Goal: Task Accomplishment & Management: Manage account settings

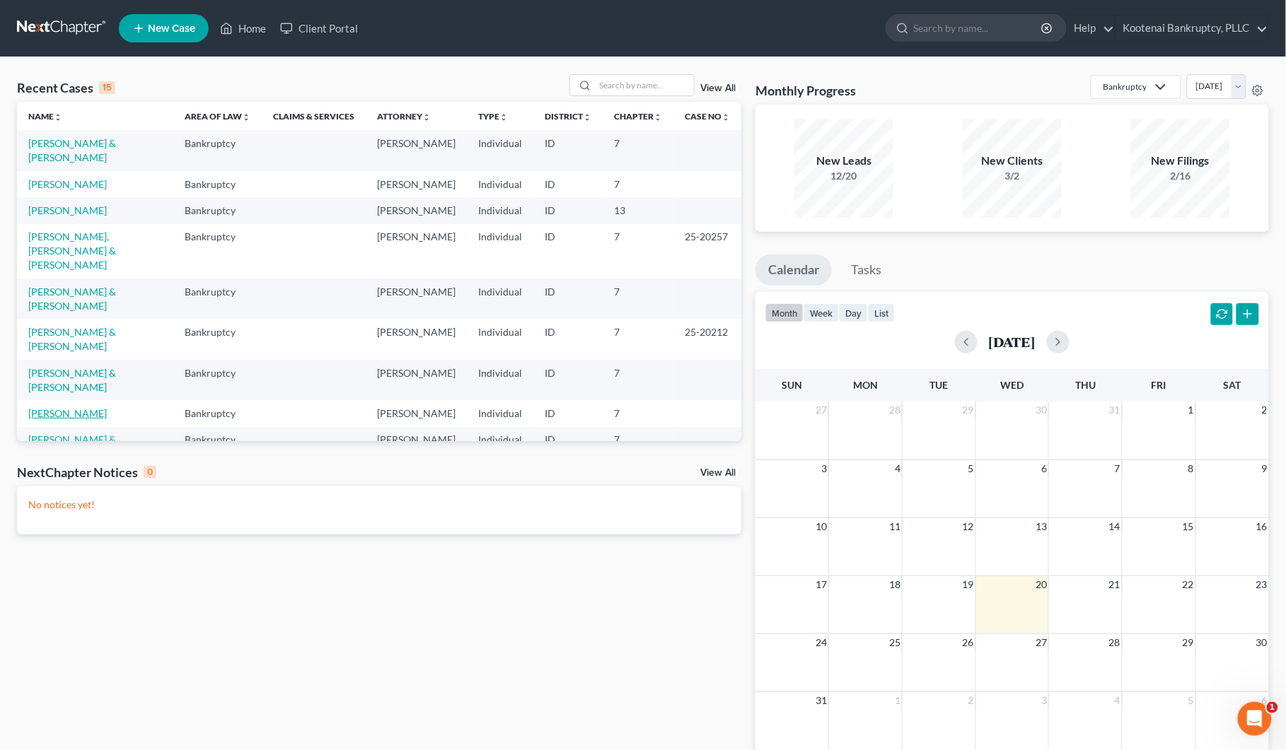
click at [69, 419] on link "[PERSON_NAME]" at bounding box center [67, 413] width 78 height 12
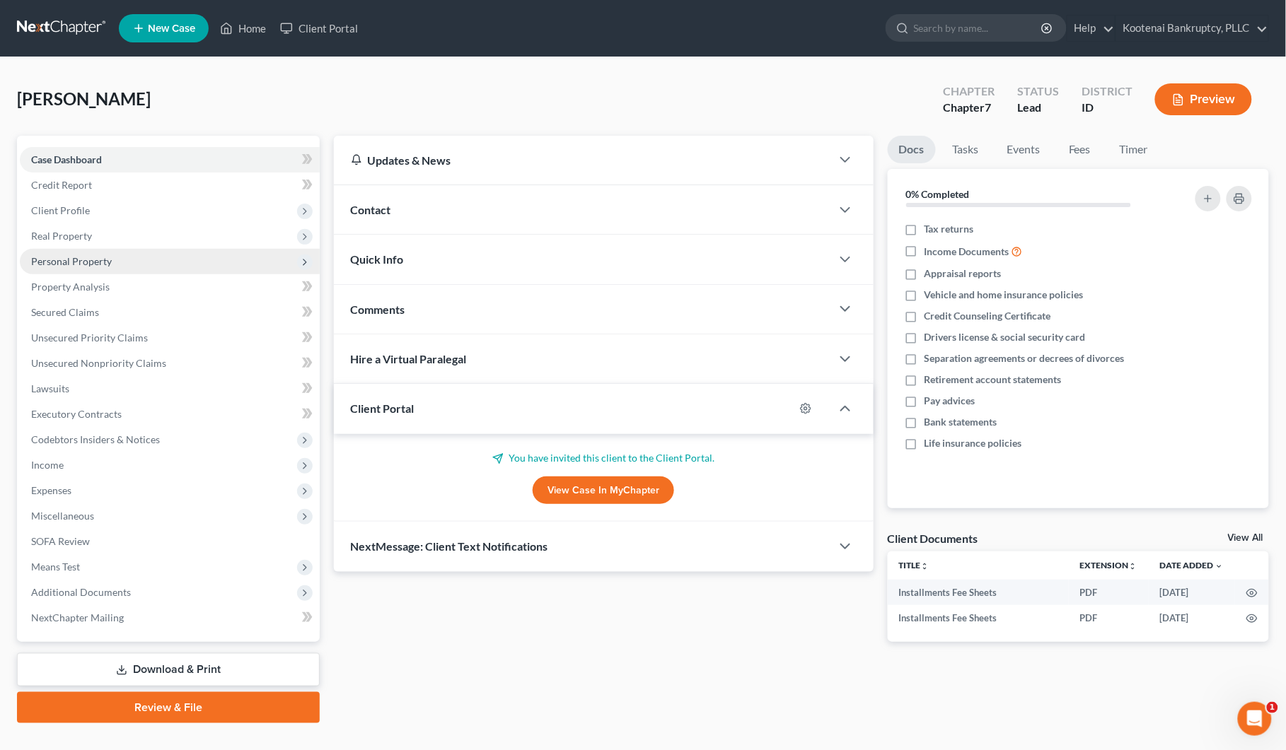
click at [32, 264] on span "Personal Property" at bounding box center [71, 261] width 81 height 12
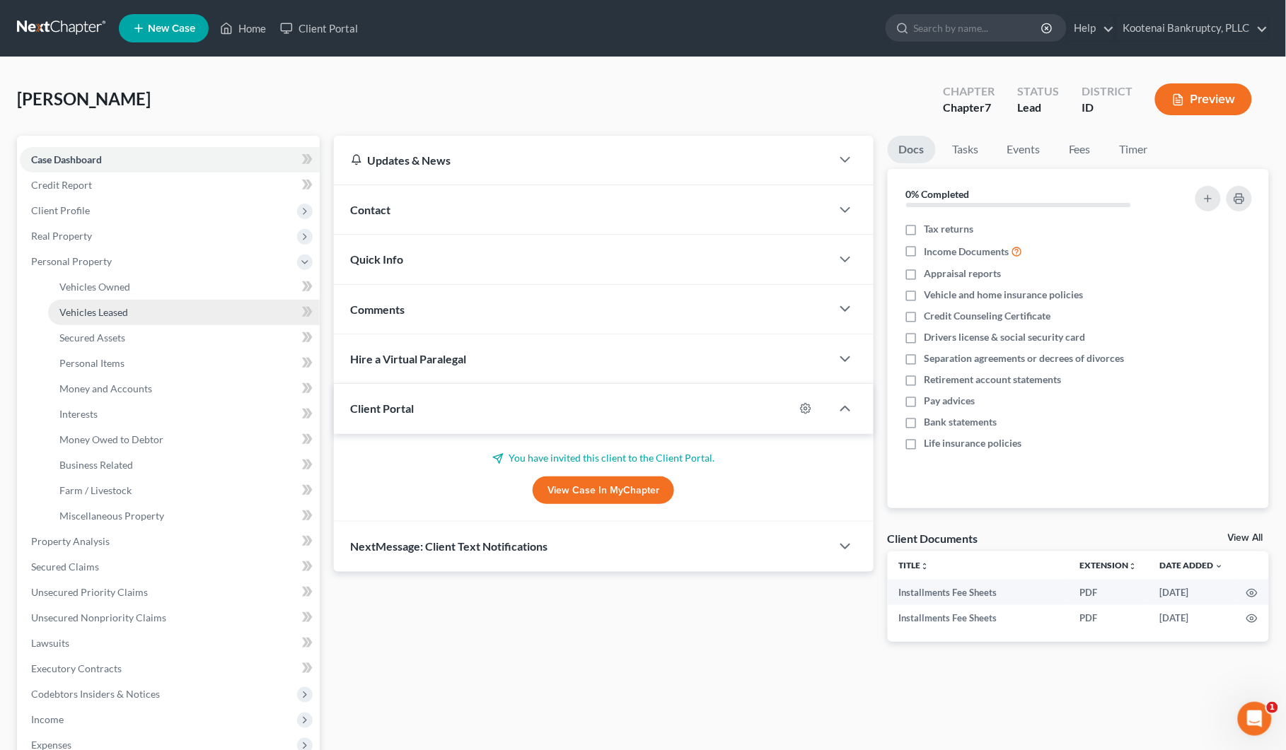
click at [79, 313] on span "Vehicles Leased" at bounding box center [93, 312] width 69 height 12
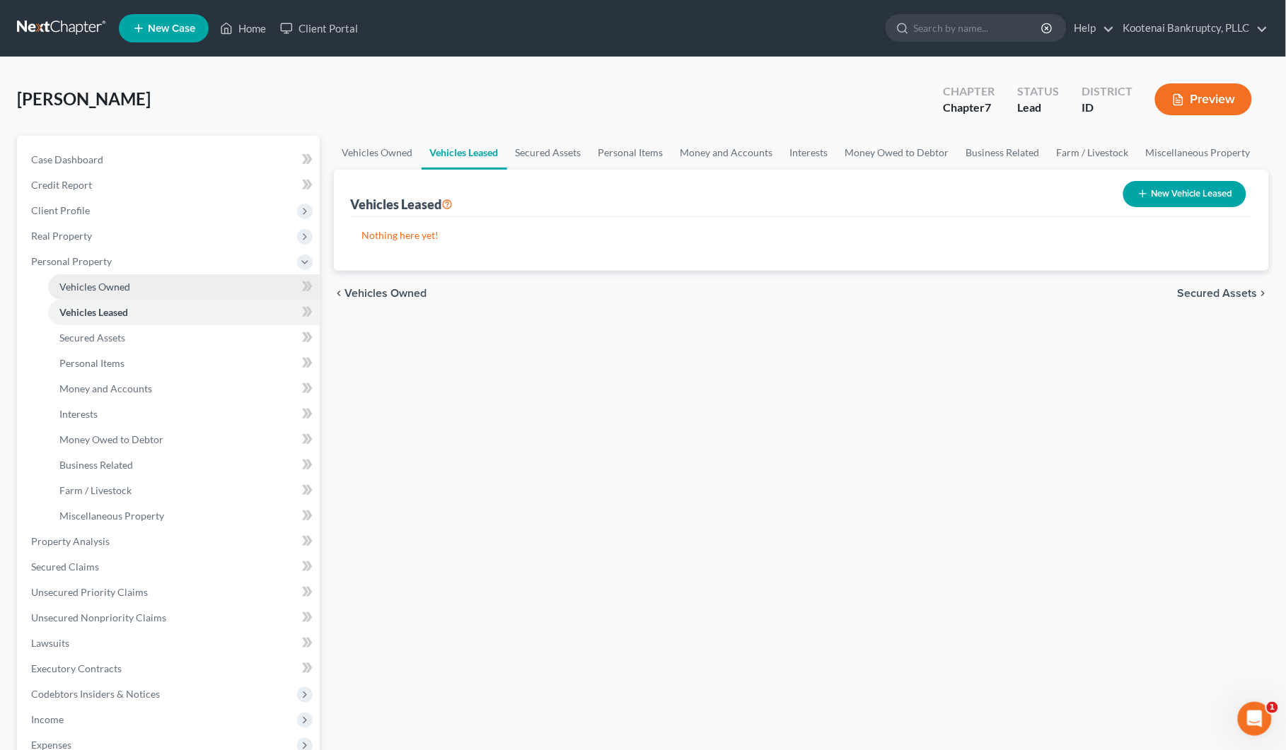
click at [80, 285] on span "Vehicles Owned" at bounding box center [94, 287] width 71 height 12
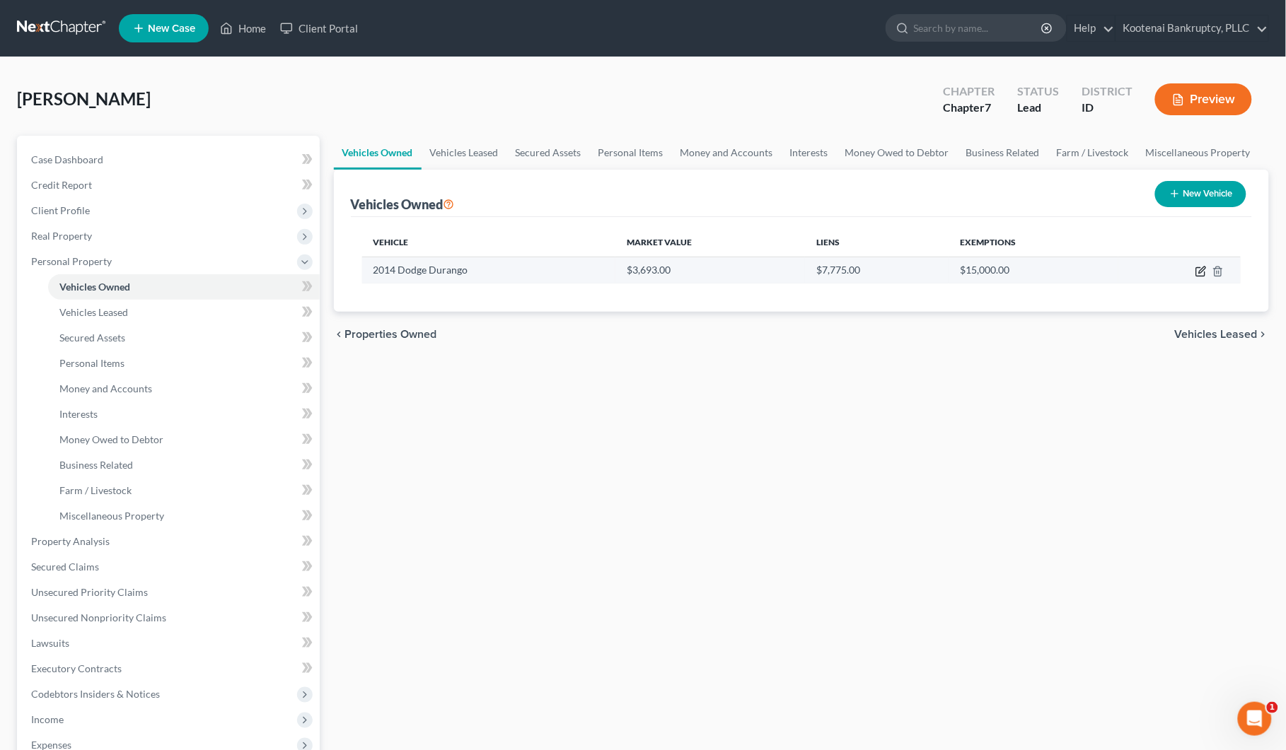
click at [1201, 272] on icon "button" at bounding box center [1202, 270] width 6 height 6
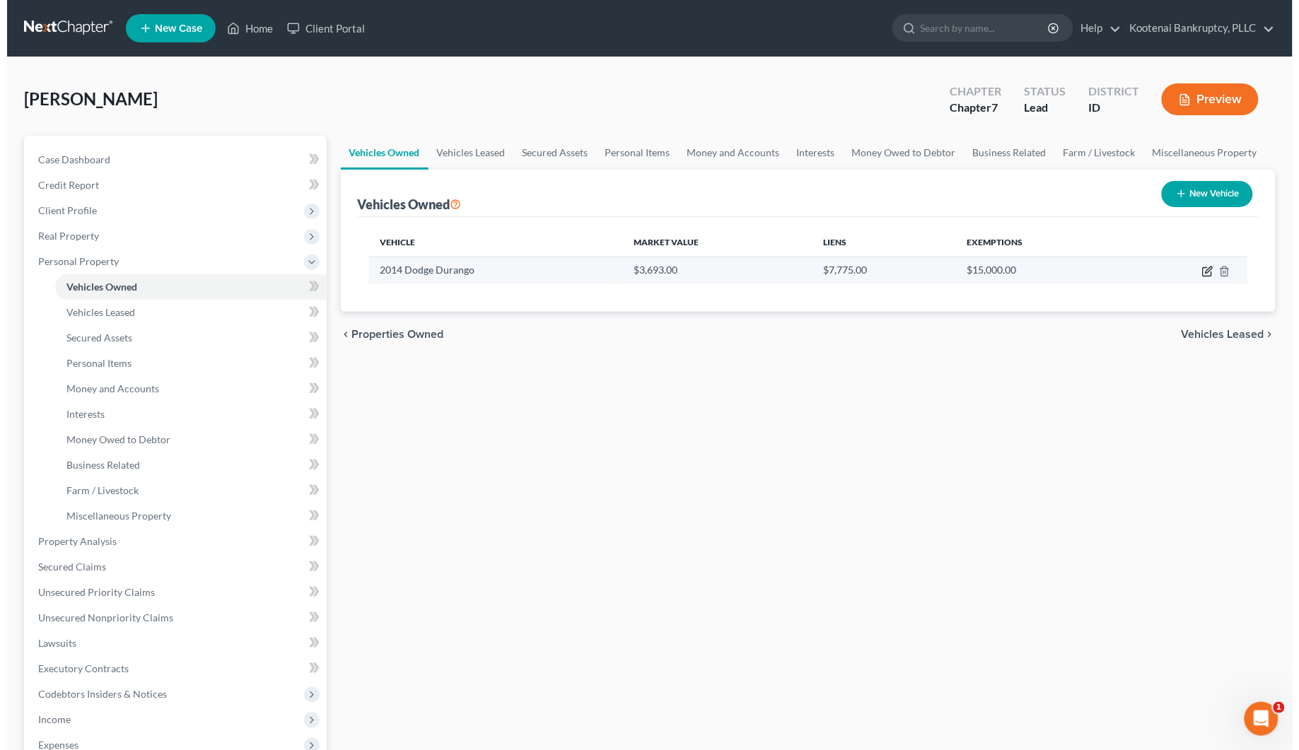
select select "0"
select select "12"
select select "3"
select select "0"
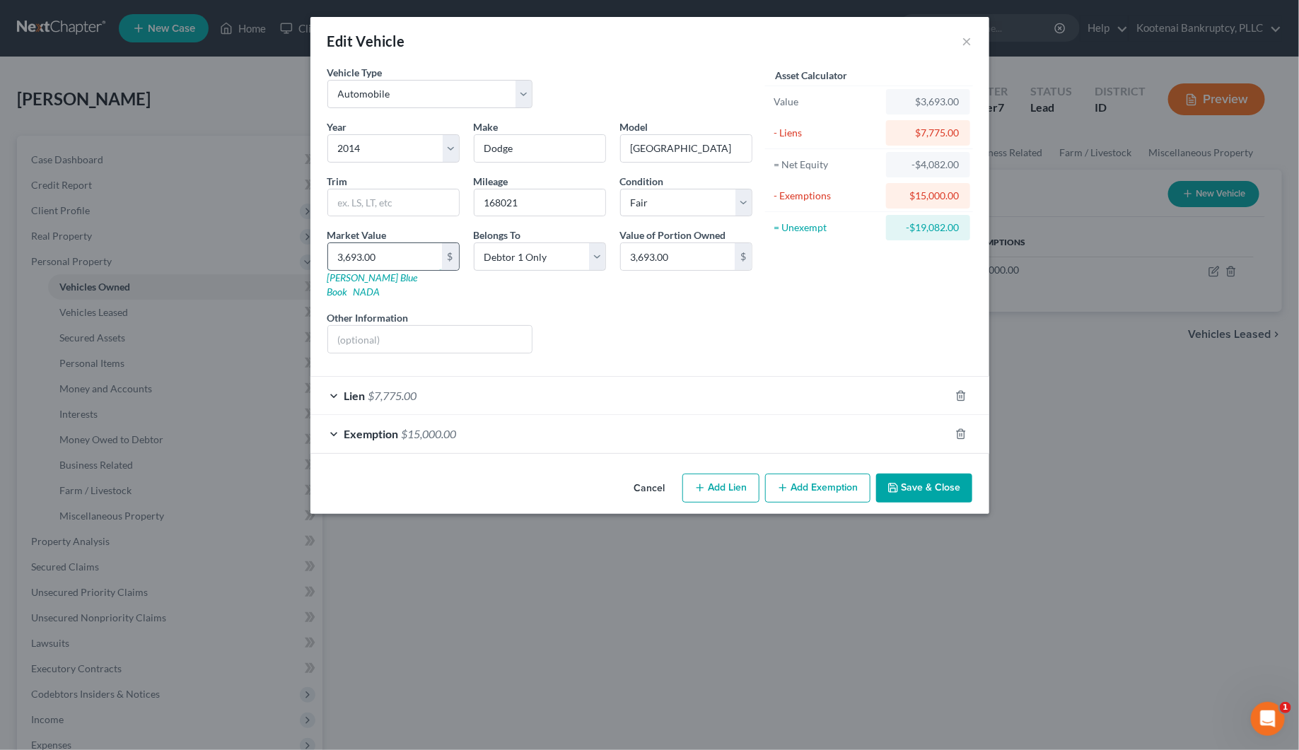
click at [376, 260] on input "3,693.00" at bounding box center [385, 256] width 114 height 27
type input "6"
type input "6.00"
type input "68"
type input "68.00"
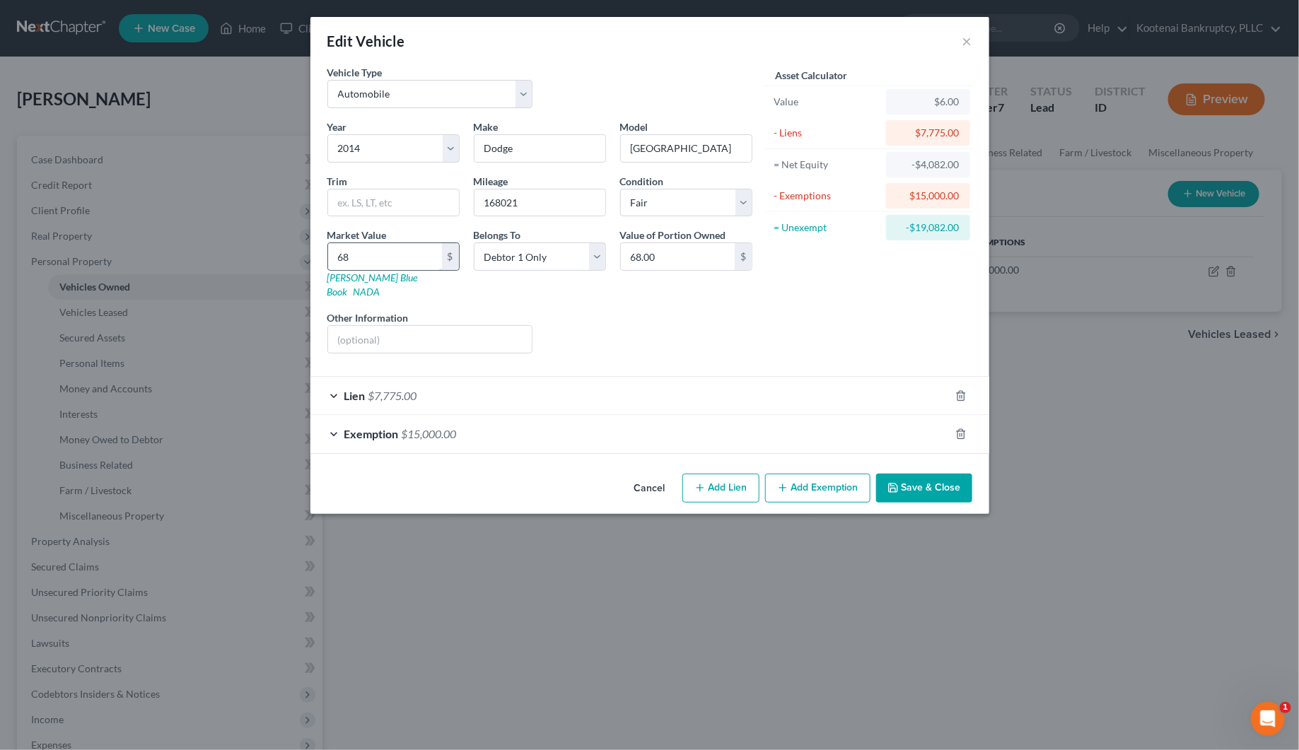
type input "684"
type input "684.00"
type input "6842"
type input "6,842.00"
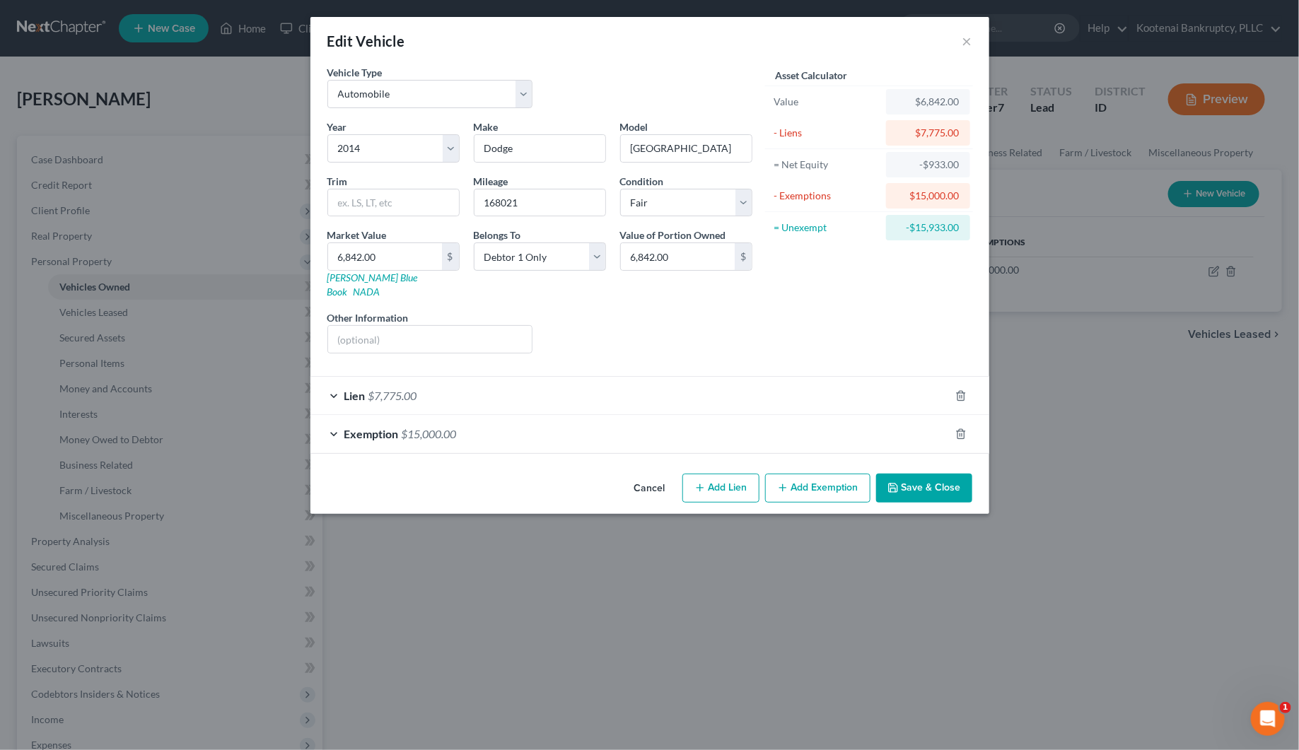
click at [921, 477] on button "Save & Close" at bounding box center [924, 489] width 96 height 30
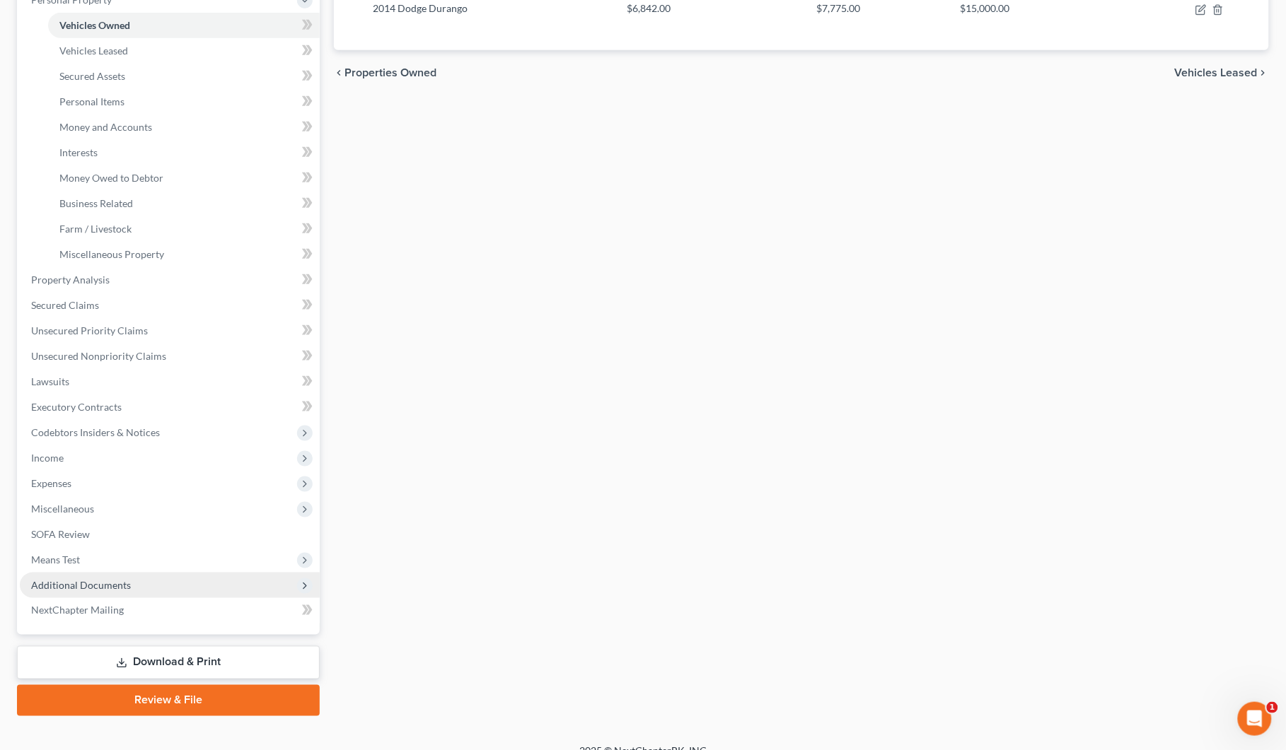
scroll to position [280, 0]
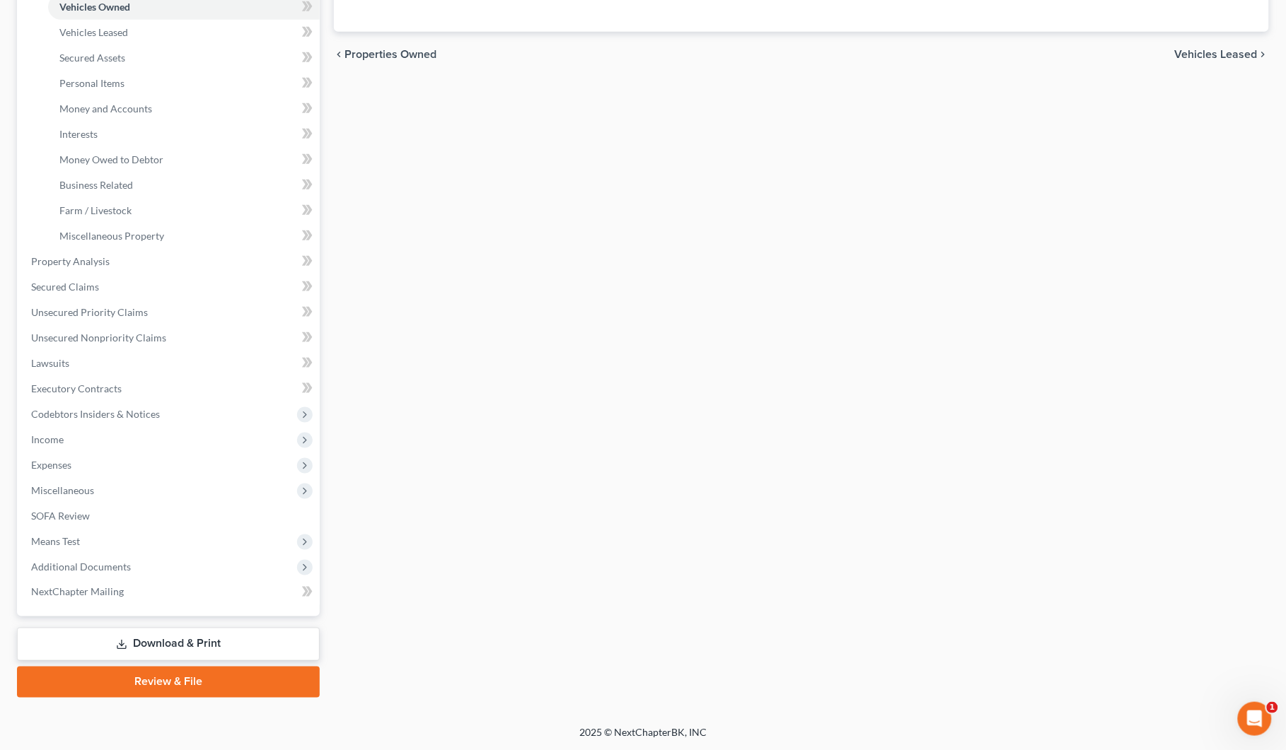
click at [164, 645] on link "Download & Print" at bounding box center [168, 644] width 303 height 33
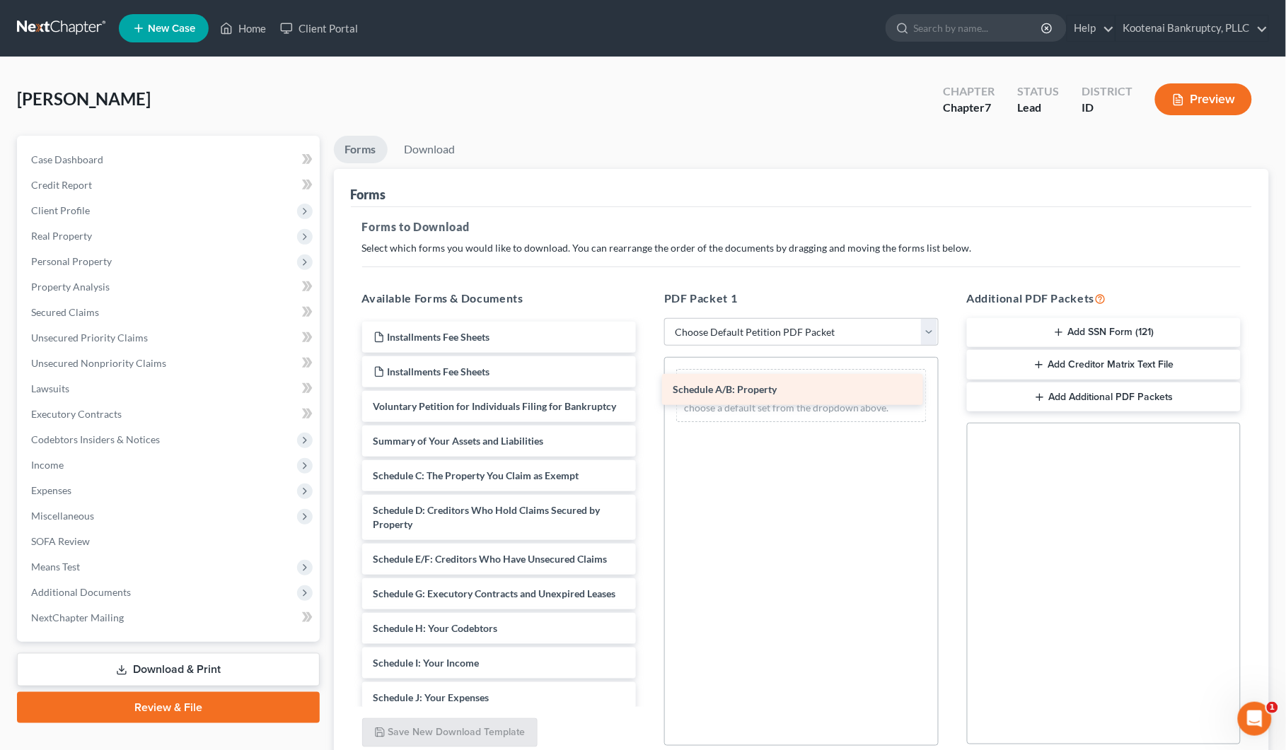
drag, startPoint x: 469, startPoint y: 493, endPoint x: 769, endPoint y: 393, distance: 316.0
click at [648, 393] on div "Schedule A/B: Property Installments Fee Sheets Installments Fee Sheets Voluntar…" at bounding box center [499, 685] width 297 height 726
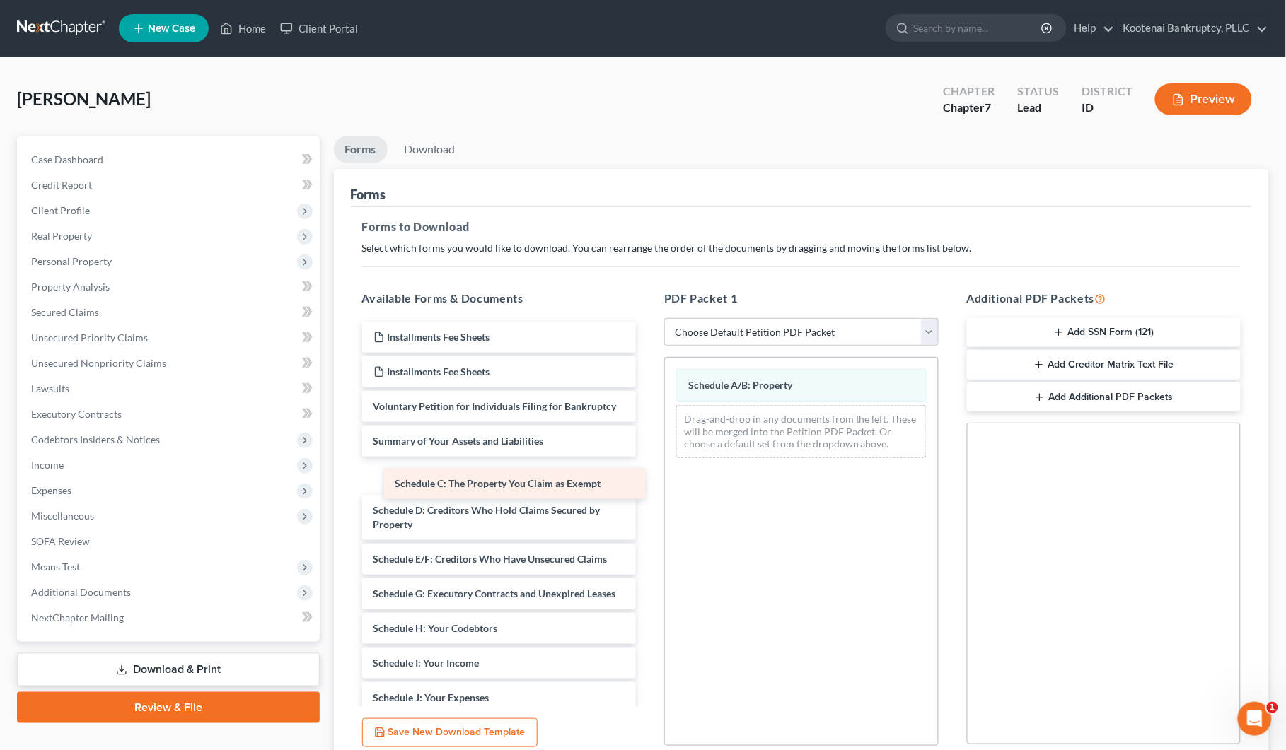
drag, startPoint x: 472, startPoint y: 490, endPoint x: 489, endPoint y: 485, distance: 17.7
click at [489, 485] on div "Schedule C: The Property You Claim as Exempt Installments Fee Sheets Installmen…" at bounding box center [499, 685] width 297 height 726
click at [416, 142] on link "Download" at bounding box center [430, 150] width 74 height 28
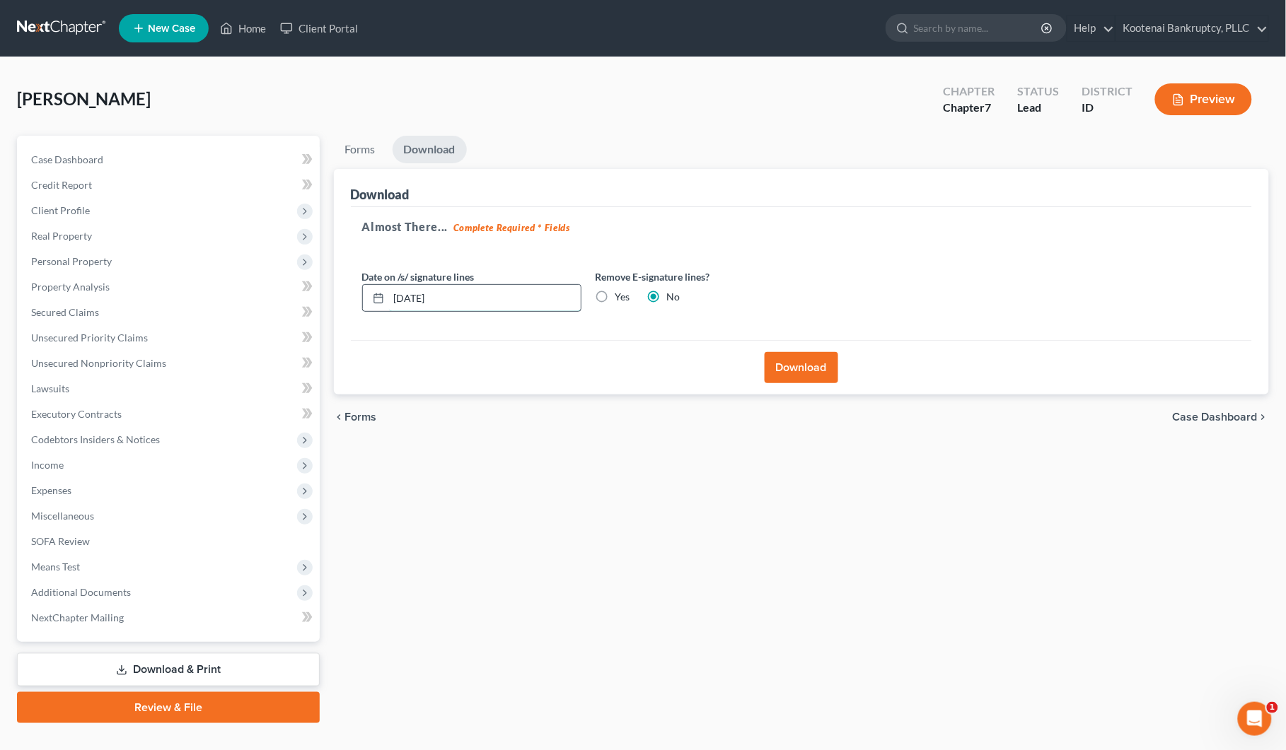
click at [465, 294] on input "[DATE]" at bounding box center [485, 298] width 192 height 27
click at [779, 372] on button "Download" at bounding box center [801, 367] width 74 height 31
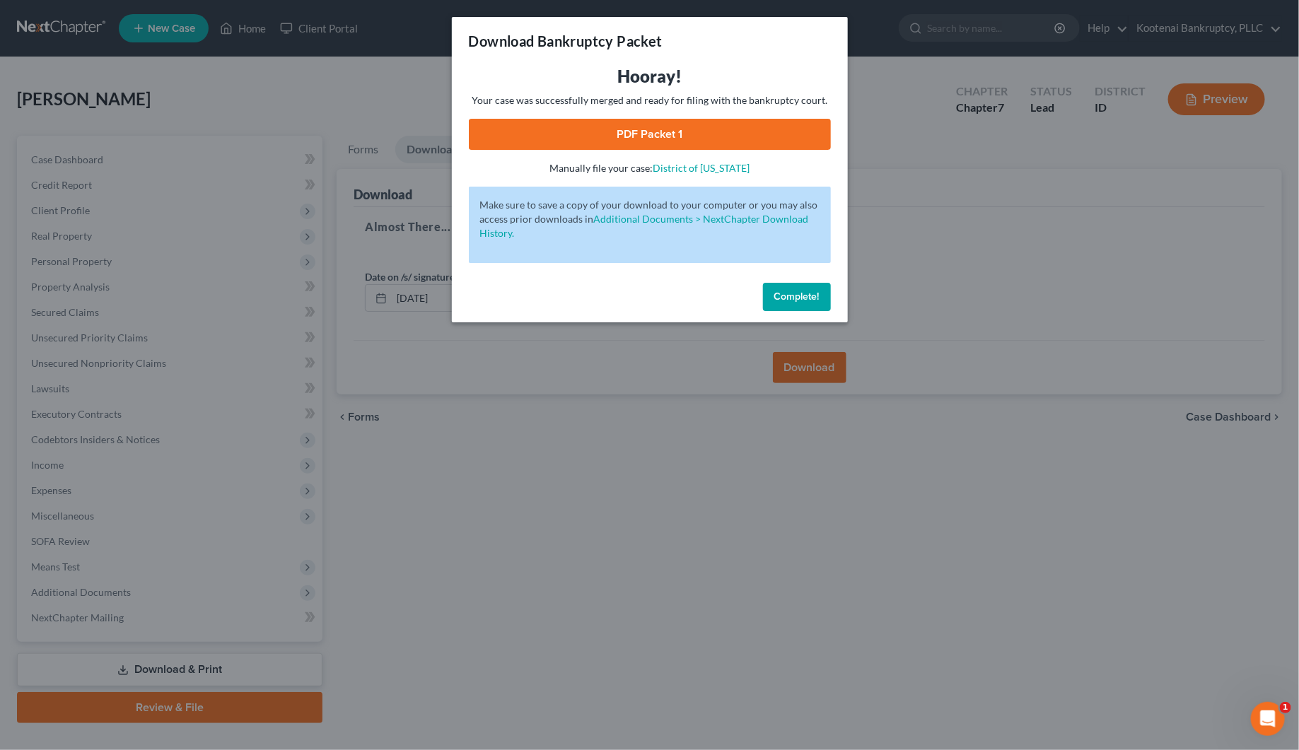
click at [588, 135] on link "PDF Packet 1" at bounding box center [650, 134] width 362 height 31
click at [775, 294] on span "Complete!" at bounding box center [796, 297] width 45 height 12
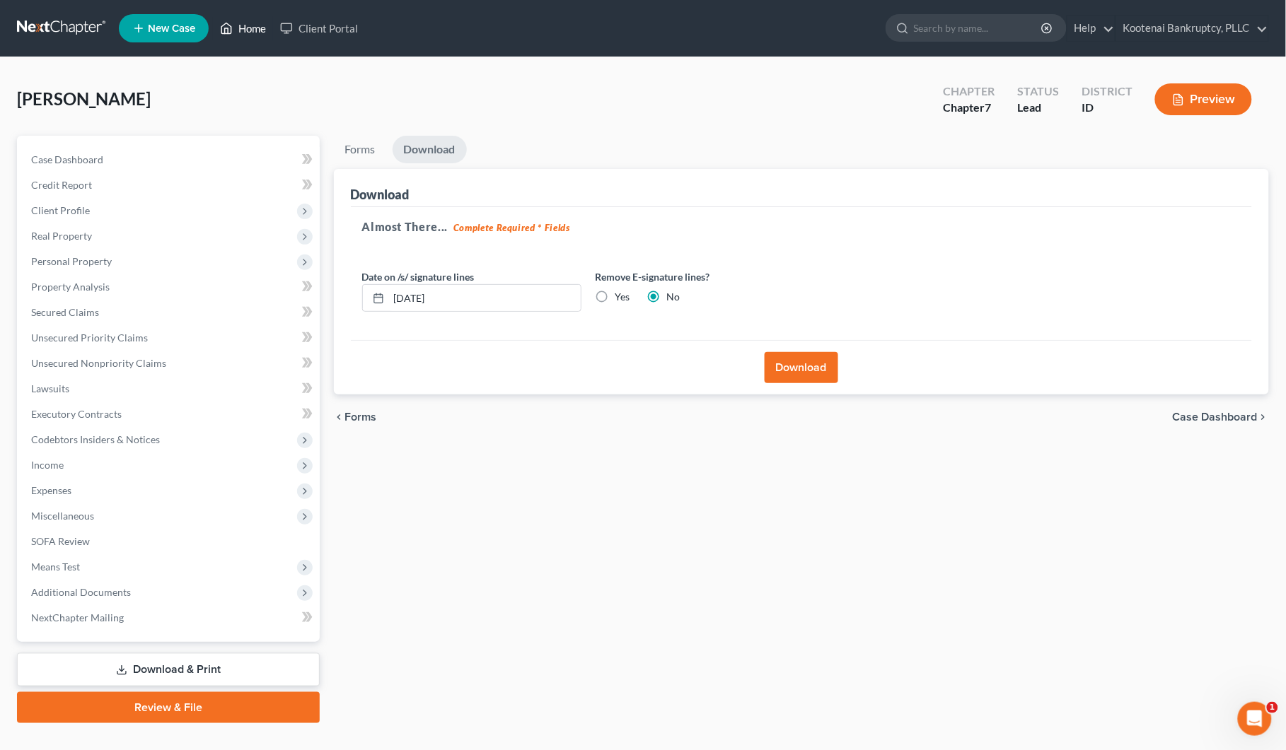
click at [248, 25] on link "Home" at bounding box center [243, 28] width 60 height 25
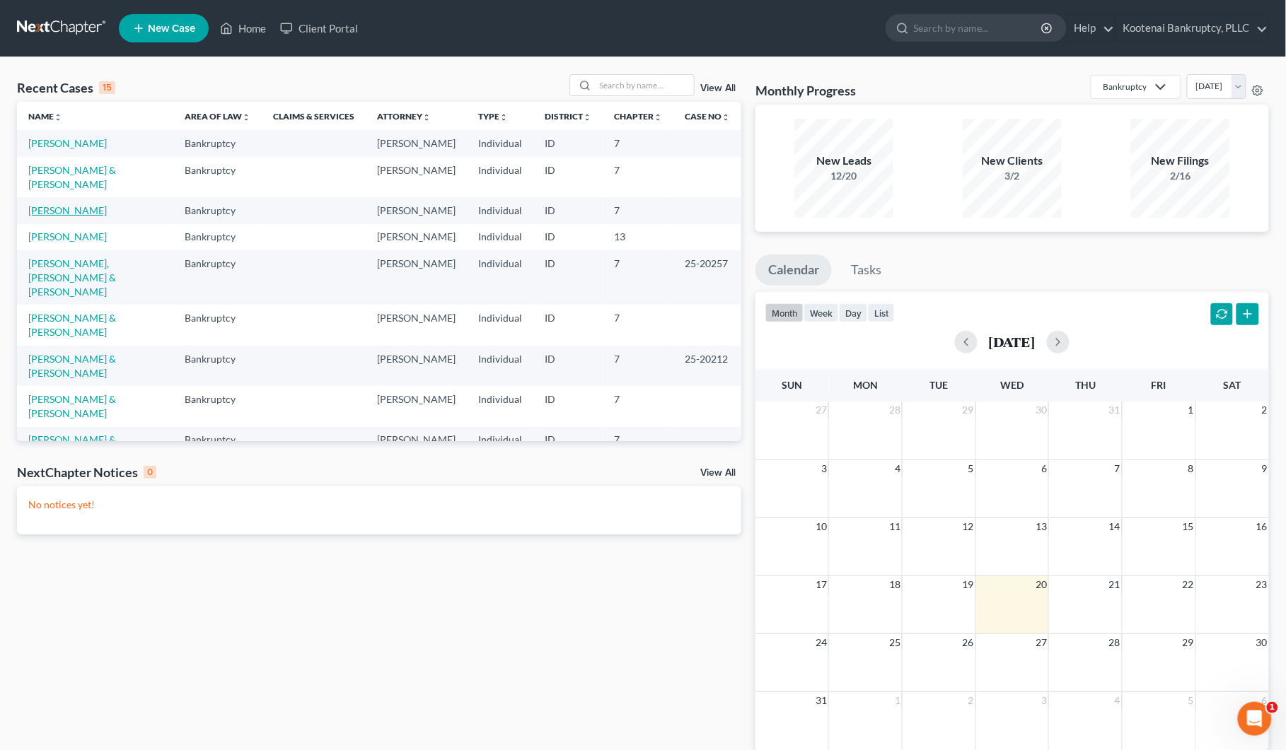
click at [50, 216] on link "[PERSON_NAME]" at bounding box center [67, 210] width 78 height 12
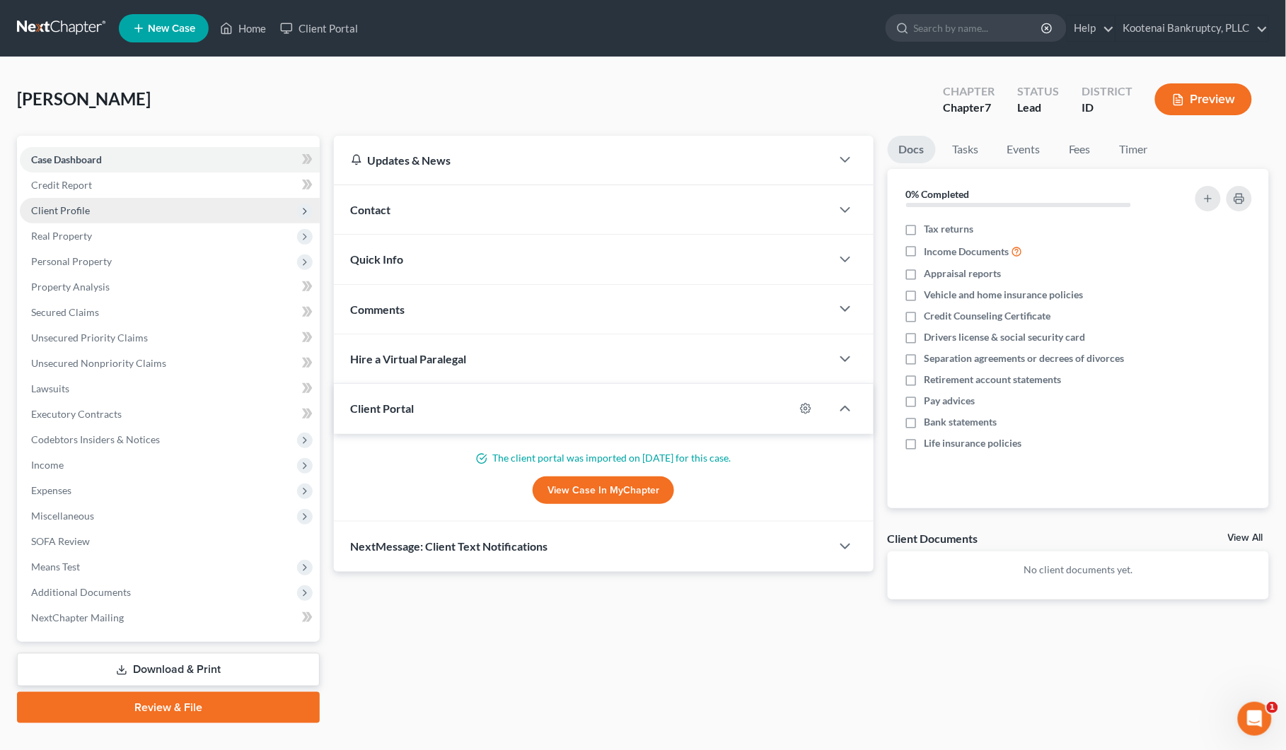
click at [46, 214] on span "Client Profile" at bounding box center [60, 210] width 59 height 12
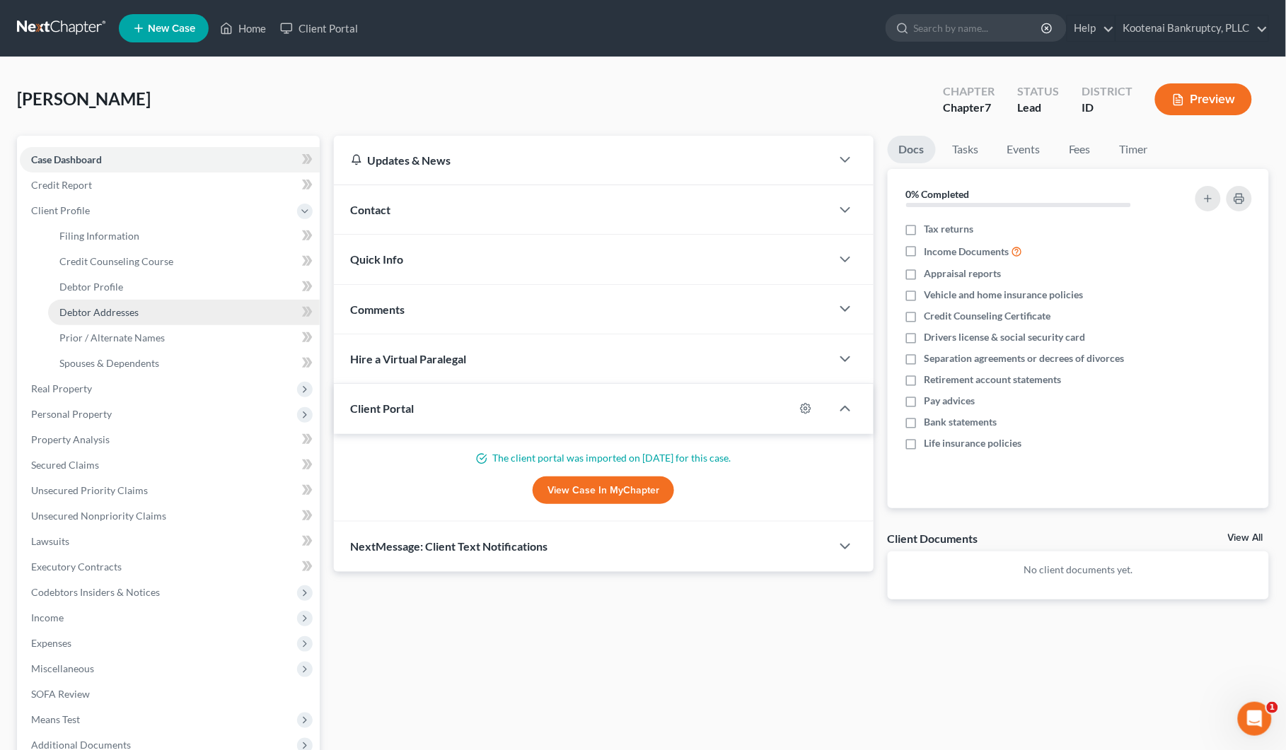
click at [85, 316] on span "Debtor Addresses" at bounding box center [98, 312] width 79 height 12
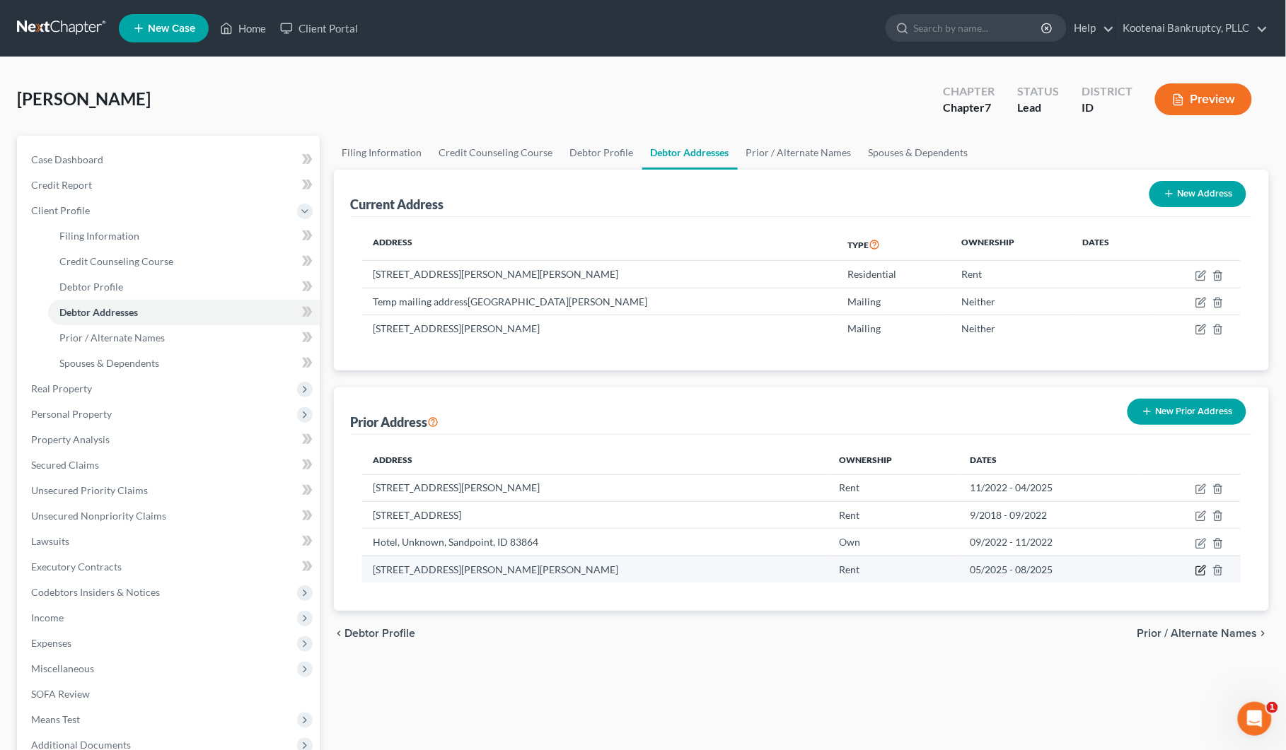
click at [1200, 573] on icon "button" at bounding box center [1200, 570] width 11 height 11
select select "50"
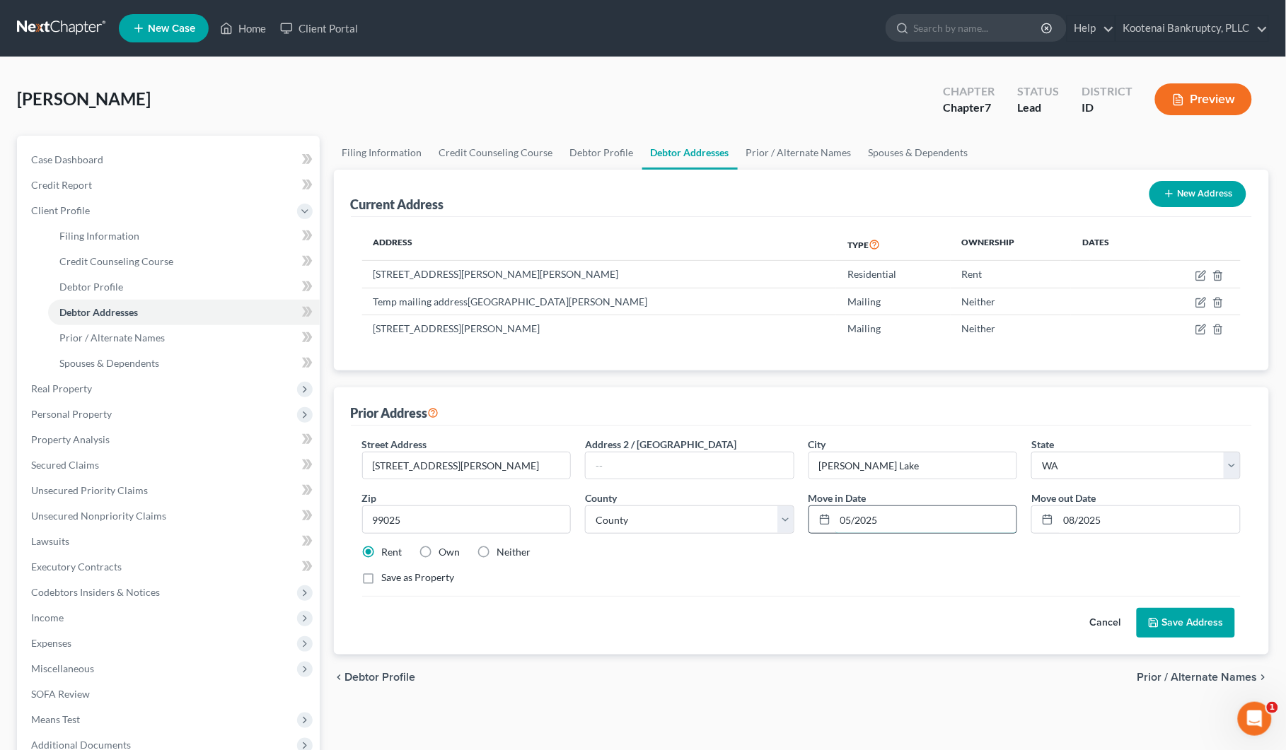
click at [854, 523] on input "05/2025" at bounding box center [926, 519] width 182 height 27
type input "[DATE]"
click at [1079, 514] on input "08/2025" at bounding box center [1149, 519] width 182 height 27
type input "[DATE]"
click at [1211, 617] on button "Save Address" at bounding box center [1185, 623] width 98 height 30
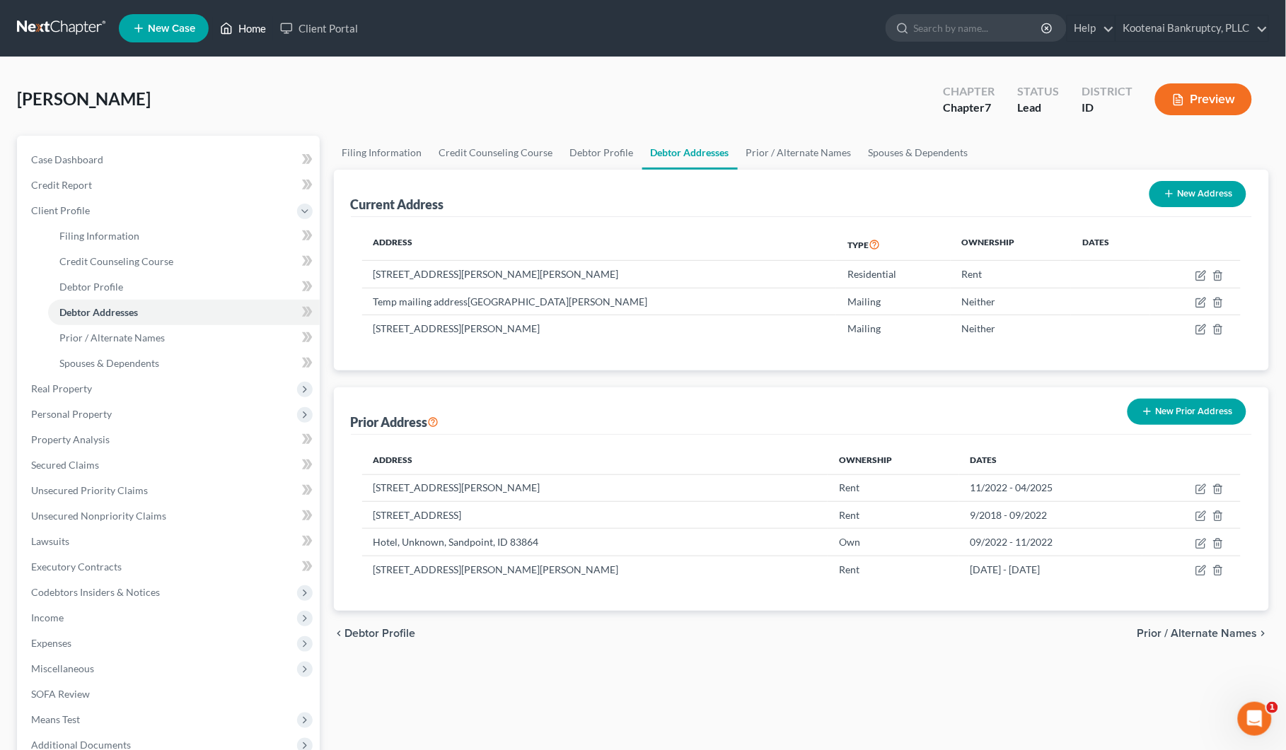
click at [253, 27] on link "Home" at bounding box center [243, 28] width 60 height 25
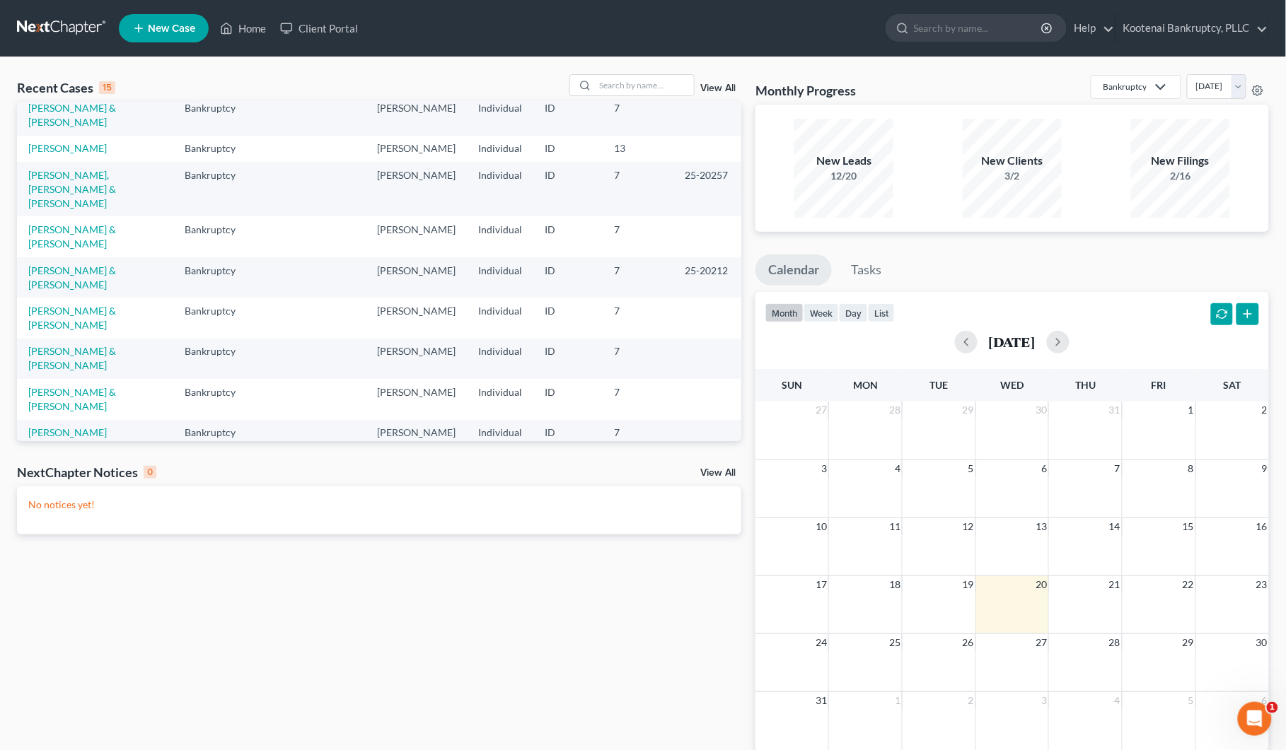
scroll to position [177, 0]
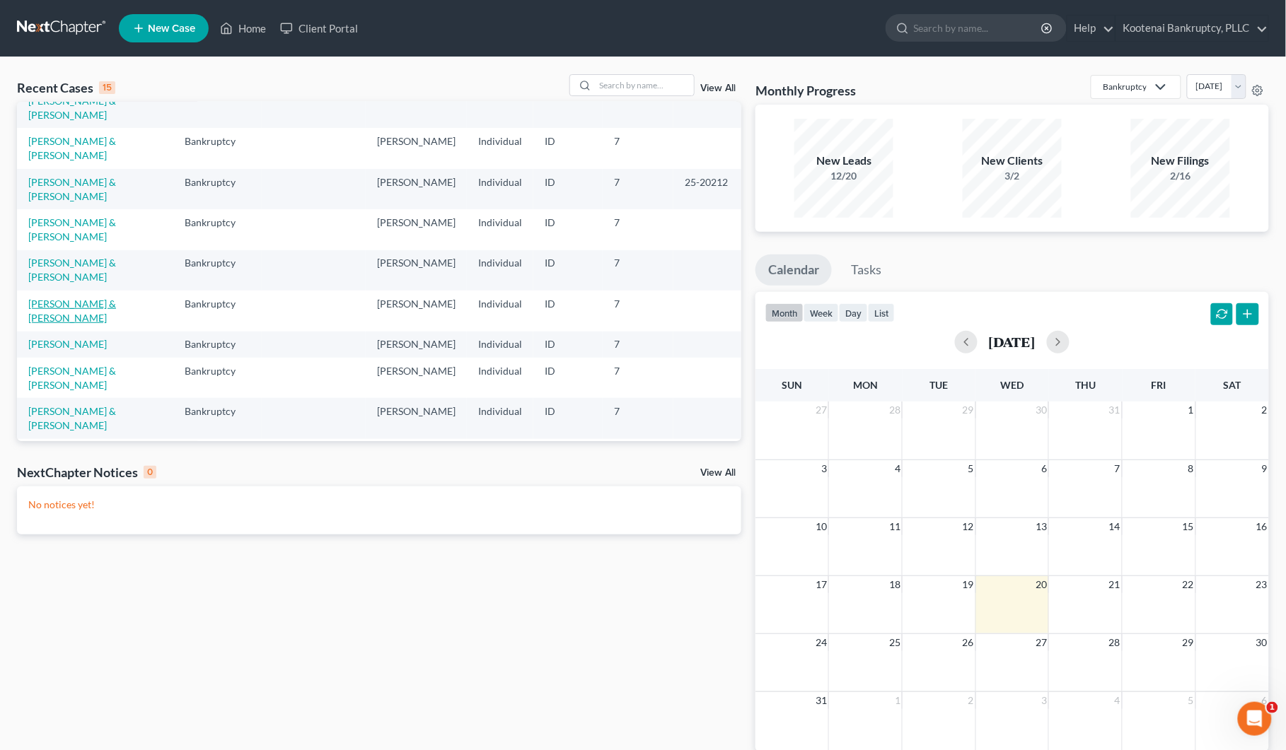
click at [67, 324] on link "[PERSON_NAME] & [PERSON_NAME]" at bounding box center [72, 311] width 88 height 26
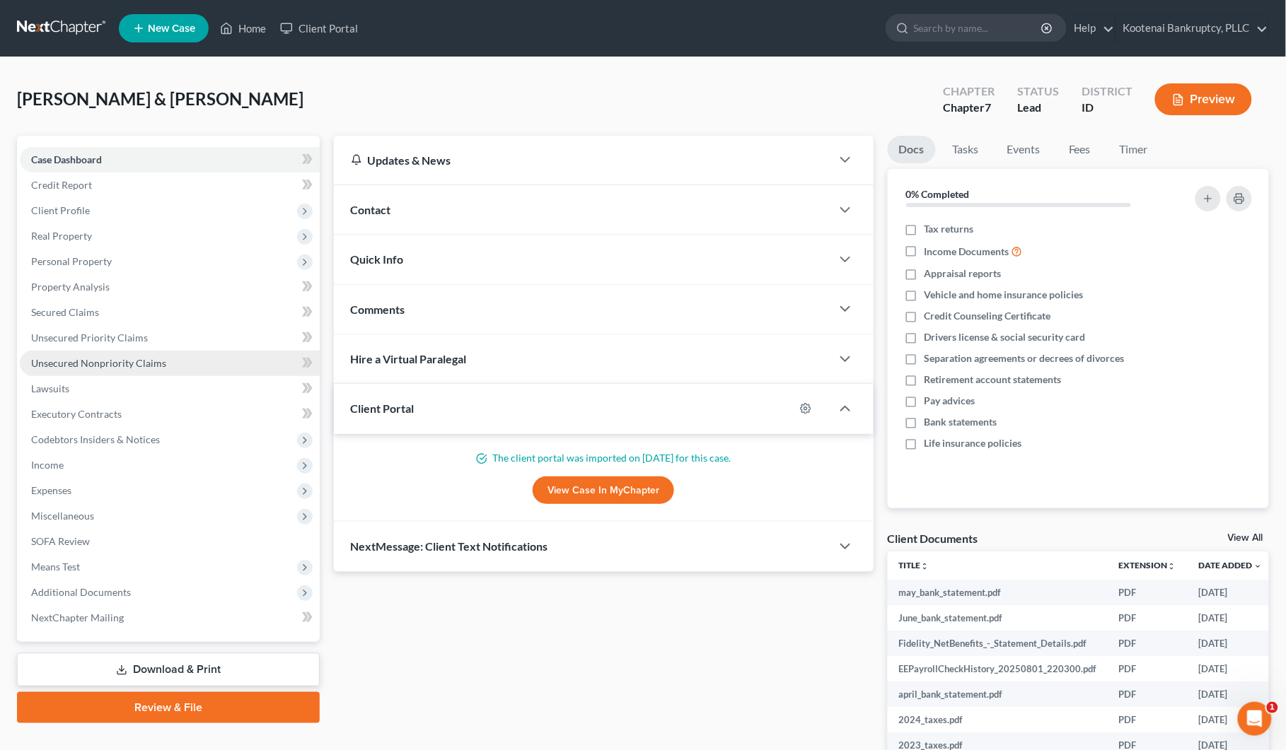
click at [82, 351] on link "Unsecured Nonpriority Claims" at bounding box center [170, 363] width 300 height 25
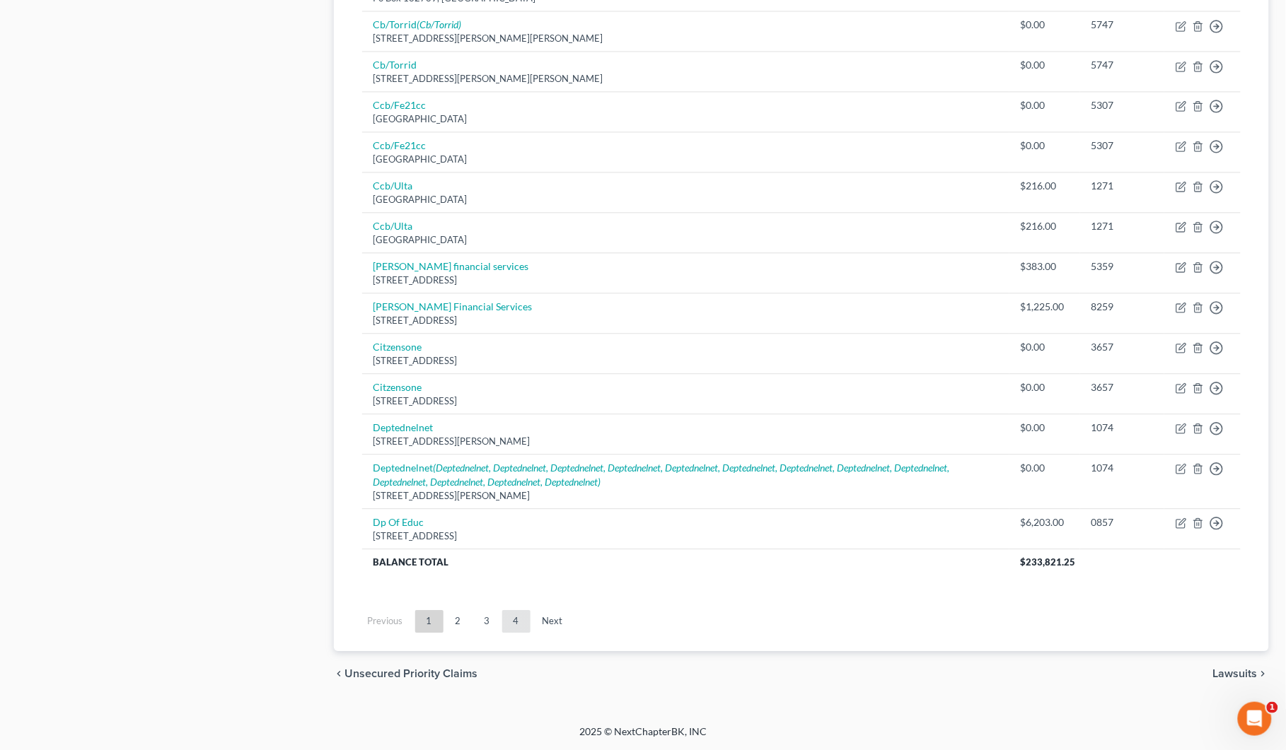
click at [516, 619] on link "4" at bounding box center [516, 621] width 28 height 23
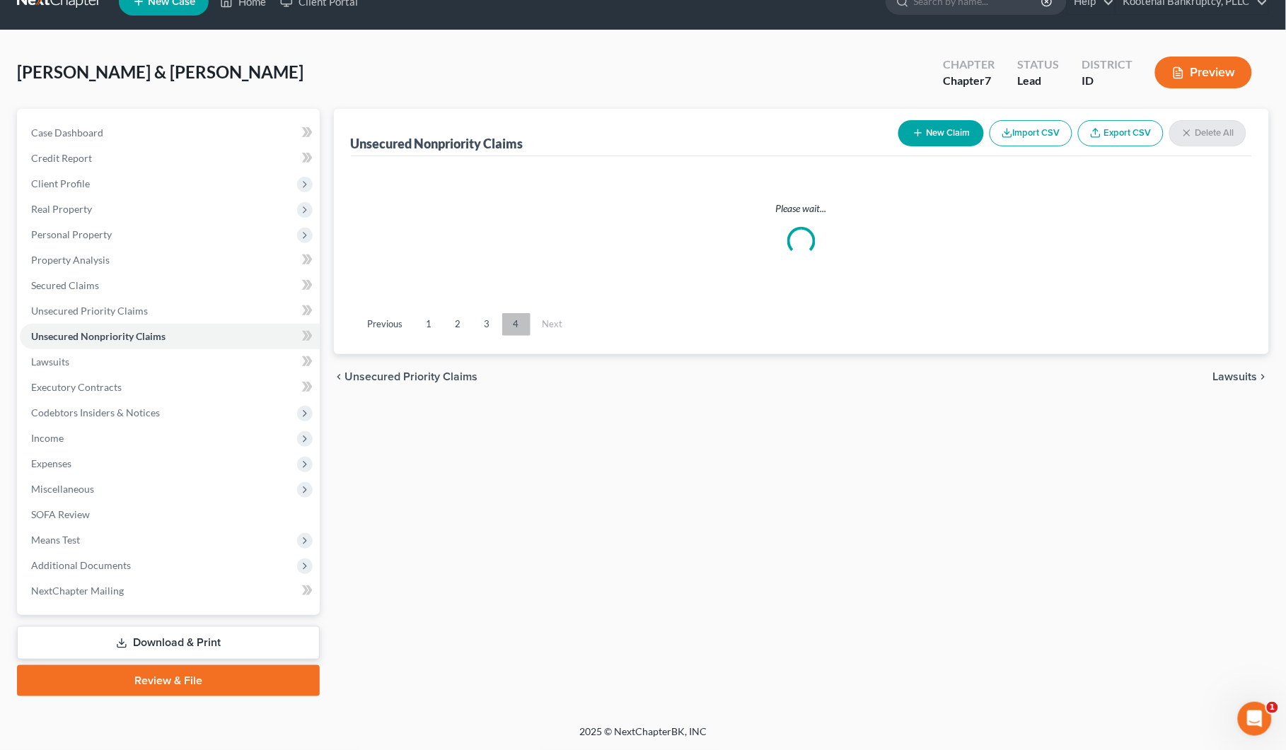
scroll to position [25, 0]
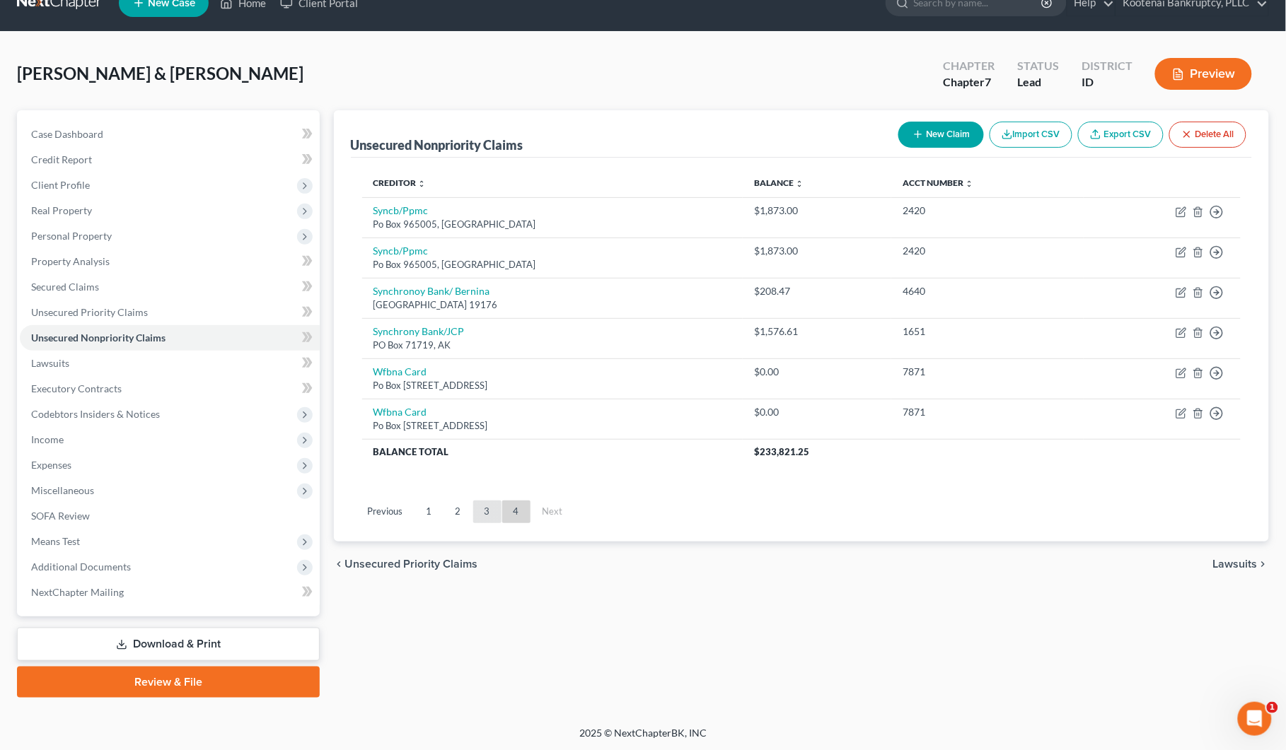
click at [484, 511] on link "3" at bounding box center [487, 512] width 28 height 23
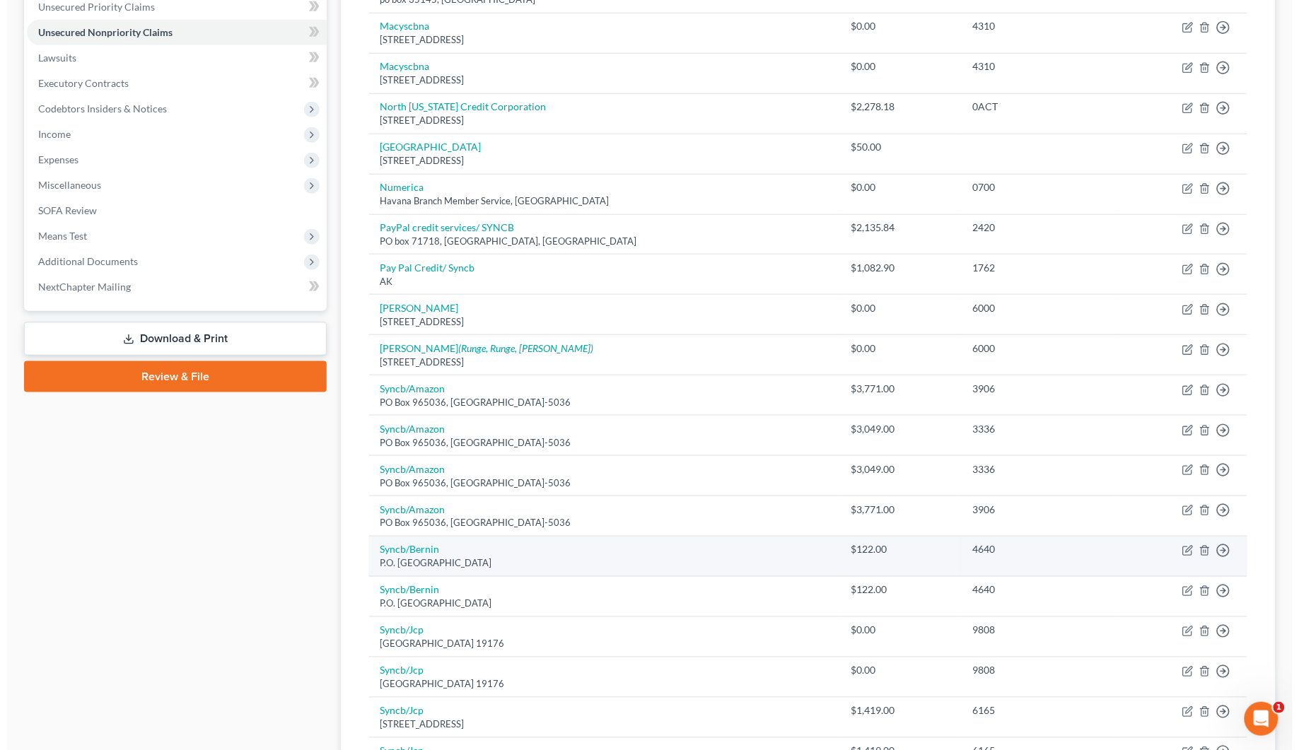
scroll to position [379, 0]
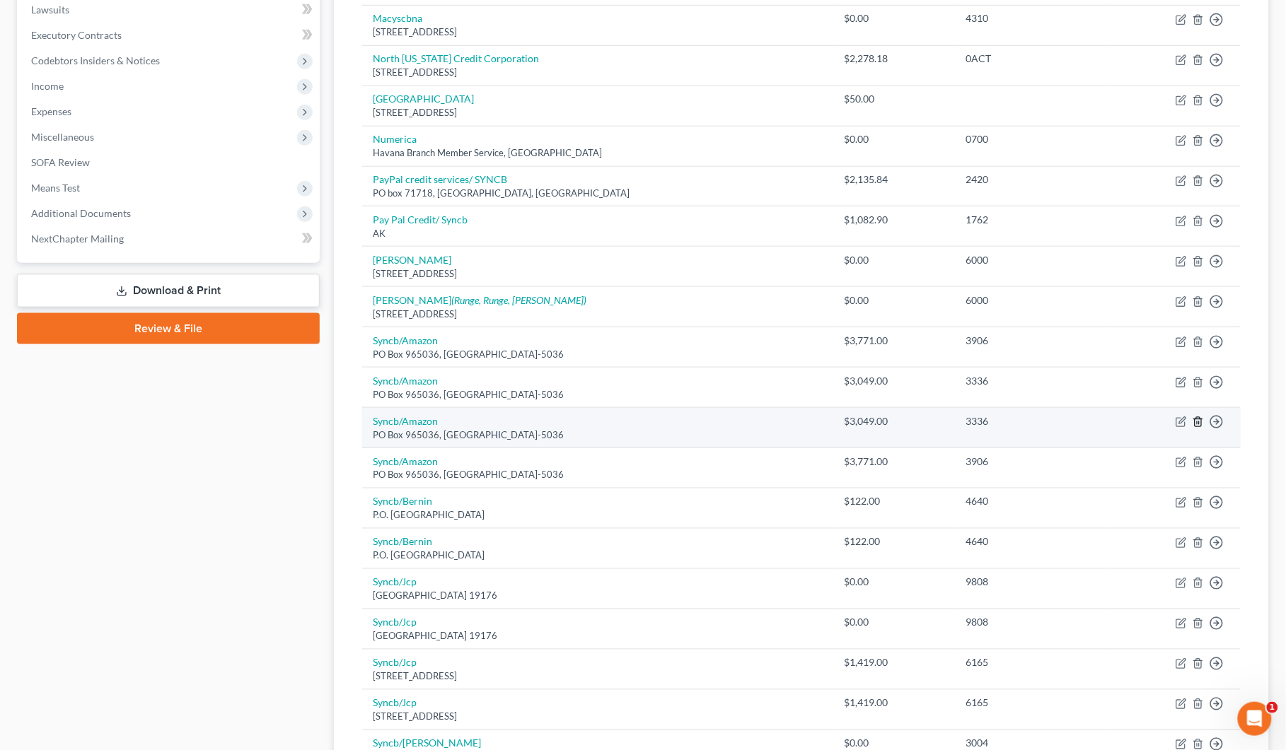
click at [1200, 425] on icon "button" at bounding box center [1197, 421] width 11 height 11
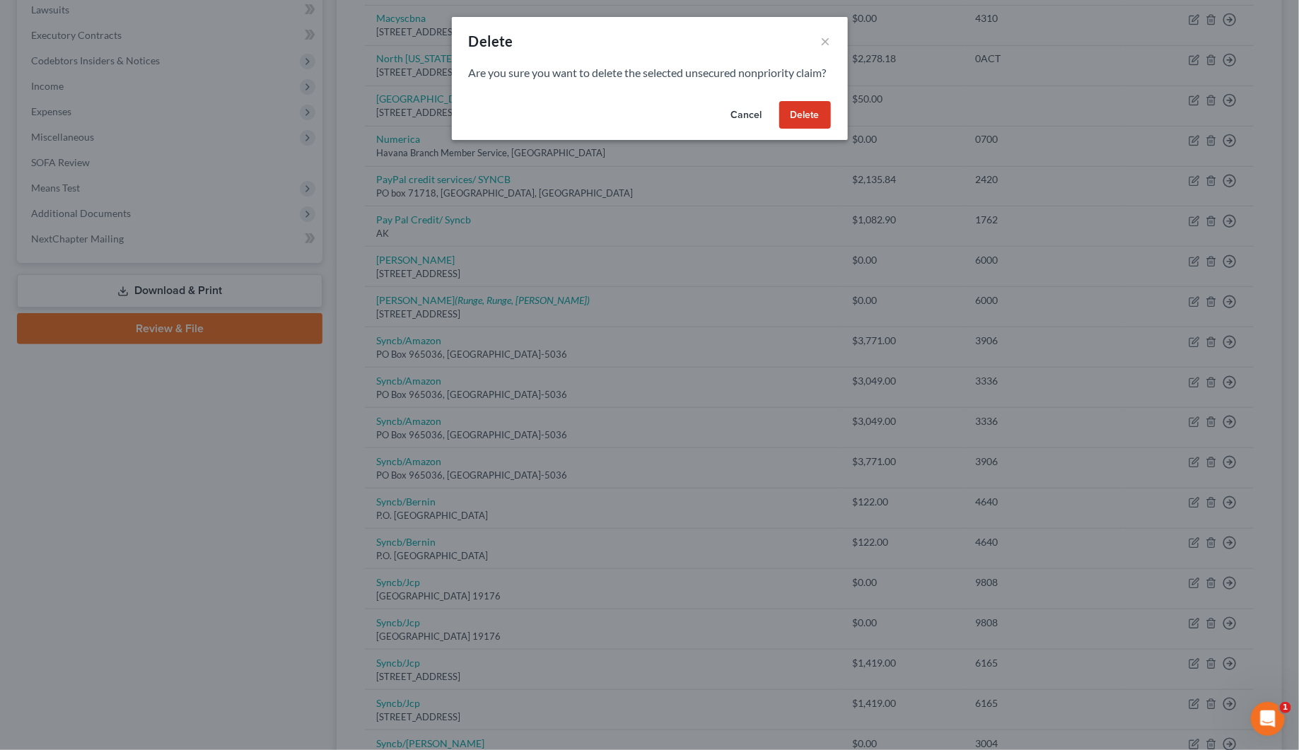
click at [813, 129] on button "Delete" at bounding box center [805, 115] width 52 height 28
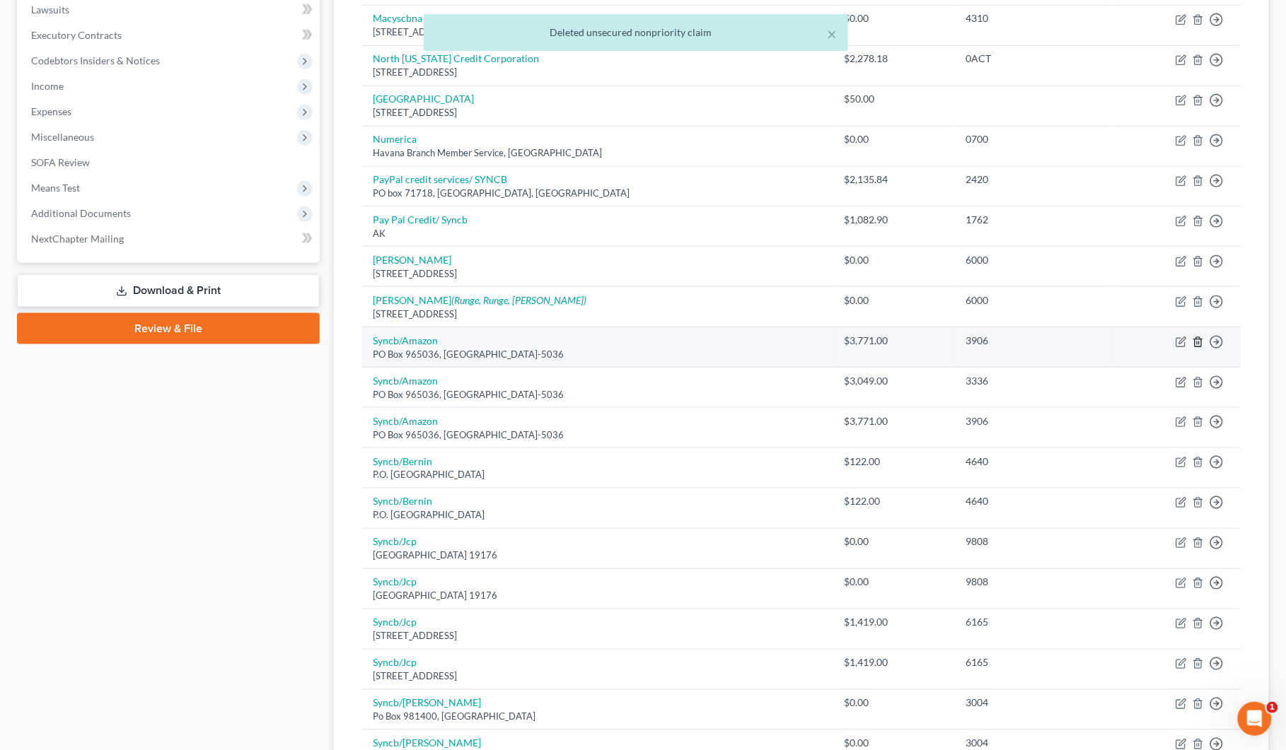
click at [1192, 344] on icon "button" at bounding box center [1197, 342] width 11 height 11
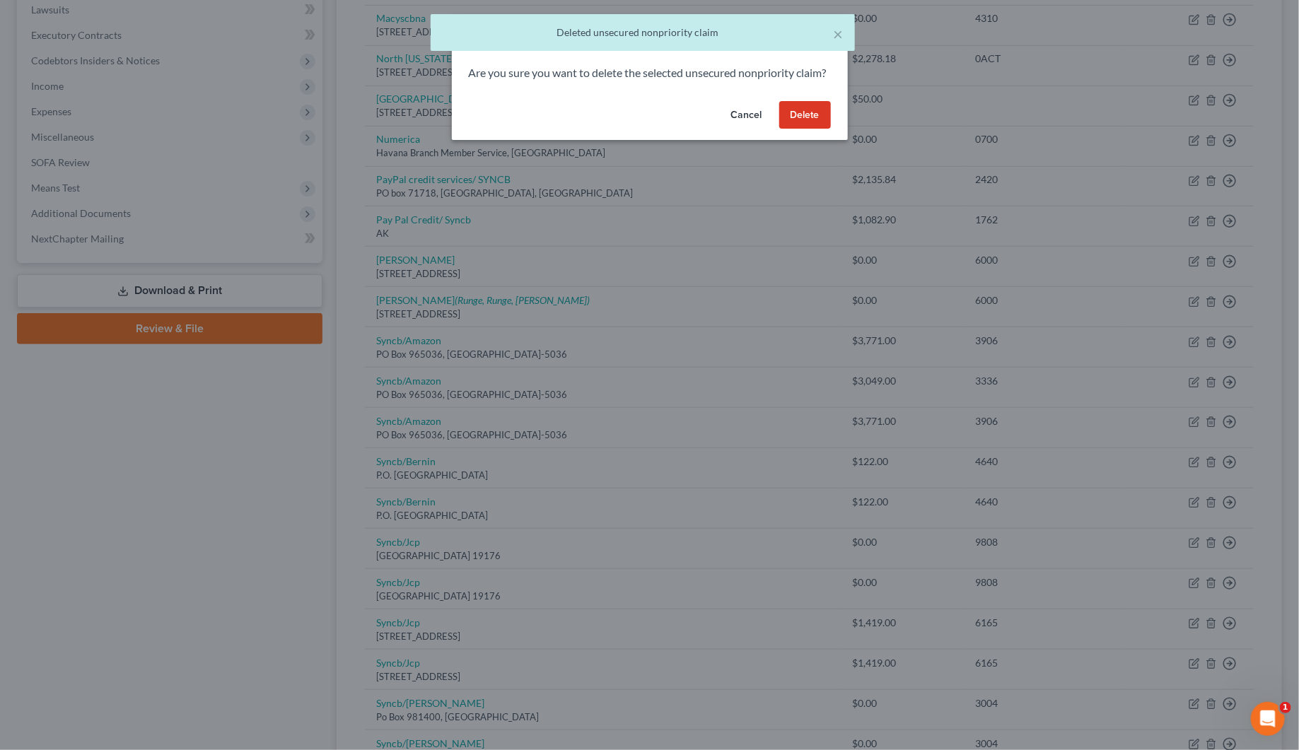
click at [807, 127] on button "Delete" at bounding box center [805, 115] width 52 height 28
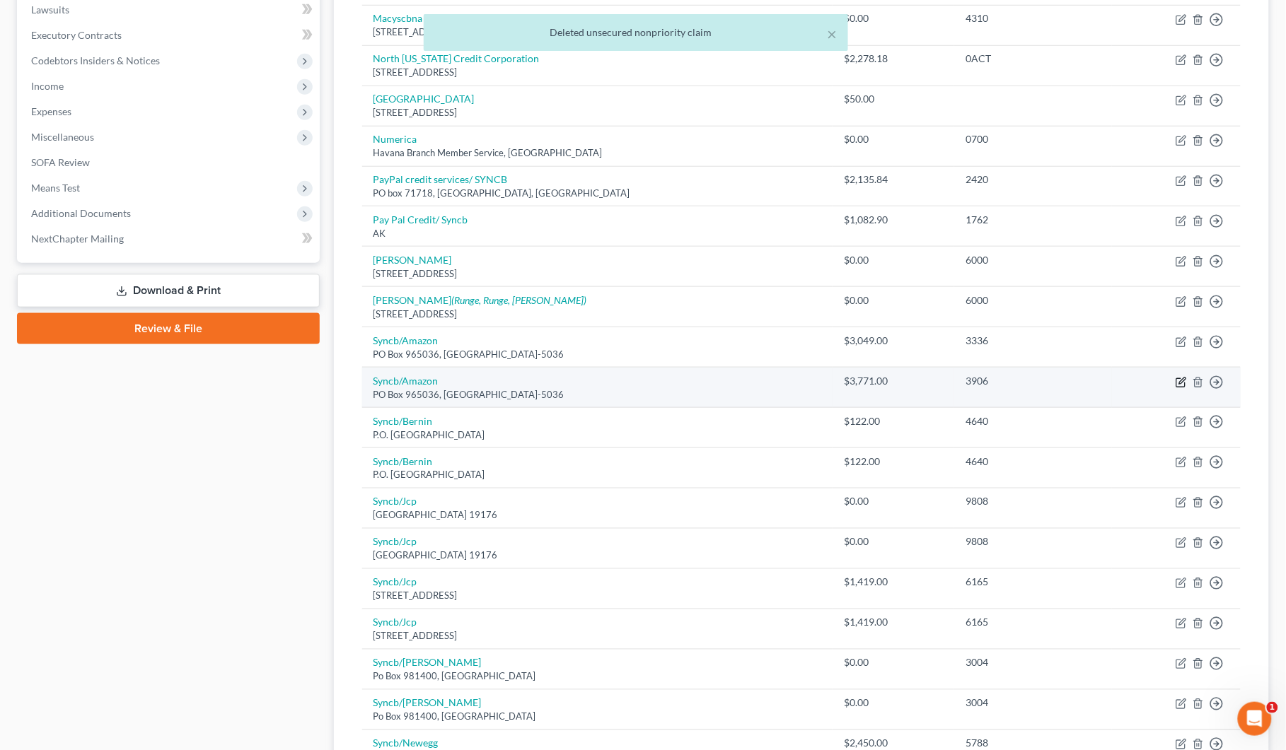
click at [1182, 384] on icon "button" at bounding box center [1180, 382] width 11 height 11
select select "9"
select select "2"
select select "1"
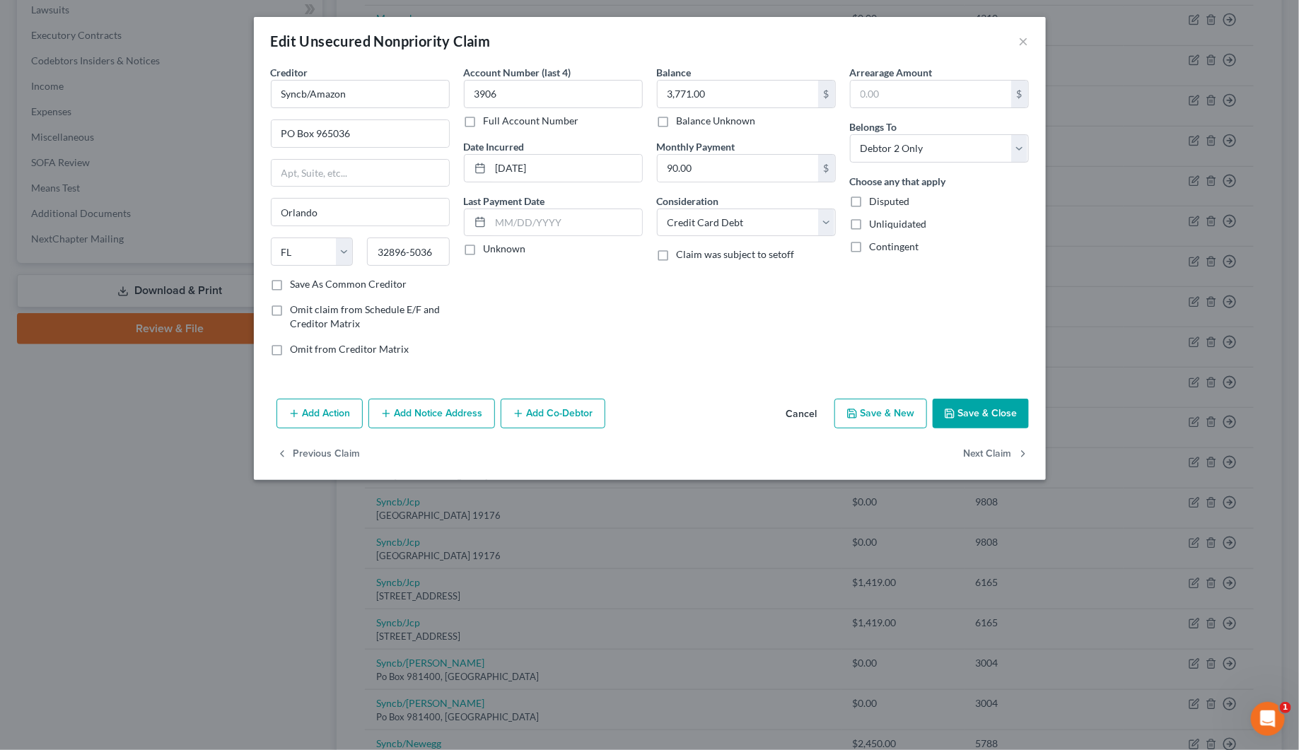
click at [484, 247] on label "Unknown" at bounding box center [505, 249] width 42 height 14
click at [489, 247] on input "Unknown" at bounding box center [493, 246] width 9 height 9
checkbox input "true"
click at [860, 151] on select "Select Debtor 1 Only Debtor 2 Only Debtor 1 And Debtor 2 Only At Least One Of T…" at bounding box center [939, 148] width 179 height 28
select select "4"
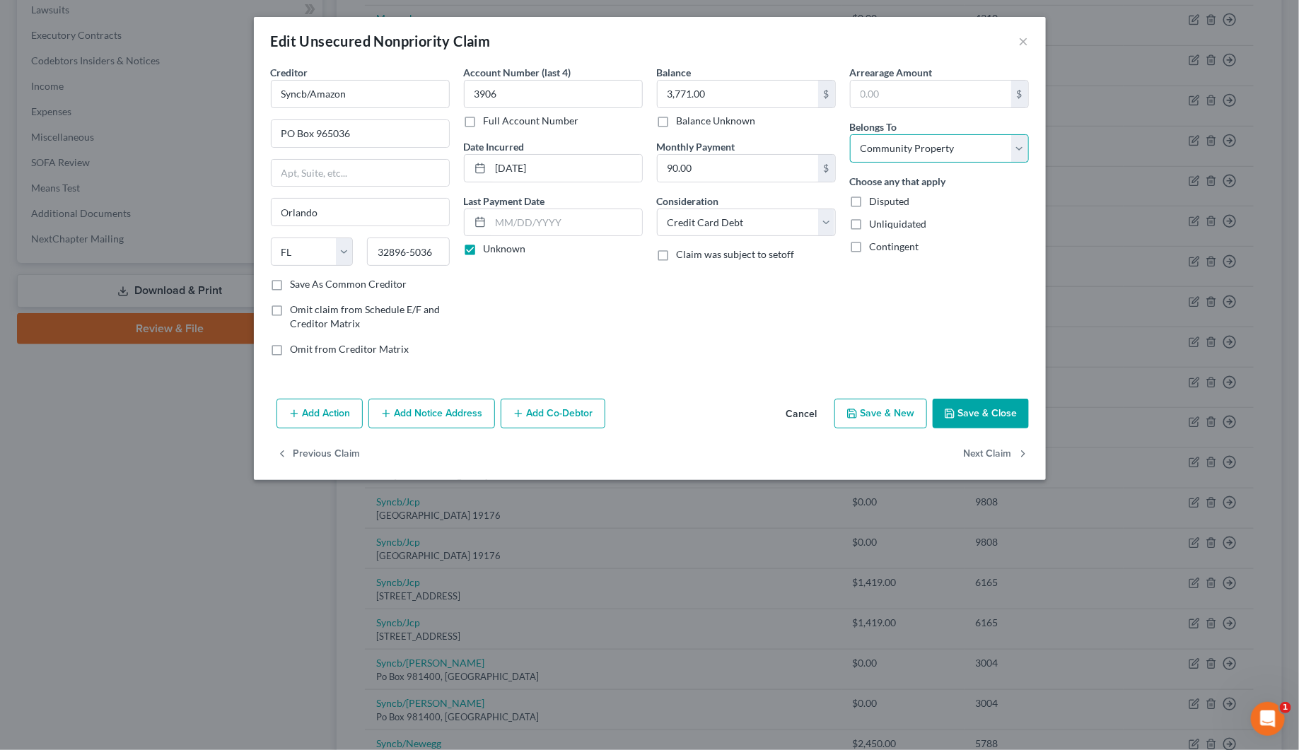
click at [850, 134] on select "Select Debtor 1 Only Debtor 2 Only Debtor 1 And Debtor 2 Only At Least One Of T…" at bounding box center [939, 148] width 179 height 28
click at [444, 414] on button "Add Notice Address" at bounding box center [431, 414] width 127 height 30
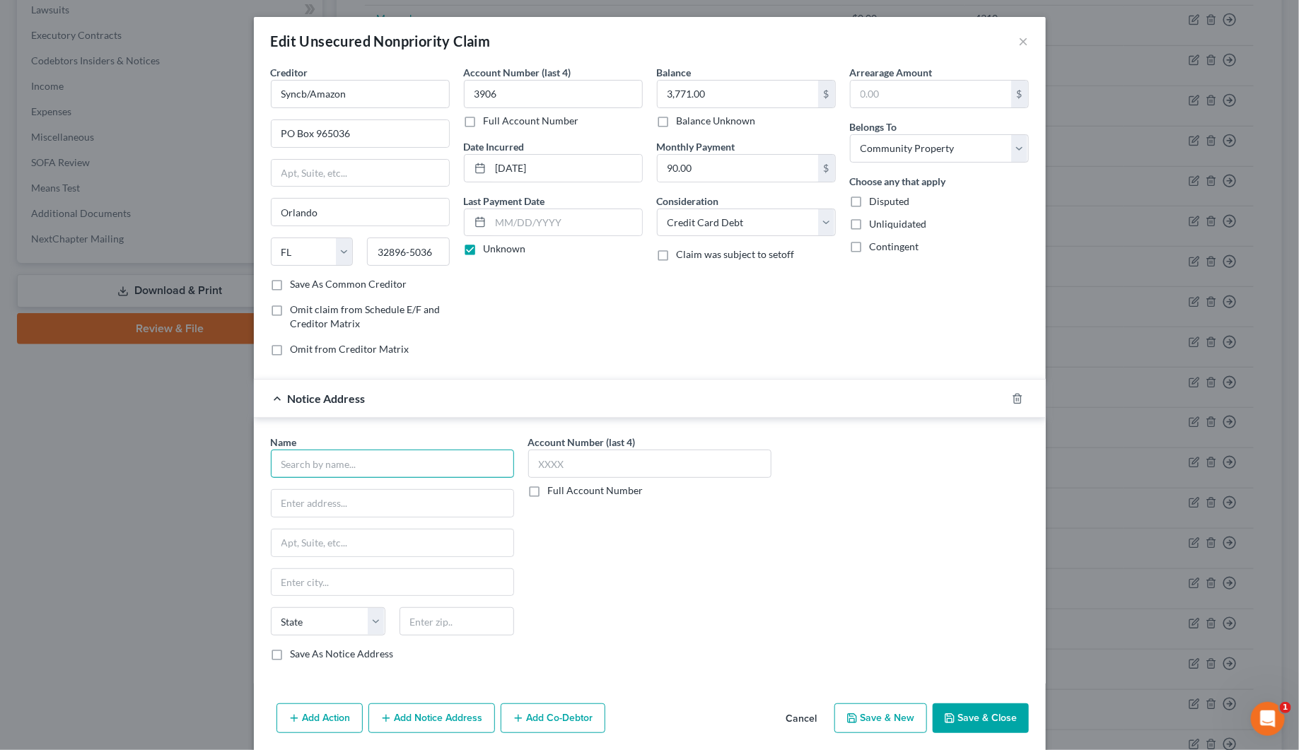
click at [305, 470] on input "text" at bounding box center [392, 464] width 243 height 28
type input "Credit Control LLC"
click at [292, 511] on input "text" at bounding box center [393, 503] width 242 height 27
type input "3300 Rider Trail S"
click at [279, 554] on input "text" at bounding box center [393, 543] width 242 height 27
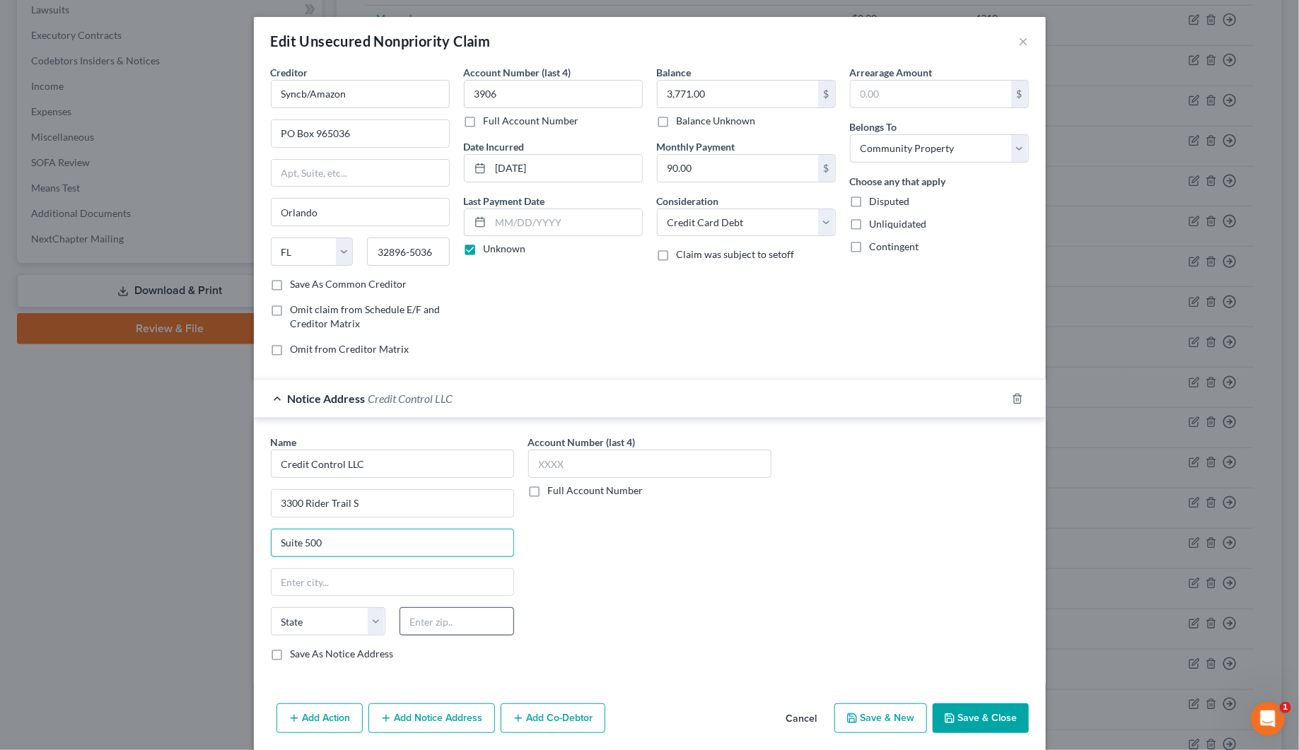
type input "Suite 500"
click at [421, 629] on input "text" at bounding box center [457, 621] width 115 height 28
type input "63045"
type input "Earth City"
select select "26"
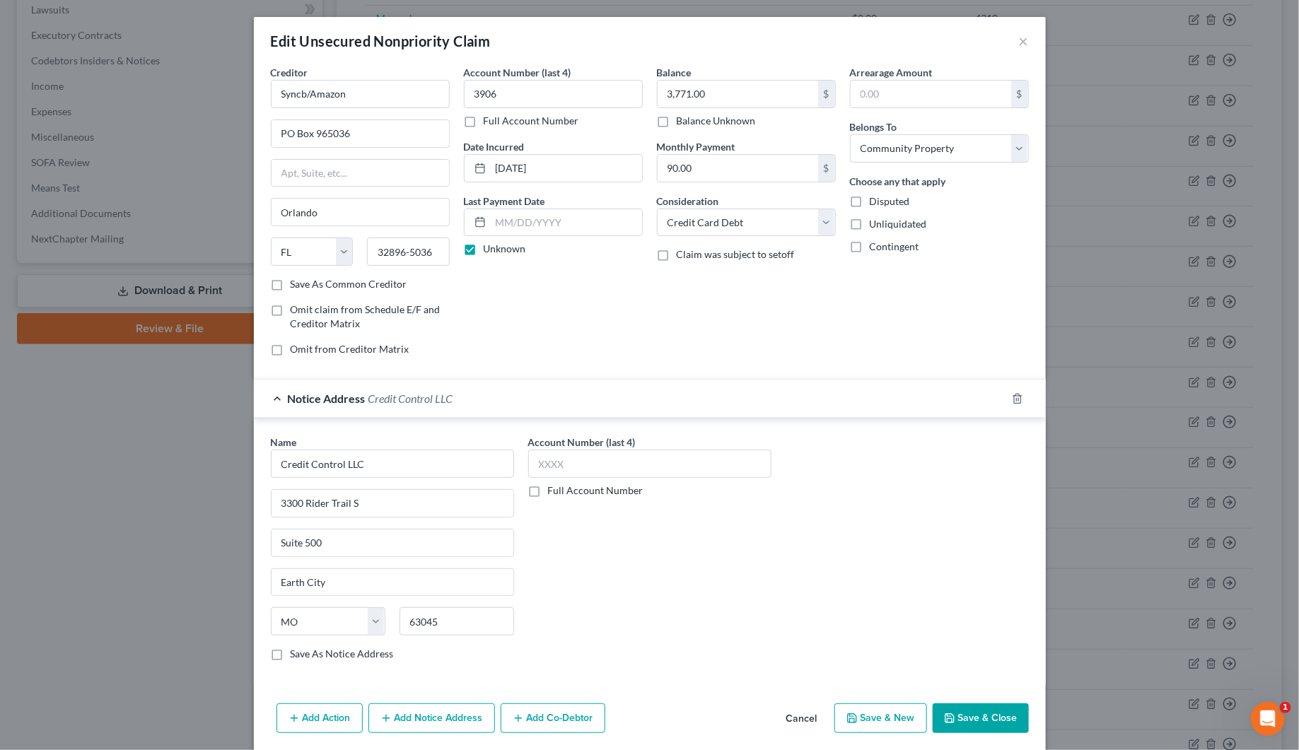
click at [545, 634] on div "Account Number (last 4) Full Account Number" at bounding box center [649, 554] width 257 height 238
click at [610, 460] on input "text" at bounding box center [649, 464] width 243 height 28
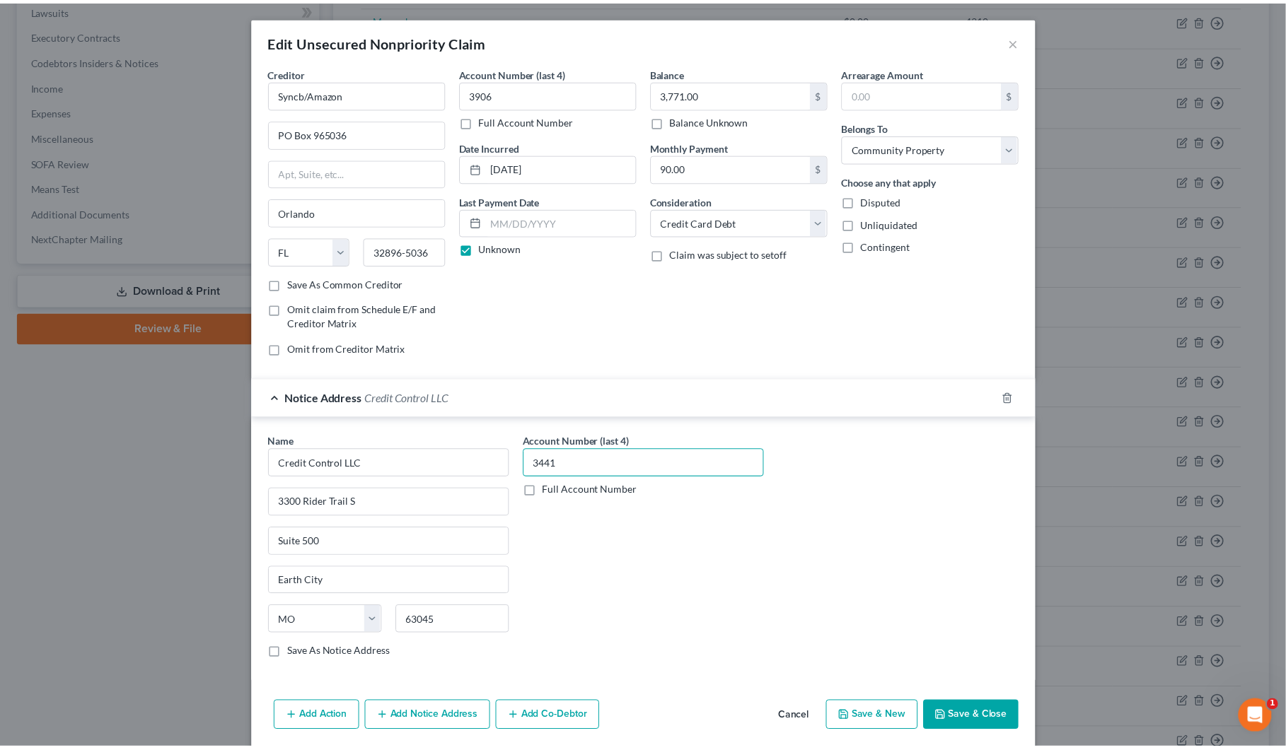
scroll to position [55, 0]
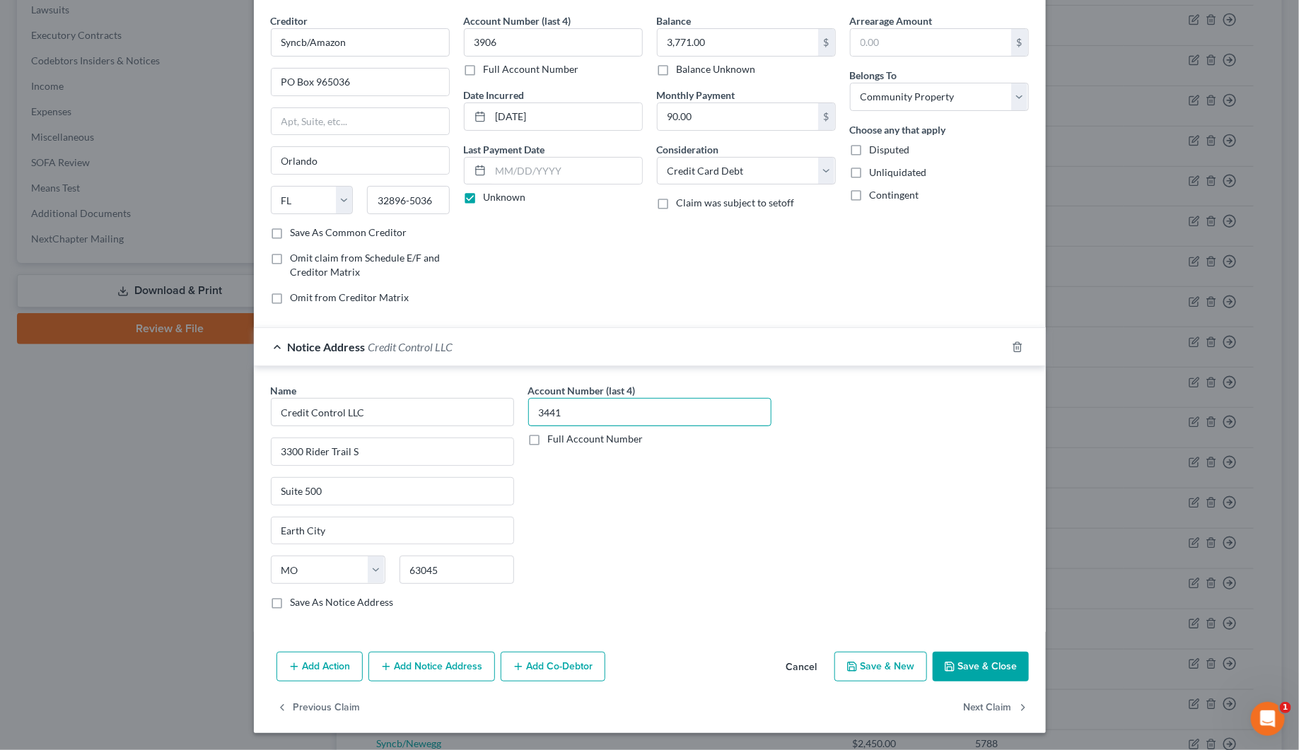
type input "3441"
click at [951, 663] on button "Save & Close" at bounding box center [981, 667] width 96 height 30
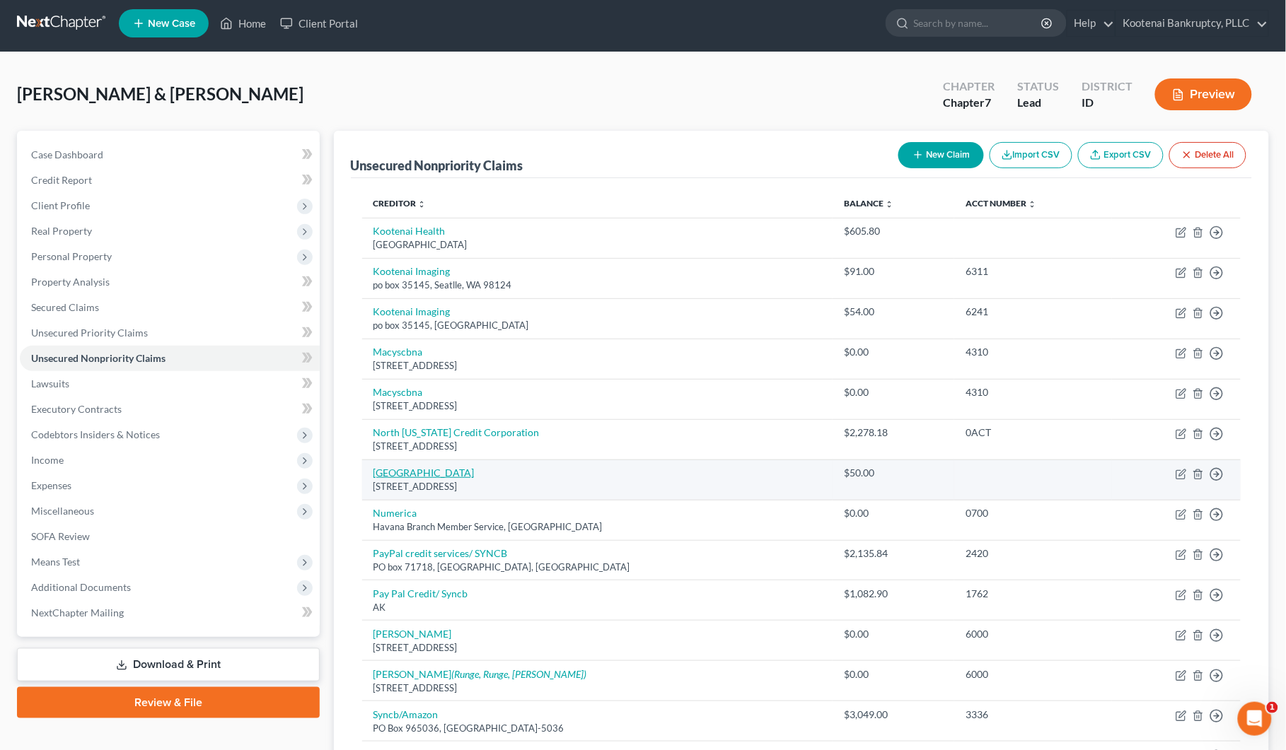
scroll to position [0, 0]
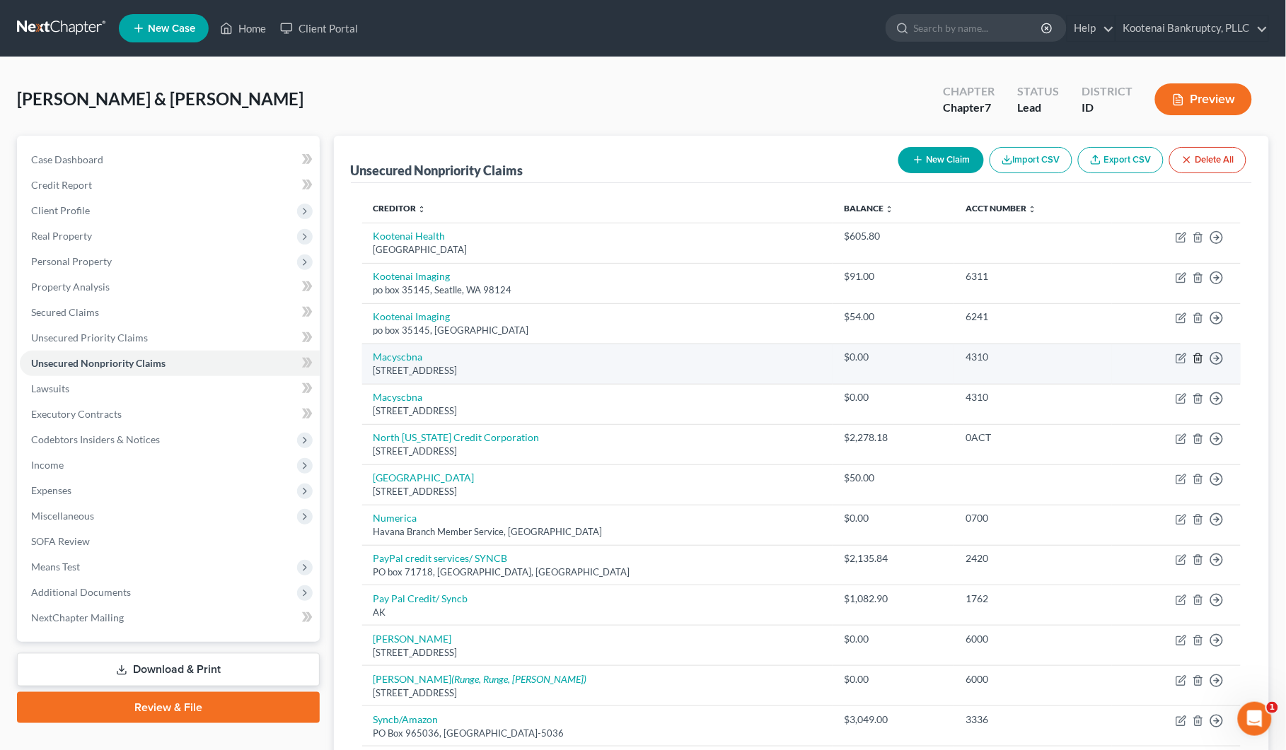
click at [1203, 359] on icon "button" at bounding box center [1197, 358] width 11 height 11
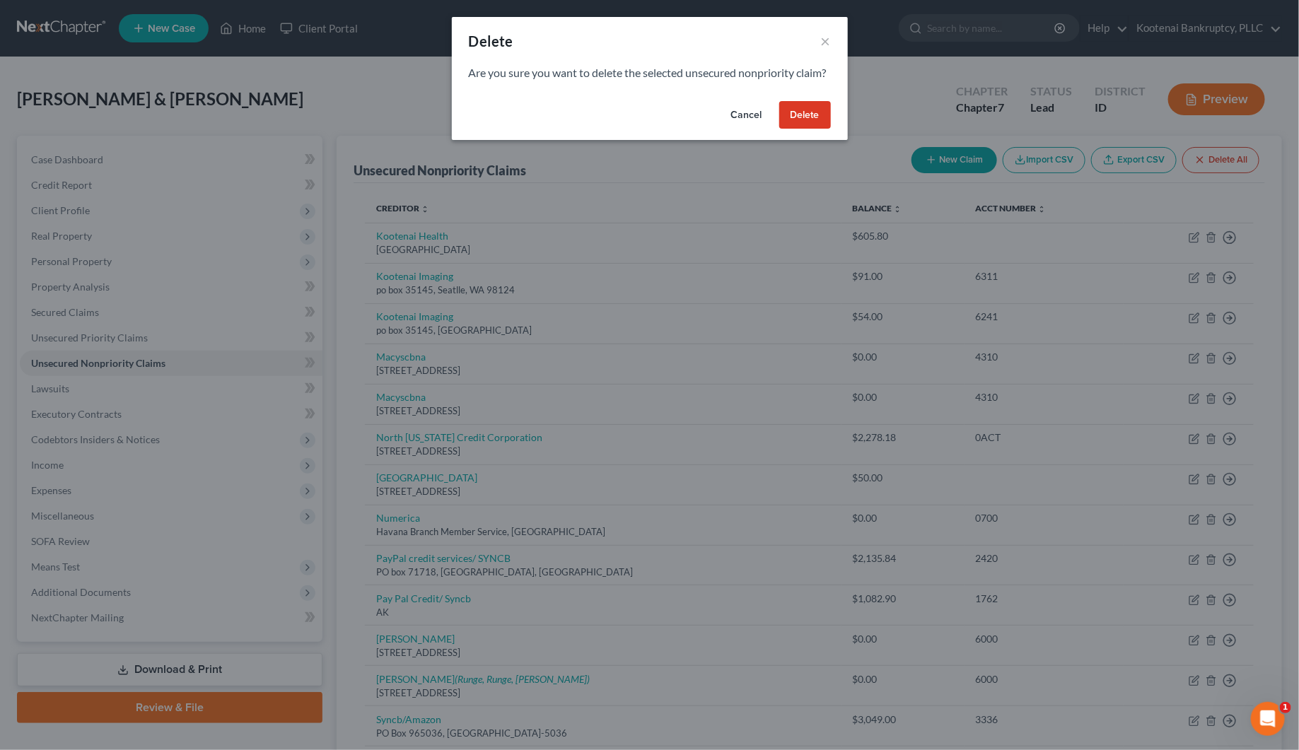
click at [808, 129] on button "Delete" at bounding box center [805, 115] width 52 height 28
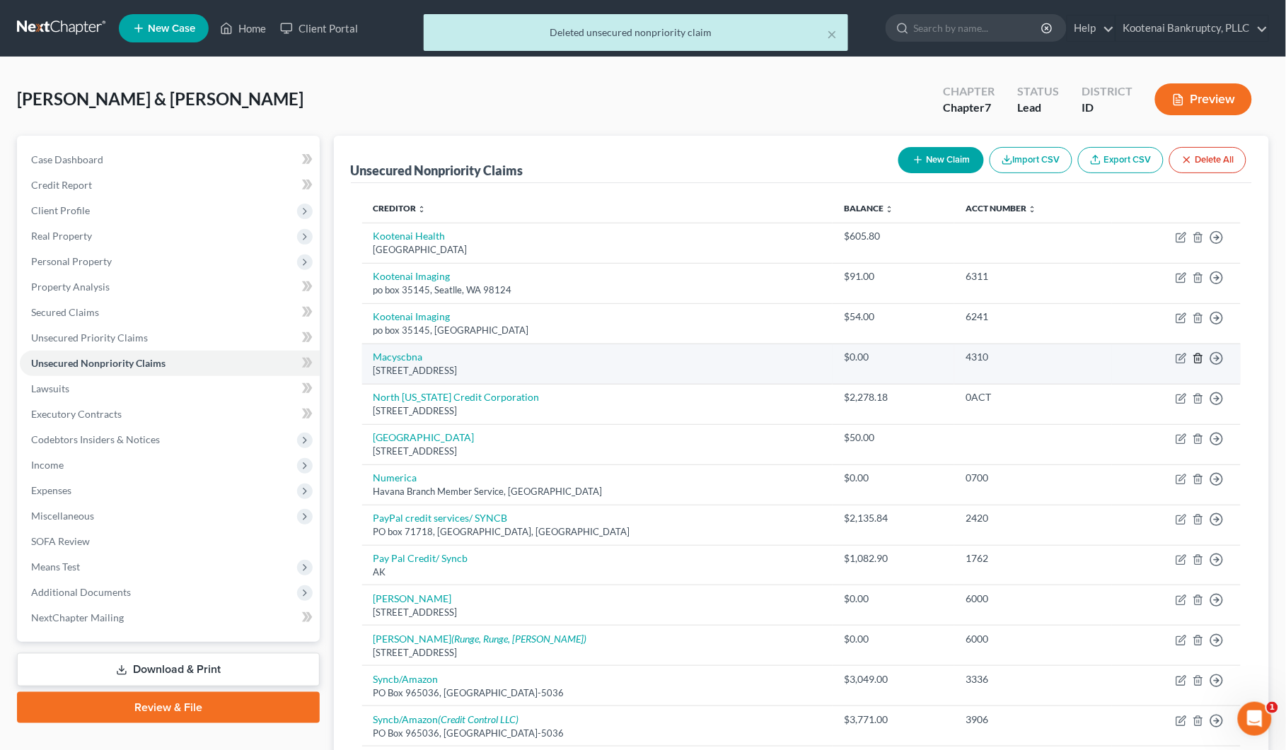
click at [1199, 354] on icon "button" at bounding box center [1197, 358] width 6 height 9
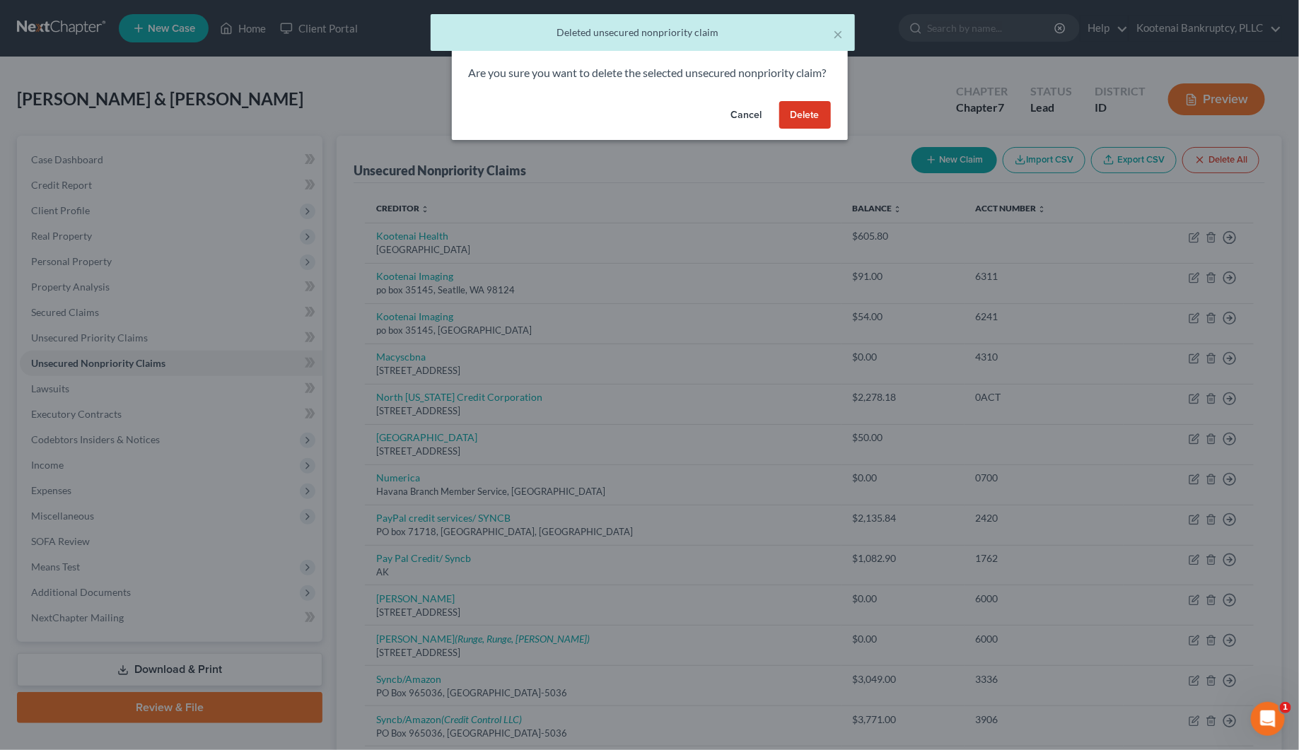
click at [807, 129] on button "Delete" at bounding box center [805, 115] width 52 height 28
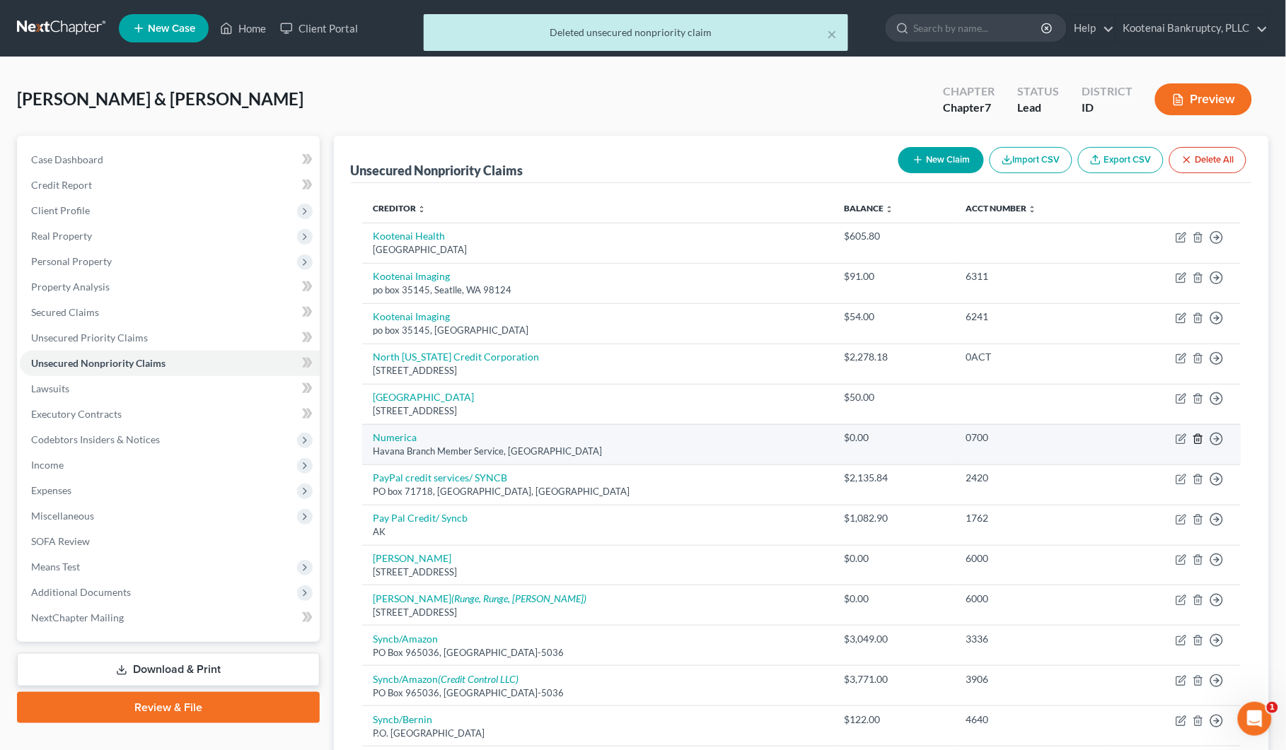
click at [1194, 436] on icon "button" at bounding box center [1197, 438] width 11 height 11
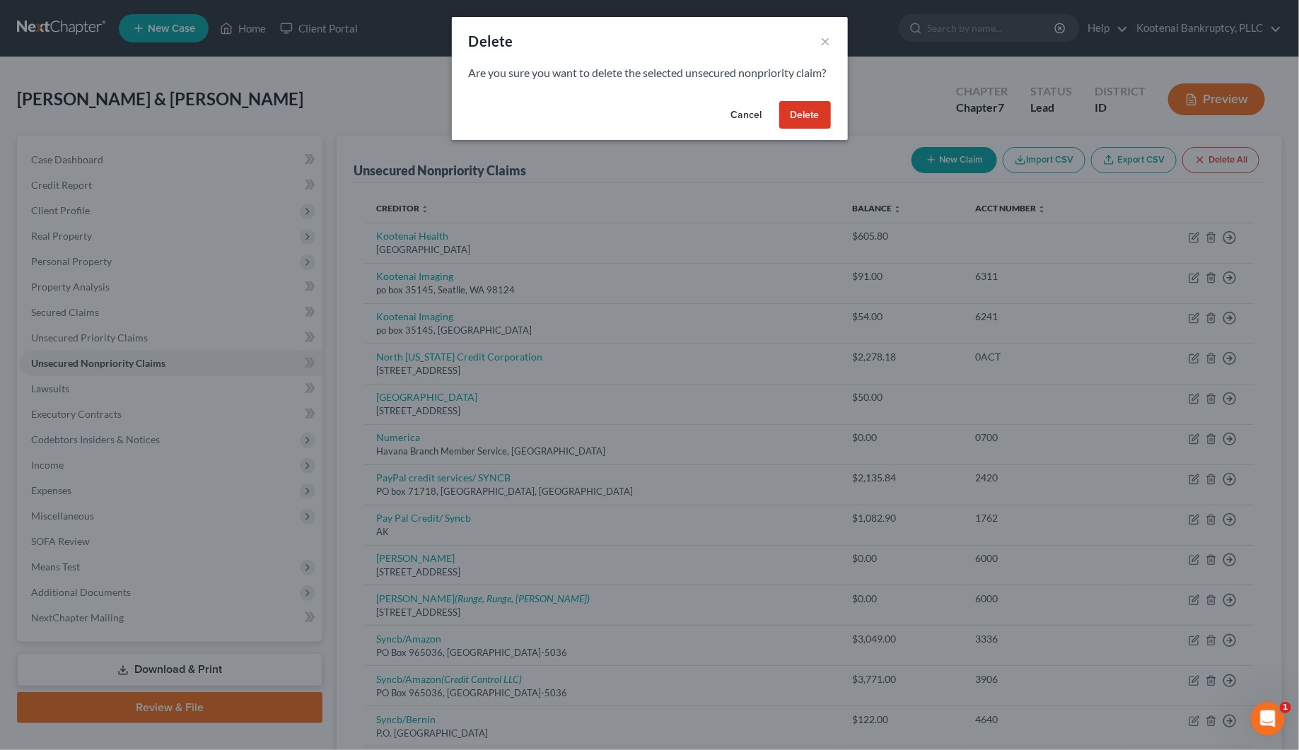
click at [813, 129] on button "Delete" at bounding box center [805, 115] width 52 height 28
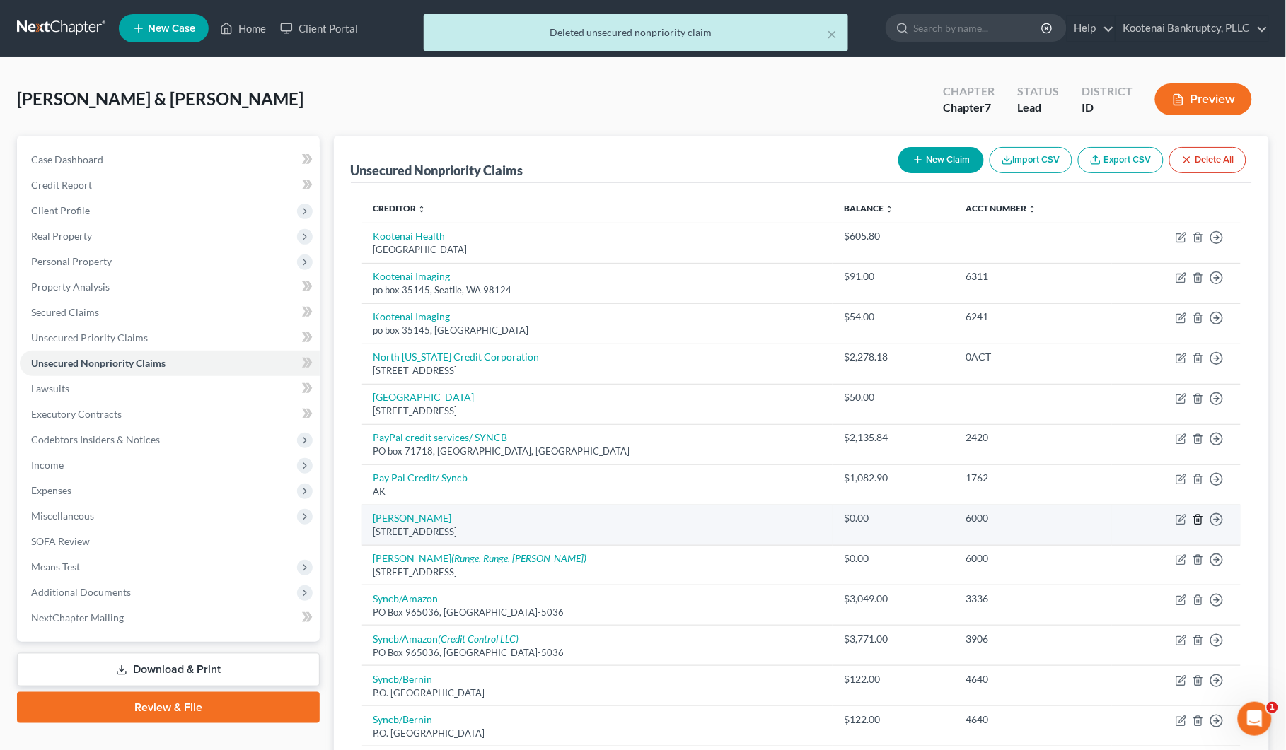
click at [1196, 517] on polyline "button" at bounding box center [1198, 517] width 8 height 0
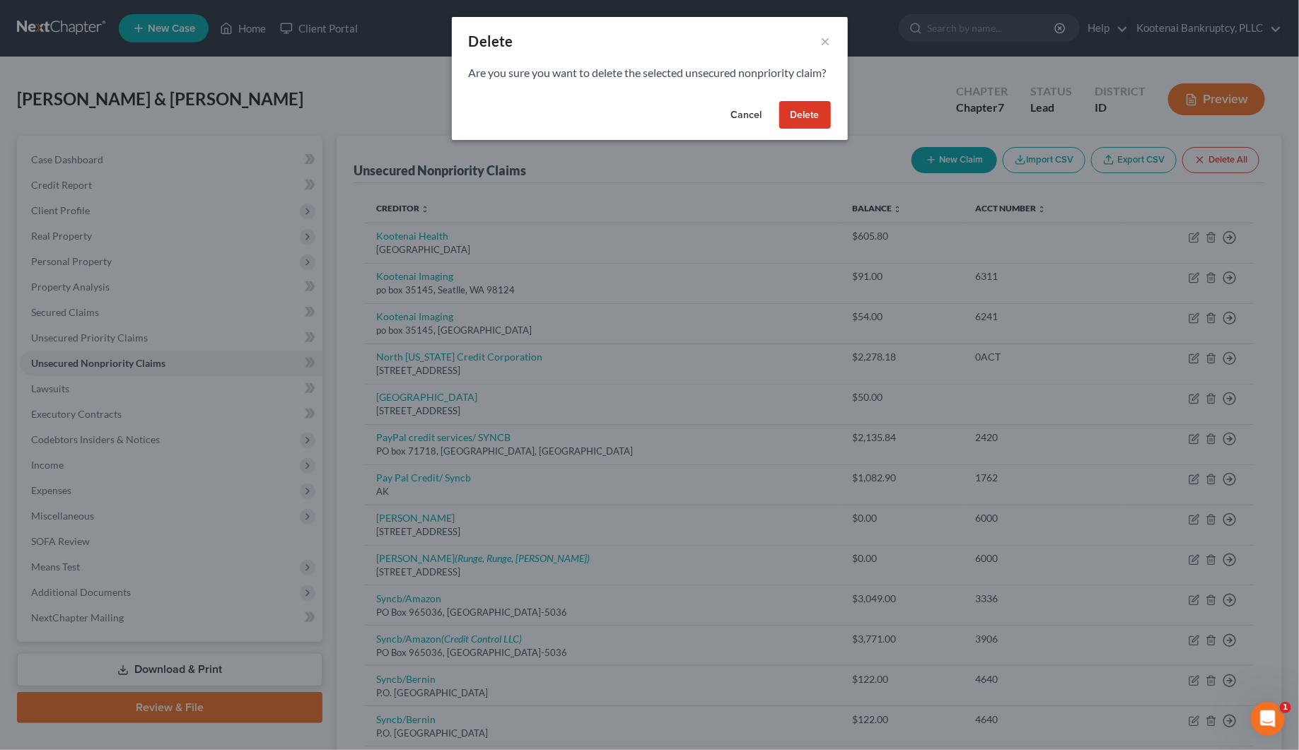
drag, startPoint x: 788, startPoint y: 117, endPoint x: 808, endPoint y: 146, distance: 34.7
click at [788, 118] on button "Delete" at bounding box center [805, 115] width 52 height 28
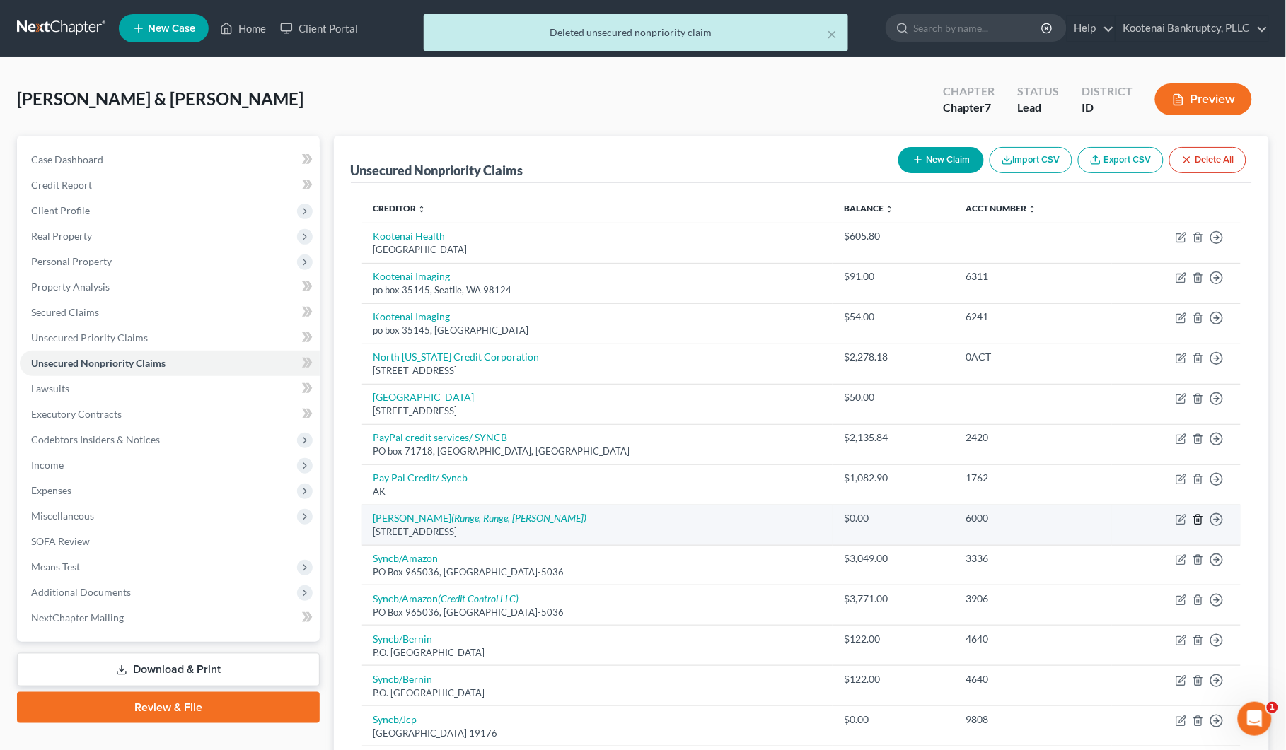
click at [1196, 520] on icon "button" at bounding box center [1197, 519] width 11 height 11
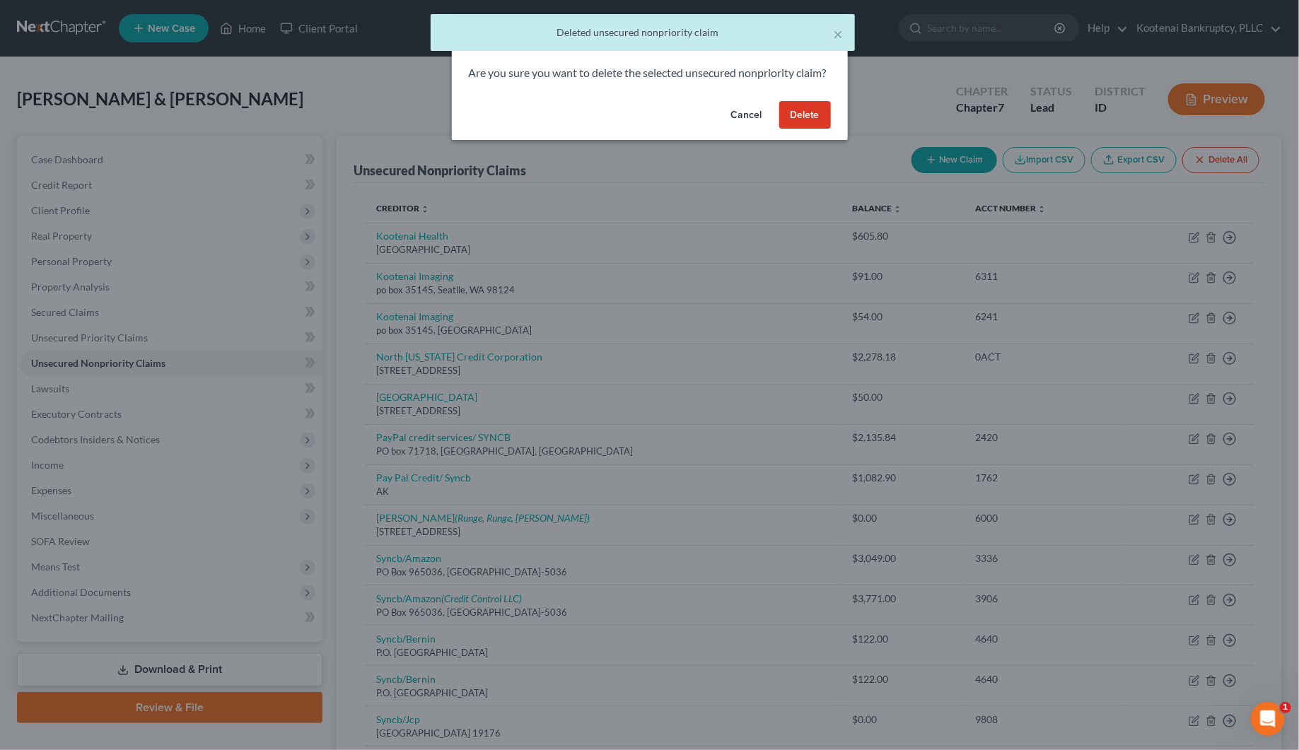
click at [793, 127] on button "Delete" at bounding box center [805, 115] width 52 height 28
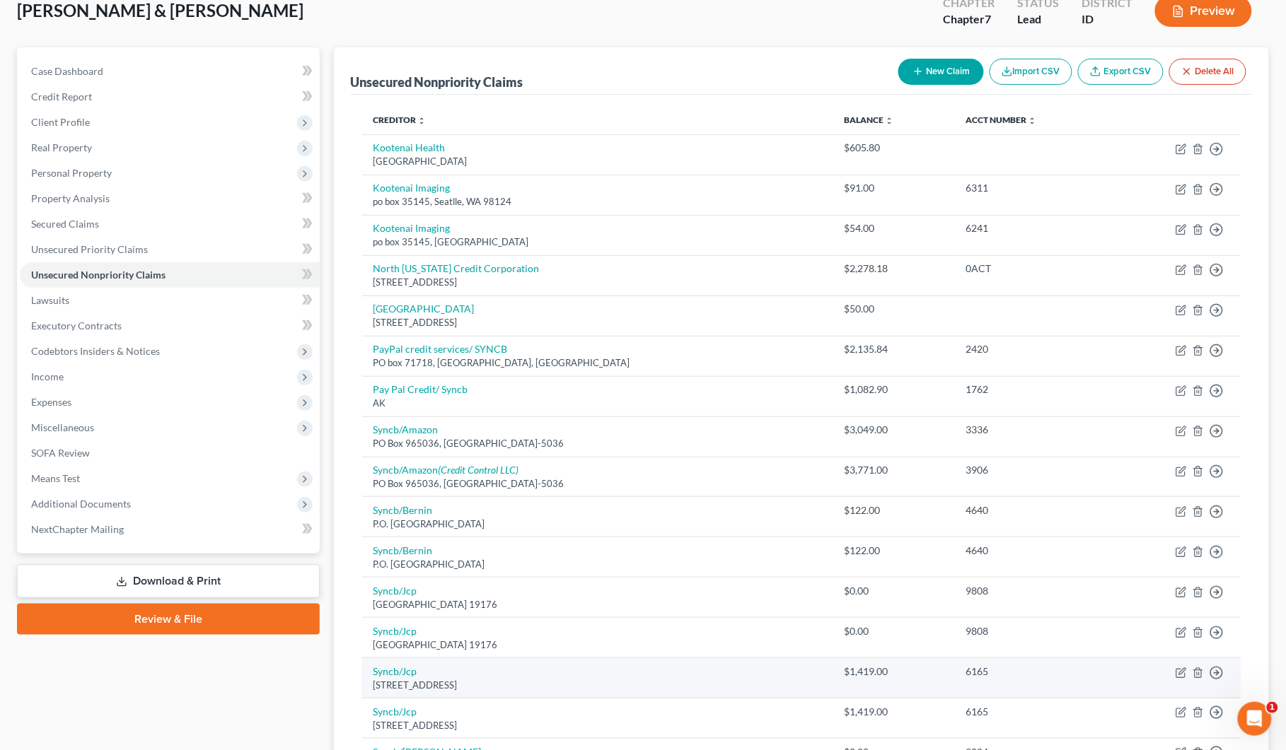
scroll to position [177, 0]
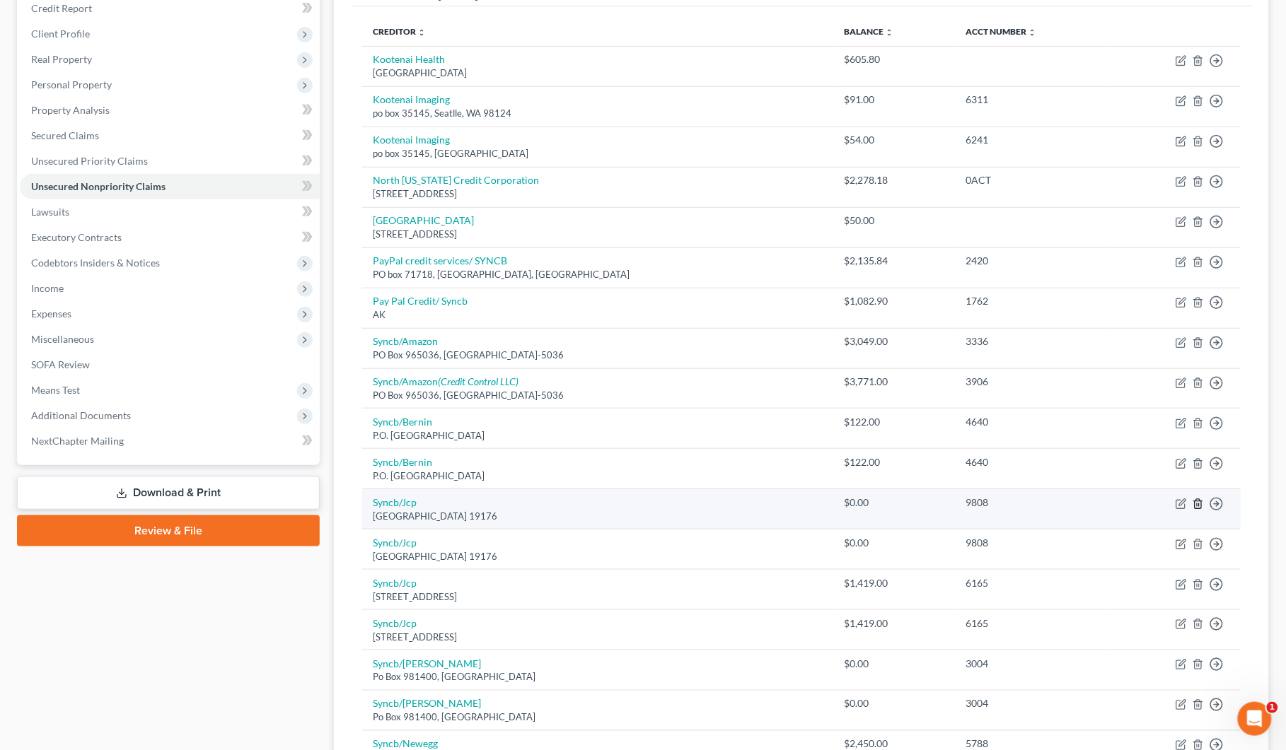
click at [1197, 501] on polyline "button" at bounding box center [1198, 501] width 8 height 0
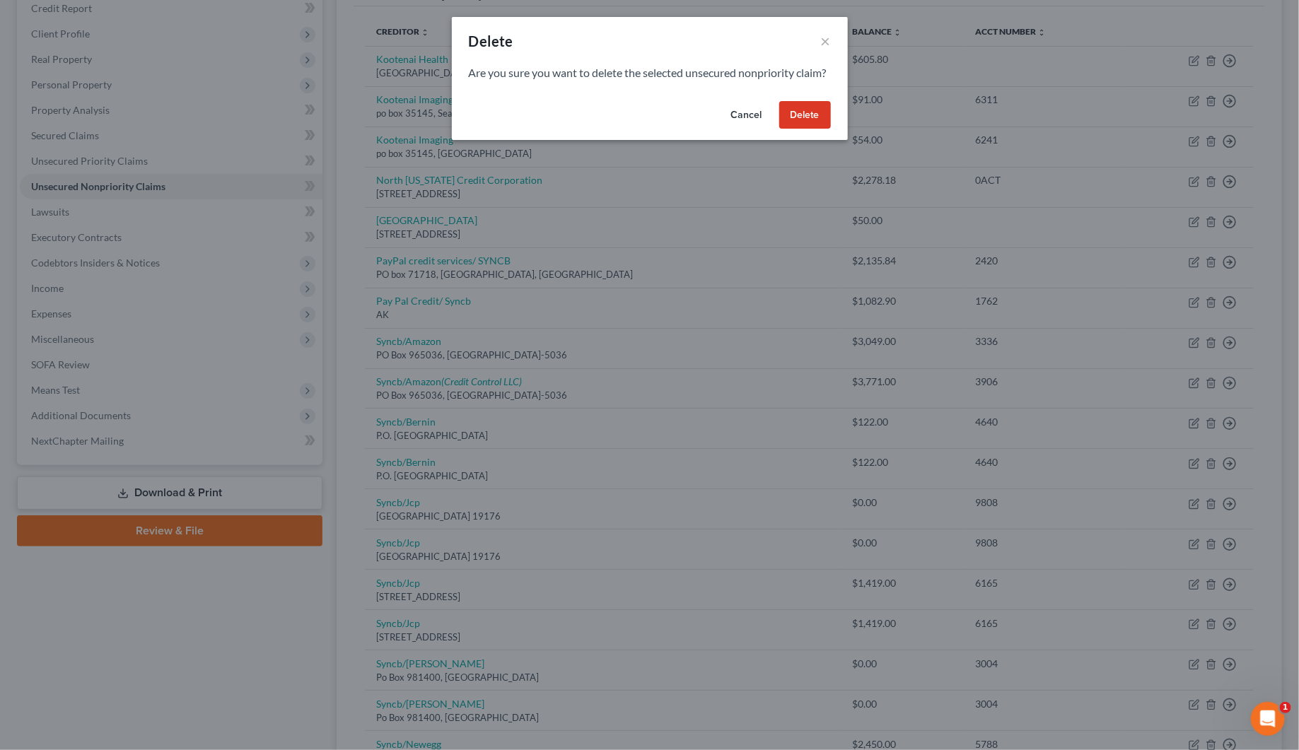
click at [814, 129] on button "Delete" at bounding box center [805, 115] width 52 height 28
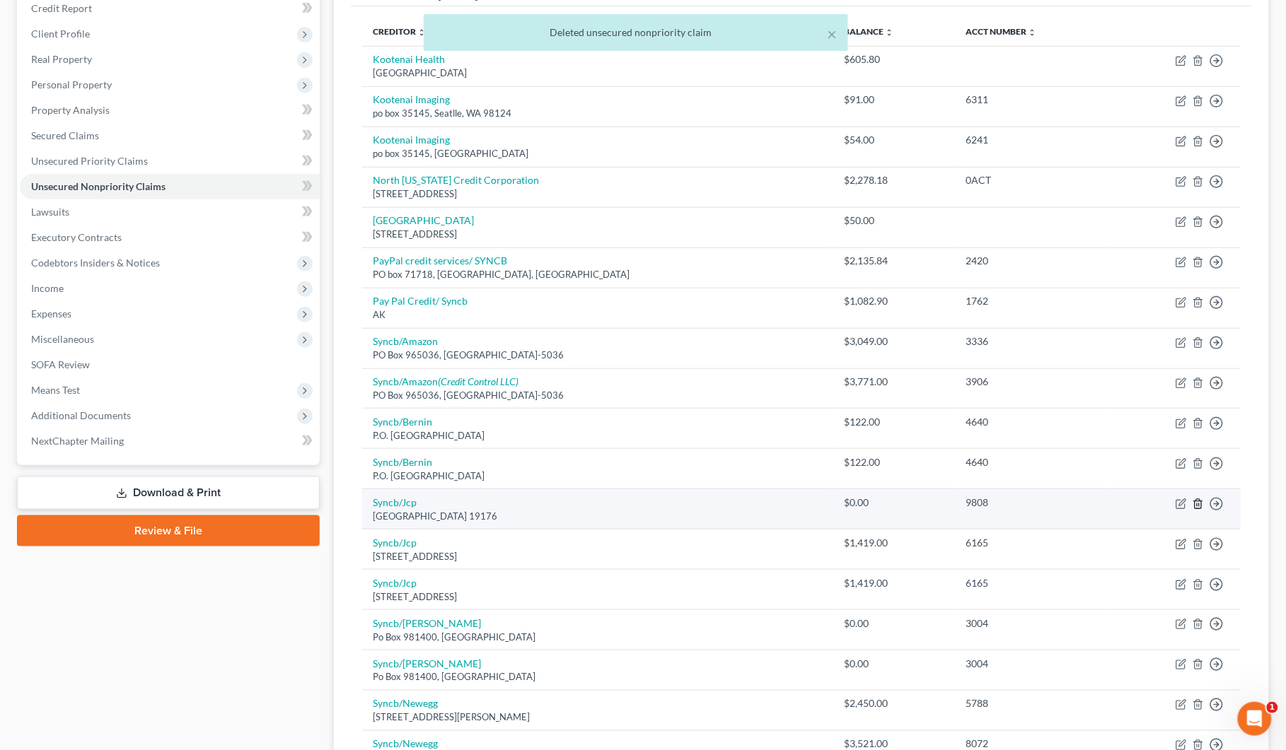
click at [1199, 500] on icon "button" at bounding box center [1197, 504] width 11 height 11
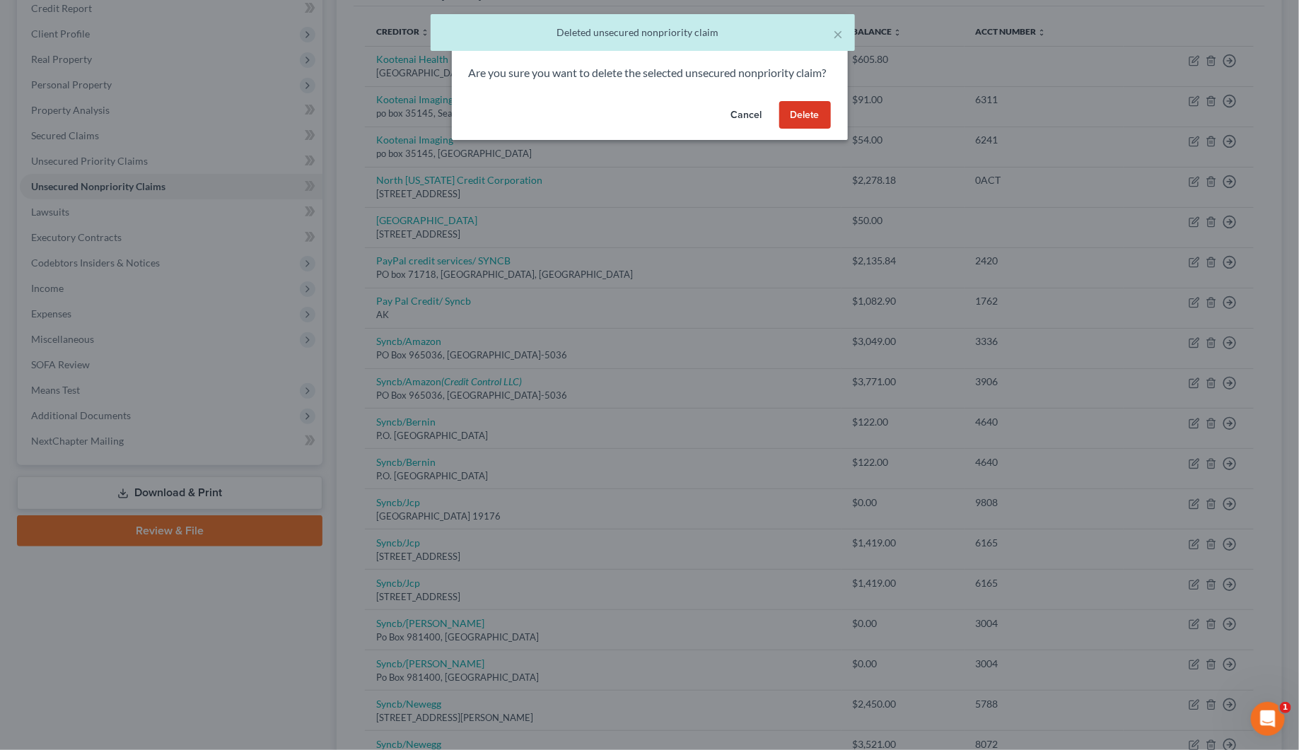
drag, startPoint x: 804, startPoint y: 117, endPoint x: 806, endPoint y: 124, distance: 7.4
click at [805, 122] on button "Delete" at bounding box center [805, 115] width 52 height 28
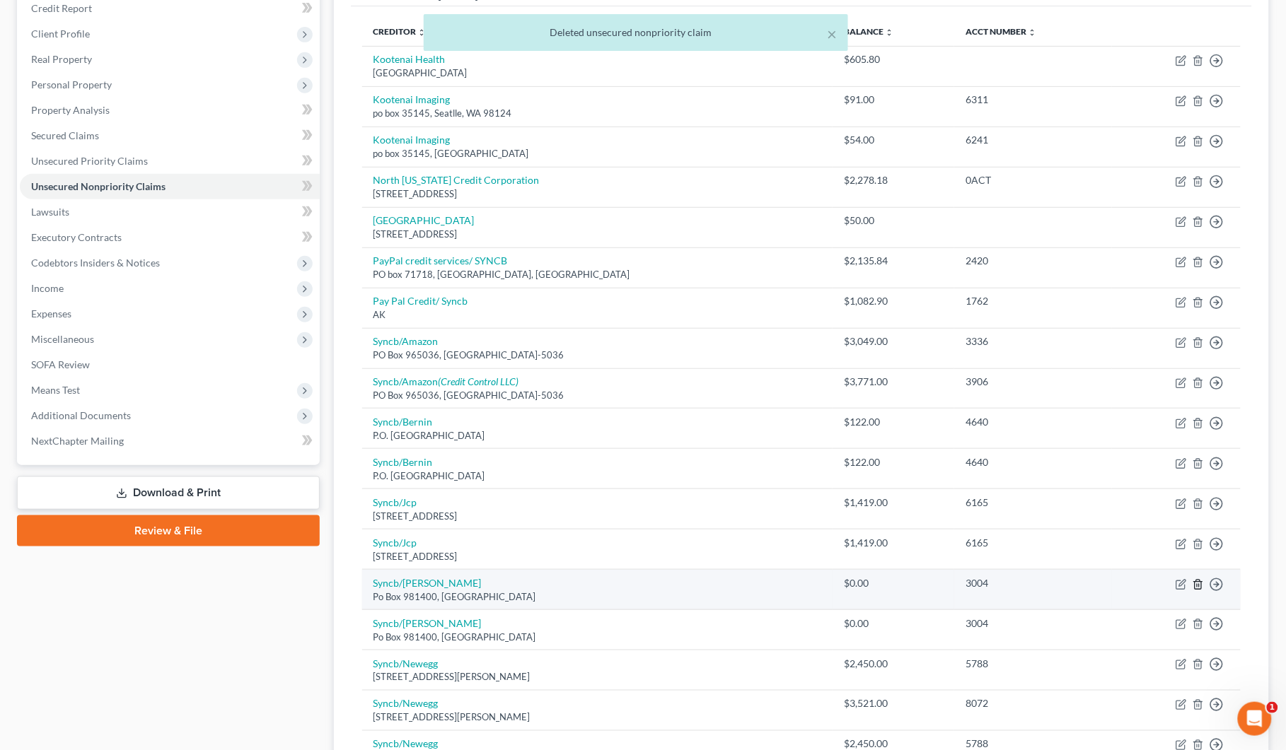
click at [1199, 587] on line "button" at bounding box center [1199, 585] width 0 height 3
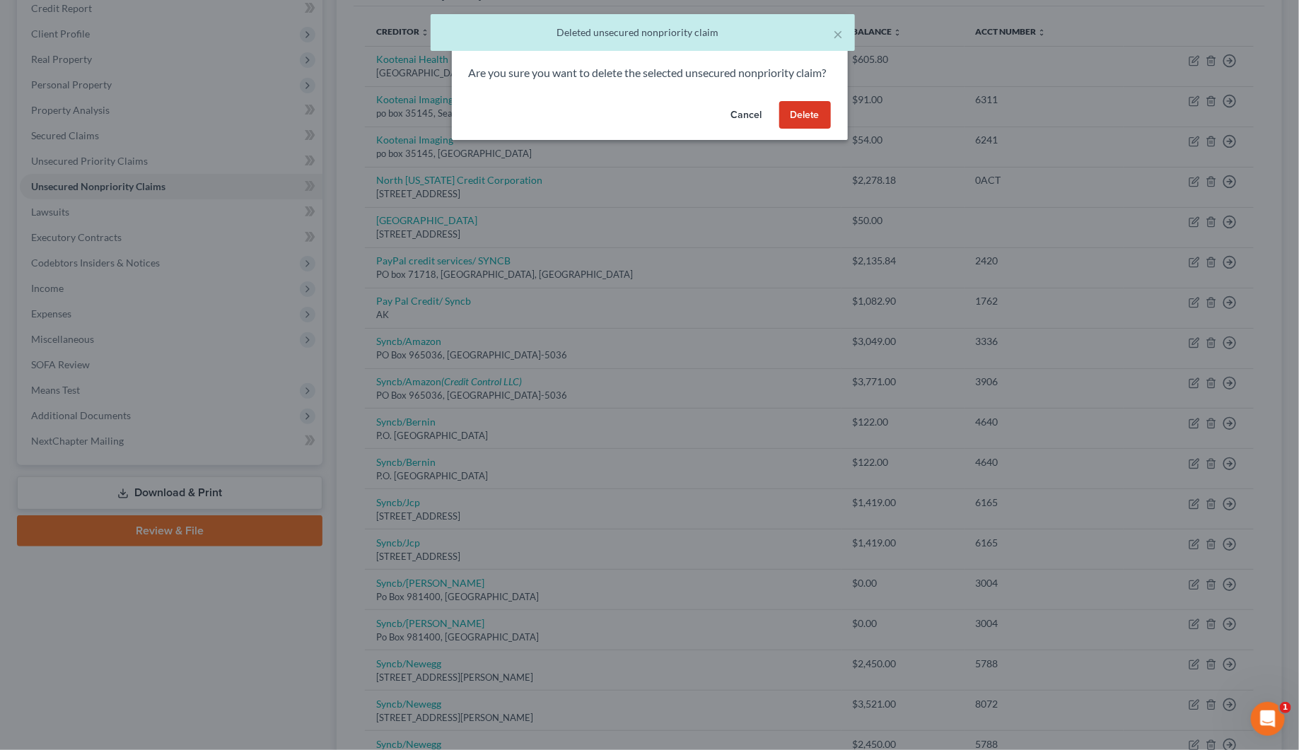
drag, startPoint x: 793, startPoint y: 131, endPoint x: 814, endPoint y: 167, distance: 41.5
click at [794, 129] on button "Delete" at bounding box center [805, 115] width 52 height 28
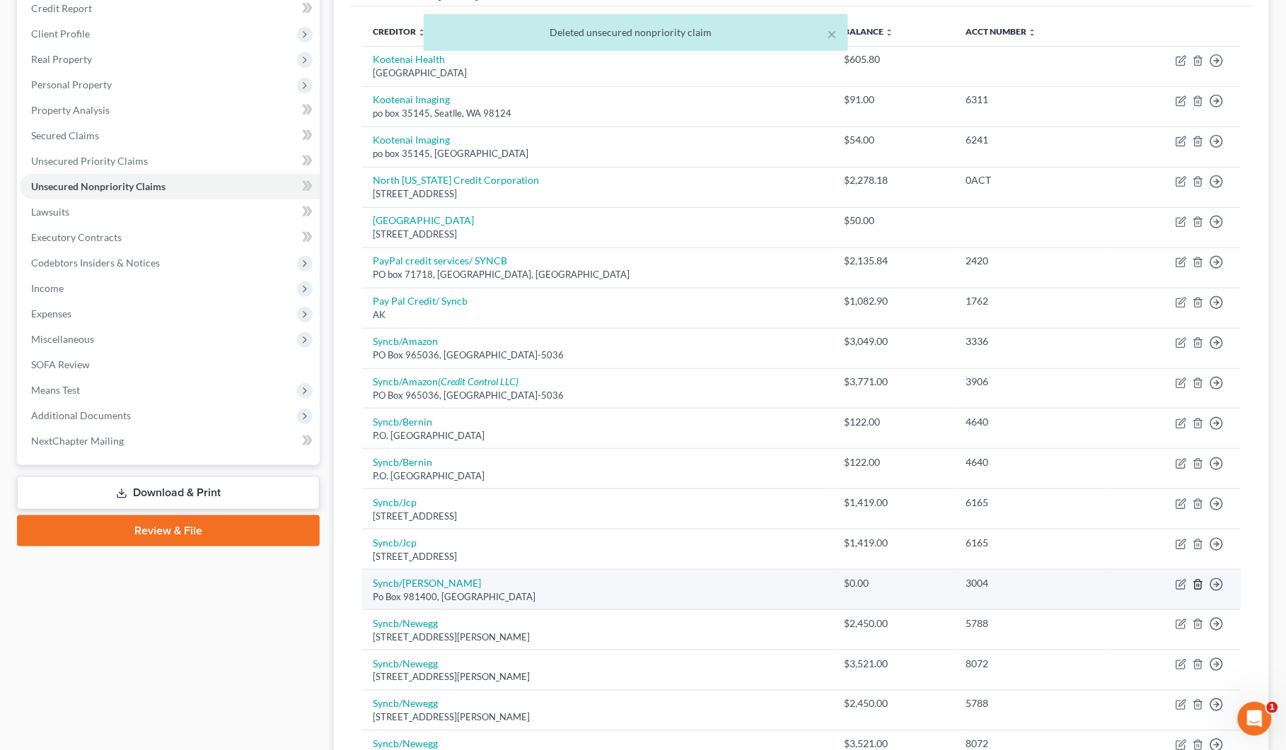
click at [1196, 588] on icon "button" at bounding box center [1197, 584] width 11 height 11
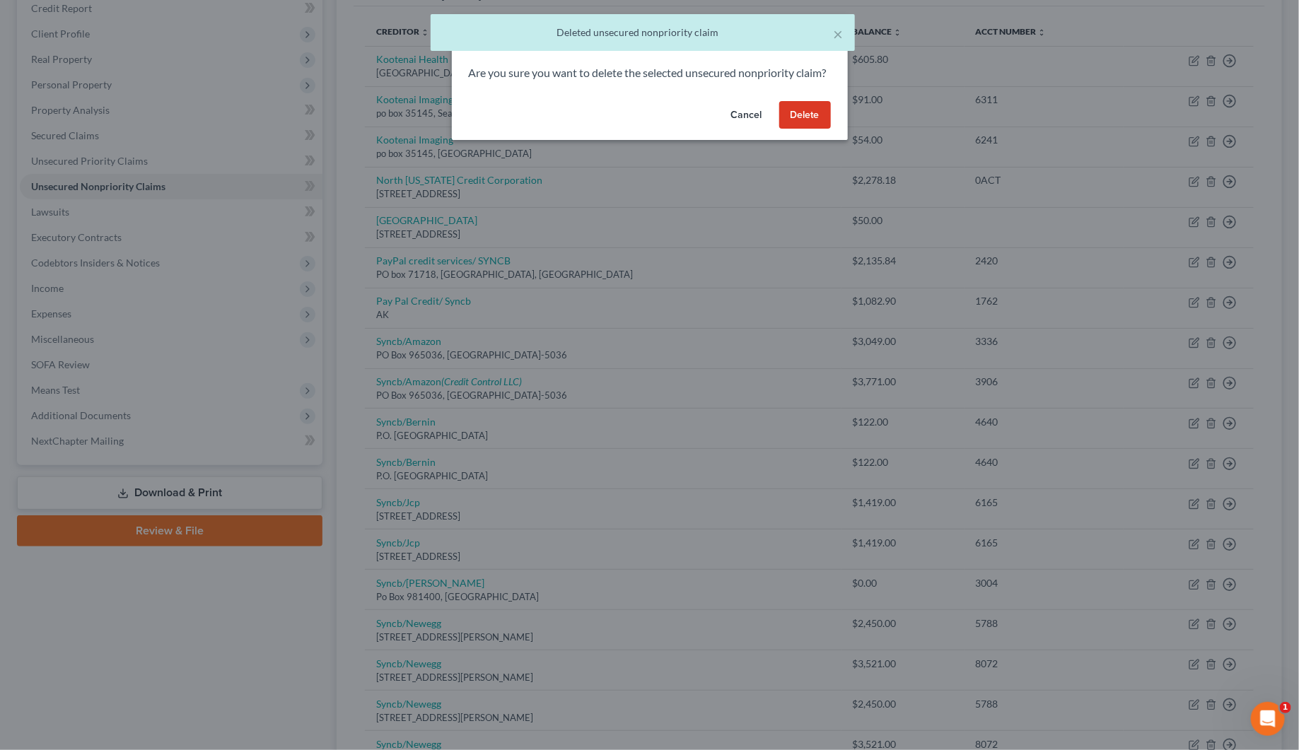
click at [808, 124] on button "Delete" at bounding box center [805, 115] width 52 height 28
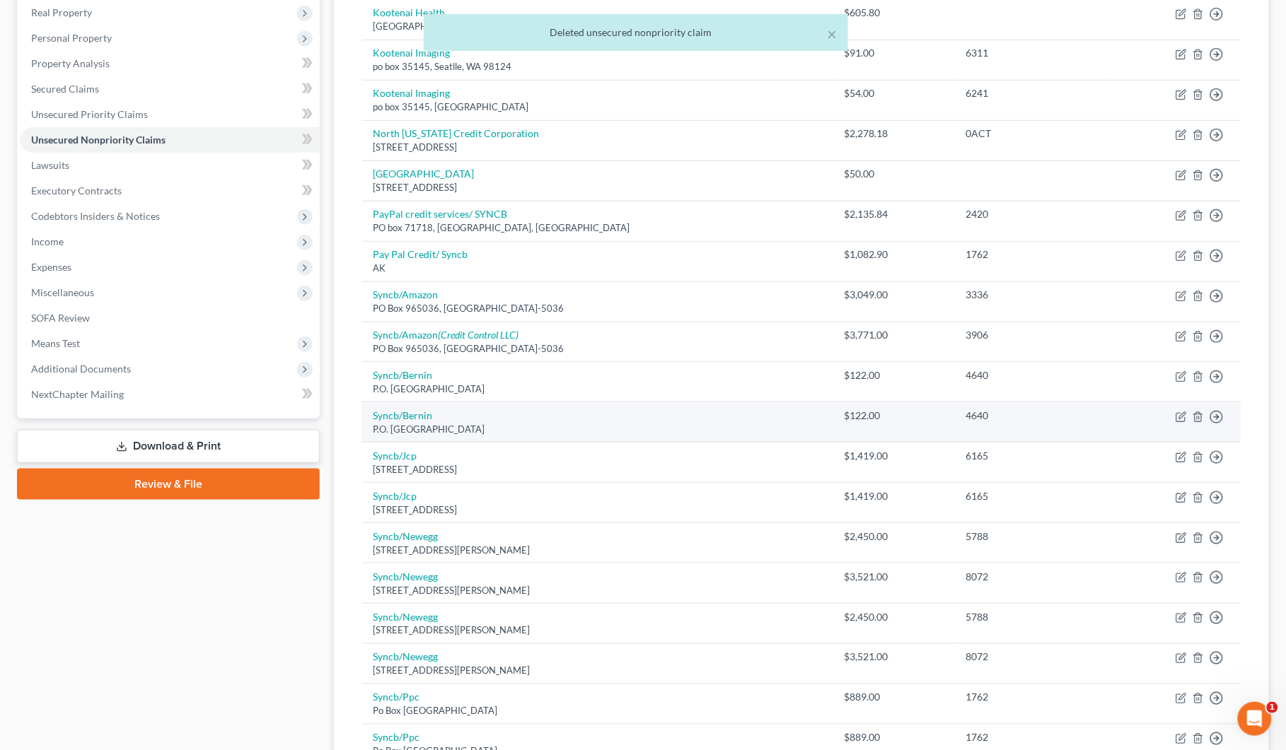
scroll to position [265, 0]
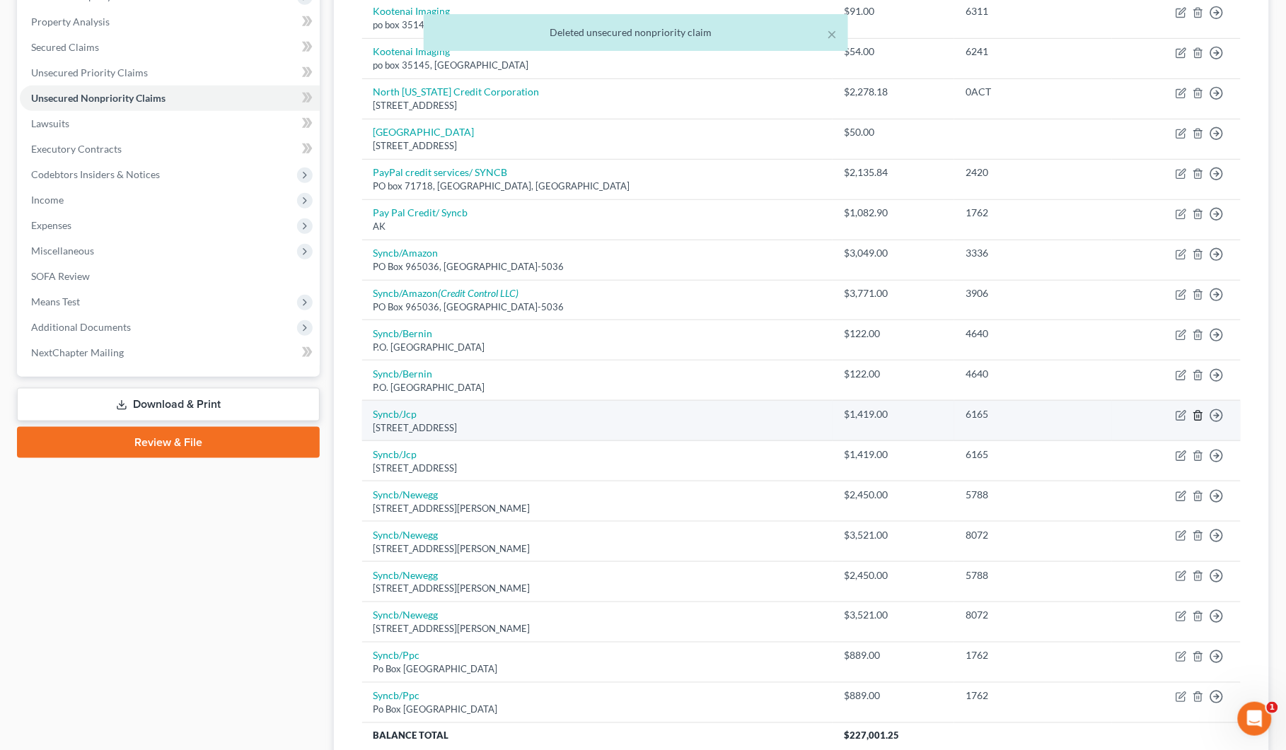
click at [1199, 414] on icon "button" at bounding box center [1197, 415] width 11 height 11
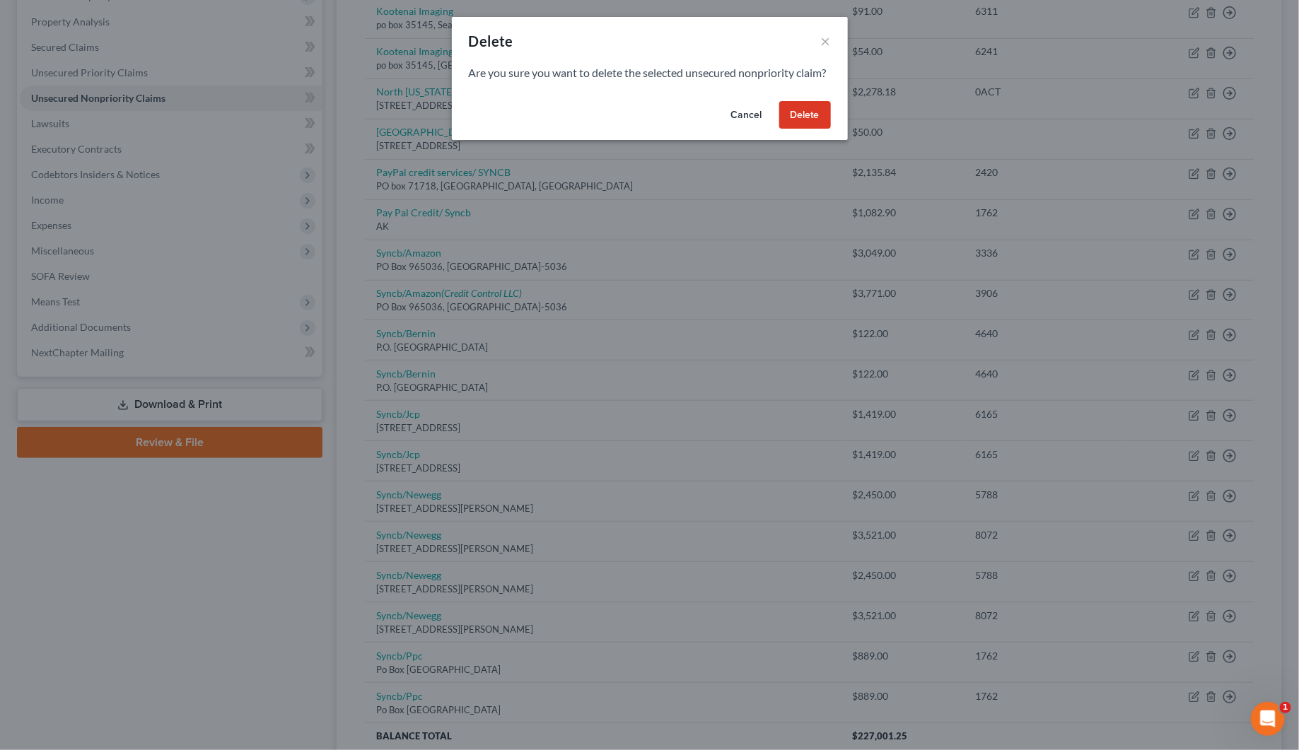
click at [798, 129] on button "Delete" at bounding box center [805, 115] width 52 height 28
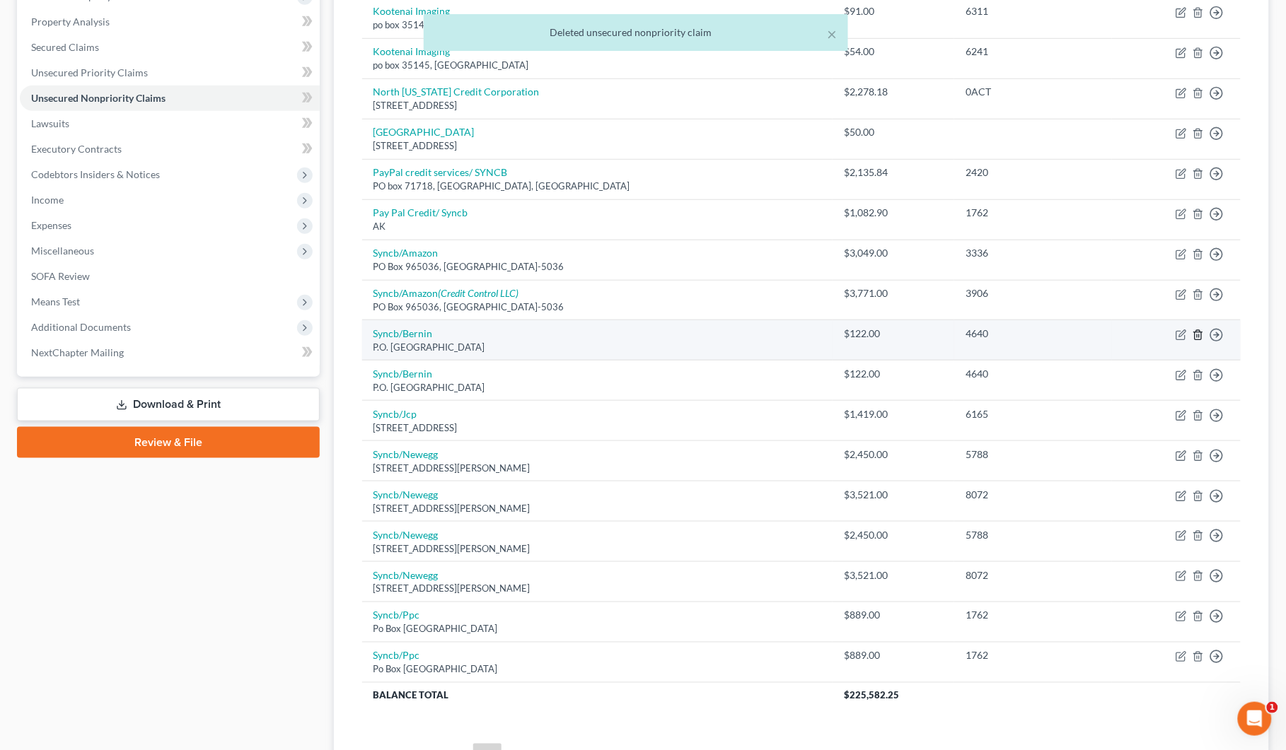
click at [1195, 334] on icon "button" at bounding box center [1197, 334] width 6 height 9
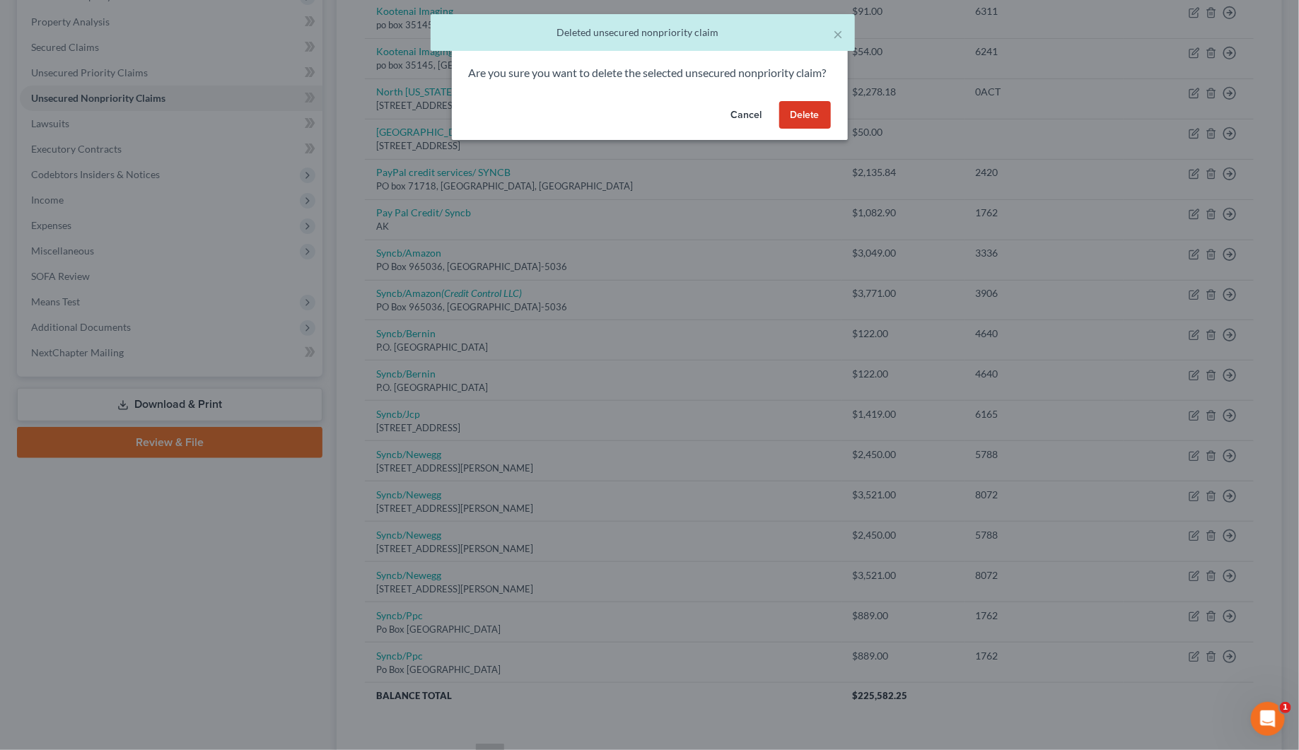
click at [794, 129] on button "Delete" at bounding box center [805, 115] width 52 height 28
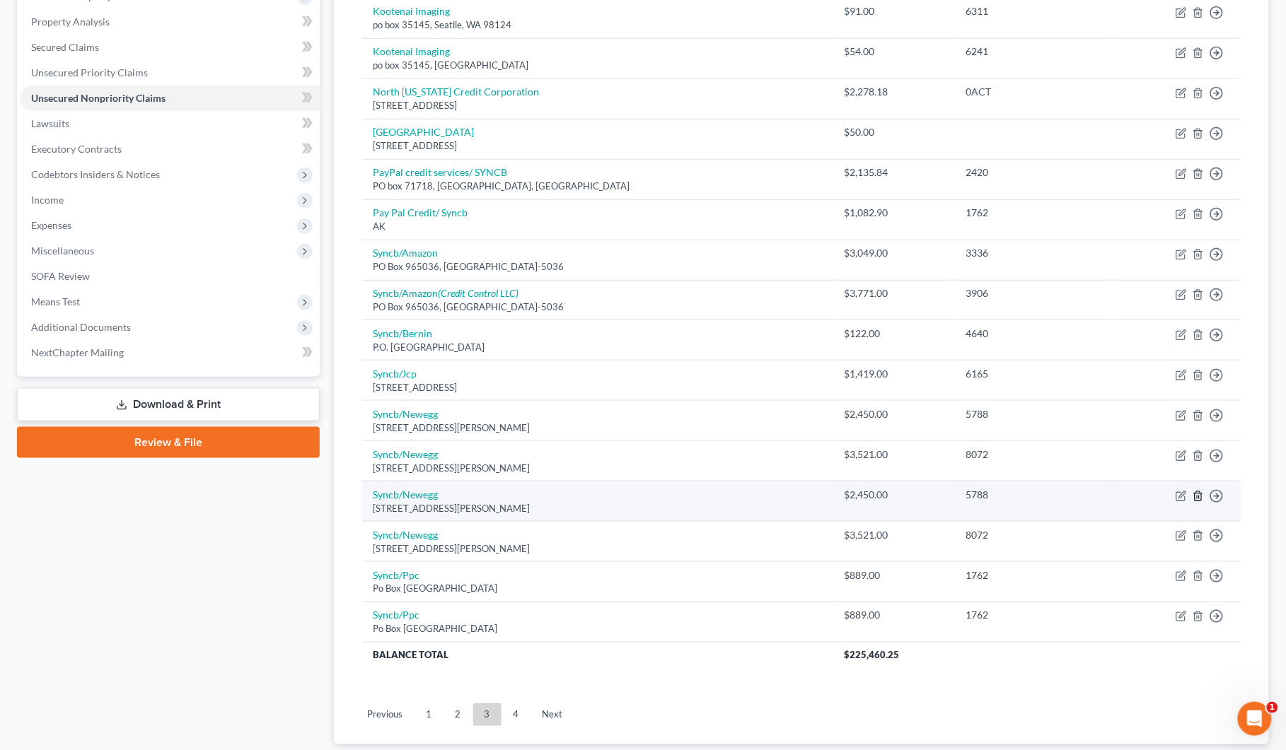
click at [1199, 496] on icon "button" at bounding box center [1197, 496] width 11 height 11
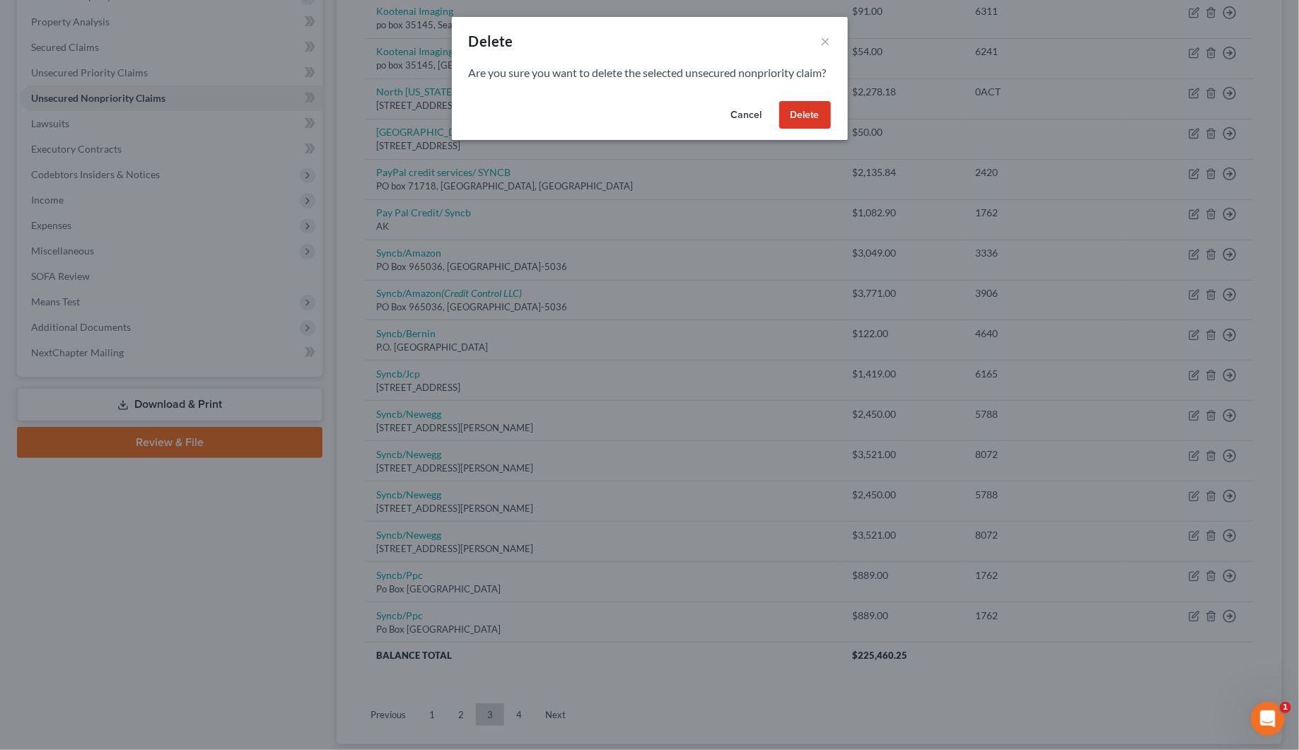
drag, startPoint x: 812, startPoint y: 129, endPoint x: 841, endPoint y: 178, distance: 57.1
click at [812, 129] on button "Delete" at bounding box center [805, 115] width 52 height 28
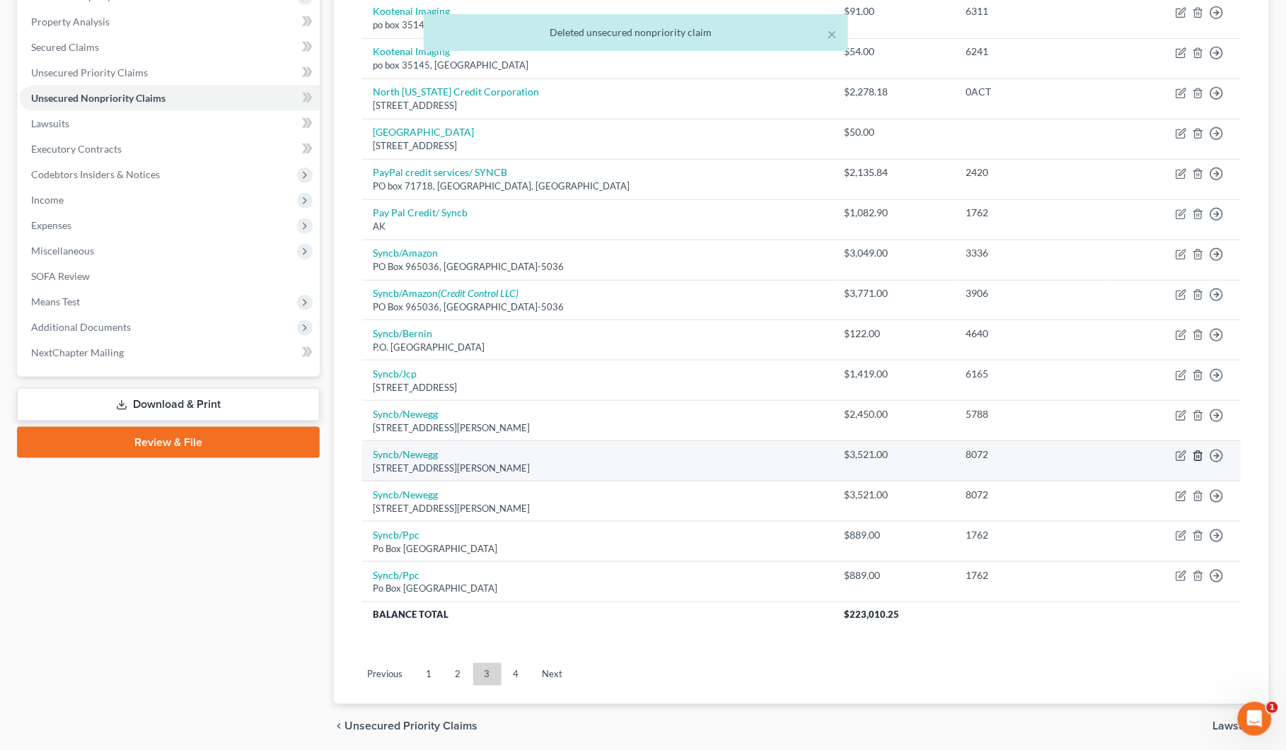
click at [1199, 458] on icon "button" at bounding box center [1197, 455] width 11 height 11
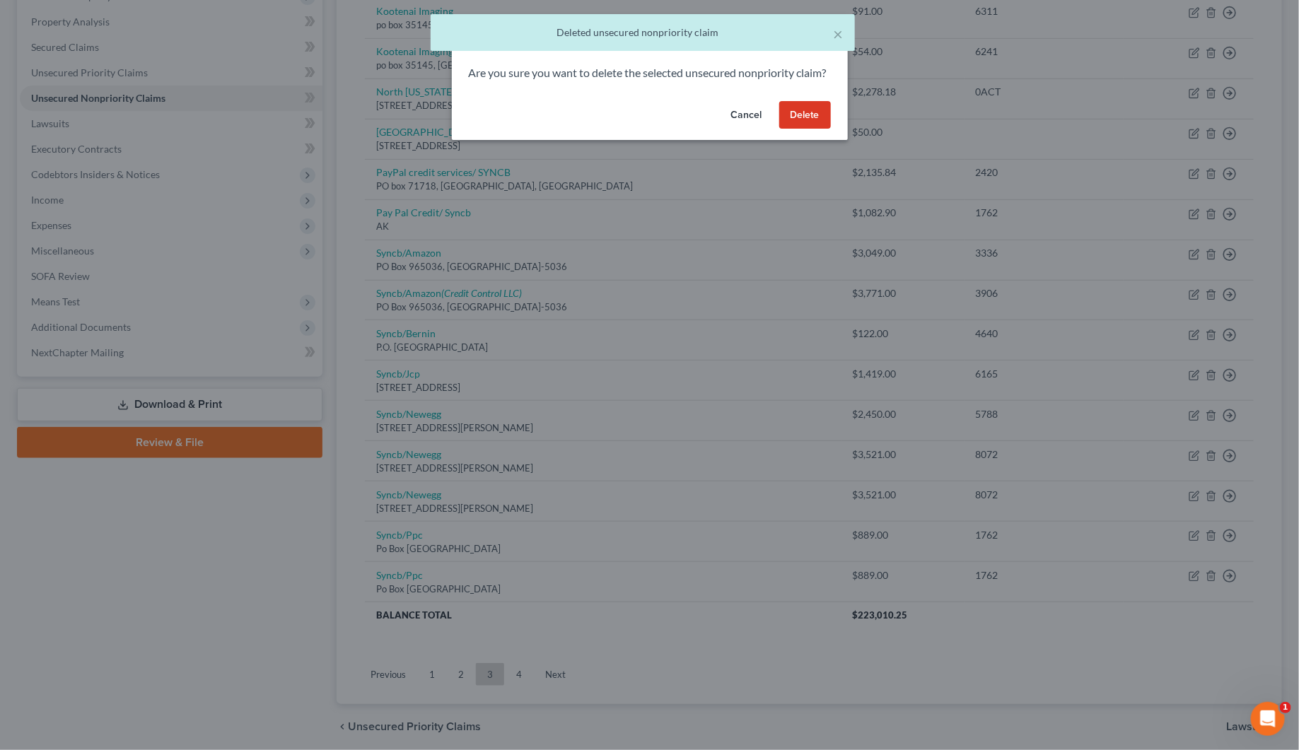
click at [821, 129] on button "Delete" at bounding box center [805, 115] width 52 height 28
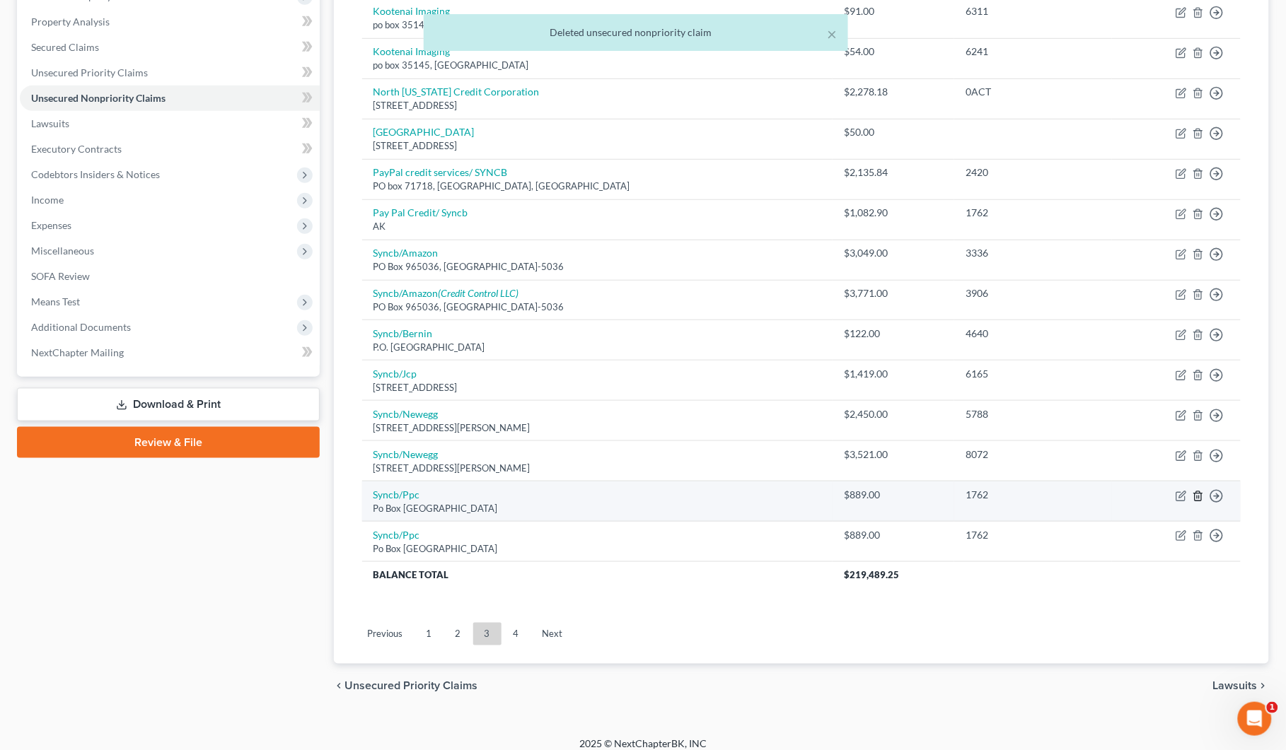
click at [1199, 496] on icon "button" at bounding box center [1197, 496] width 11 height 11
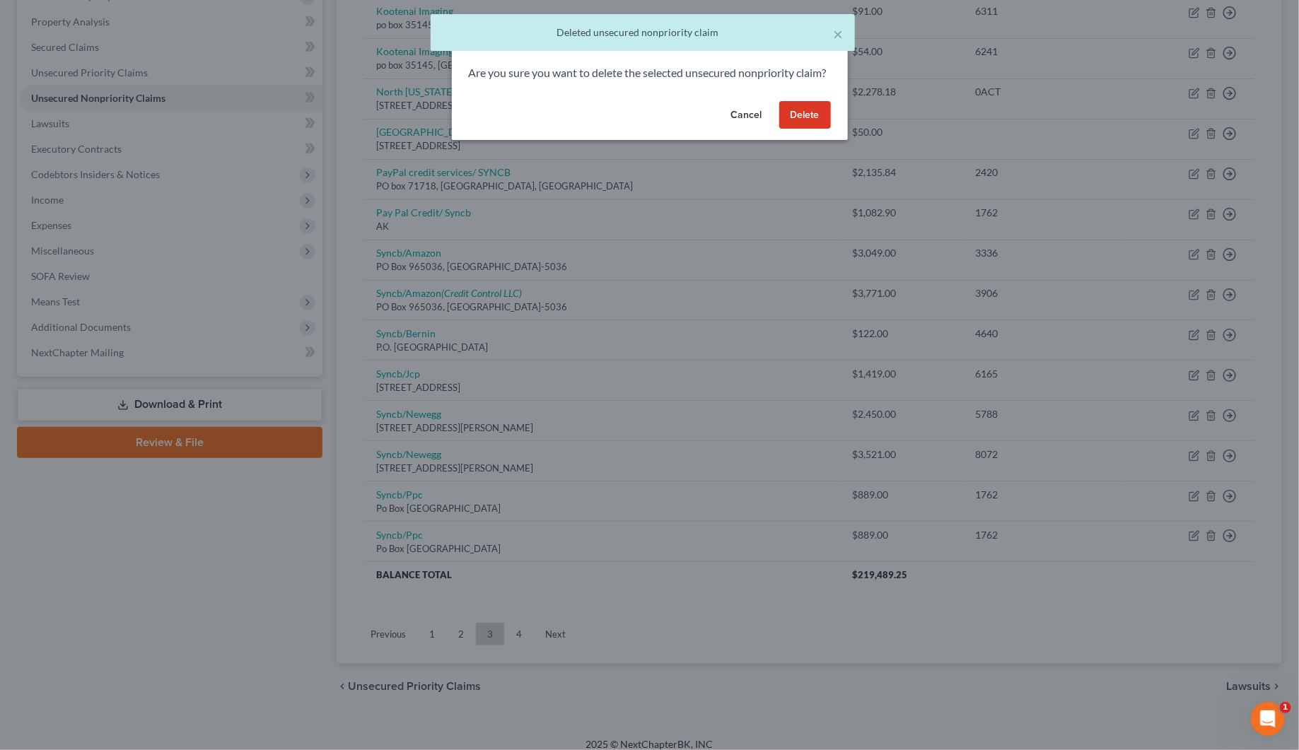
click at [789, 120] on button "Delete" at bounding box center [805, 115] width 52 height 28
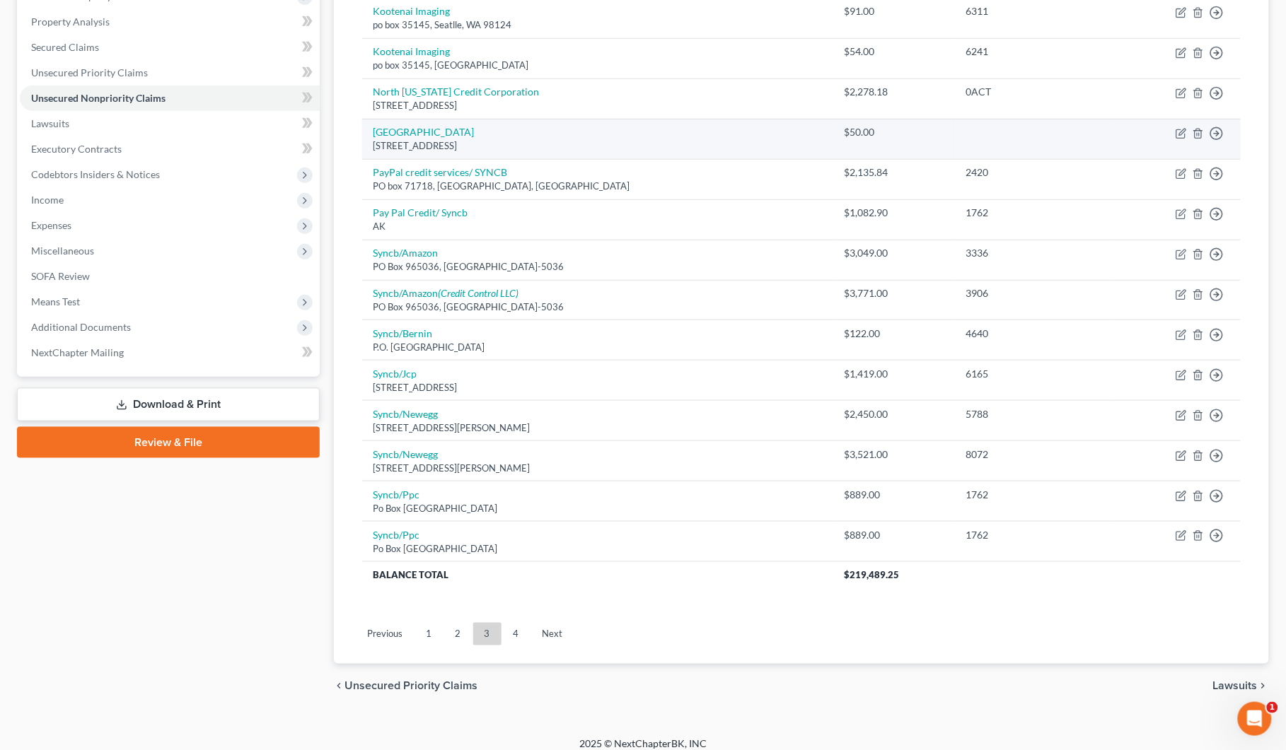
scroll to position [240, 0]
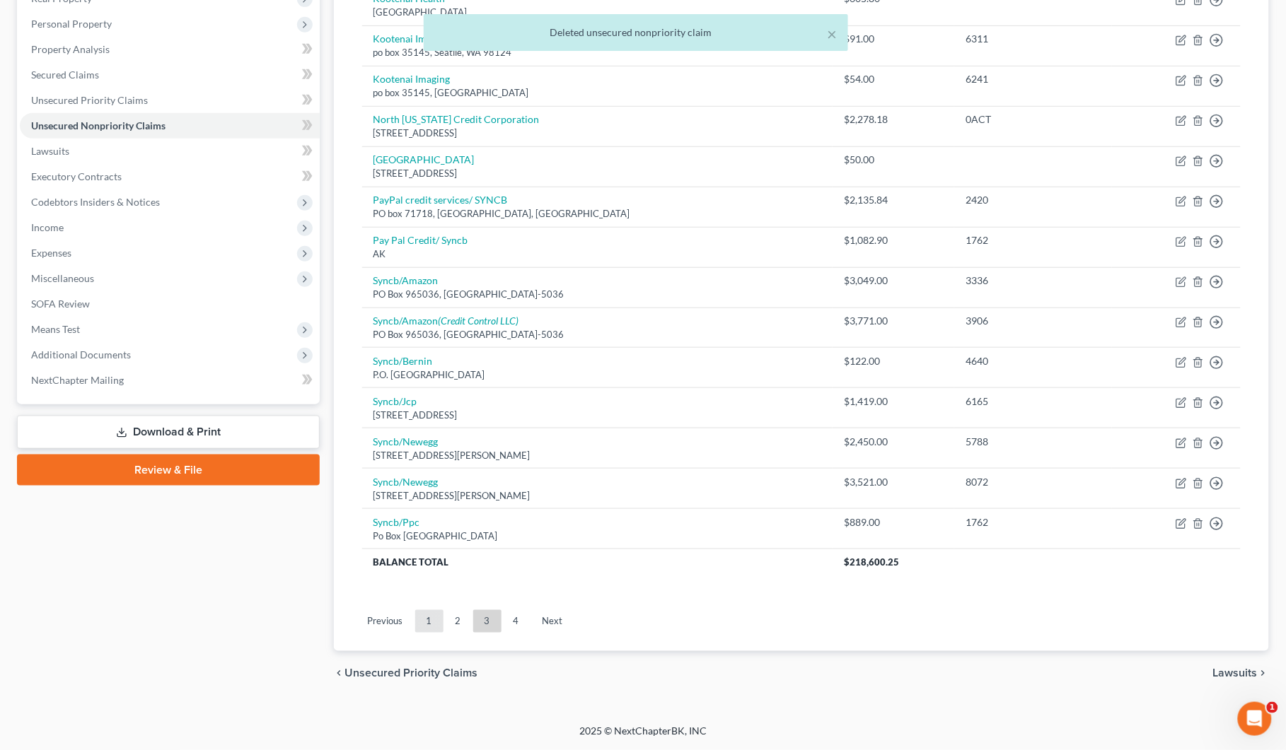
click at [428, 623] on link "1" at bounding box center [429, 621] width 28 height 23
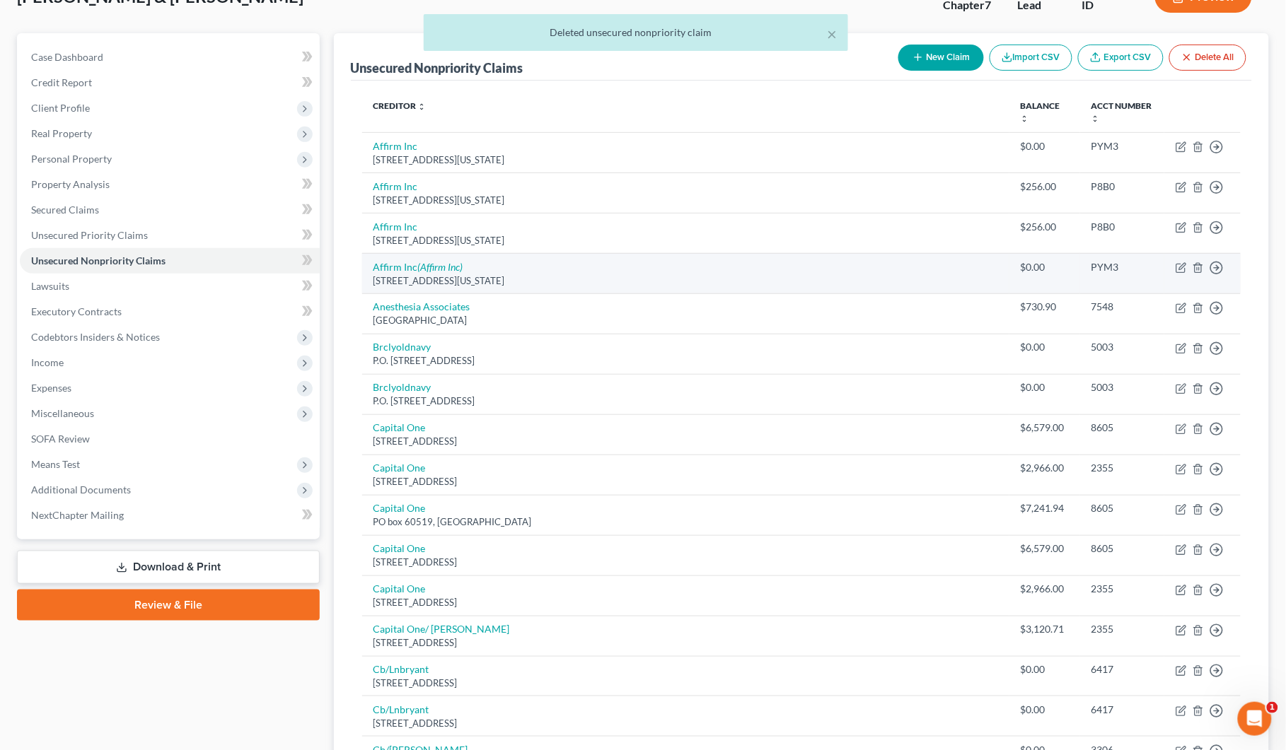
scroll to position [64, 0]
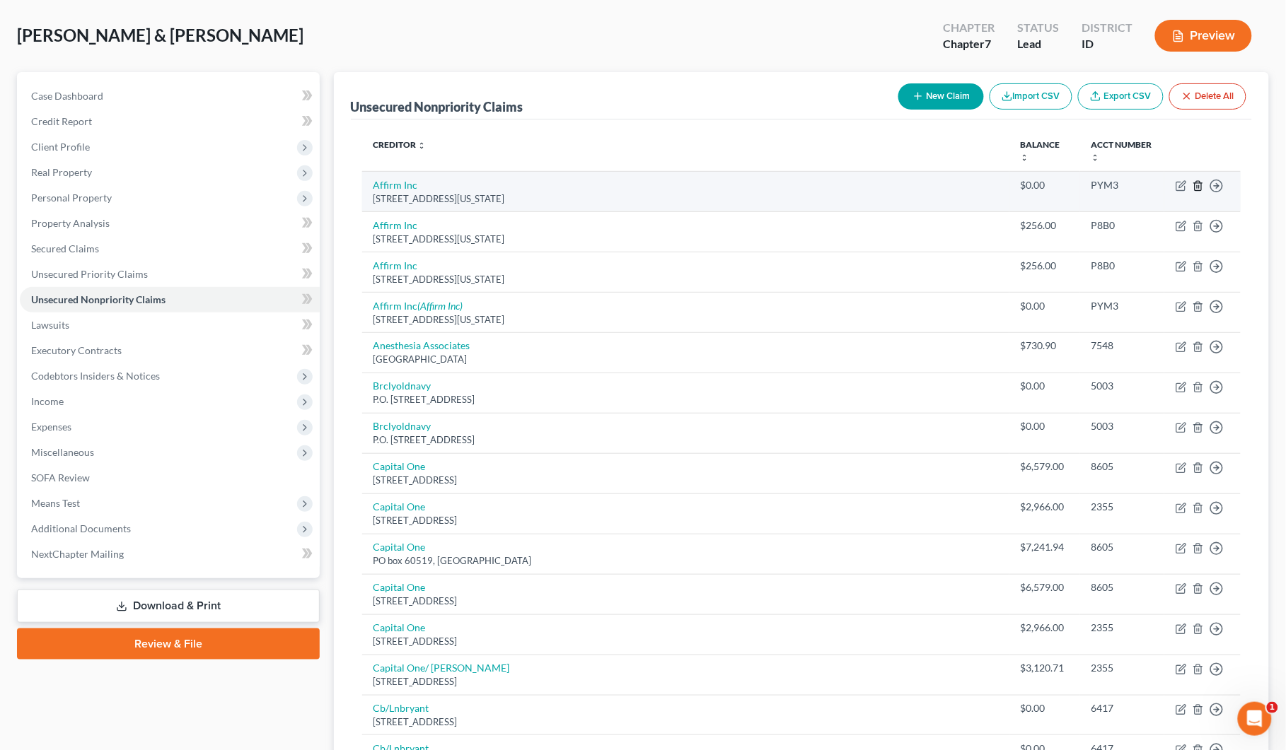
click at [1199, 185] on icon "button" at bounding box center [1197, 185] width 11 height 11
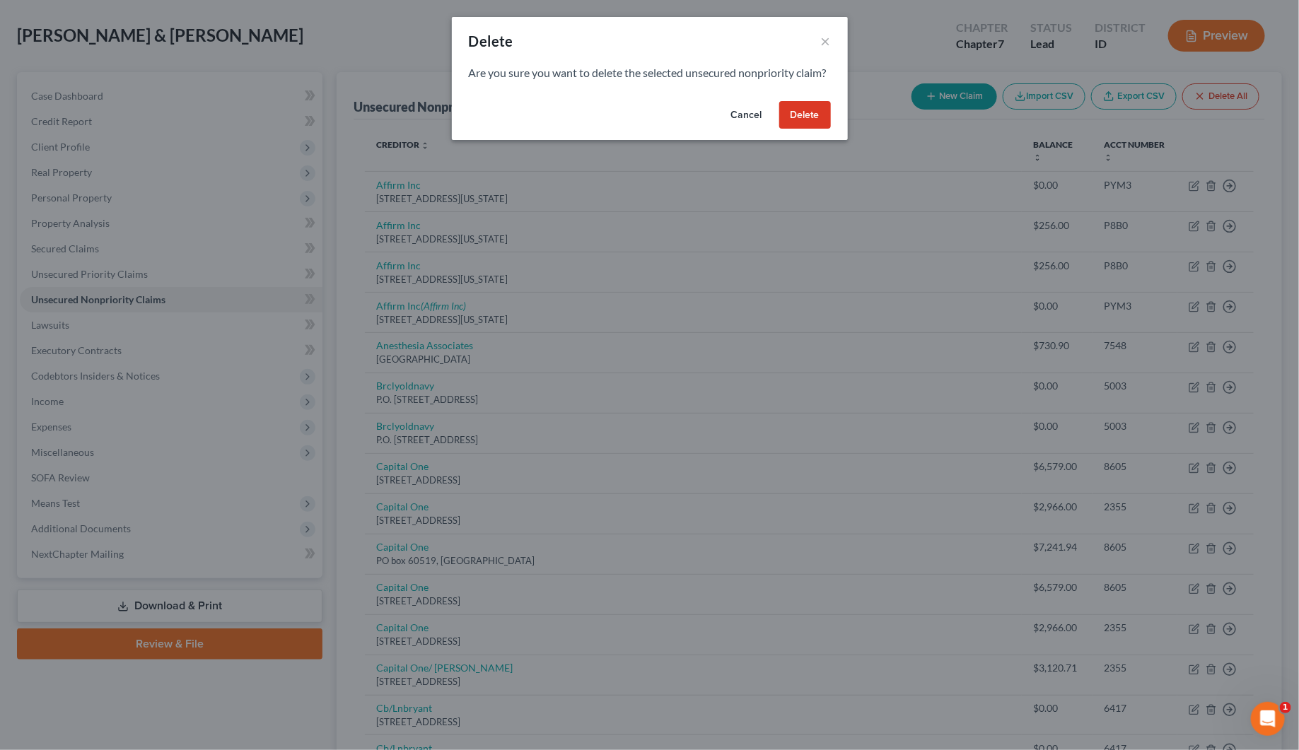
click at [819, 129] on button "Delete" at bounding box center [805, 115] width 52 height 28
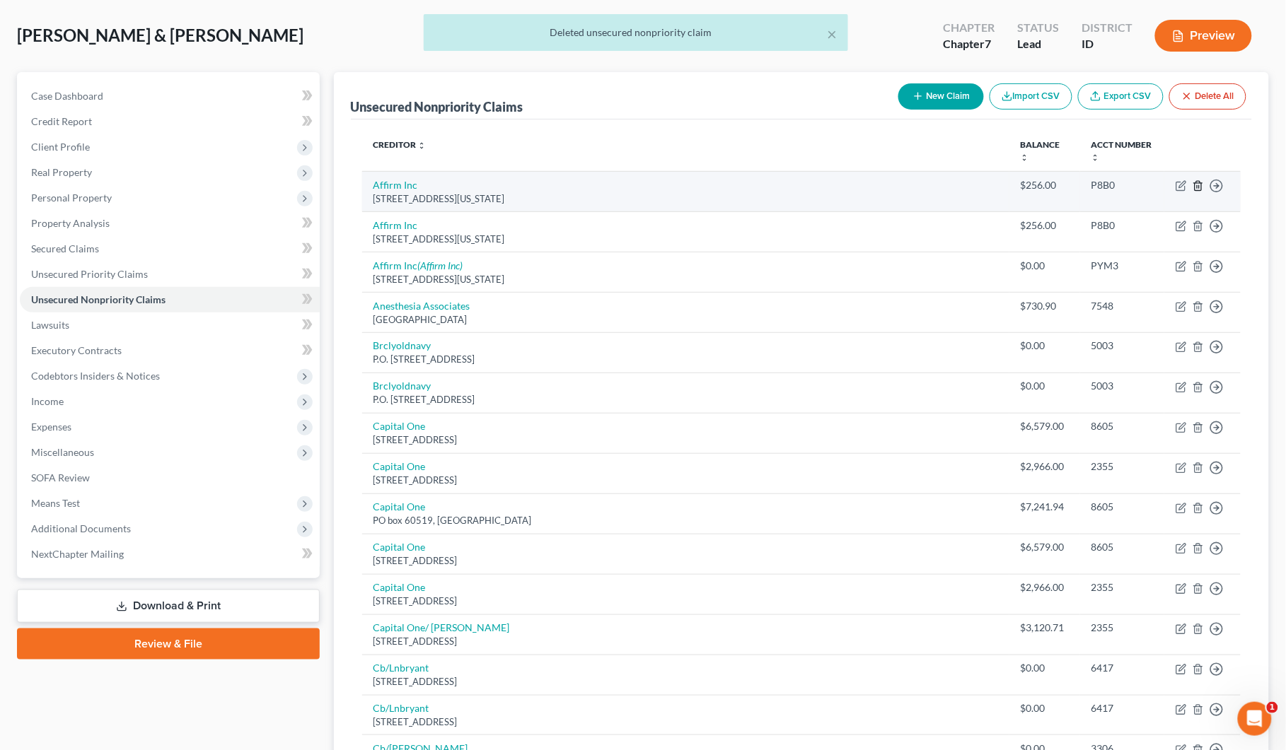
click at [1199, 185] on line "button" at bounding box center [1199, 186] width 0 height 3
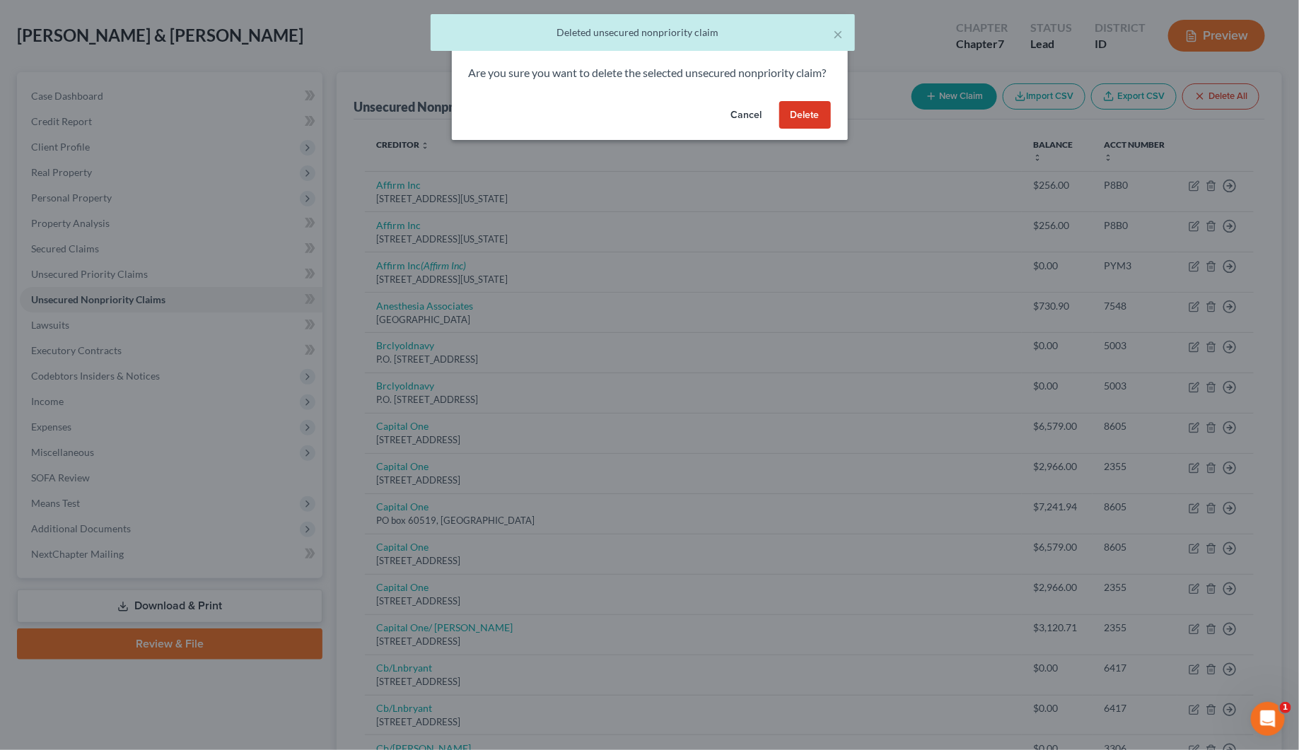
click at [801, 128] on button "Delete" at bounding box center [805, 115] width 52 height 28
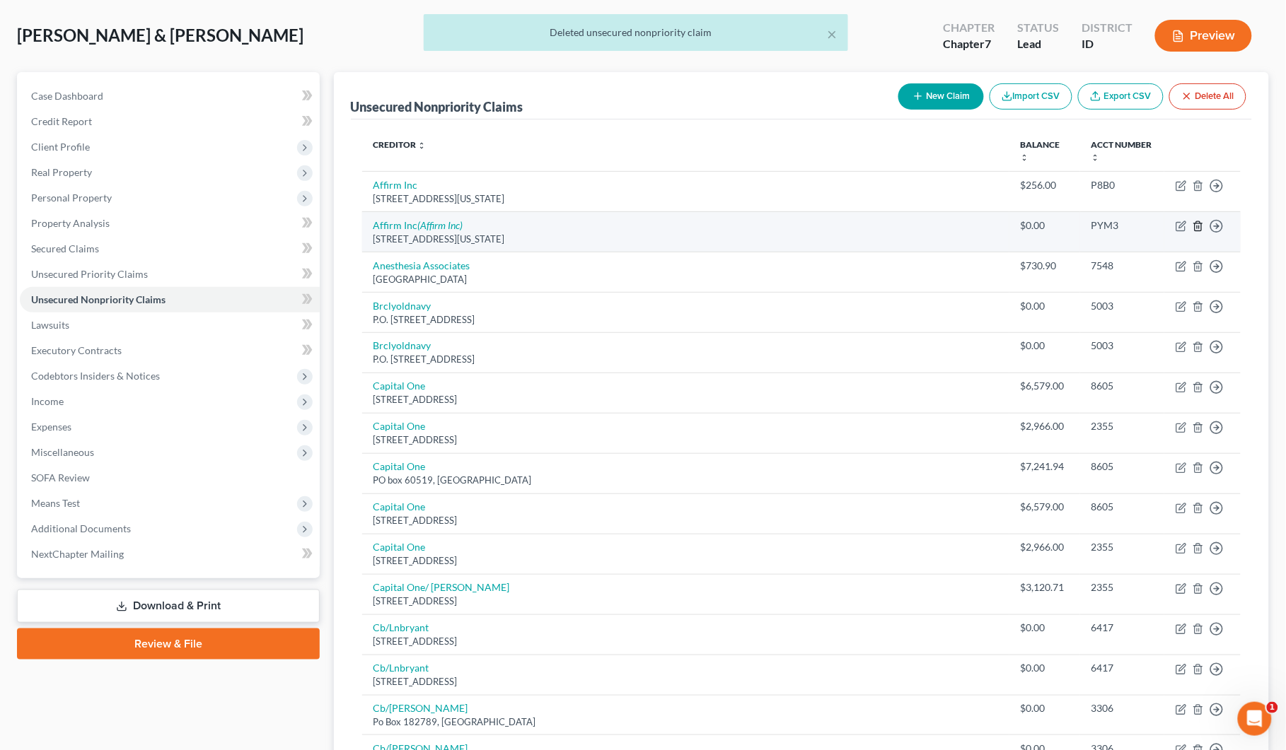
click at [1199, 223] on icon "button" at bounding box center [1197, 226] width 11 height 11
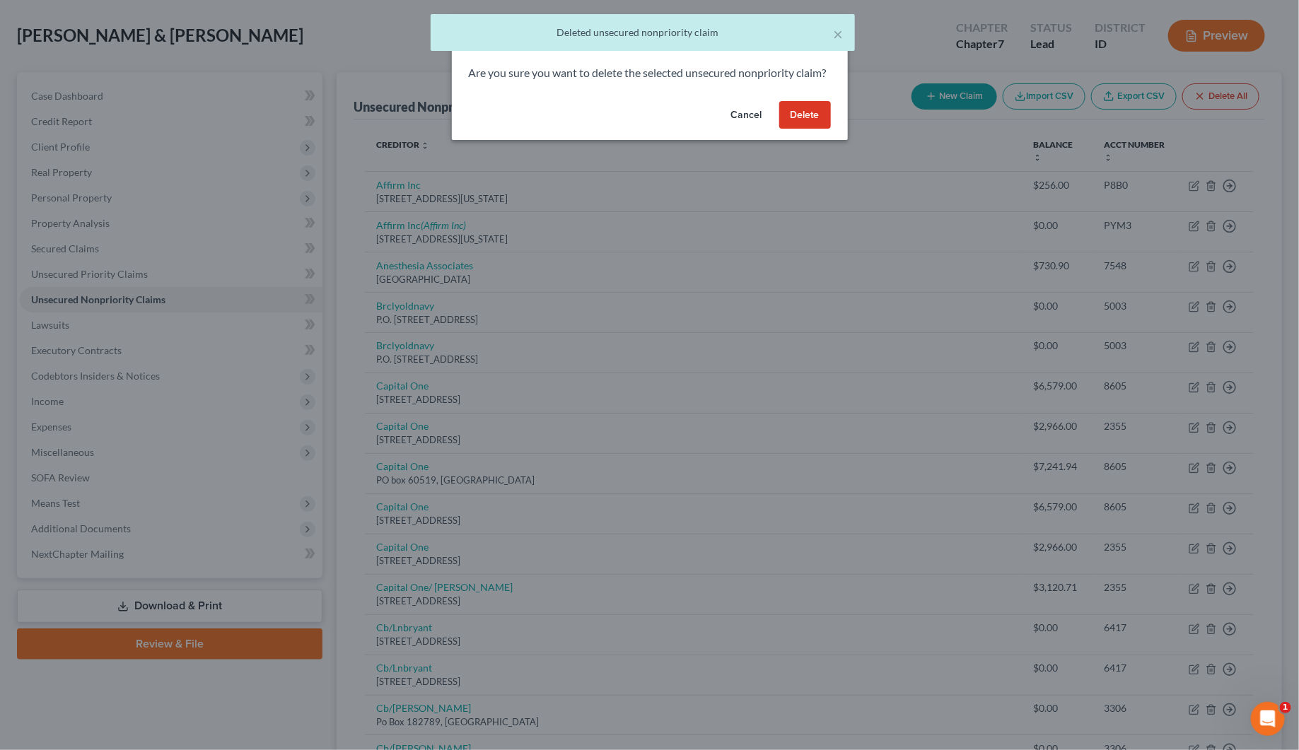
click at [808, 129] on button "Delete" at bounding box center [805, 115] width 52 height 28
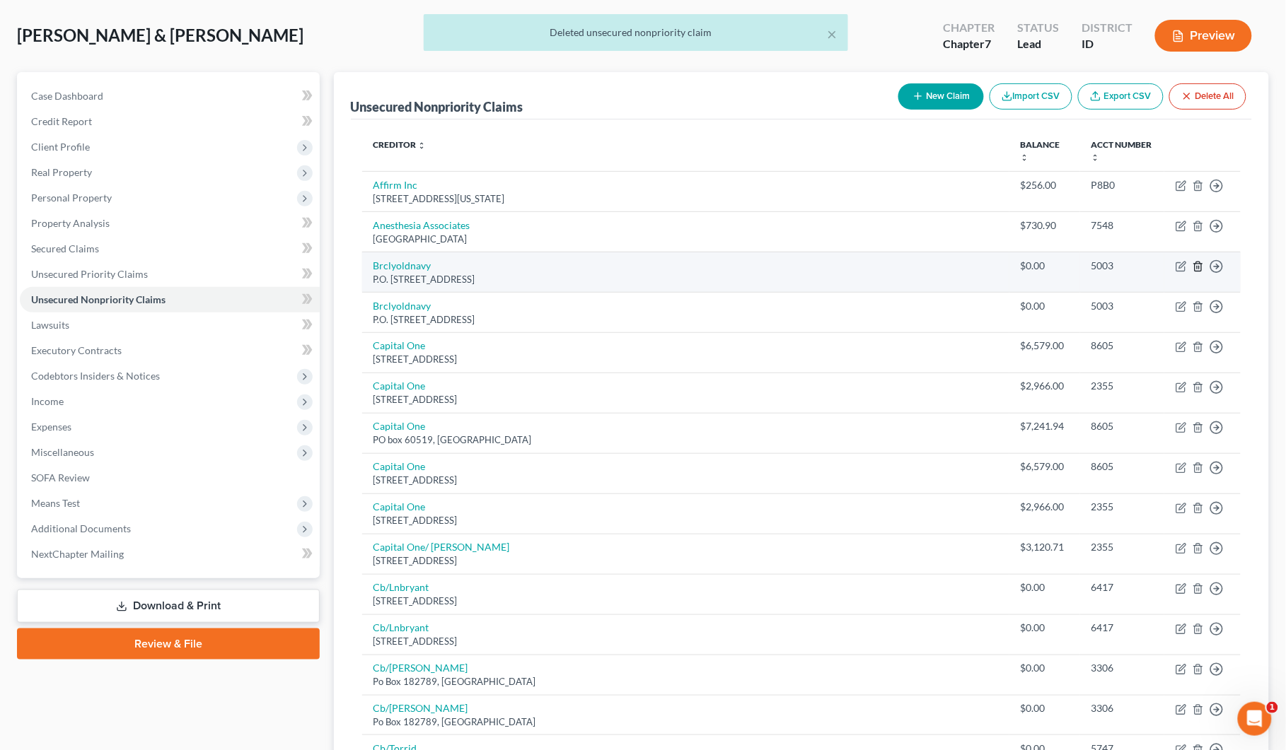
click at [1197, 269] on line "button" at bounding box center [1197, 267] width 0 height 3
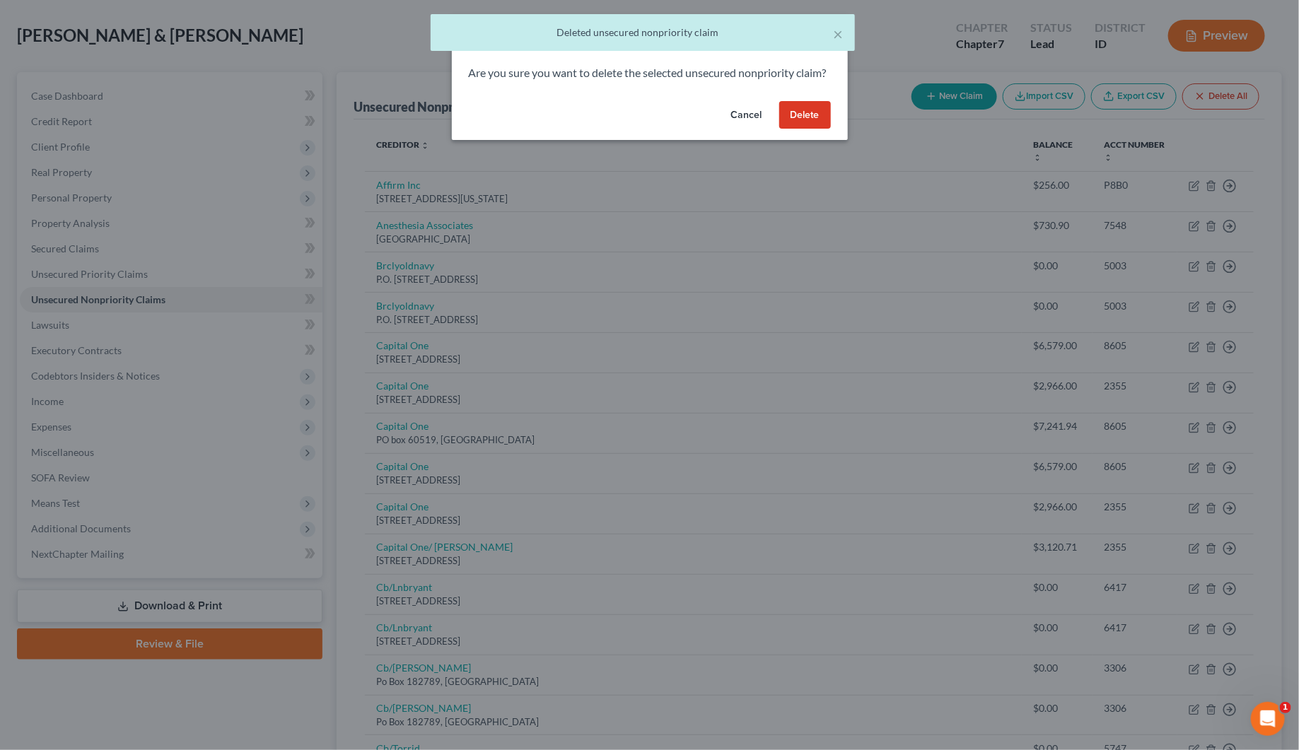
click at [807, 128] on button "Delete" at bounding box center [805, 115] width 52 height 28
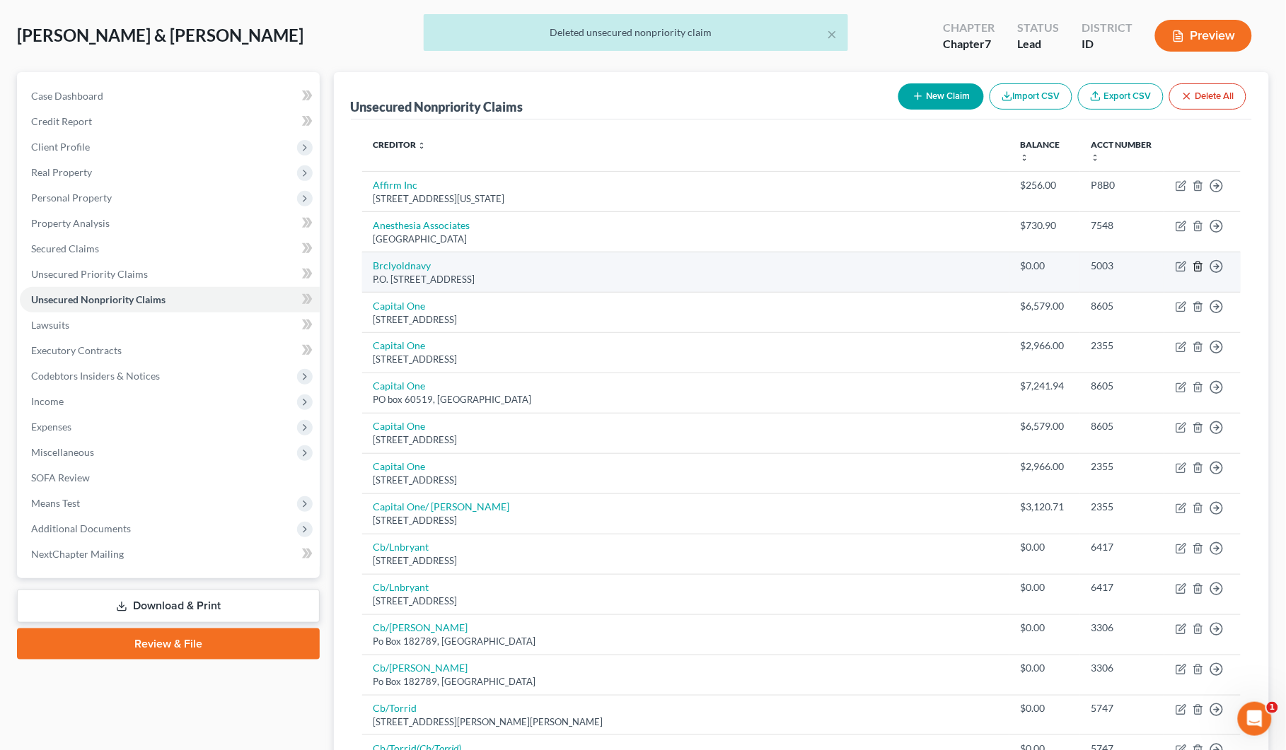
click at [1199, 265] on icon "button" at bounding box center [1197, 266] width 11 height 11
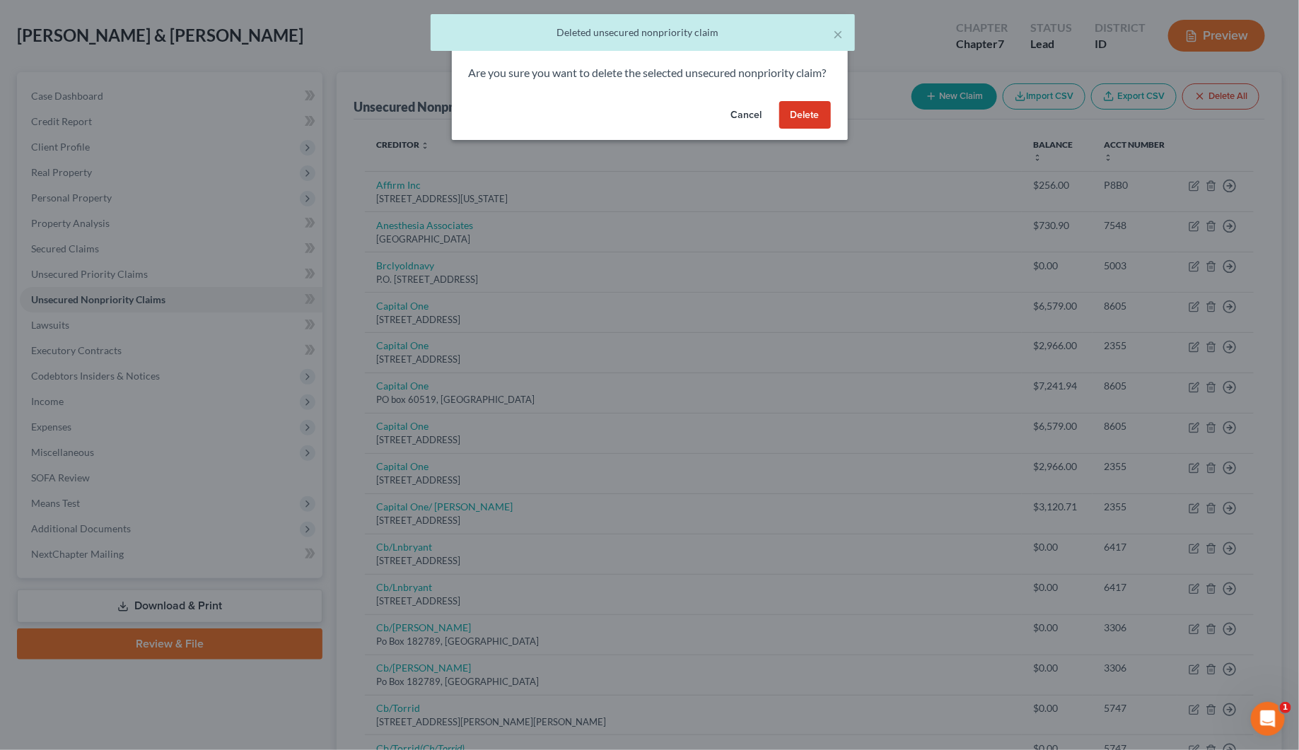
click at [788, 129] on button "Delete" at bounding box center [805, 115] width 52 height 28
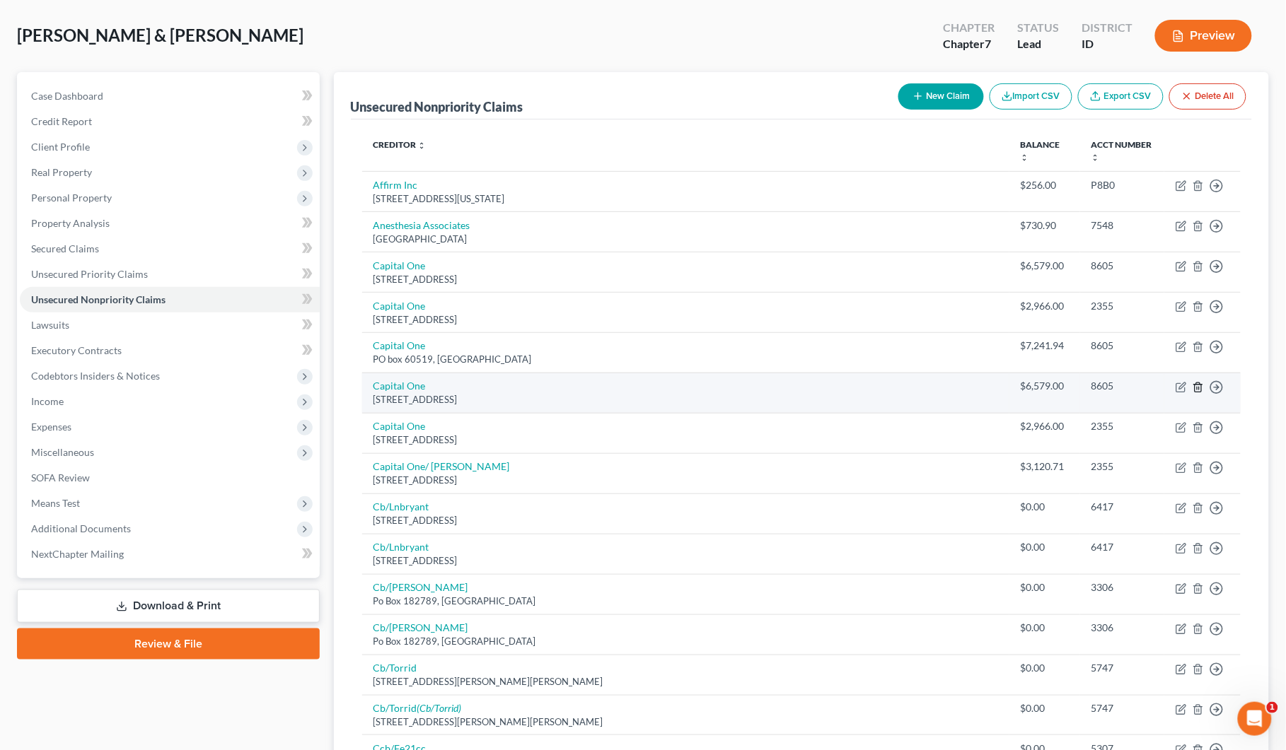
click at [1199, 387] on icon "button" at bounding box center [1197, 387] width 11 height 11
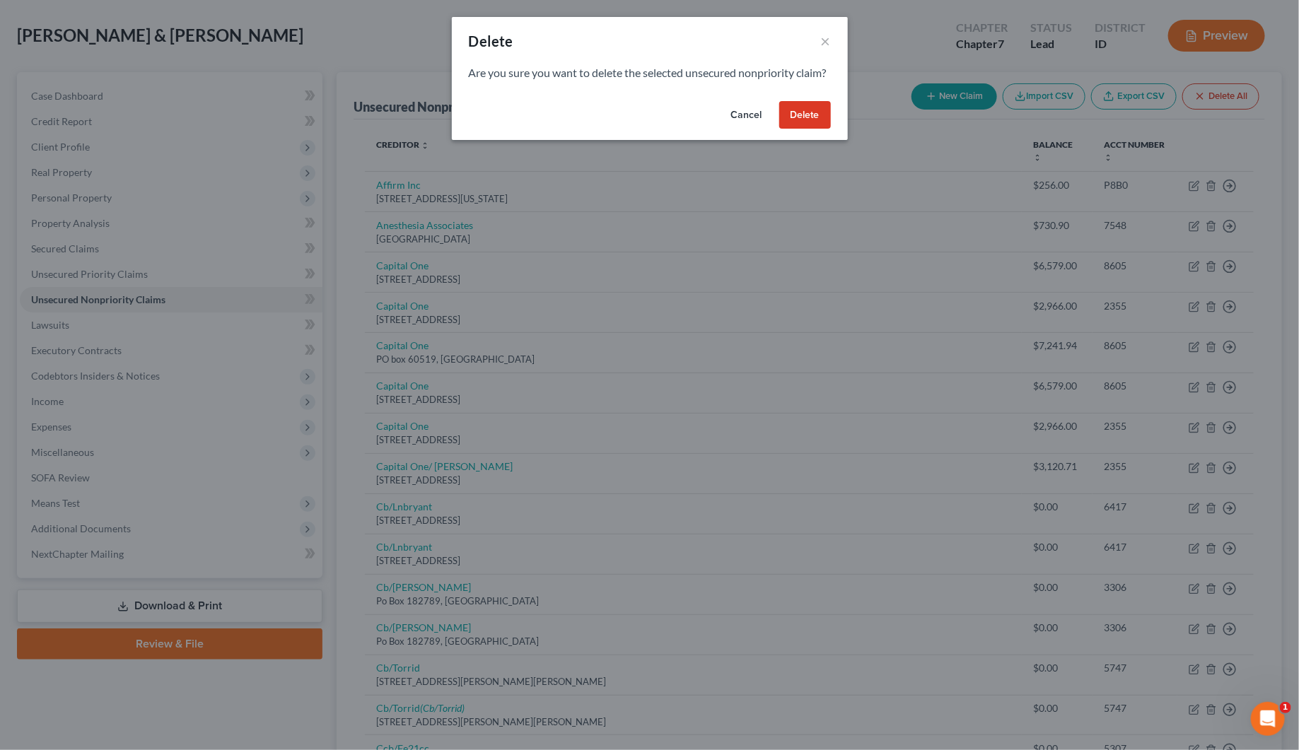
click at [801, 129] on button "Delete" at bounding box center [805, 115] width 52 height 28
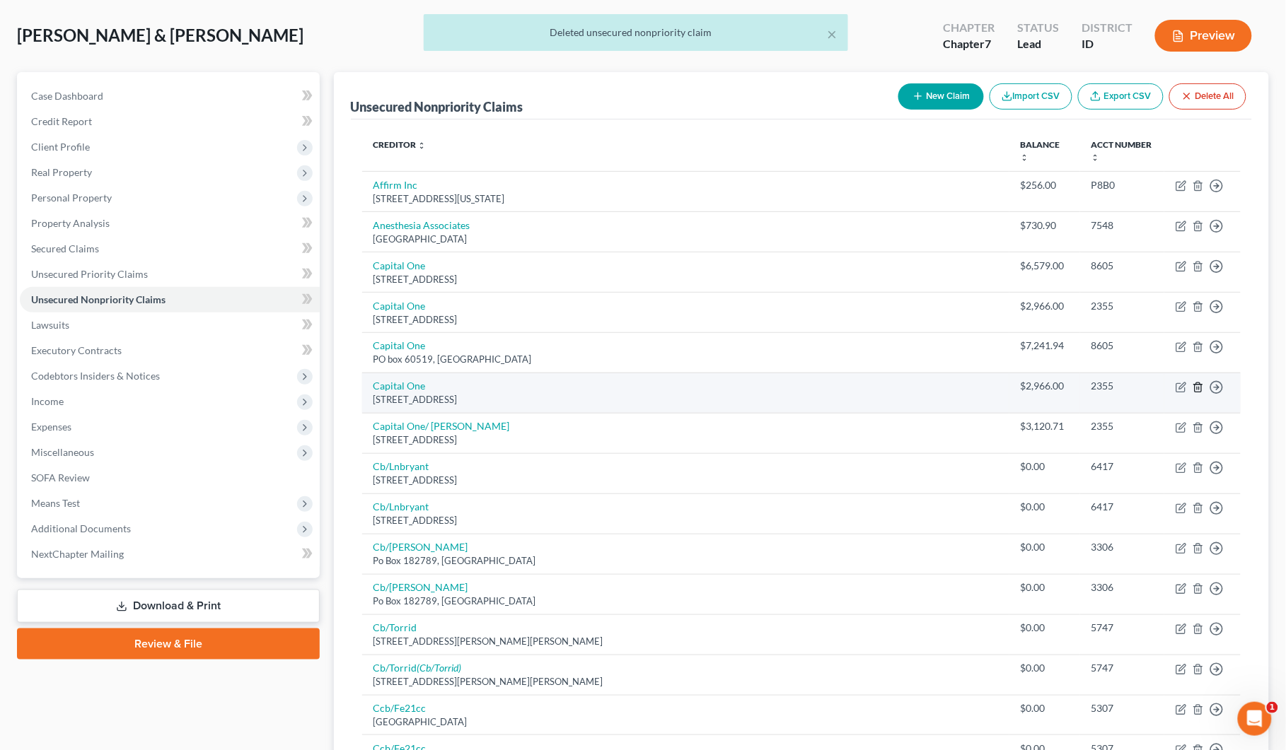
click at [1201, 388] on icon "button" at bounding box center [1197, 387] width 11 height 11
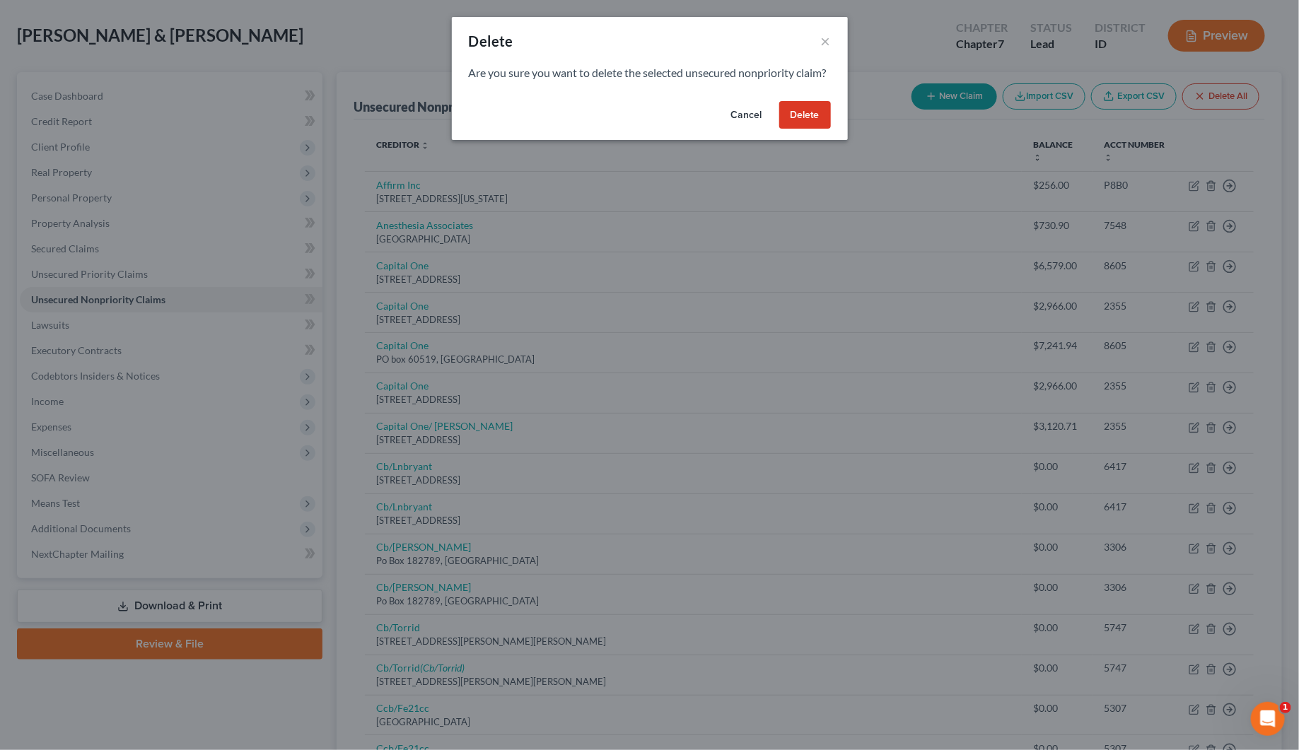
click at [803, 129] on button "Delete" at bounding box center [805, 115] width 52 height 28
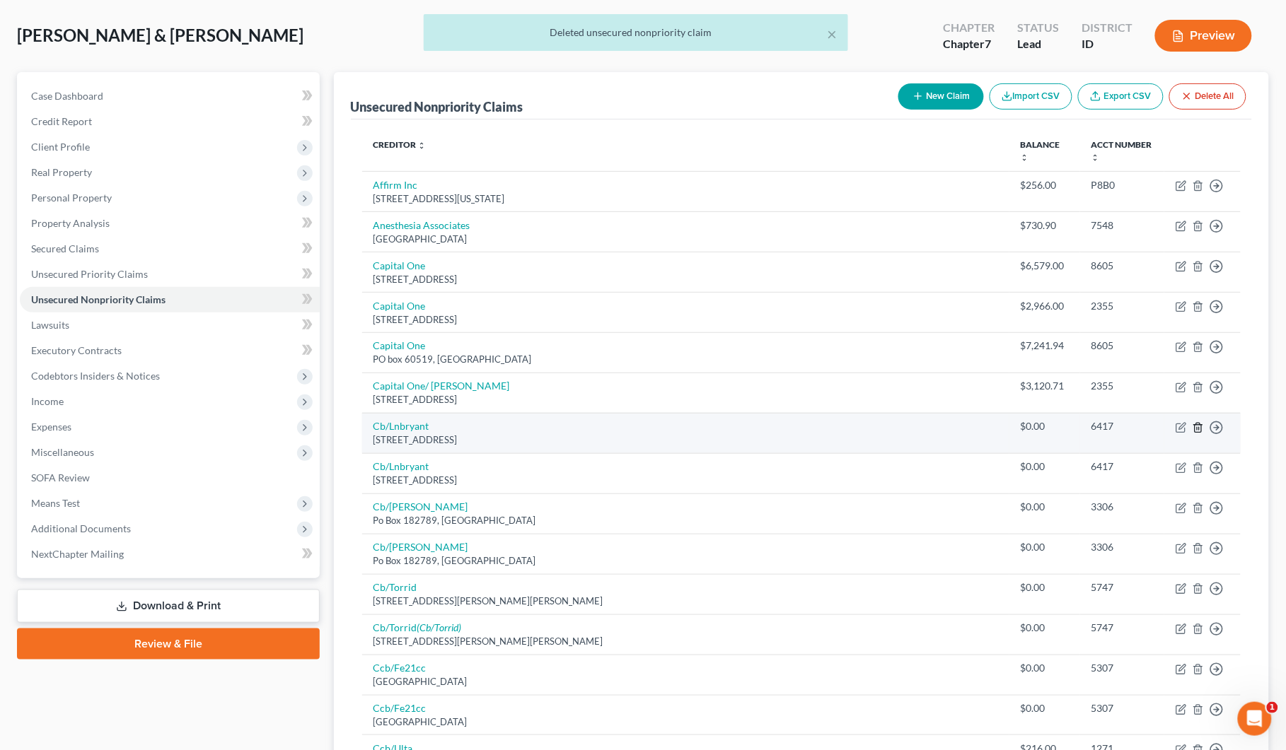
click at [1200, 429] on icon "button" at bounding box center [1197, 427] width 11 height 11
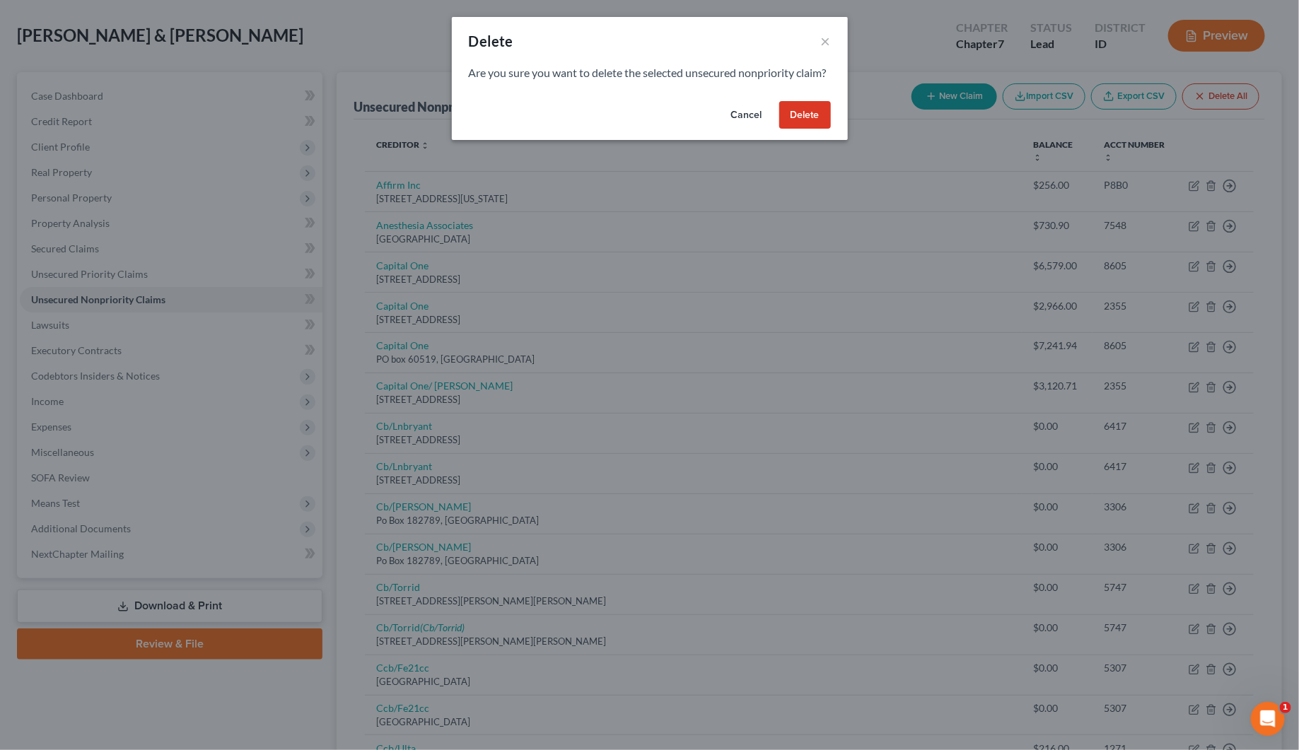
drag, startPoint x: 808, startPoint y: 124, endPoint x: 799, endPoint y: 138, distance: 16.9
click at [808, 124] on button "Delete" at bounding box center [805, 115] width 52 height 28
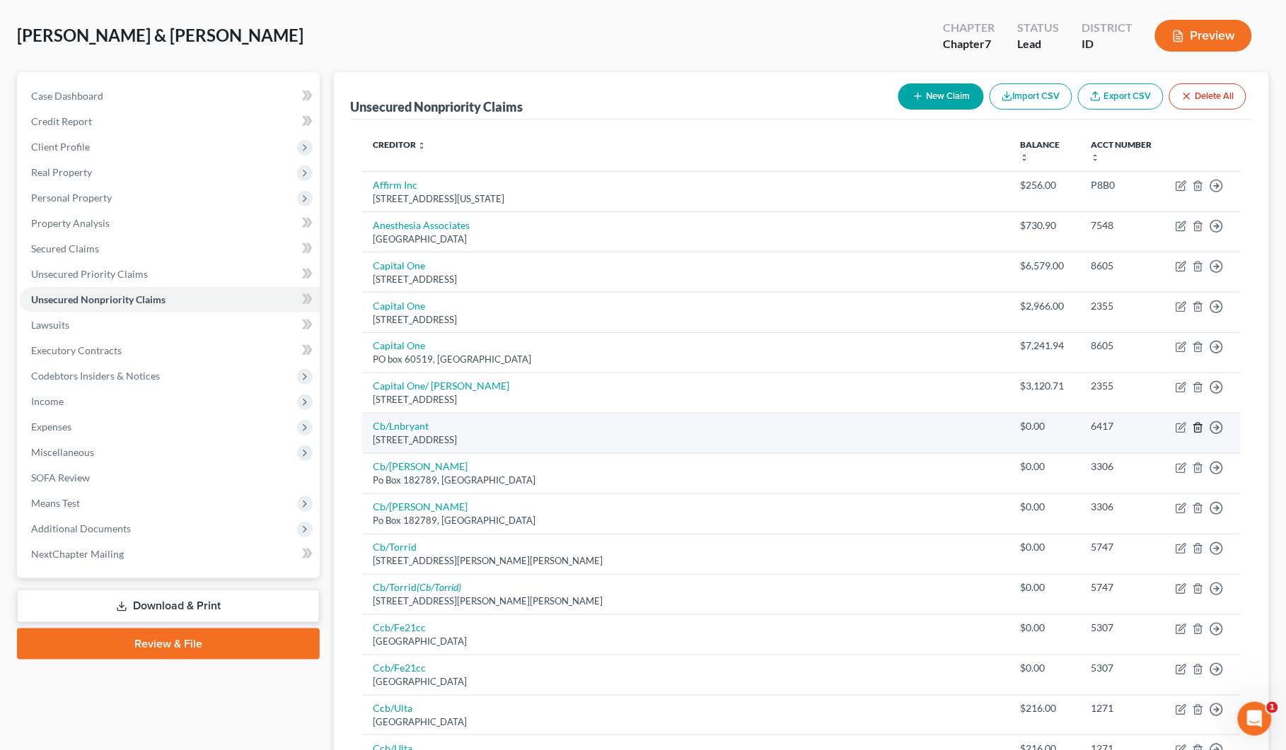
click at [1195, 424] on icon "button" at bounding box center [1197, 427] width 11 height 11
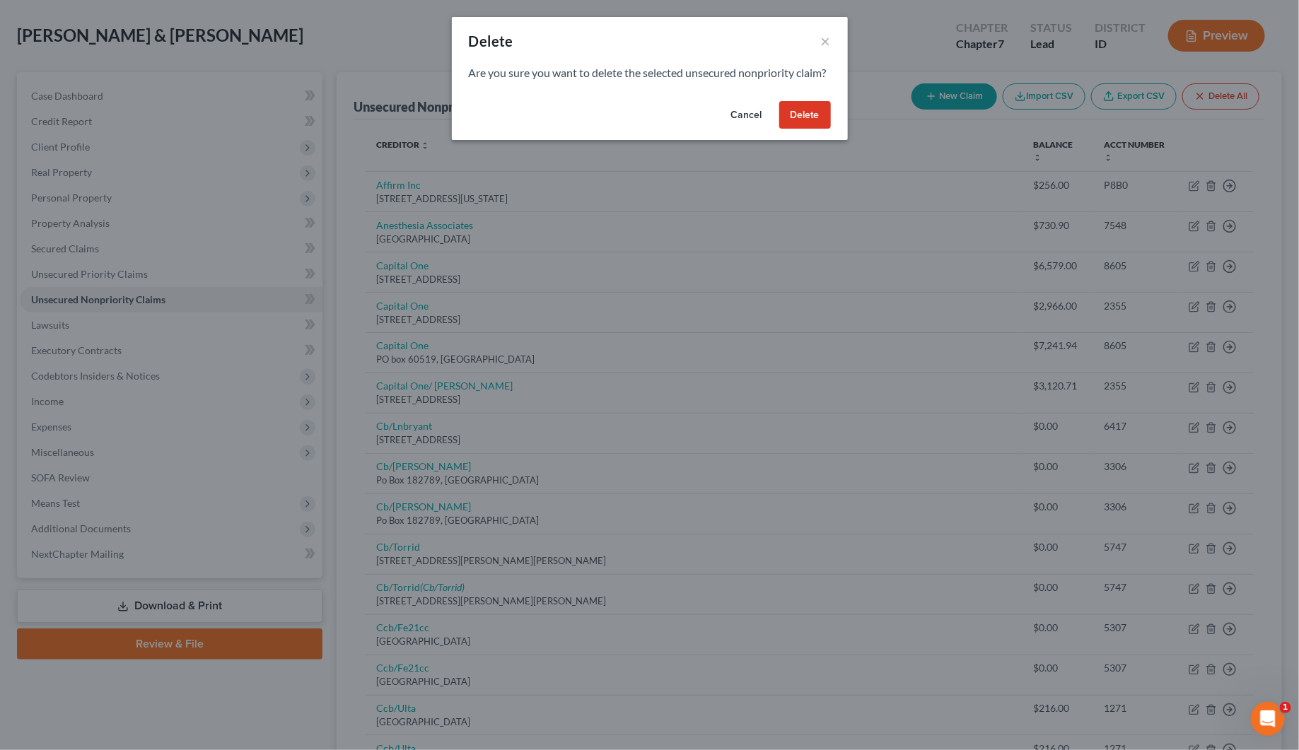
click at [796, 129] on button "Delete" at bounding box center [805, 115] width 52 height 28
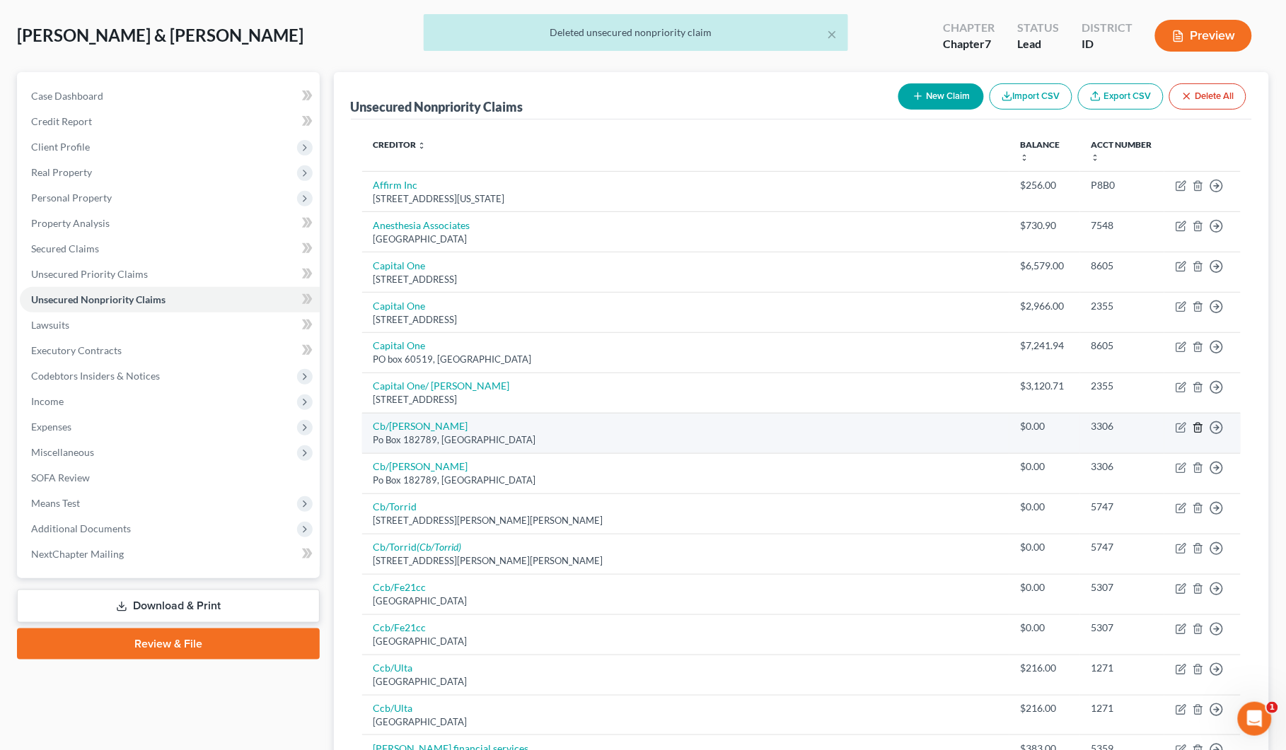
click at [1199, 428] on icon "button" at bounding box center [1197, 427] width 11 height 11
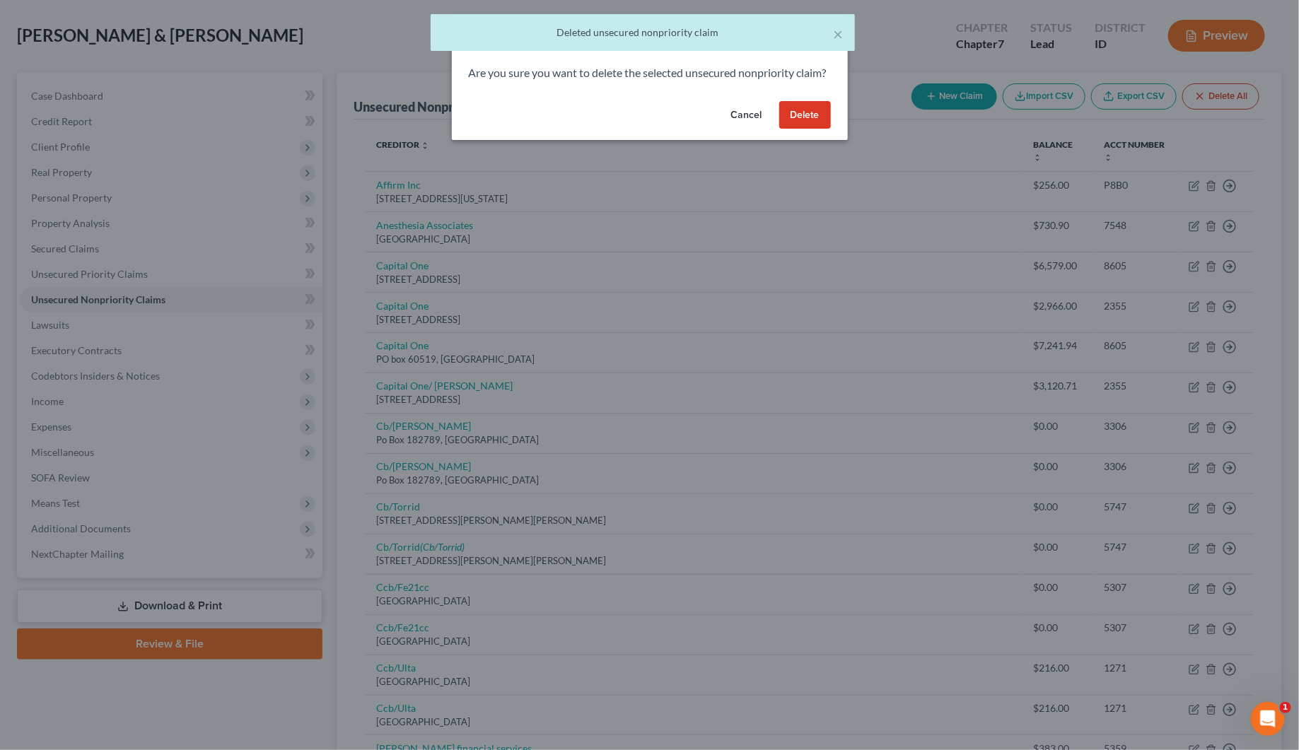
click at [796, 129] on button "Delete" at bounding box center [805, 115] width 52 height 28
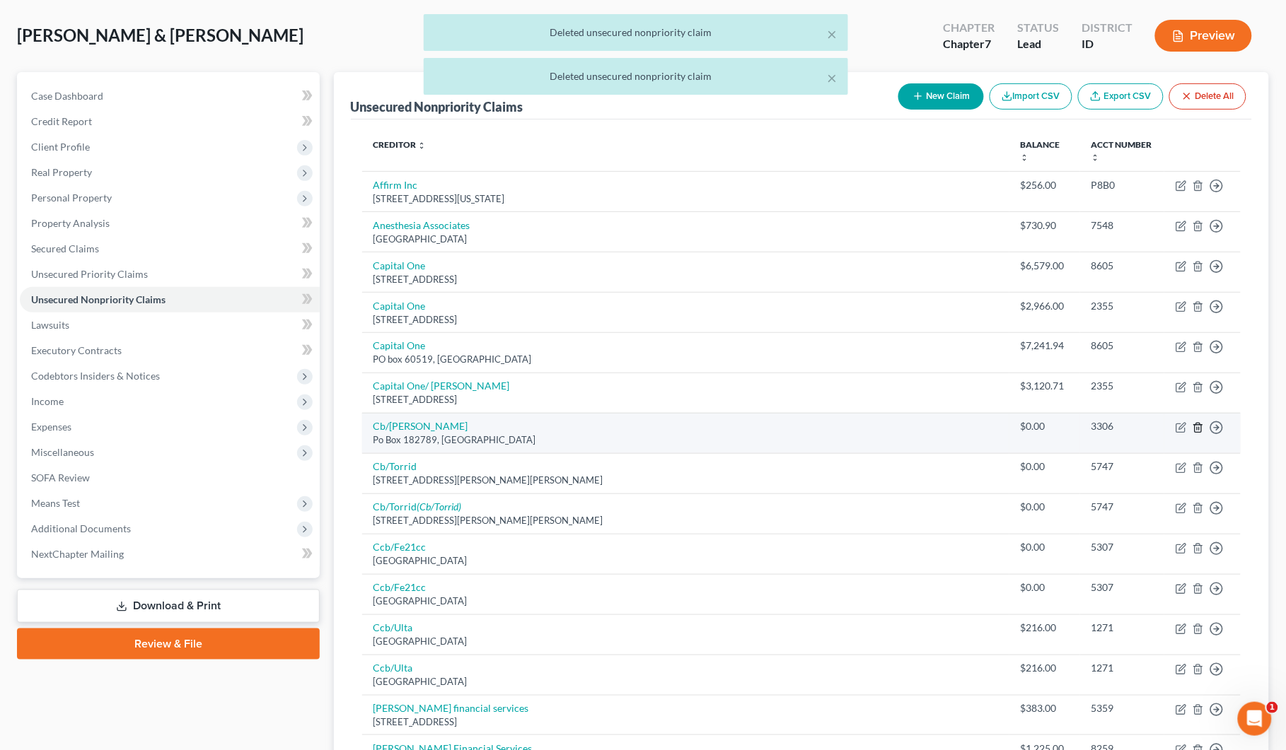
click at [1200, 432] on icon "button" at bounding box center [1197, 427] width 11 height 11
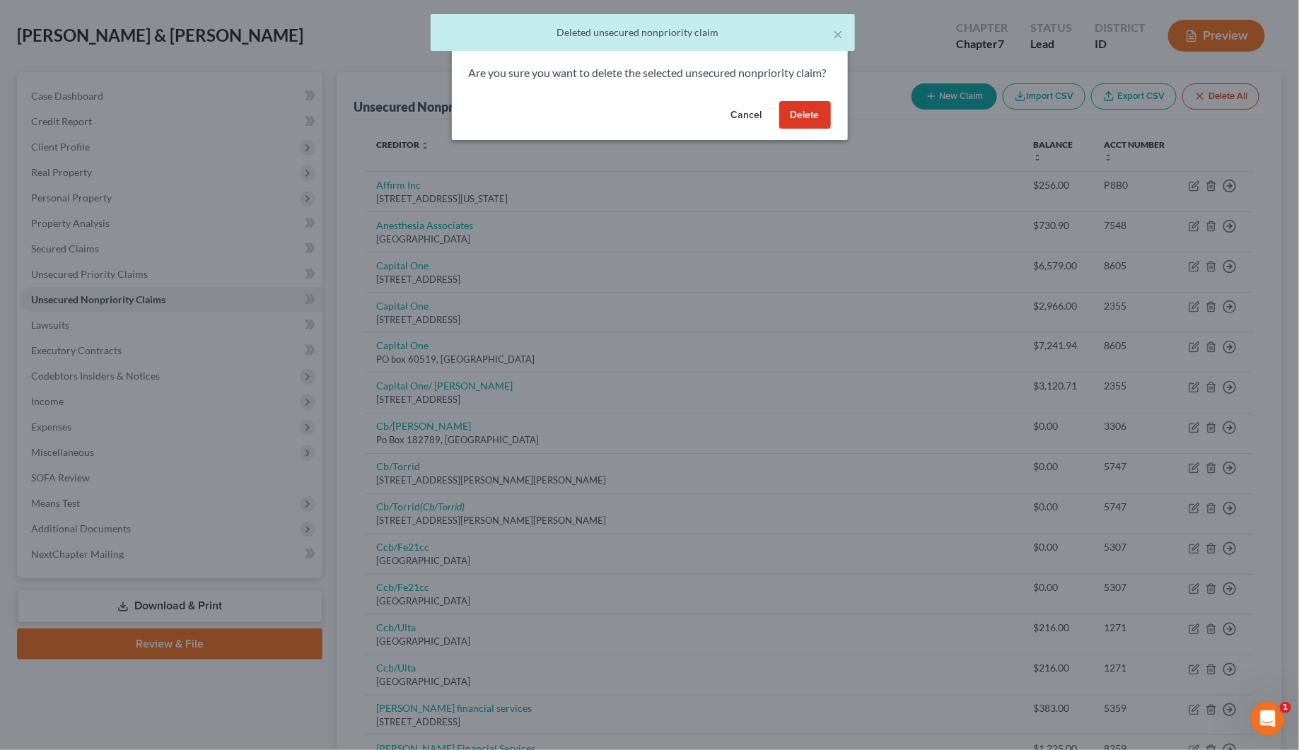
drag, startPoint x: 803, startPoint y: 129, endPoint x: 887, endPoint y: 180, distance: 98.4
click at [807, 129] on button "Delete" at bounding box center [805, 115] width 52 height 28
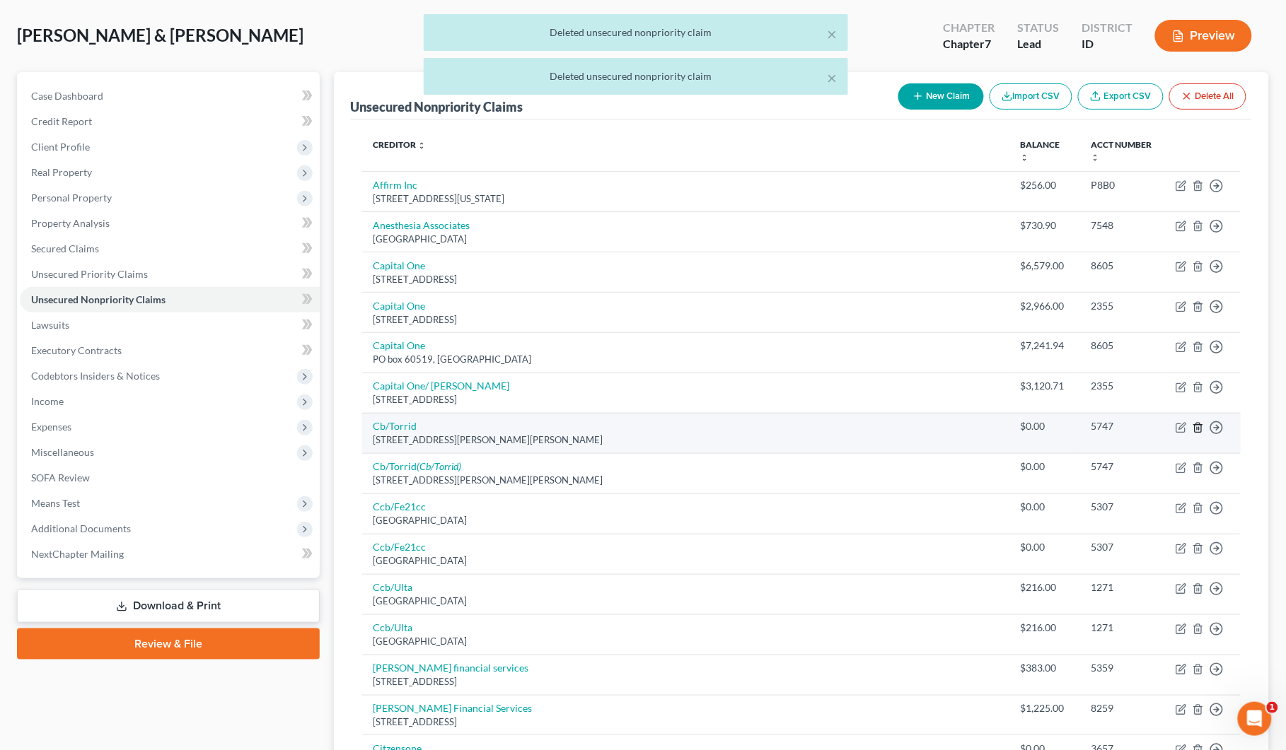
click at [1196, 428] on icon "button" at bounding box center [1197, 427] width 11 height 11
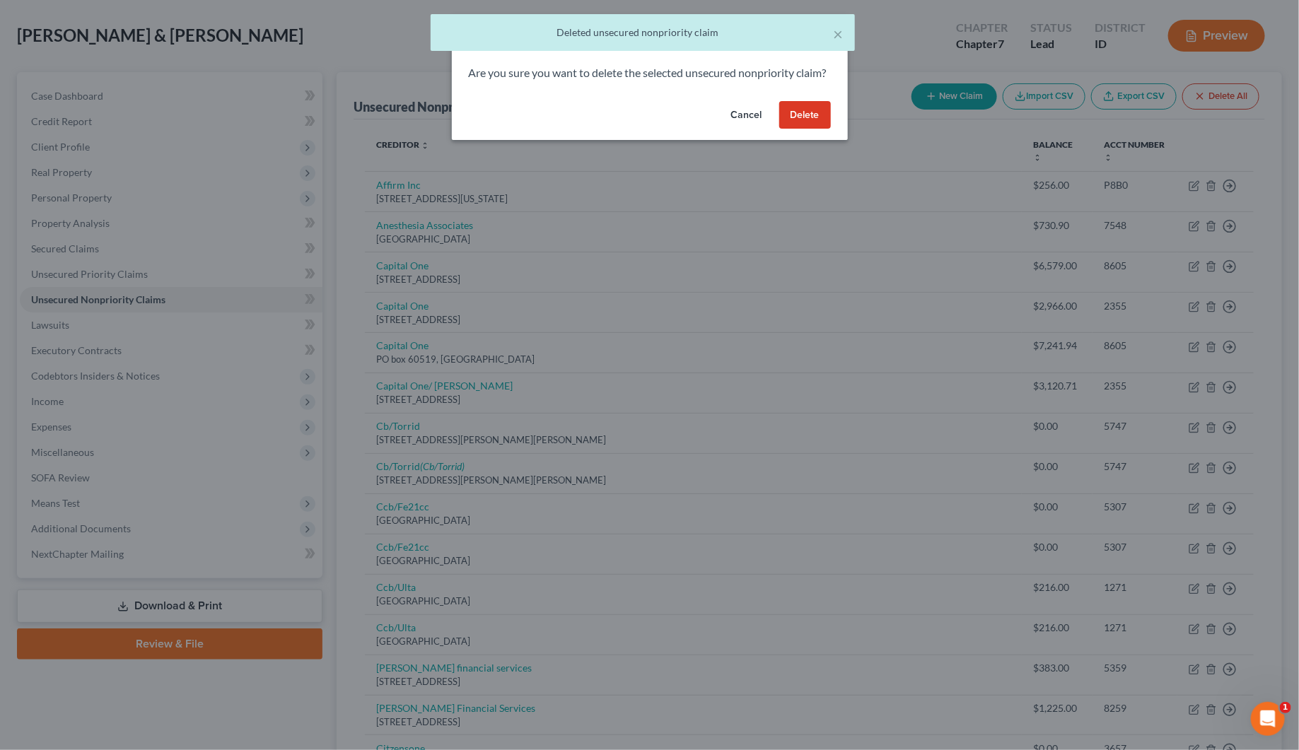
drag, startPoint x: 815, startPoint y: 121, endPoint x: 874, endPoint y: 148, distance: 65.5
click at [815, 122] on button "Delete" at bounding box center [805, 115] width 52 height 28
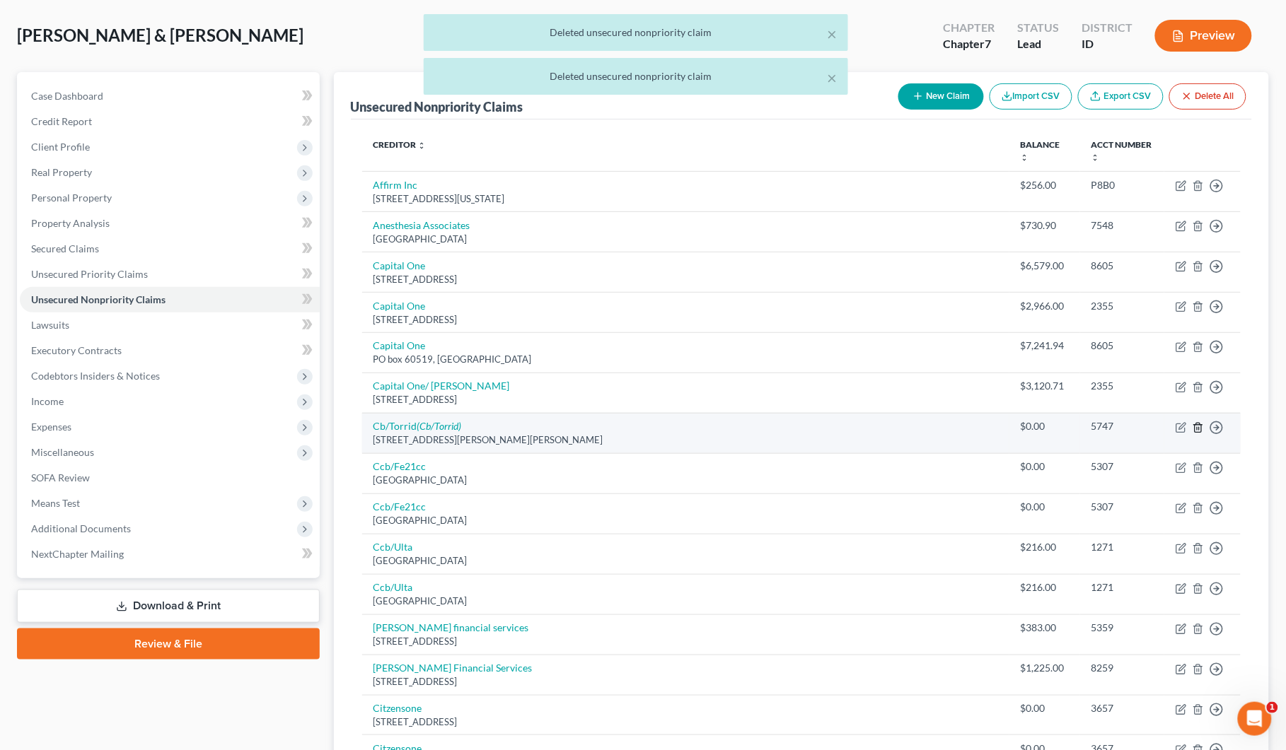
click at [1195, 429] on icon "button" at bounding box center [1197, 427] width 6 height 9
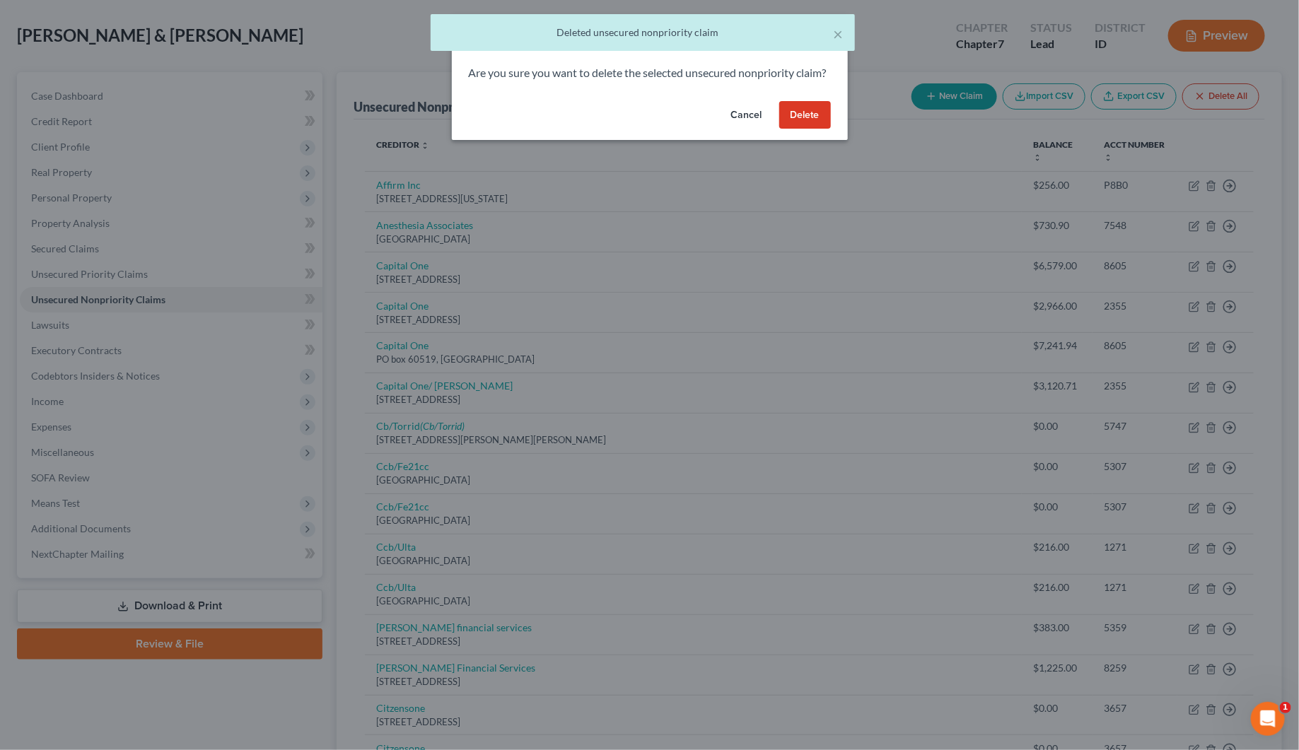
click at [803, 129] on button "Delete" at bounding box center [805, 115] width 52 height 28
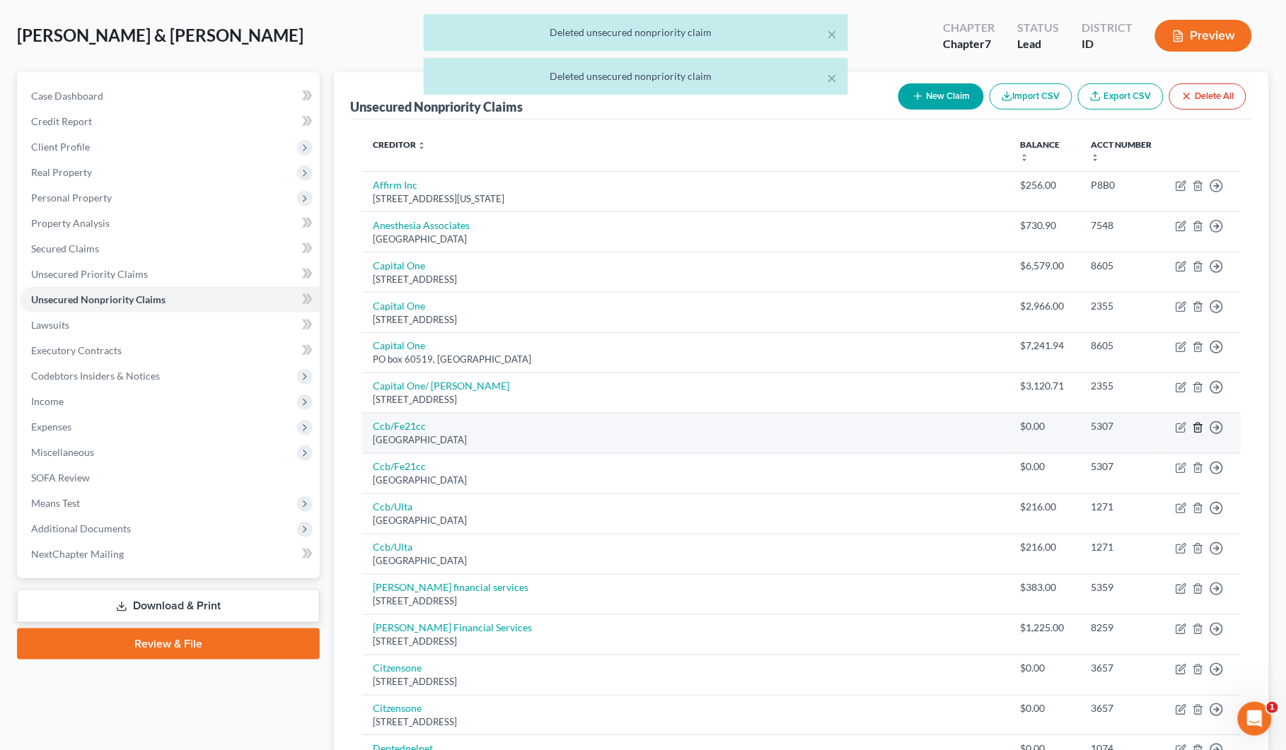
click at [1197, 429] on line "button" at bounding box center [1197, 428] width 0 height 3
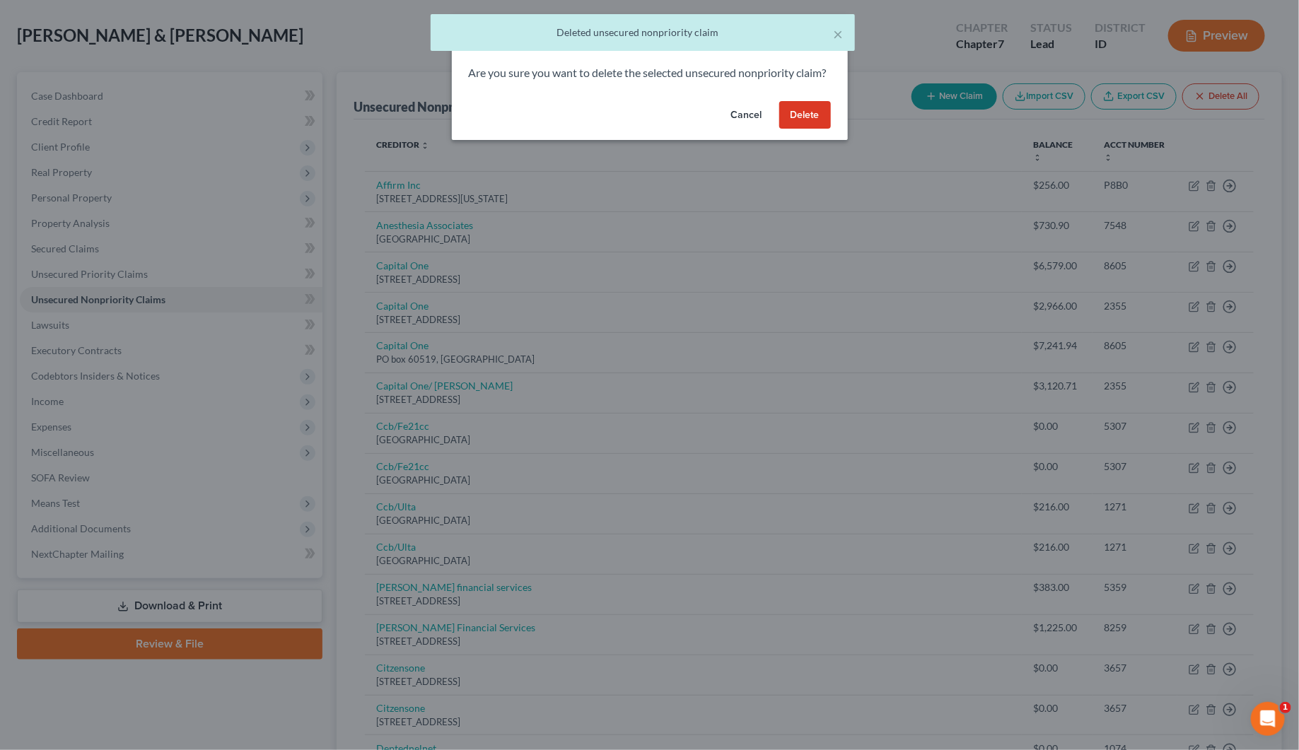
click at [783, 129] on button "Delete" at bounding box center [805, 115] width 52 height 28
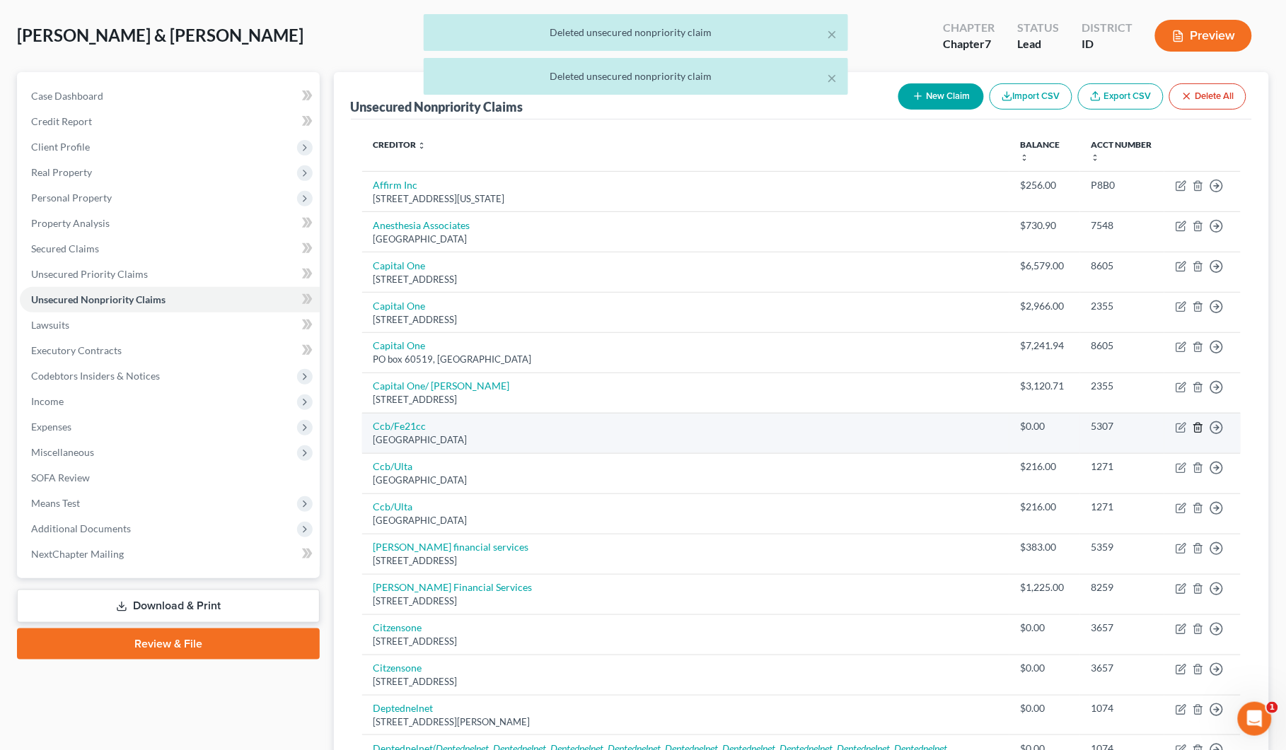
click at [1199, 429] on icon "button" at bounding box center [1197, 427] width 11 height 11
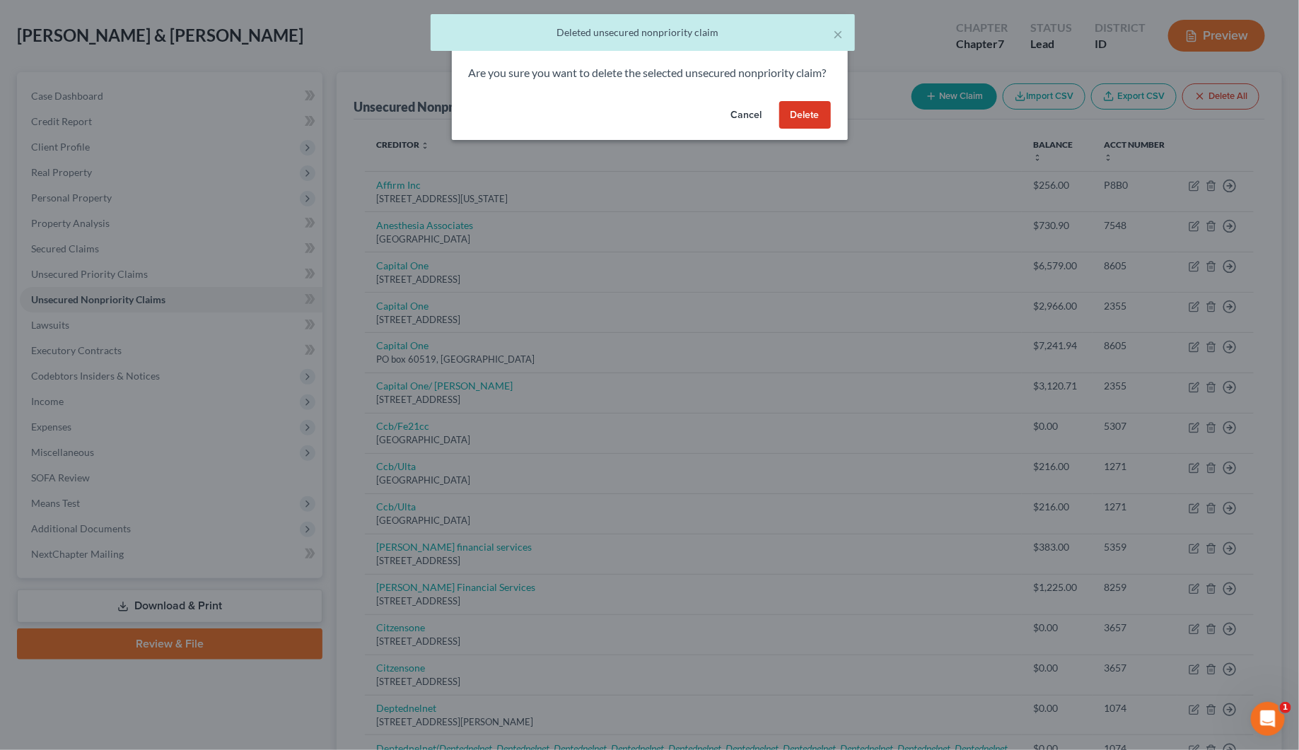
click at [812, 129] on button "Delete" at bounding box center [805, 115] width 52 height 28
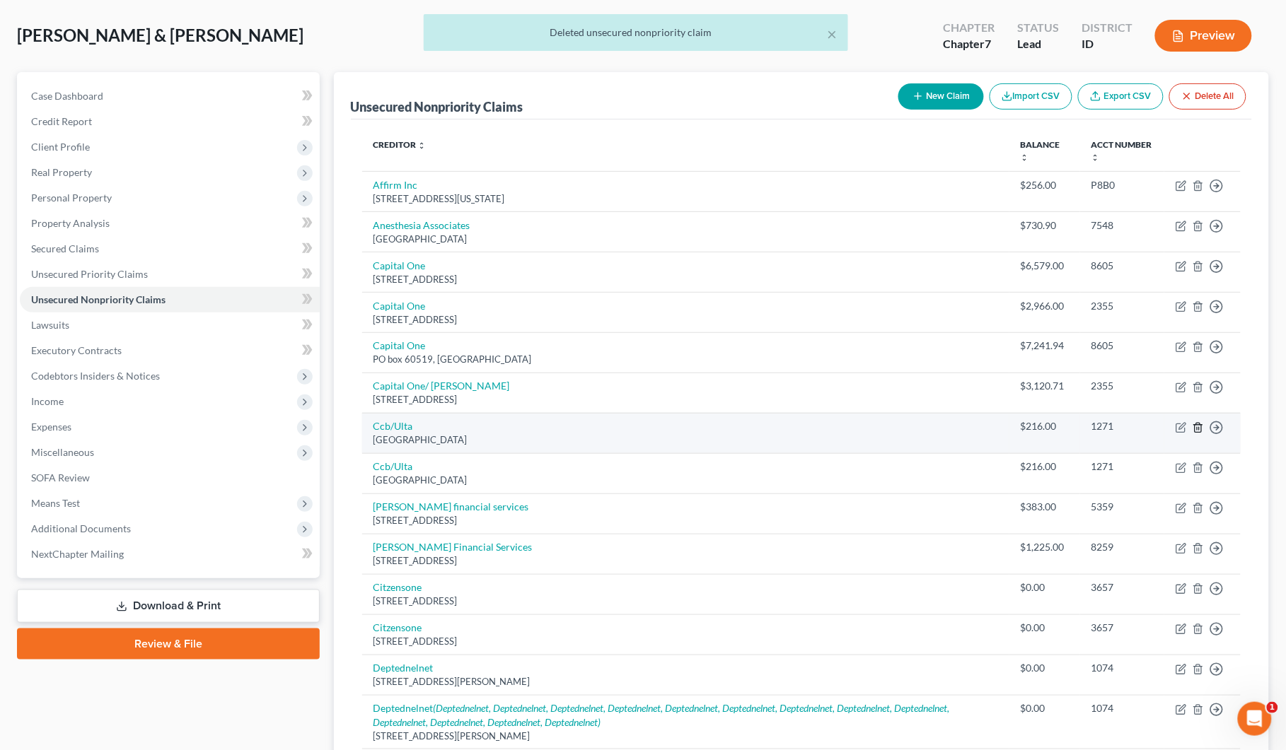
click at [1195, 423] on icon "button" at bounding box center [1197, 427] width 11 height 11
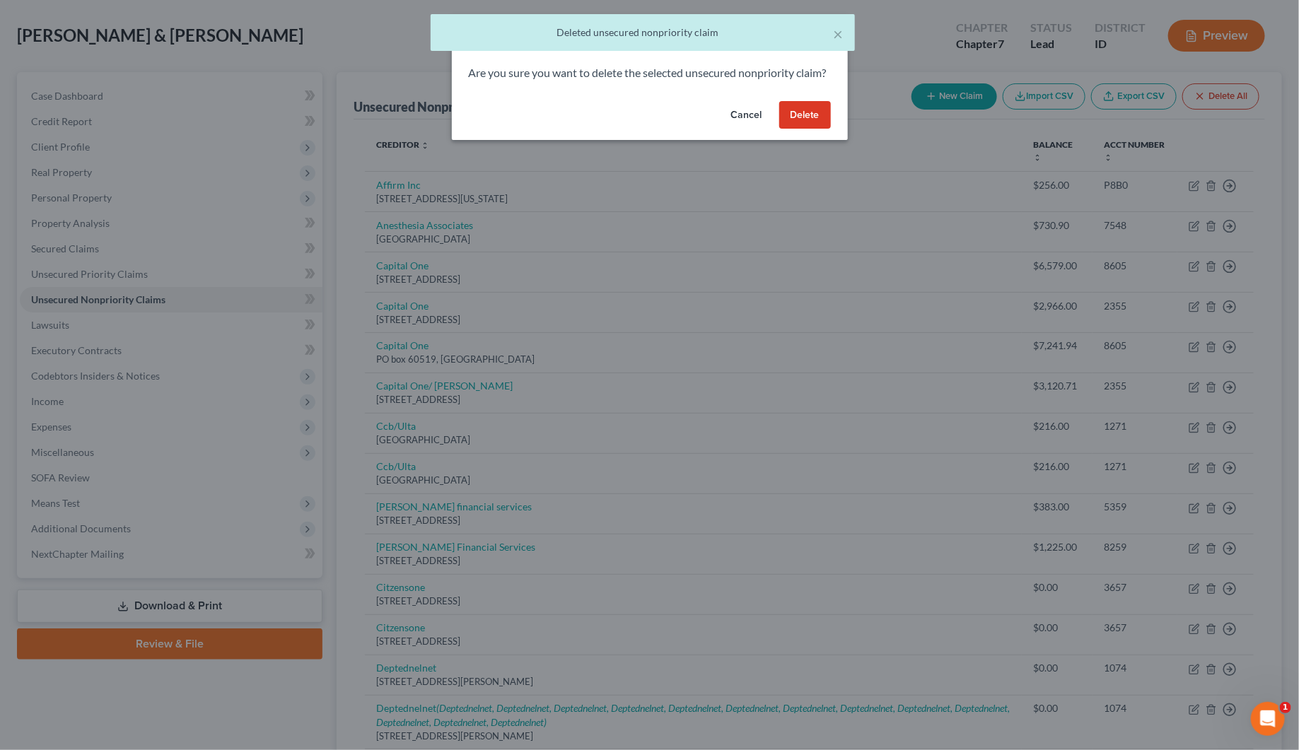
click at [803, 129] on button "Delete" at bounding box center [805, 115] width 52 height 28
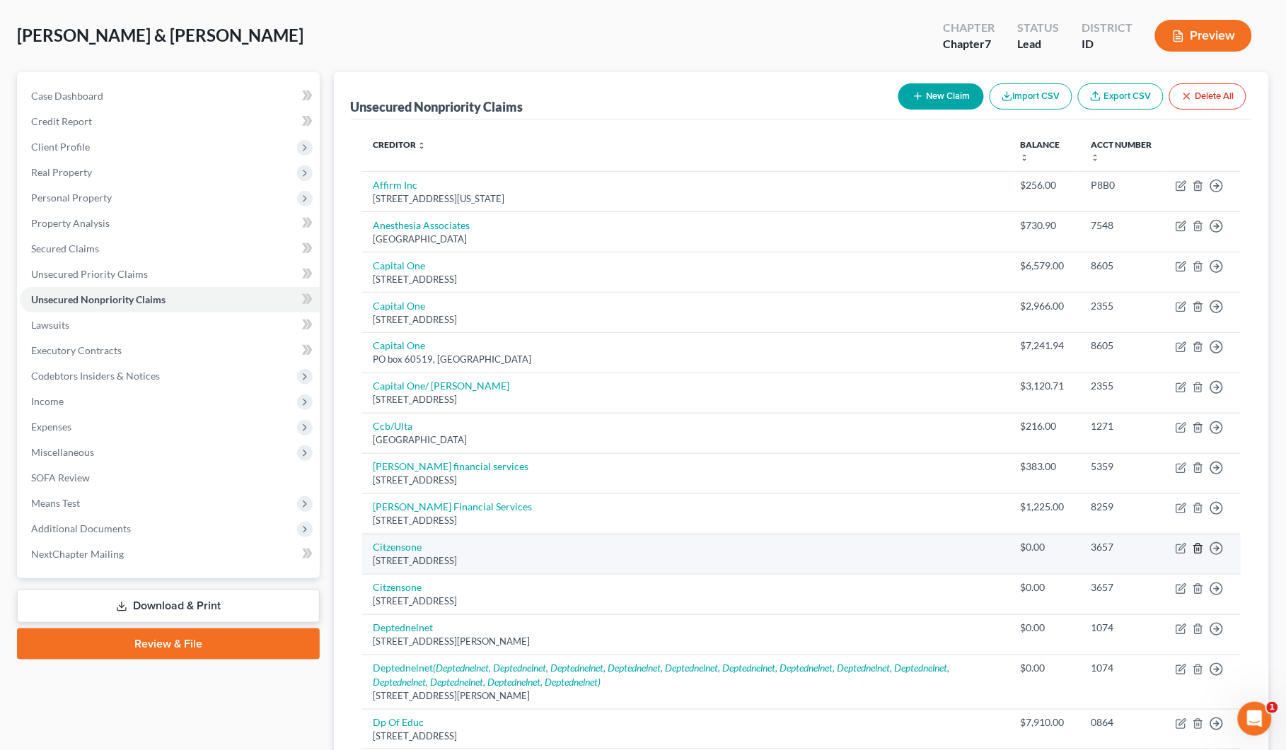
click at [1197, 551] on line "button" at bounding box center [1197, 549] width 0 height 3
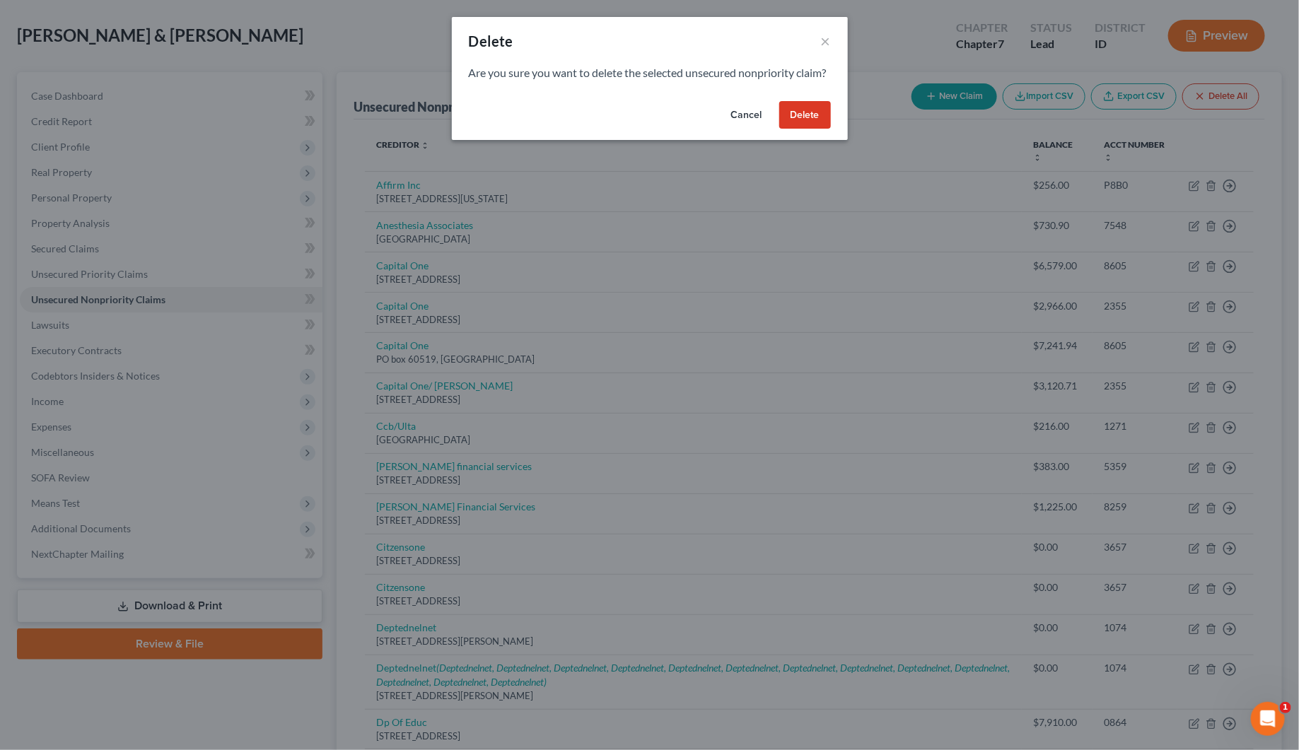
click at [803, 119] on button "Delete" at bounding box center [805, 115] width 52 height 28
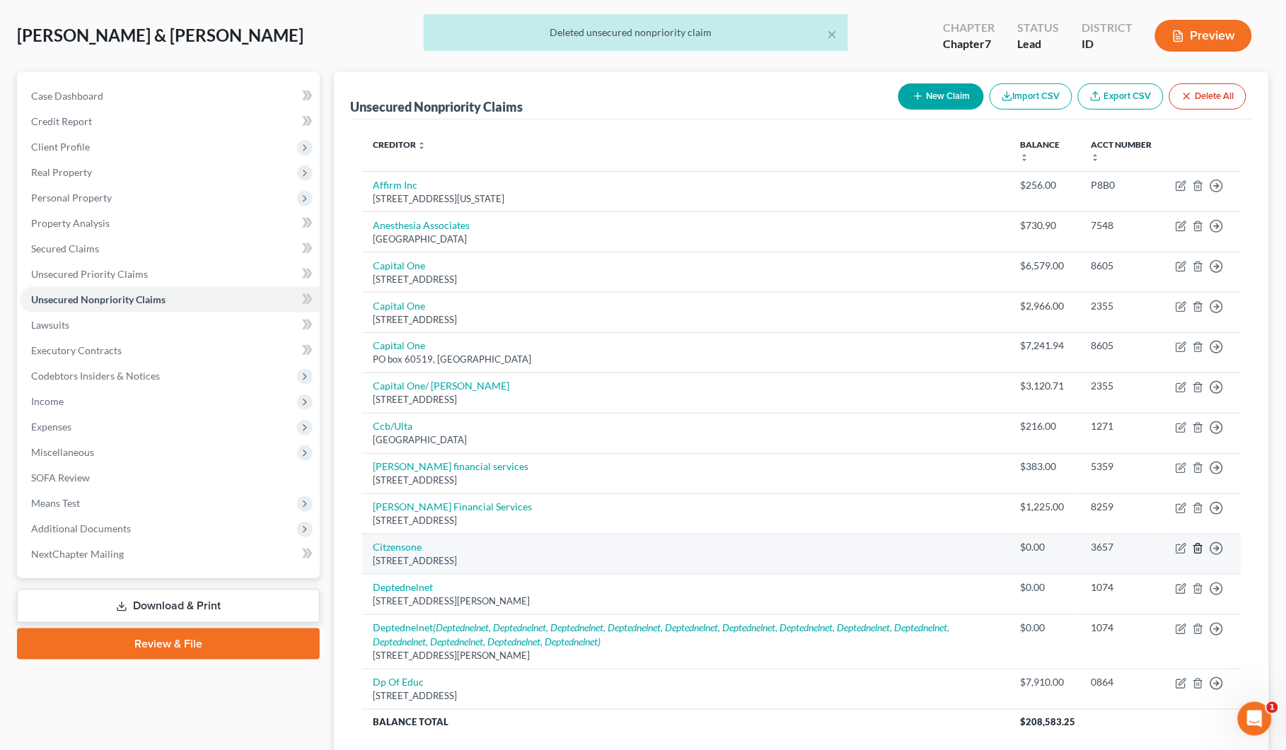
click at [1200, 553] on icon "button" at bounding box center [1197, 548] width 11 height 11
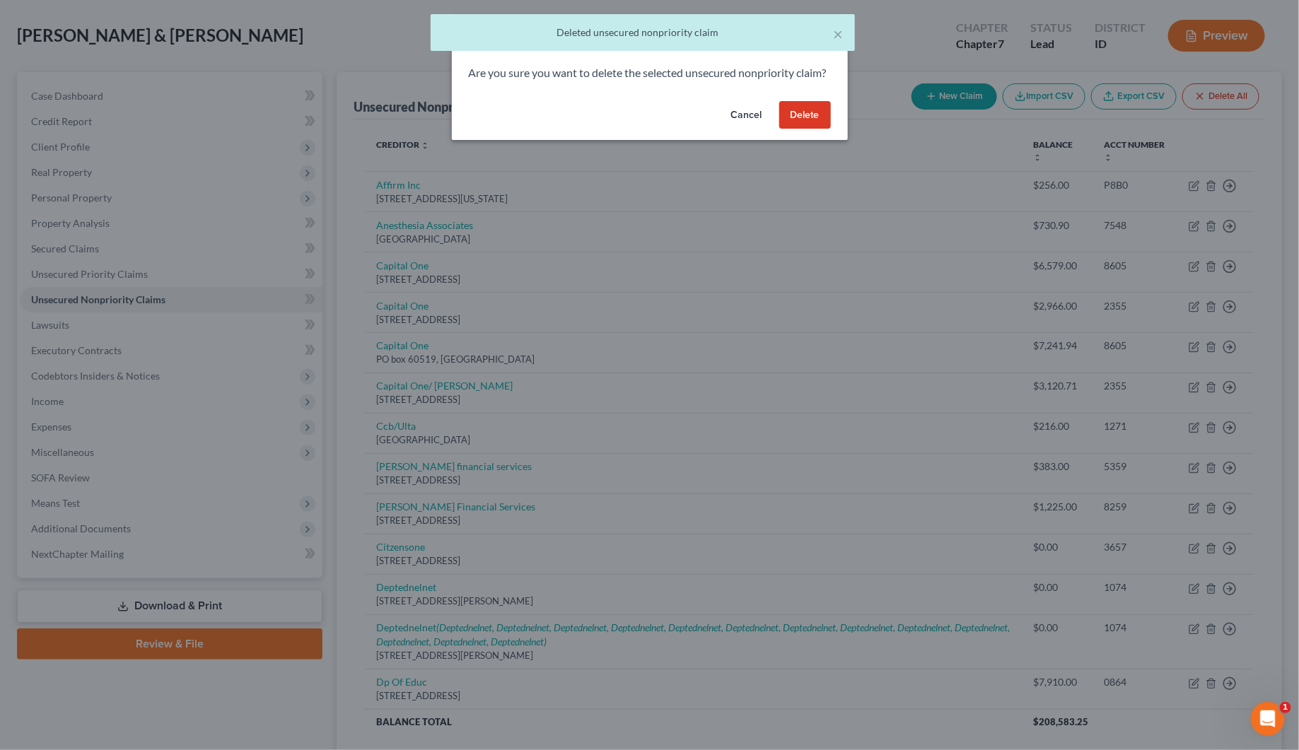
click at [813, 129] on button "Delete" at bounding box center [805, 115] width 52 height 28
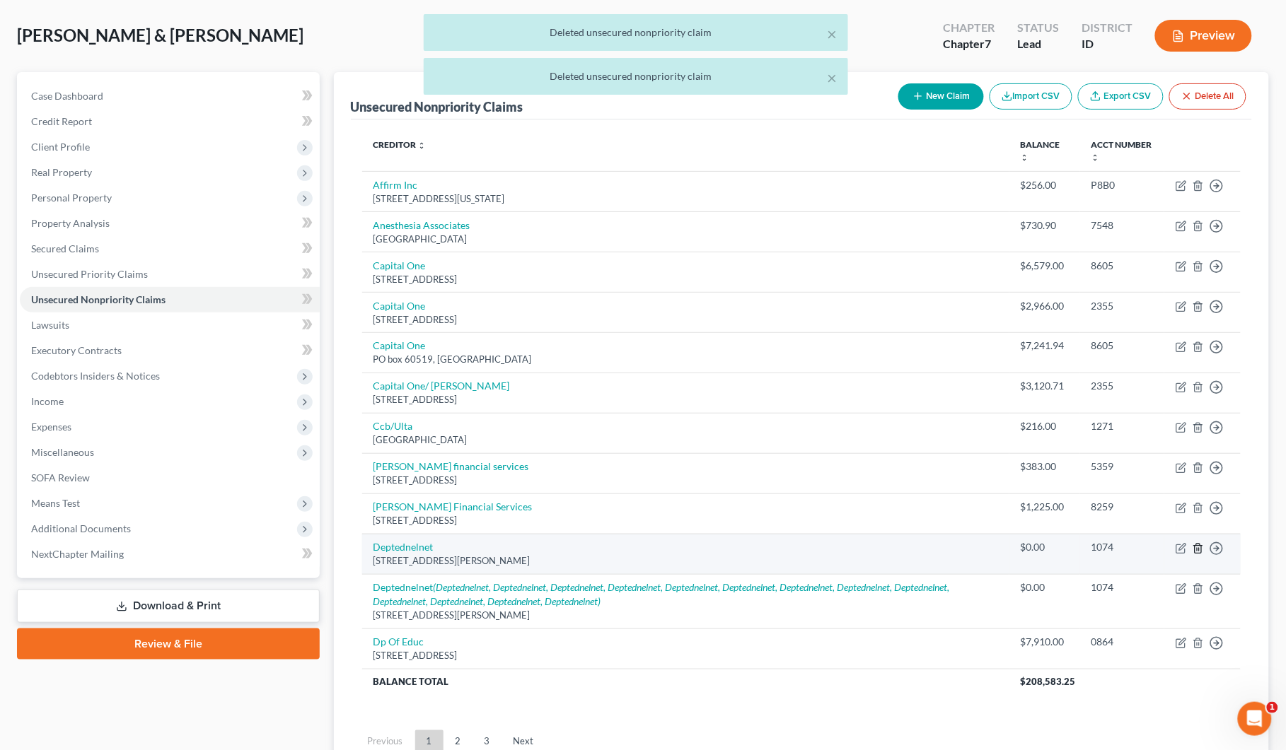
click at [1197, 550] on line "button" at bounding box center [1197, 549] width 0 height 3
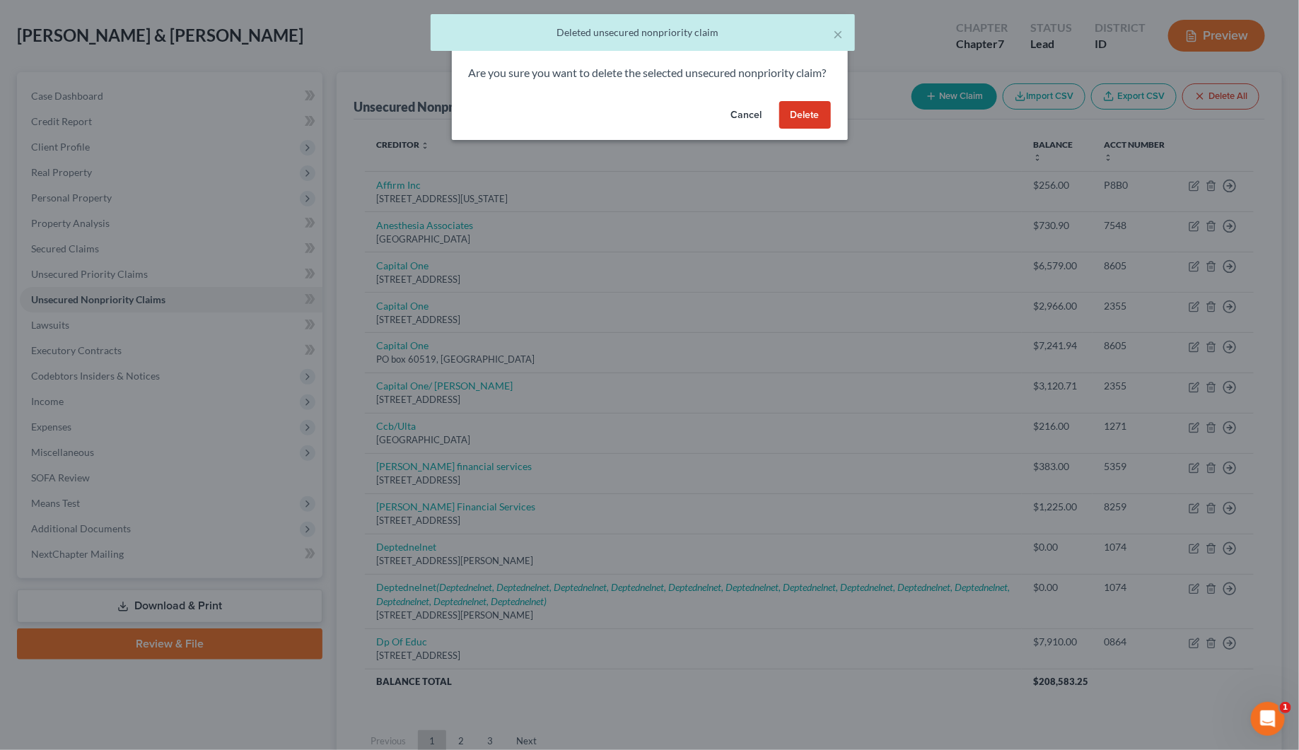
drag, startPoint x: 791, startPoint y: 132, endPoint x: 799, endPoint y: 141, distance: 13.0
click at [792, 129] on button "Delete" at bounding box center [805, 115] width 52 height 28
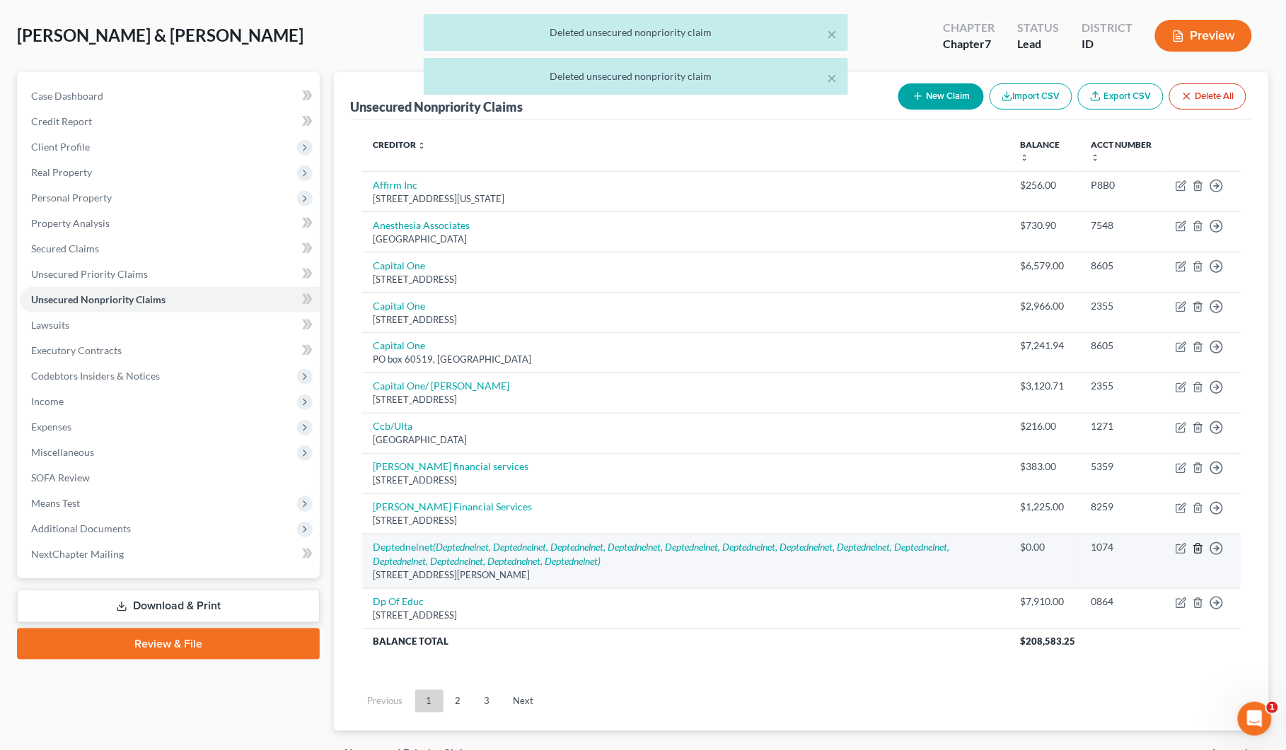
click at [1199, 550] on icon "button" at bounding box center [1197, 548] width 11 height 11
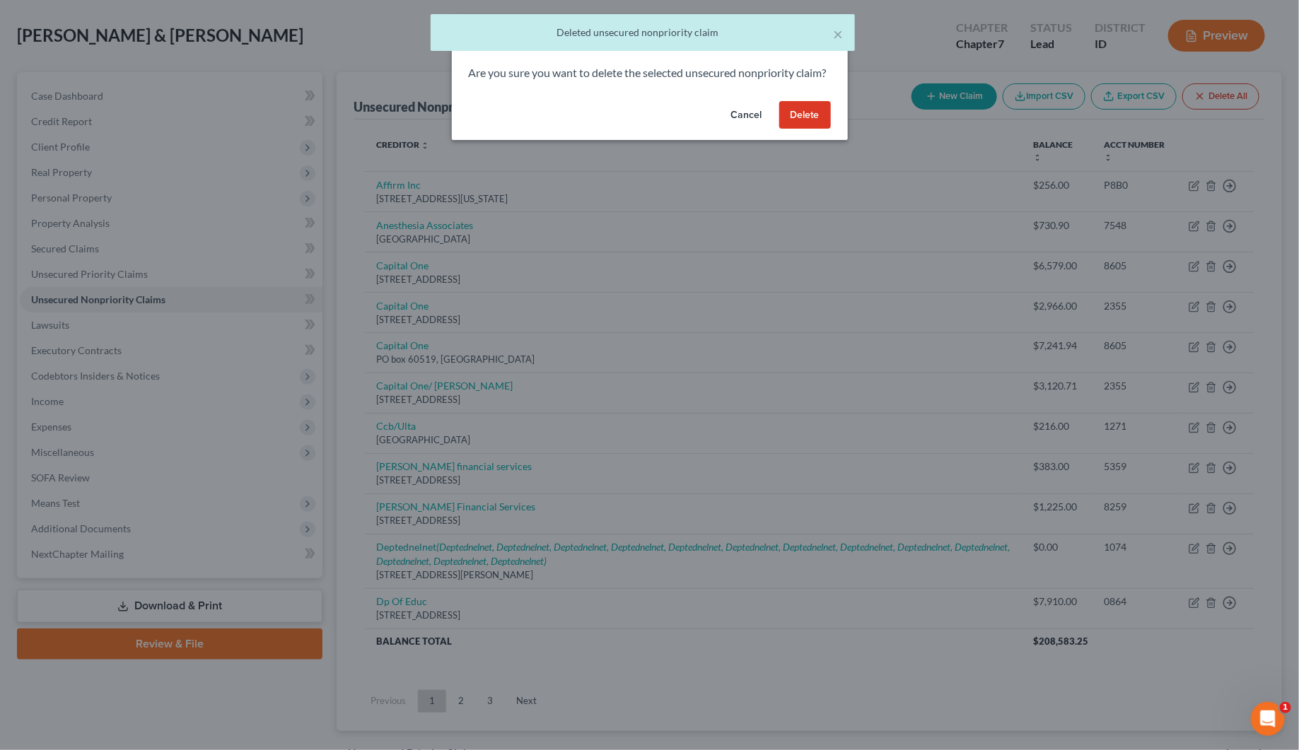
click at [799, 129] on button "Delete" at bounding box center [805, 115] width 52 height 28
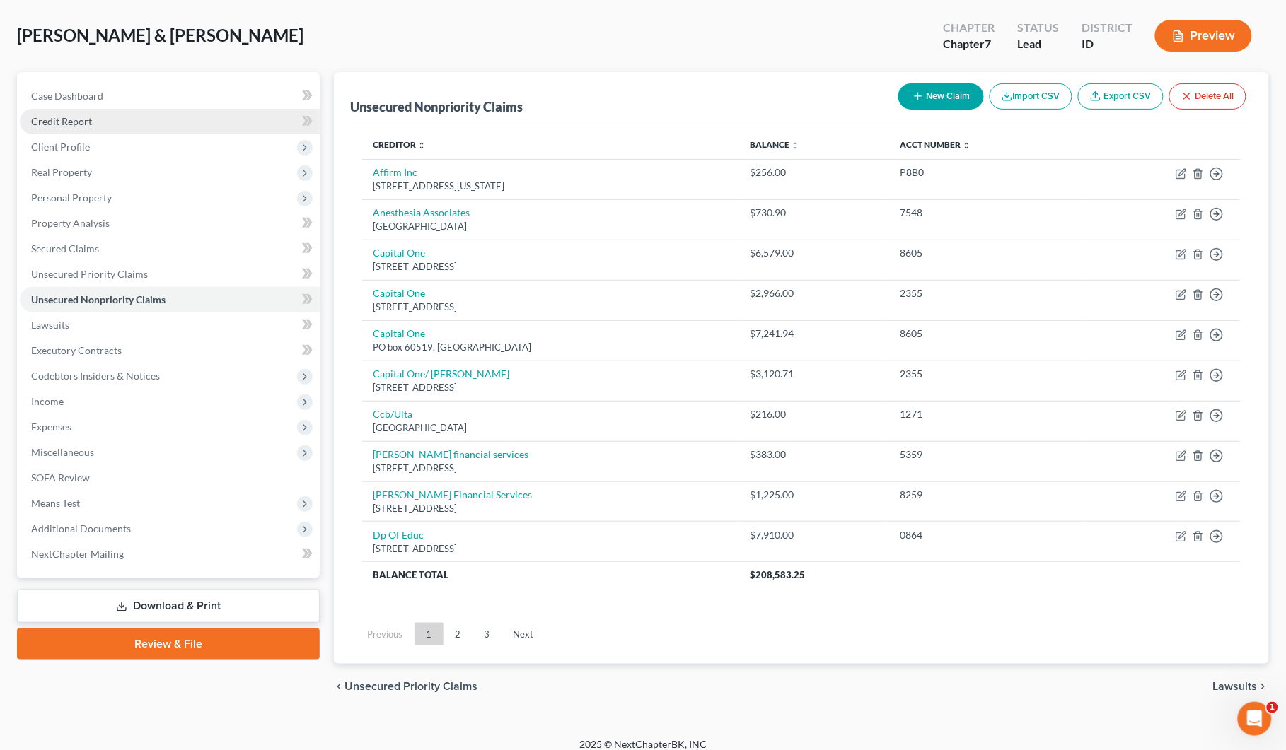
click at [71, 111] on link "Credit Report" at bounding box center [170, 121] width 300 height 25
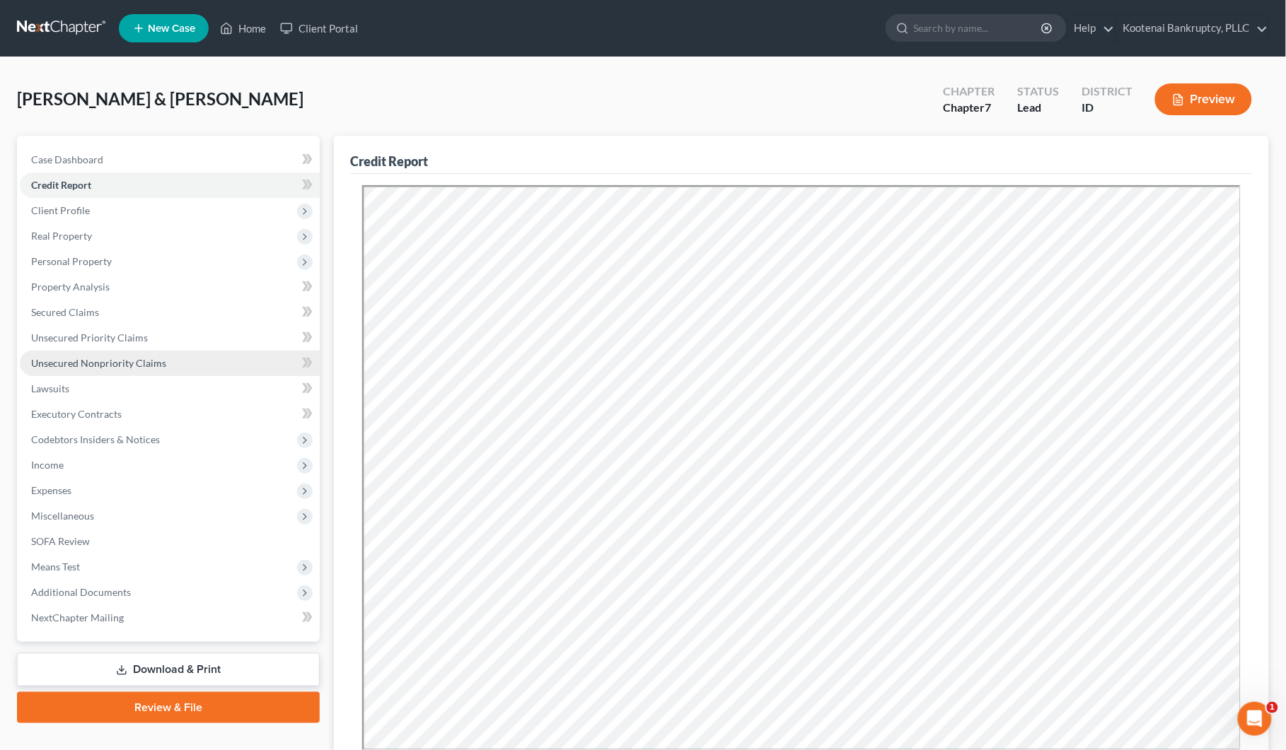
click at [66, 359] on span "Unsecured Nonpriority Claims" at bounding box center [98, 363] width 135 height 12
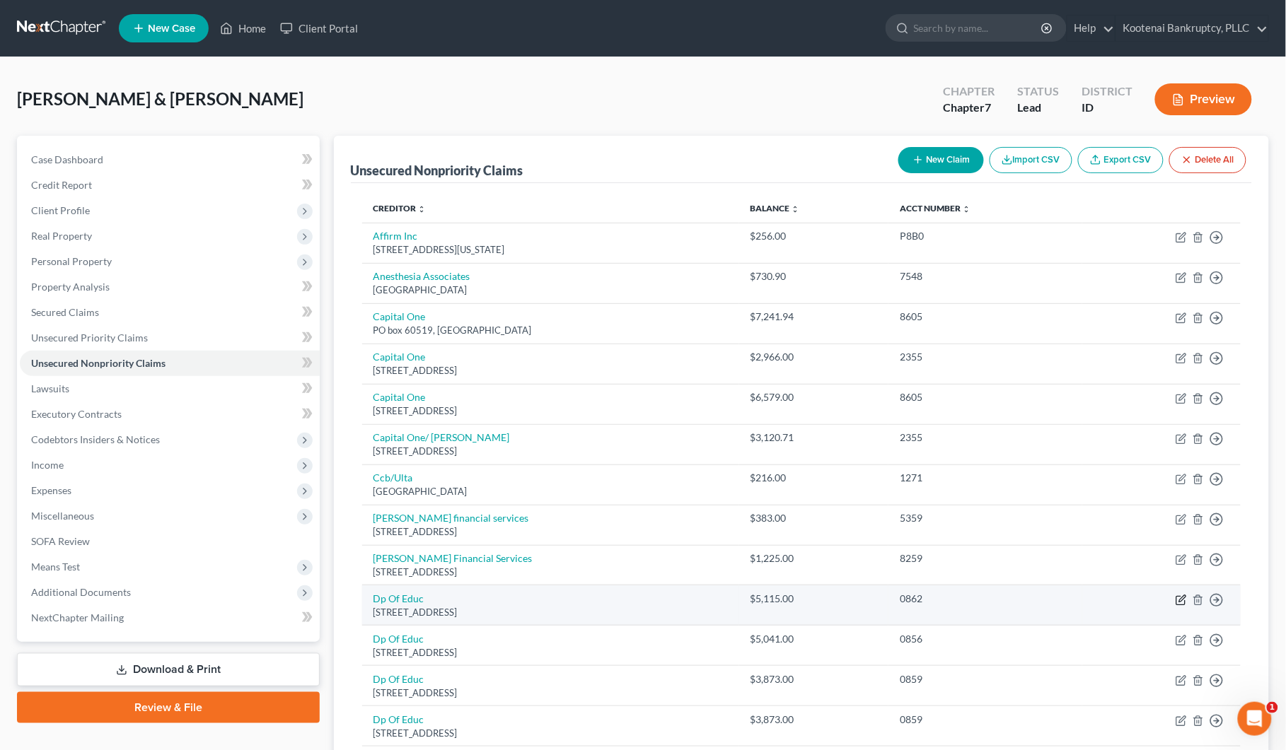
click at [1179, 603] on icon "button" at bounding box center [1180, 600] width 11 height 11
select select "10"
select select "1"
select select "0"
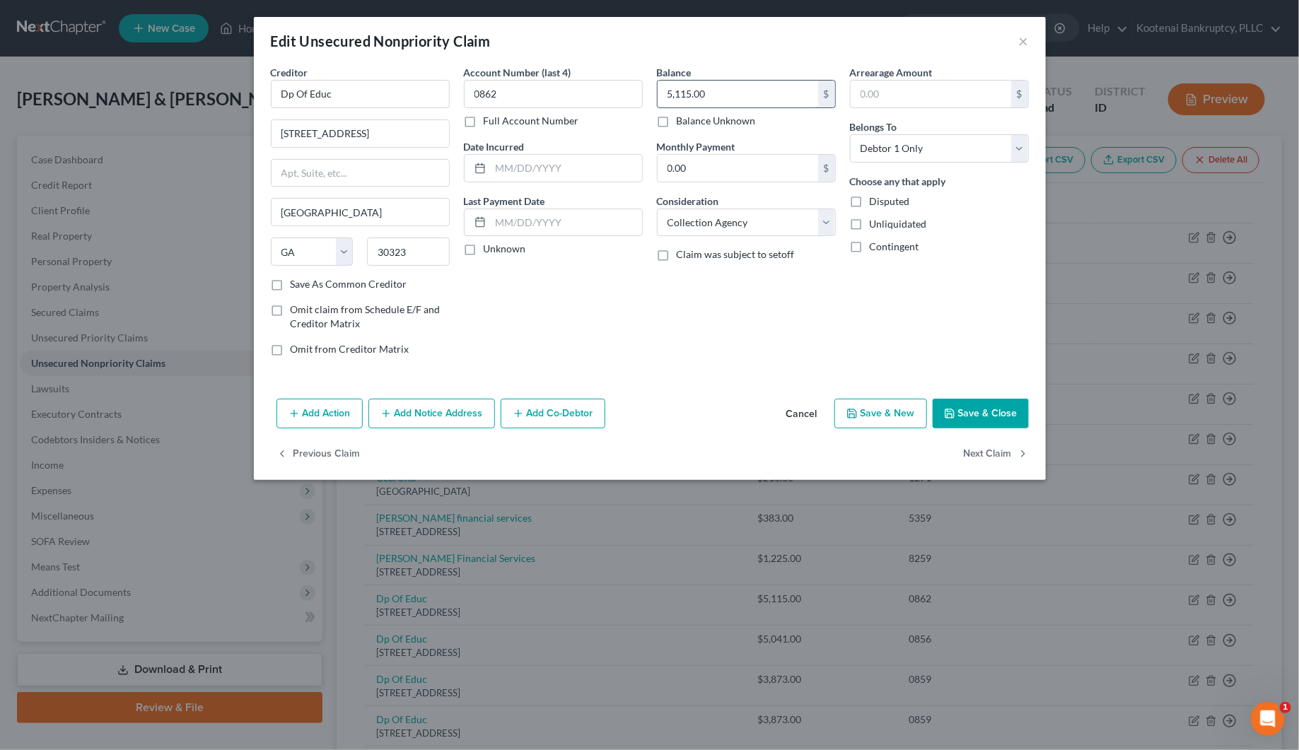
click at [712, 96] on input "5,115.00" at bounding box center [738, 94] width 161 height 27
type input "78,856.00"
drag, startPoint x: 872, startPoint y: 141, endPoint x: 875, endPoint y: 151, distance: 9.6
click at [872, 143] on select "Select Debtor 1 Only Debtor 2 Only Debtor 1 And Debtor 2 Only At Least One Of T…" at bounding box center [939, 148] width 179 height 28
select select "4"
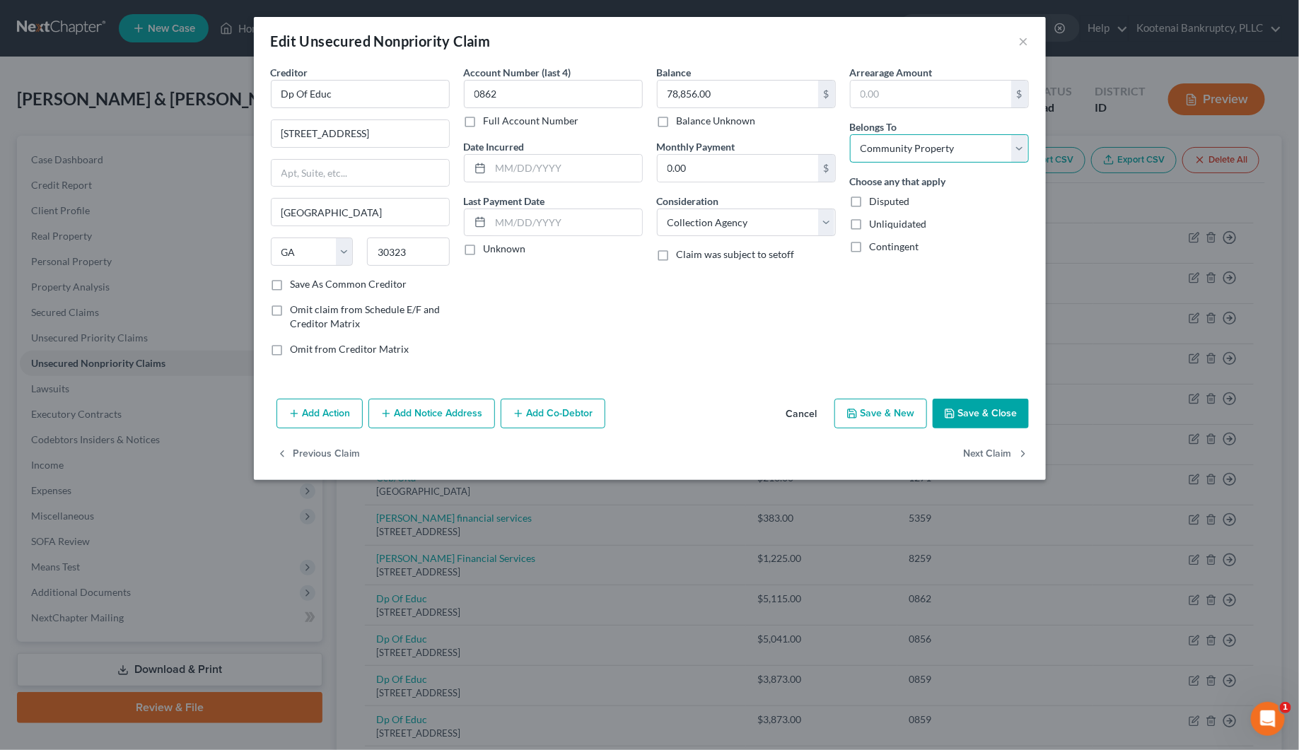
click at [850, 134] on select "Select Debtor 1 Only Debtor 2 Only Debtor 1 And Debtor 2 Only At Least One Of T…" at bounding box center [939, 148] width 179 height 28
click at [723, 221] on select "Select Cable / Satellite Services Collection Agency Credit Card Debt Debt Couns…" at bounding box center [746, 223] width 179 height 28
select select "17"
click at [657, 209] on select "Select Cable / Satellite Services Collection Agency Credit Card Debt Debt Couns…" at bounding box center [746, 223] width 179 height 28
click at [484, 251] on label "Unknown" at bounding box center [505, 249] width 42 height 14
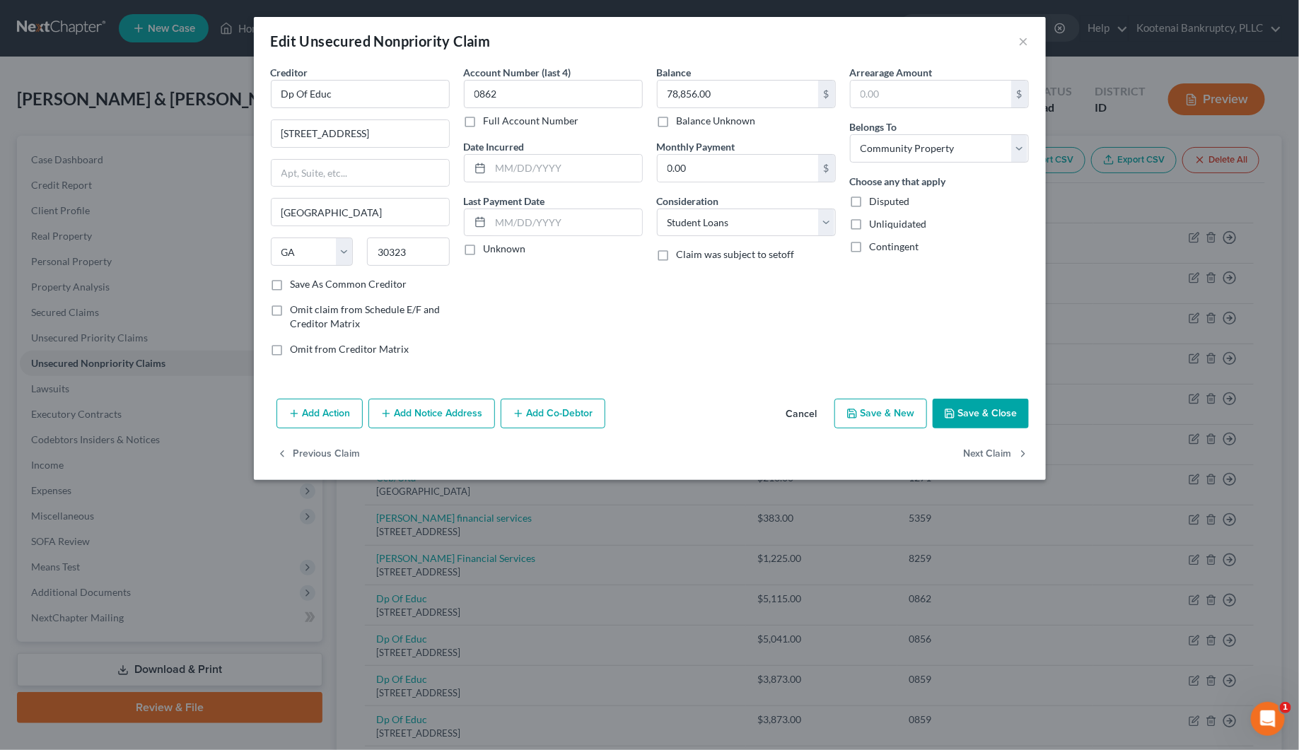
click at [489, 251] on input "Unknown" at bounding box center [493, 246] width 9 height 9
checkbox input "true"
drag, startPoint x: 363, startPoint y: 95, endPoint x: 244, endPoint y: 89, distance: 119.0
click at [244, 89] on div "Edit Unsecured Nonpriority Claim × Creditor * Dp Of Educ [STREET_ADDRESS][GEOGR…" at bounding box center [649, 375] width 1299 height 750
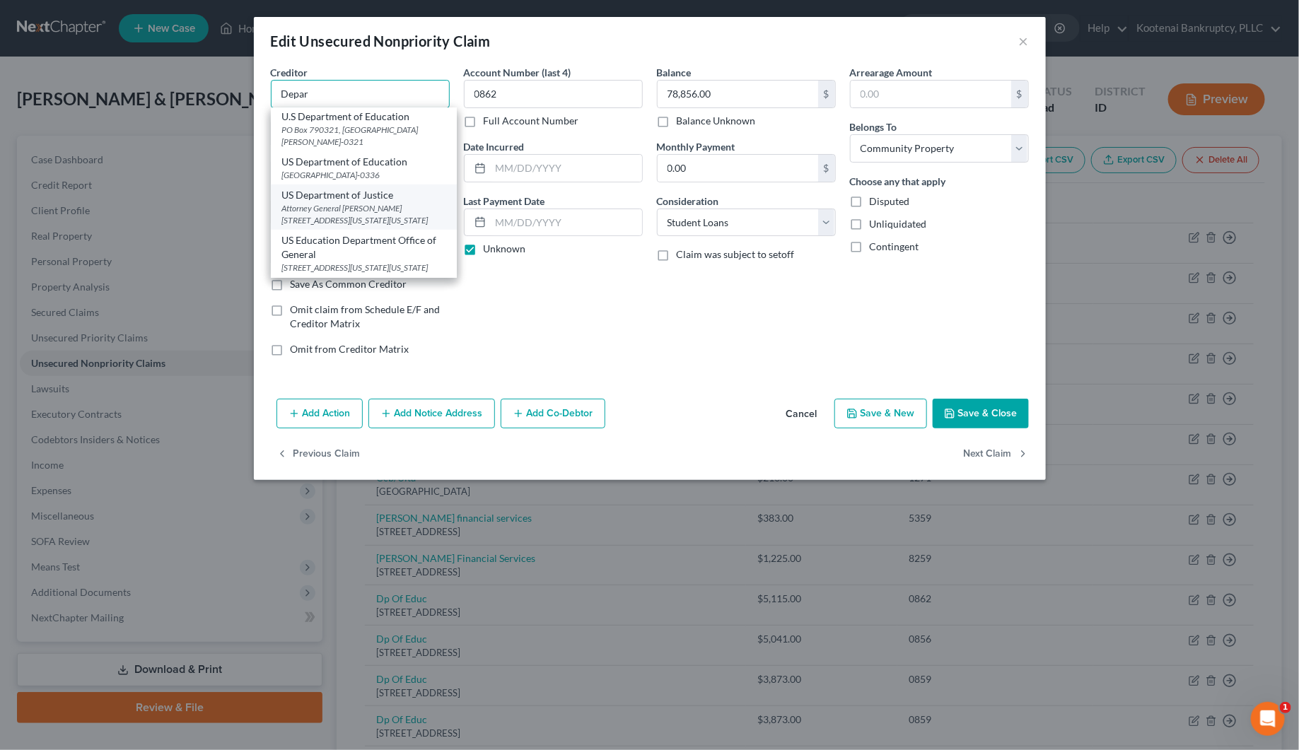
scroll to position [488, 0]
click at [331, 250] on div "US Education Department Office of General" at bounding box center [363, 247] width 163 height 28
type input "US Education Department Office of General"
type input "[STREET_ADDRESS][US_STATE]"
type input "Room 6E353"
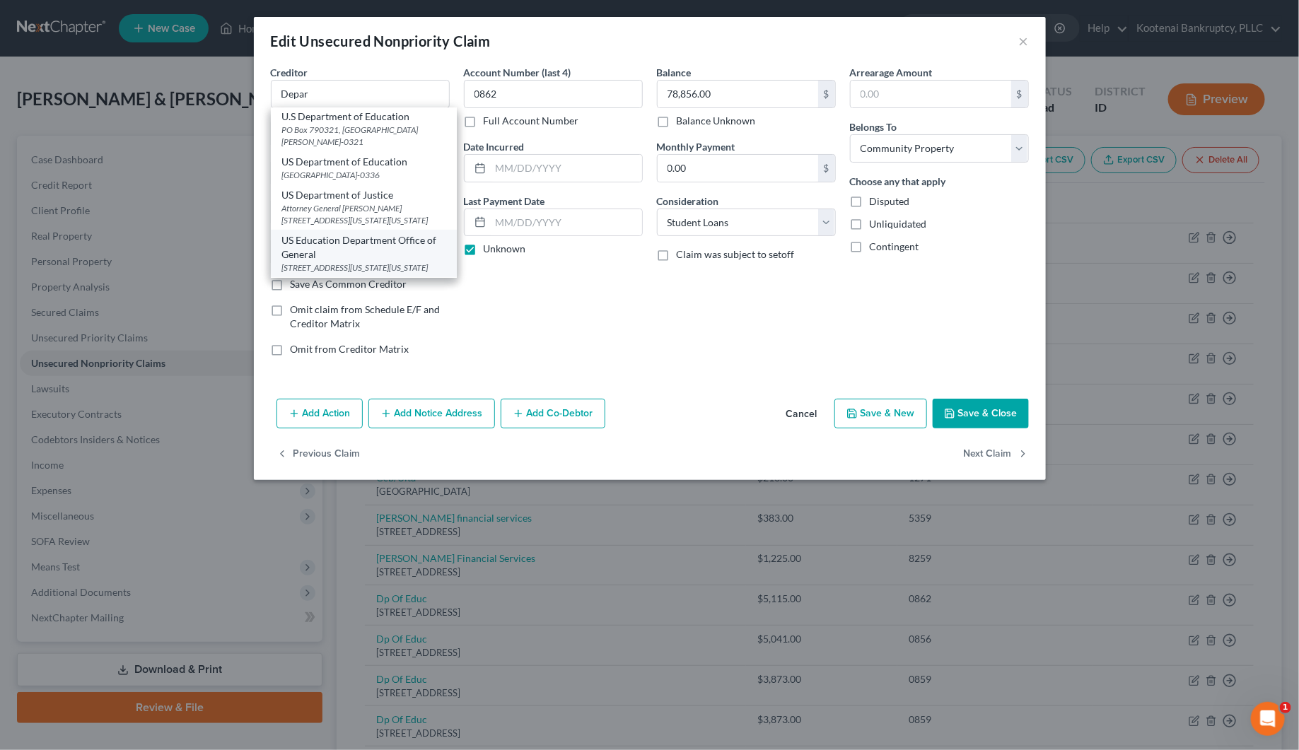
type input "[US_STATE]"
select select "8"
type input "20202-2110"
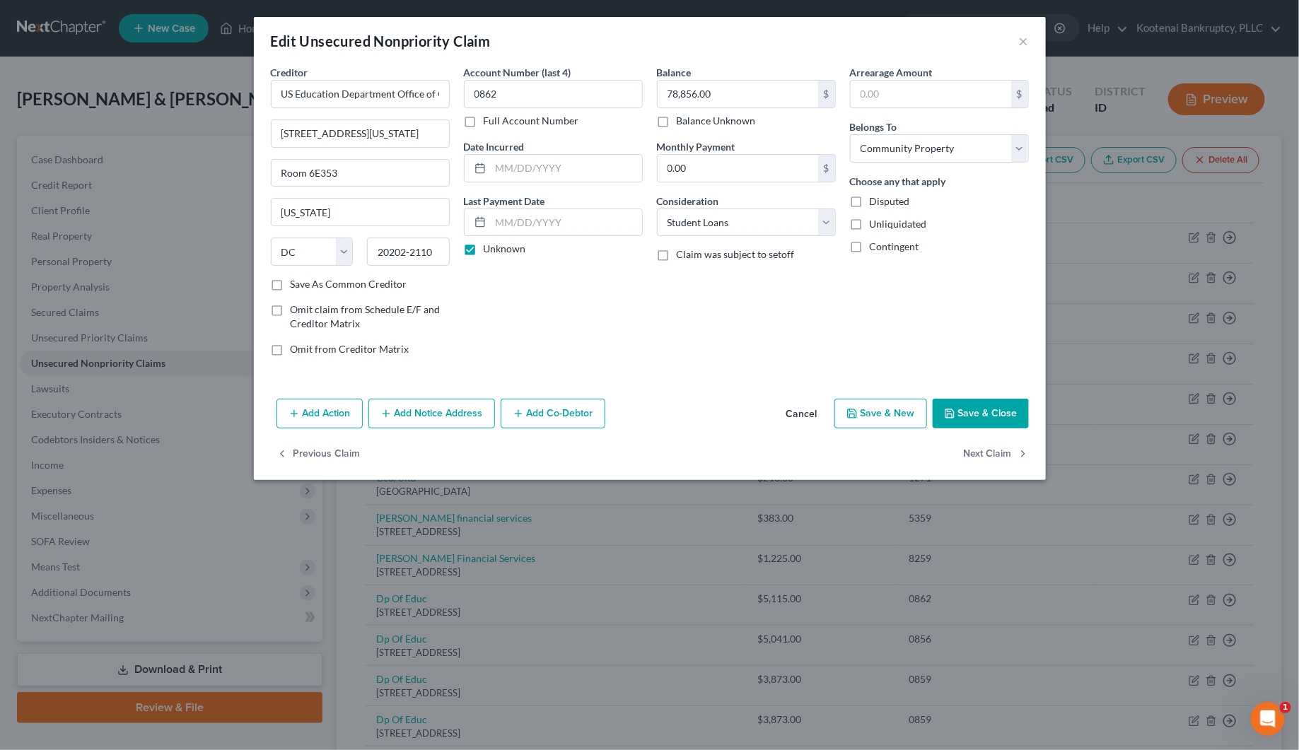
click at [397, 419] on button "Add Notice Address" at bounding box center [431, 414] width 127 height 30
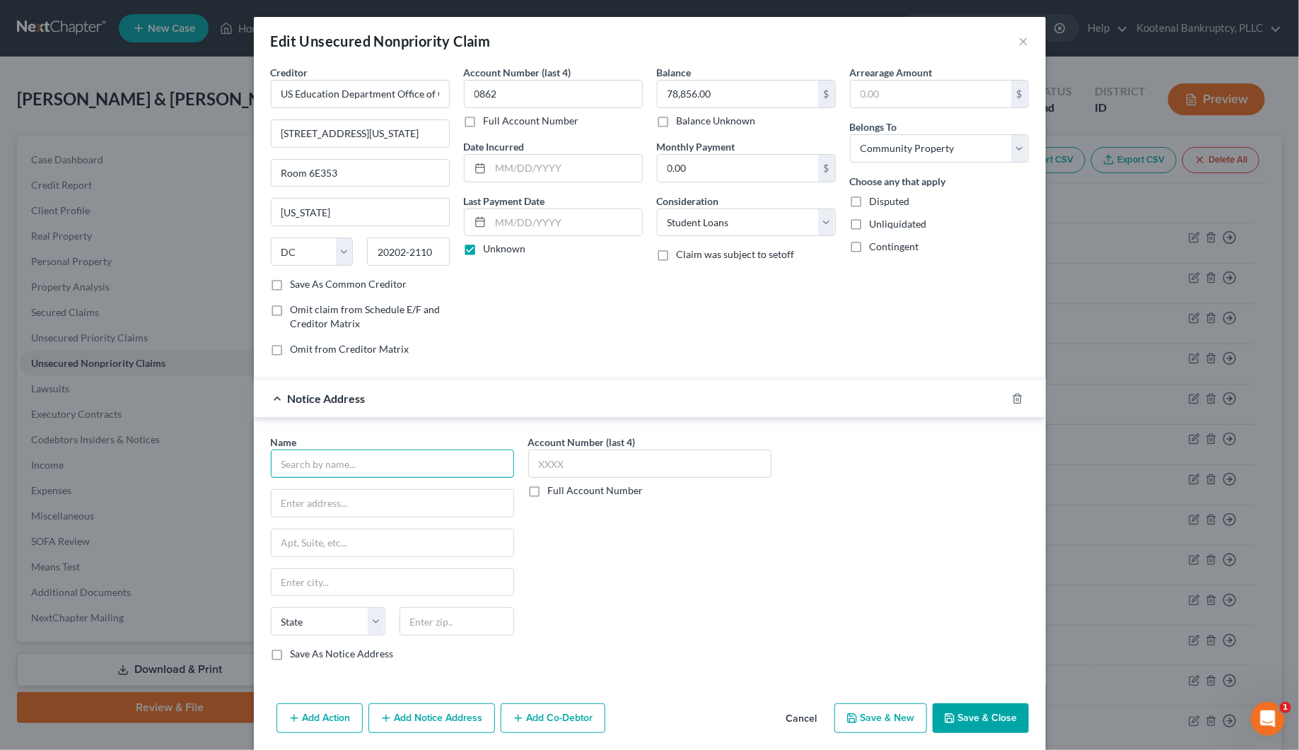
click at [294, 470] on input "text" at bounding box center [392, 464] width 243 height 28
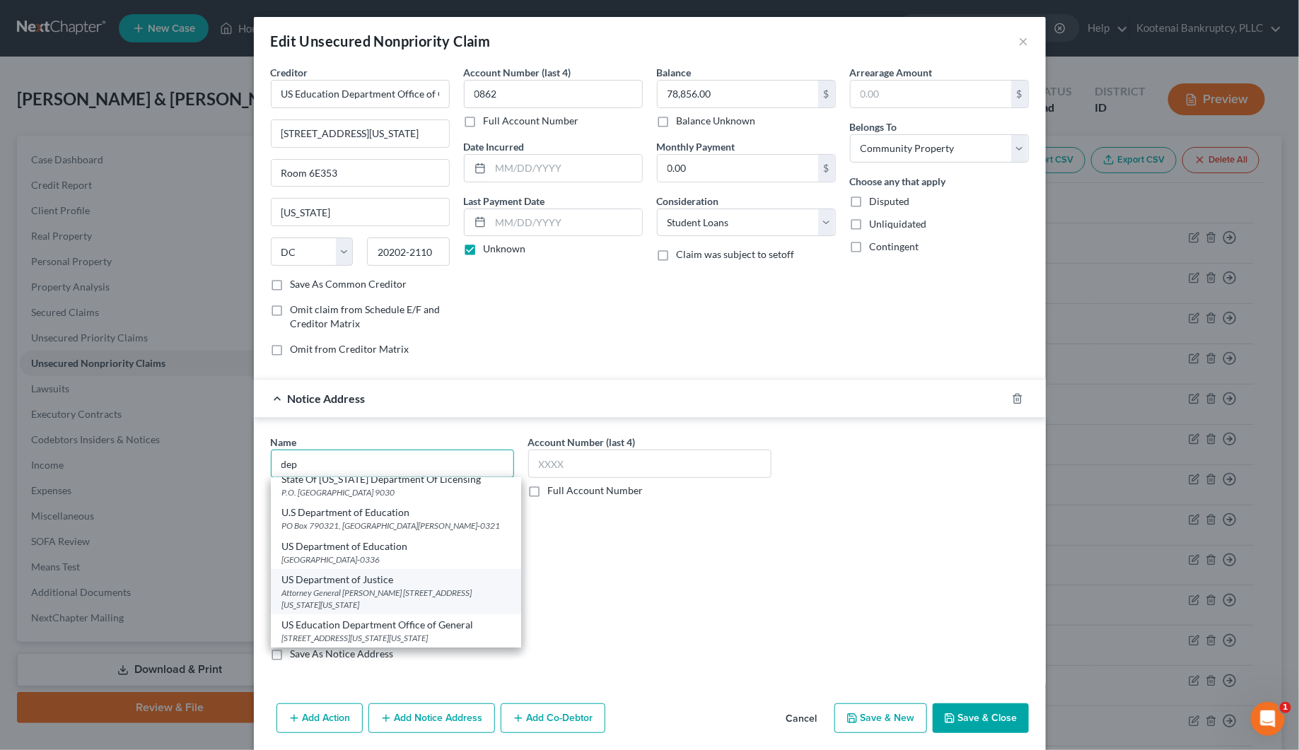
scroll to position [559, 0]
click at [351, 587] on div "Attorney General [PERSON_NAME] [STREET_ADDRESS][US_STATE][US_STATE]" at bounding box center [396, 599] width 228 height 24
type input "US Department of Justice"
type input "Attorney General [PERSON_NAME]"
type input "[STREET_ADDRESS][US_STATE]"
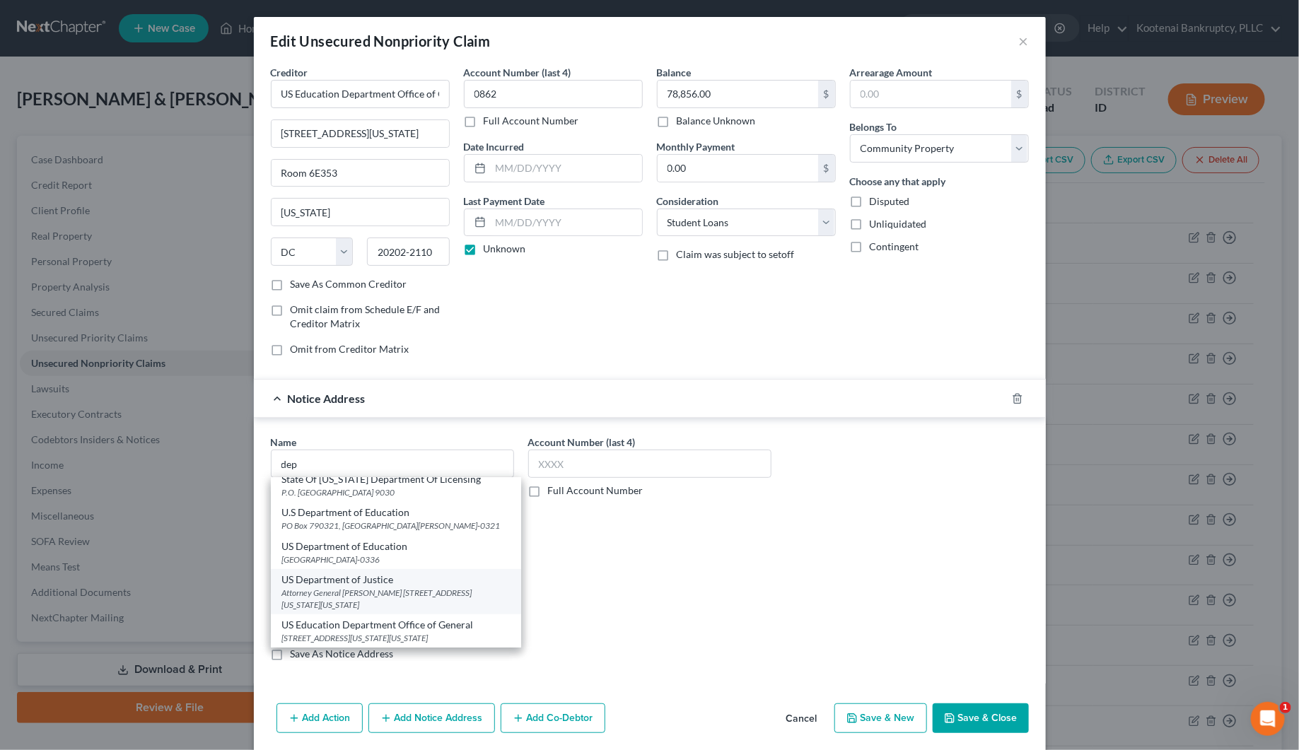
type input "[US_STATE]"
select select "8"
type input "20530"
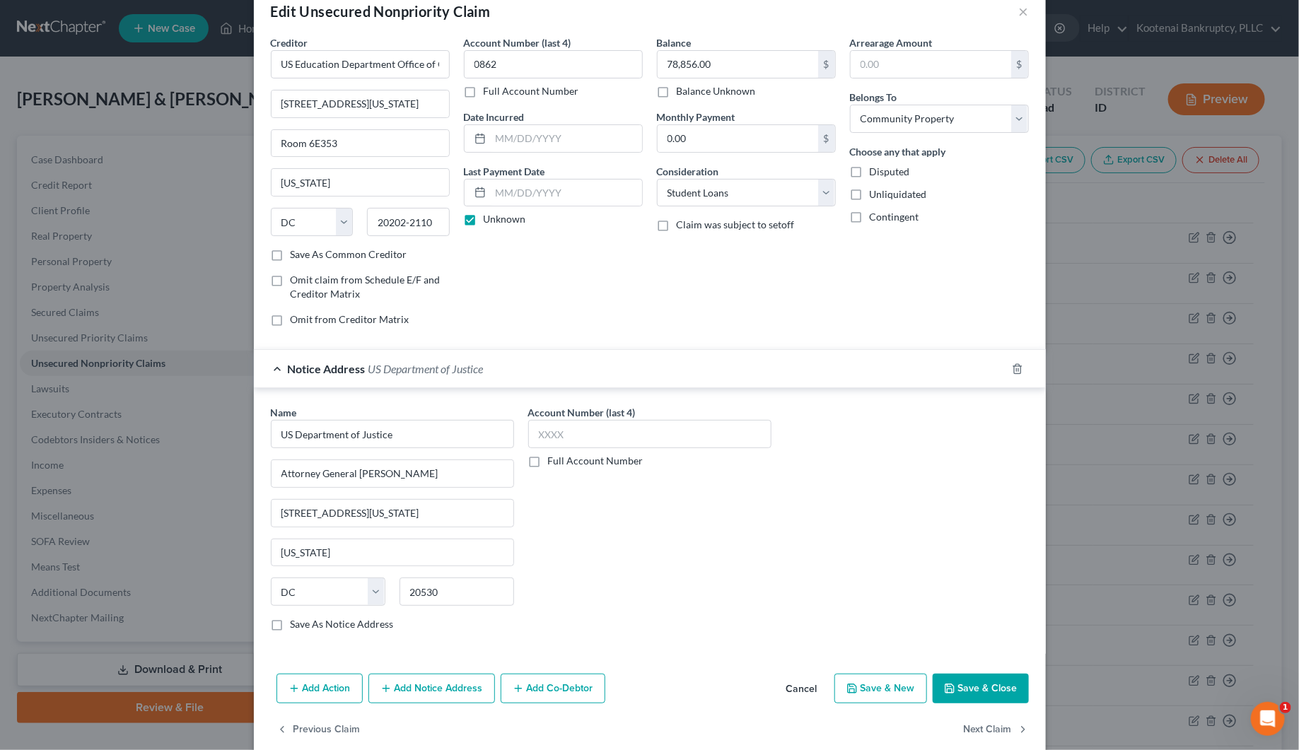
scroll to position [55, 0]
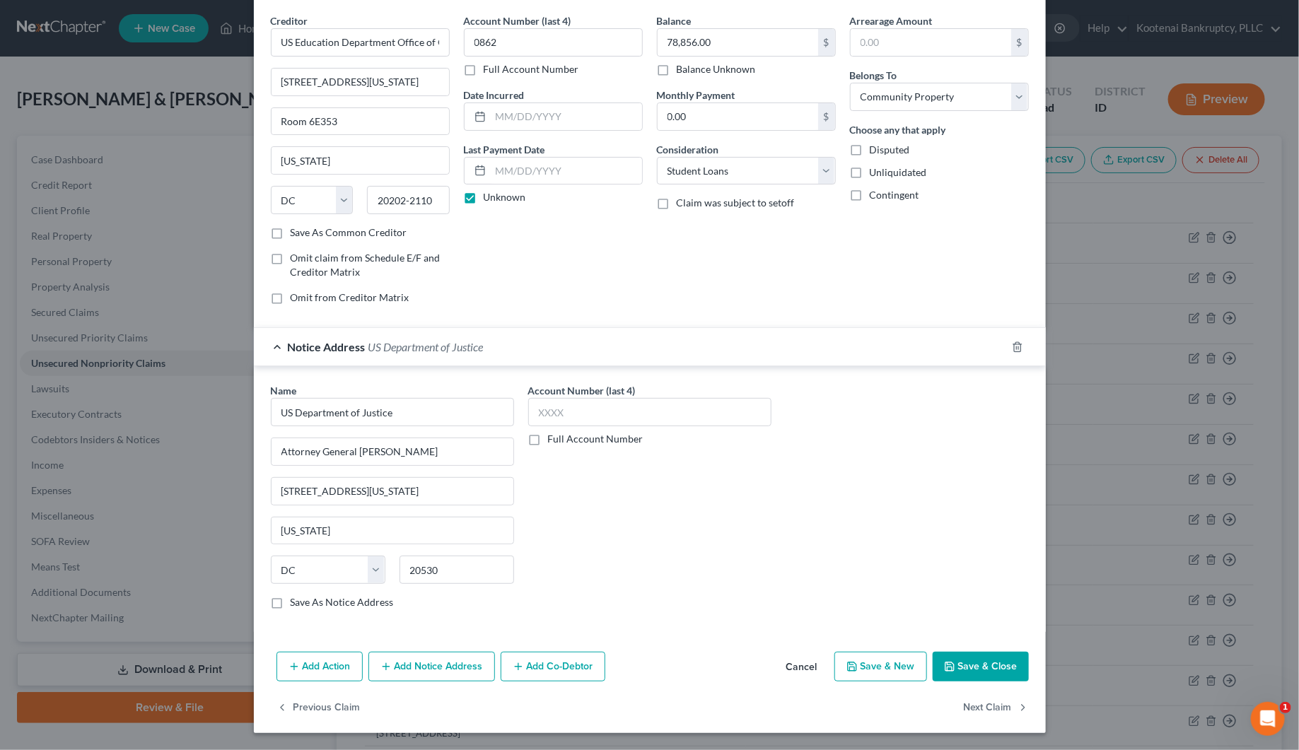
click at [429, 672] on button "Add Notice Address" at bounding box center [431, 667] width 127 height 30
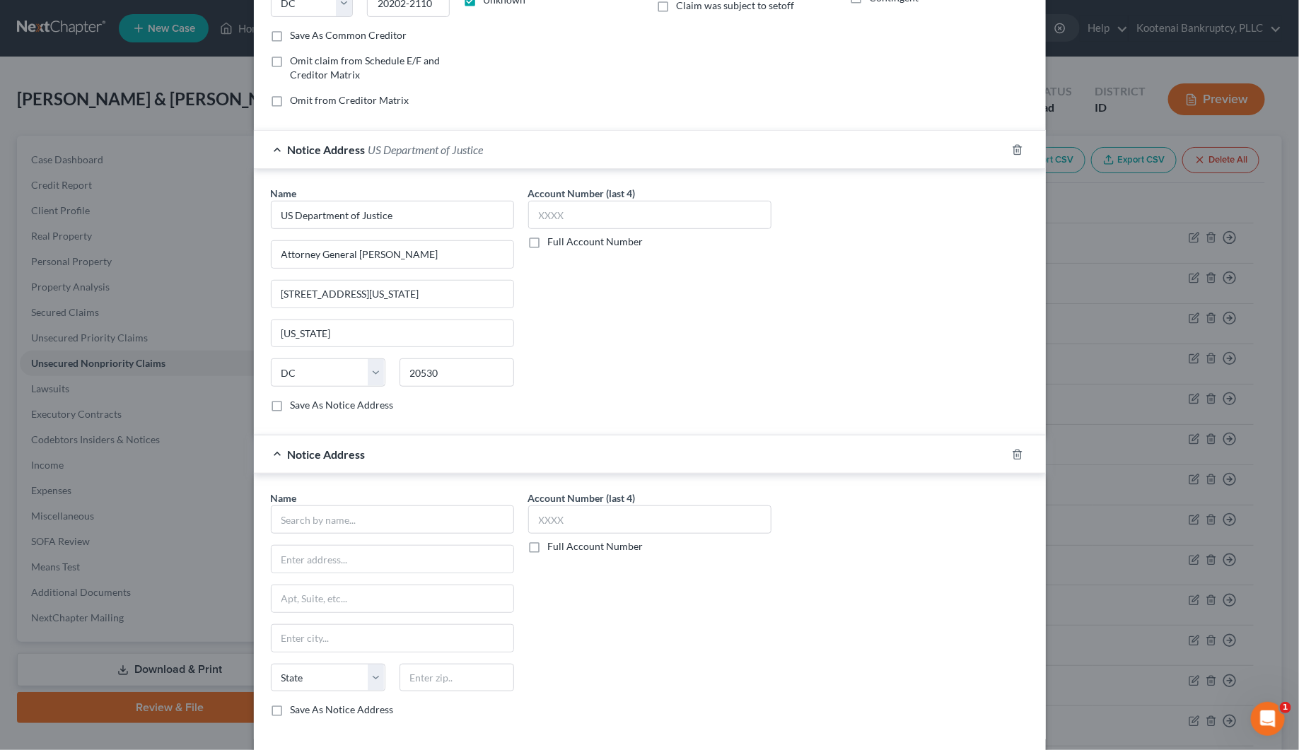
scroll to position [320, 0]
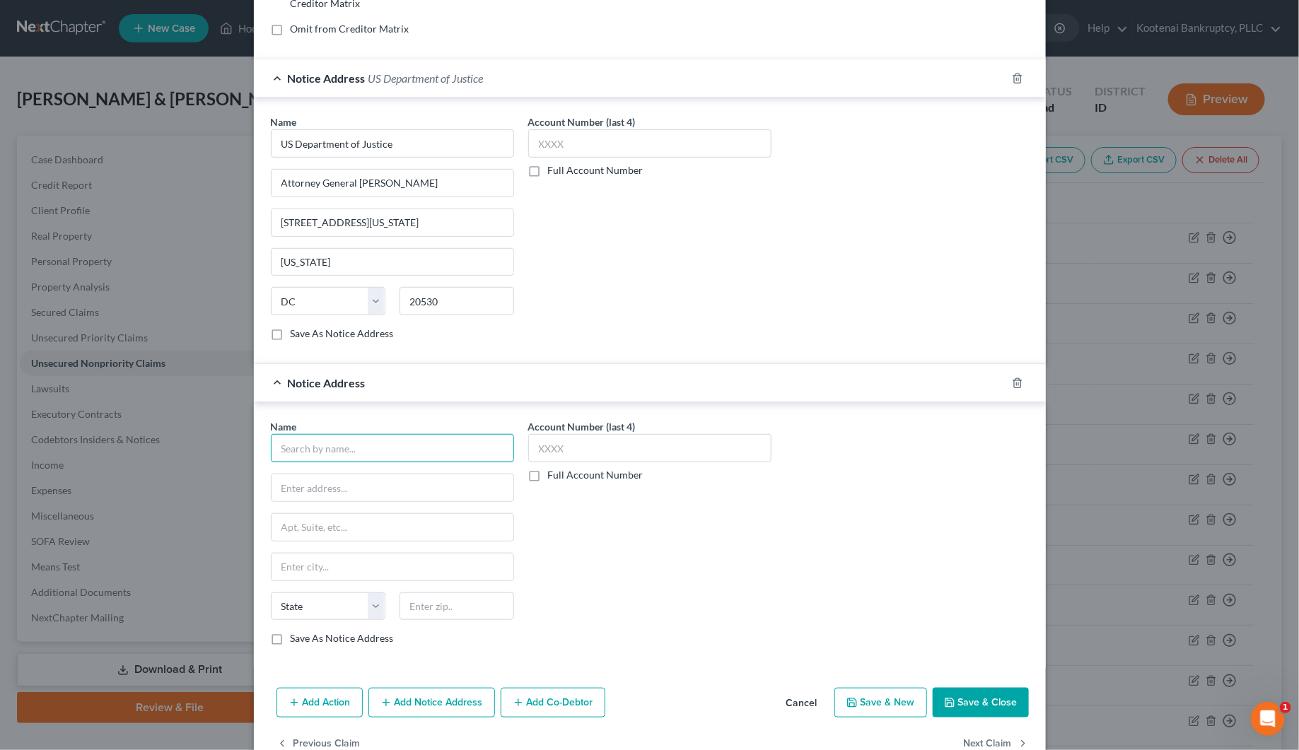
click at [298, 456] on input "text" at bounding box center [392, 448] width 243 height 28
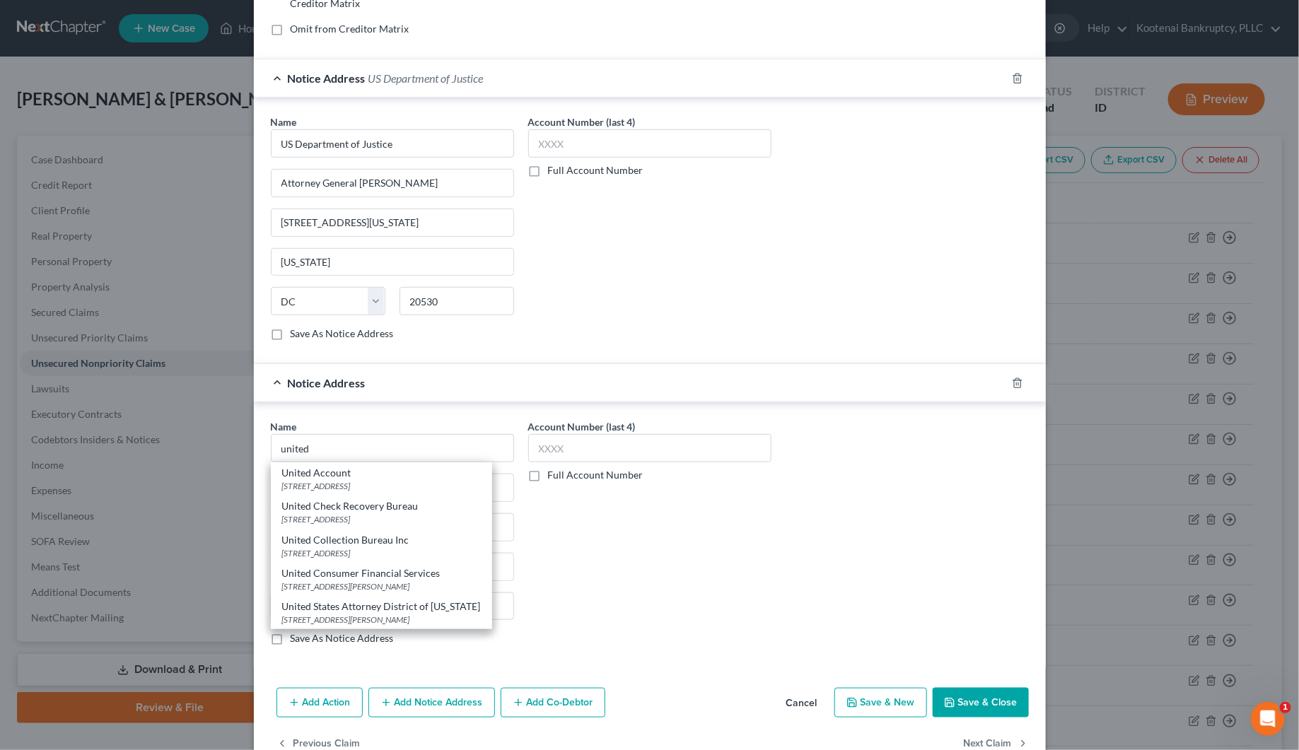
click at [365, 617] on div "[STREET_ADDRESS][PERSON_NAME]" at bounding box center [381, 620] width 199 height 12
type input "United States Attorney District of [US_STATE]"
type input "[STREET_ADDRESS][PERSON_NAME]"
type input "Suite 500"
type input "Boise"
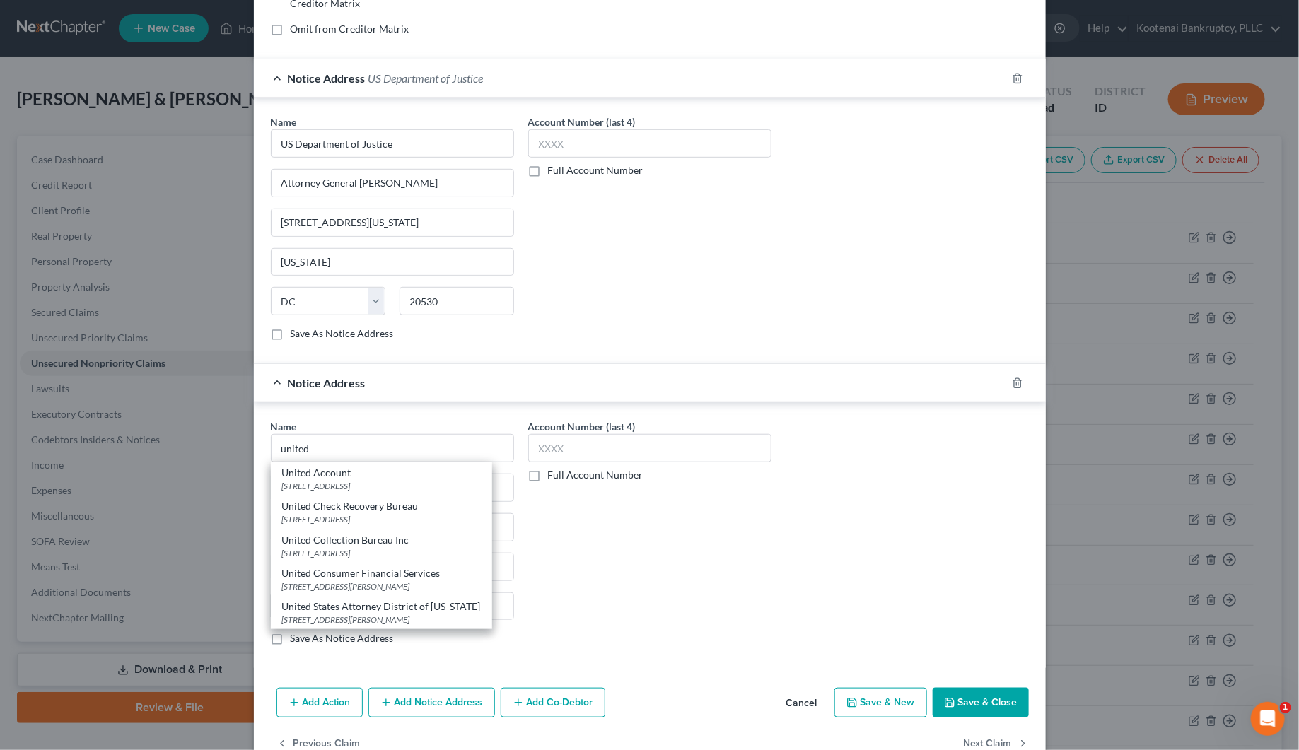
select select "13"
type input "83702-7788"
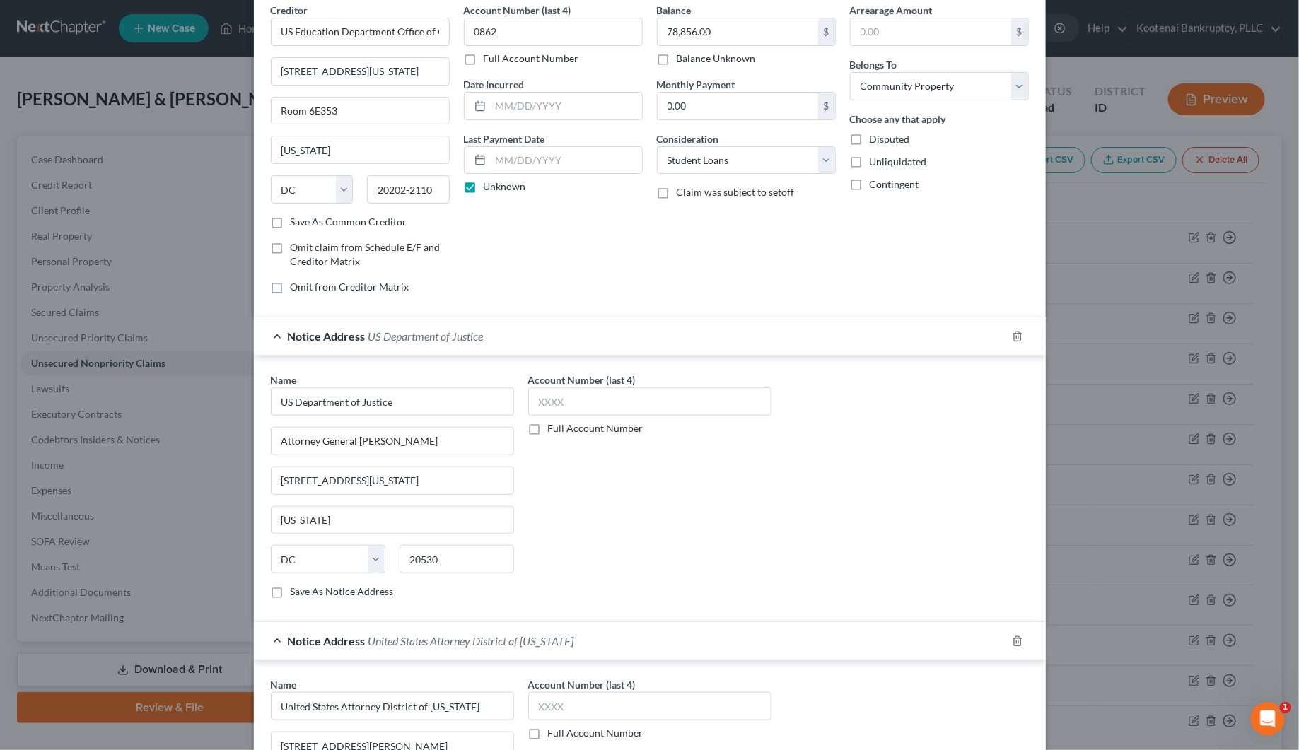
scroll to position [0, 0]
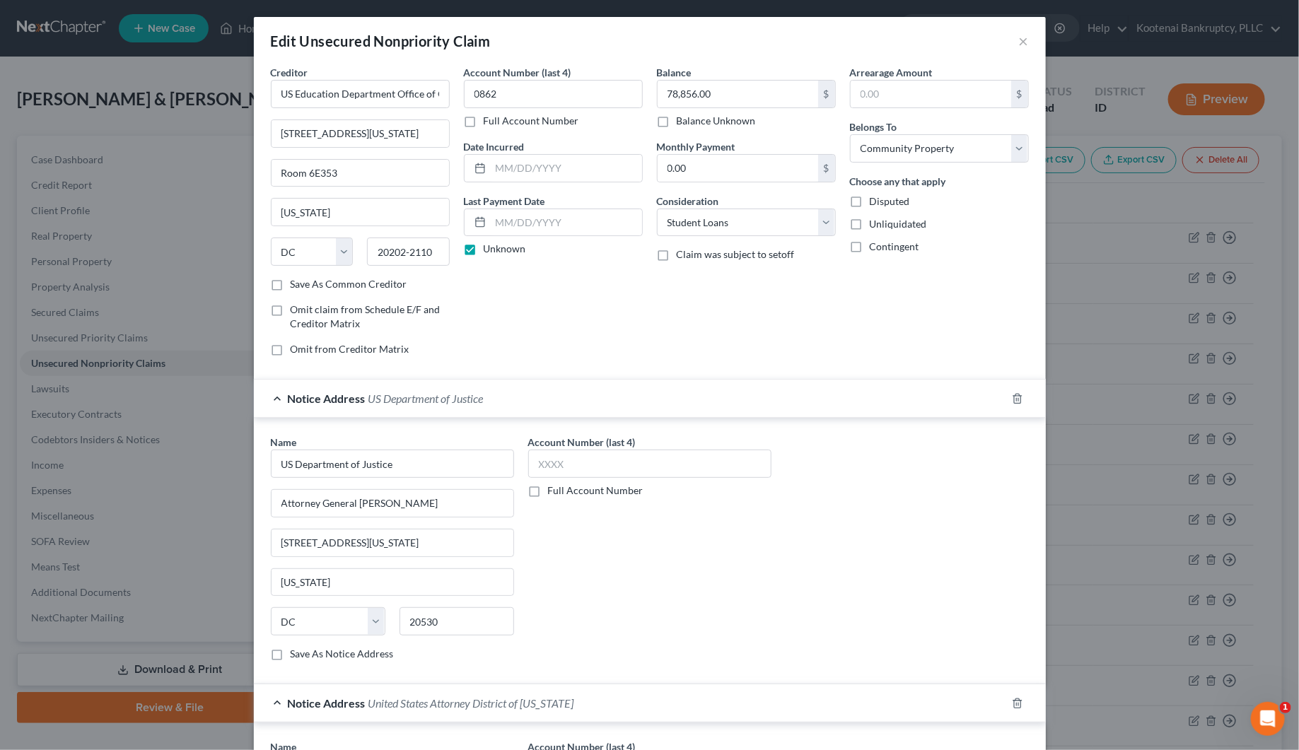
click at [484, 121] on label "Full Account Number" at bounding box center [531, 121] width 95 height 14
click at [489, 121] on input "Full Account Number" at bounding box center [493, 118] width 9 height 9
click at [517, 94] on input "0862" at bounding box center [553, 94] width 179 height 28
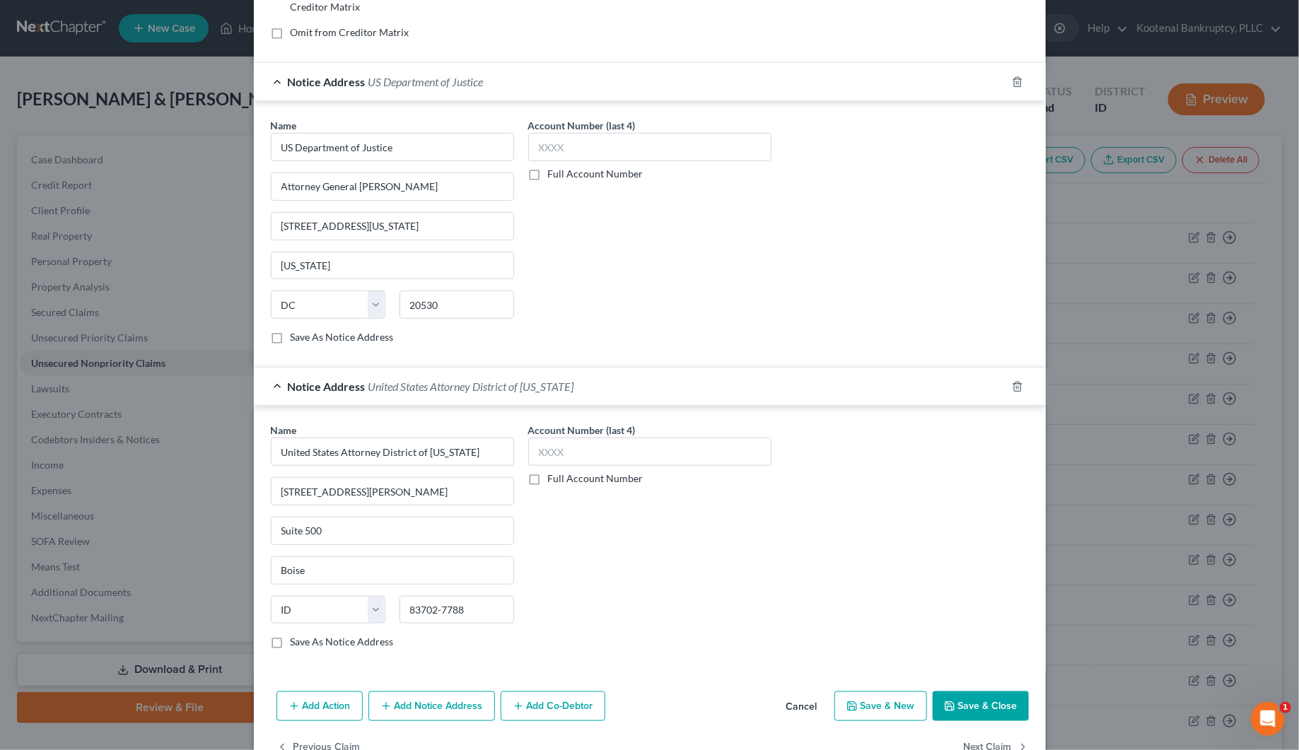
scroll to position [362, 0]
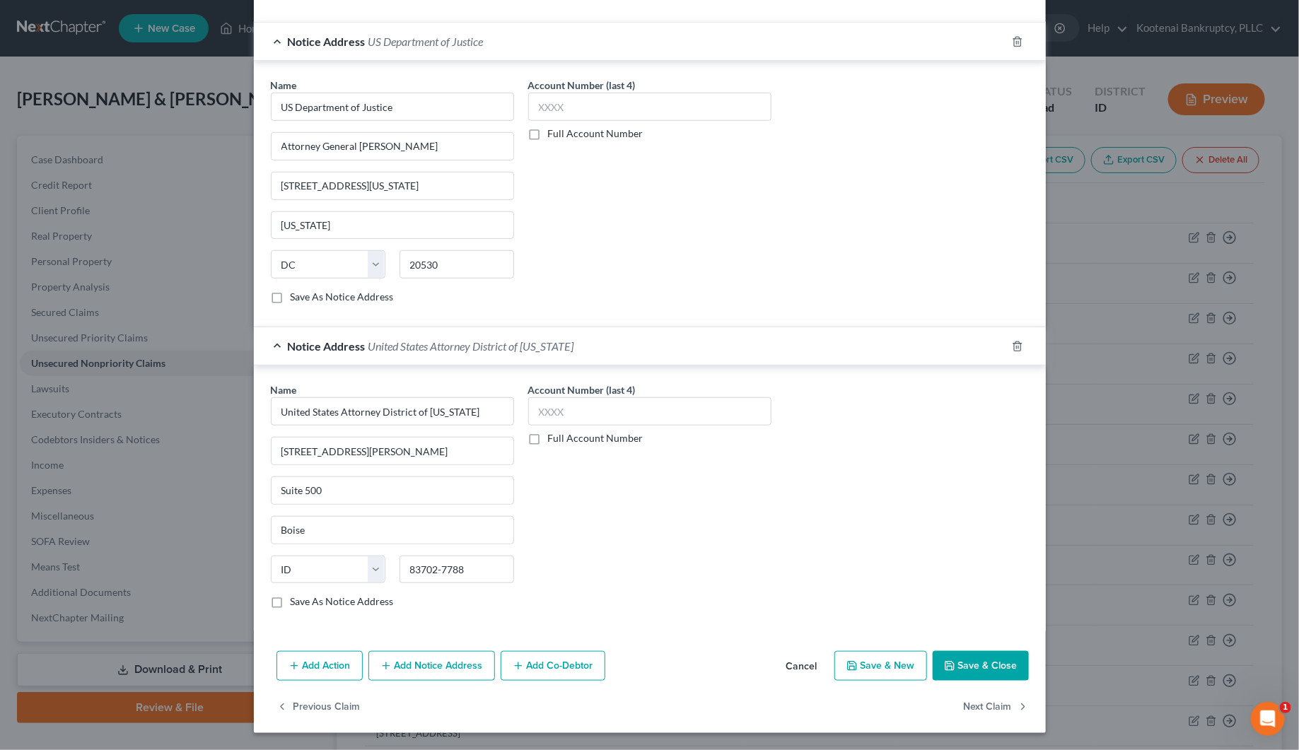
type input "0862, 0853, 0865, 0859, 0856, 0861,0866,0855, 0860, 0857"
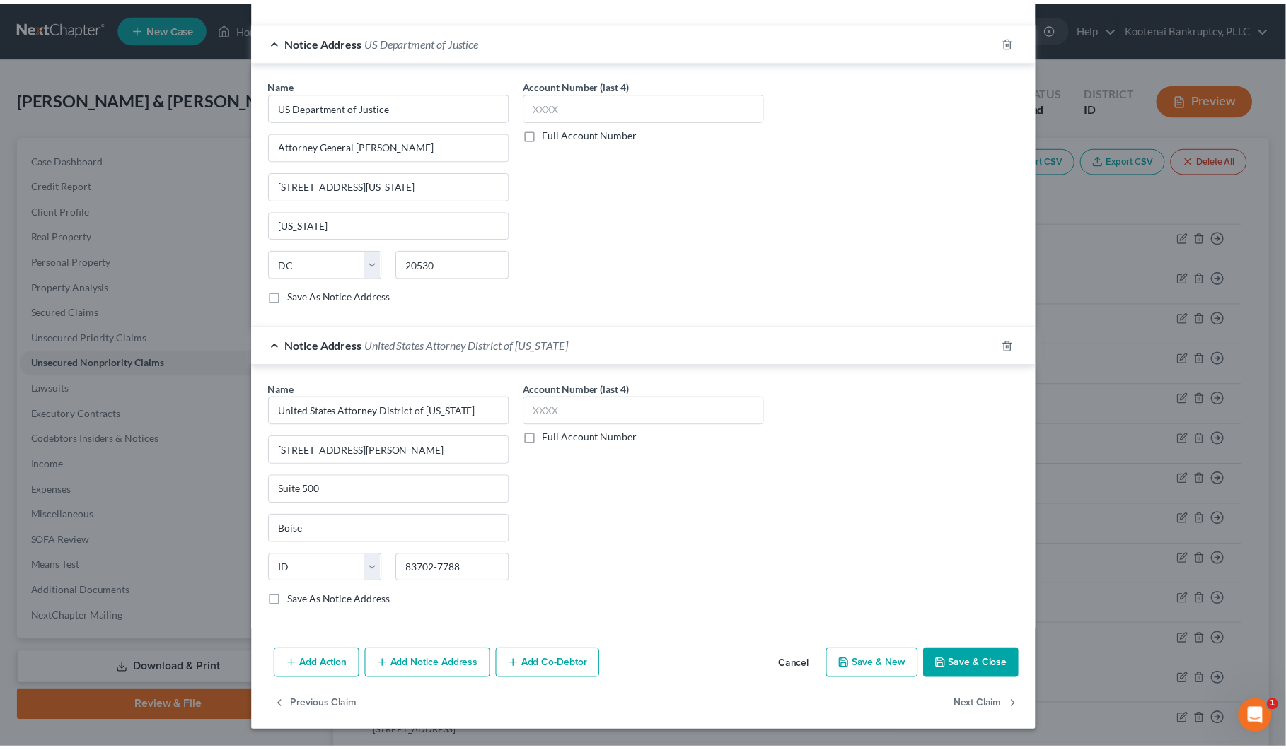
scroll to position [0, 0]
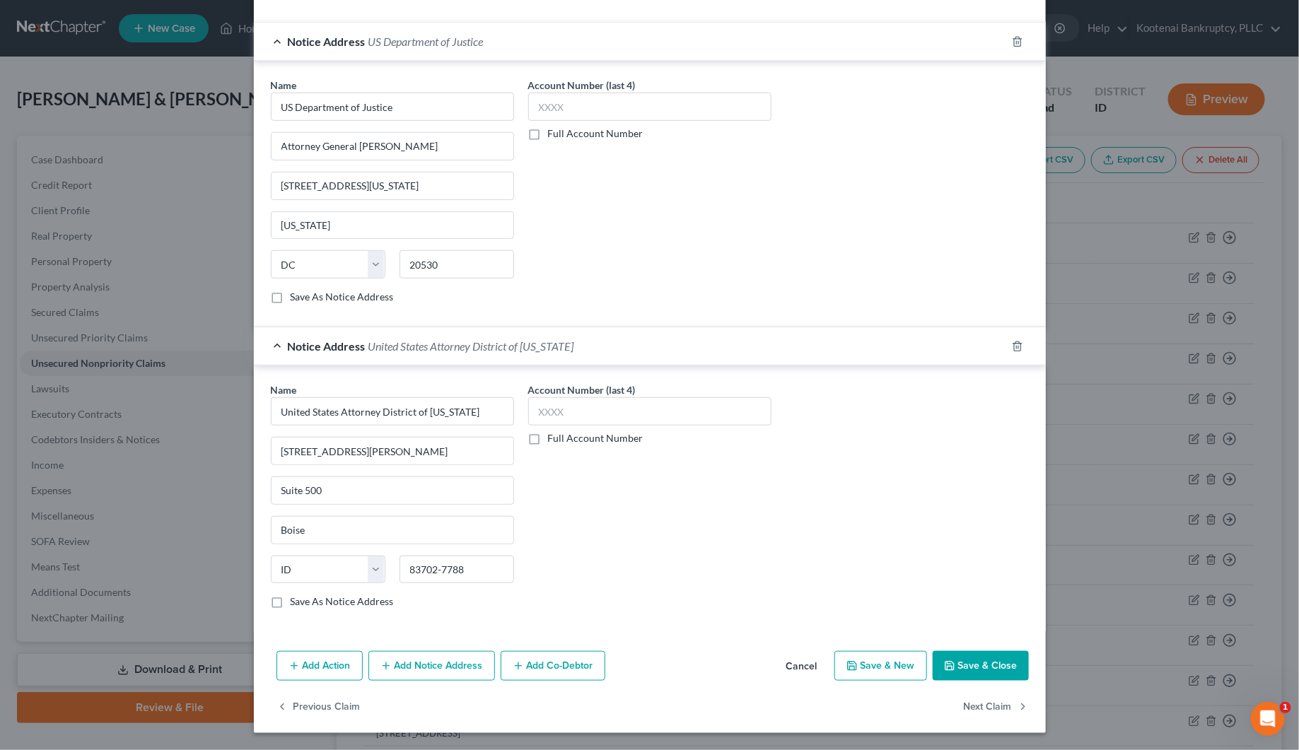
click at [956, 665] on button "Save & Close" at bounding box center [981, 666] width 96 height 30
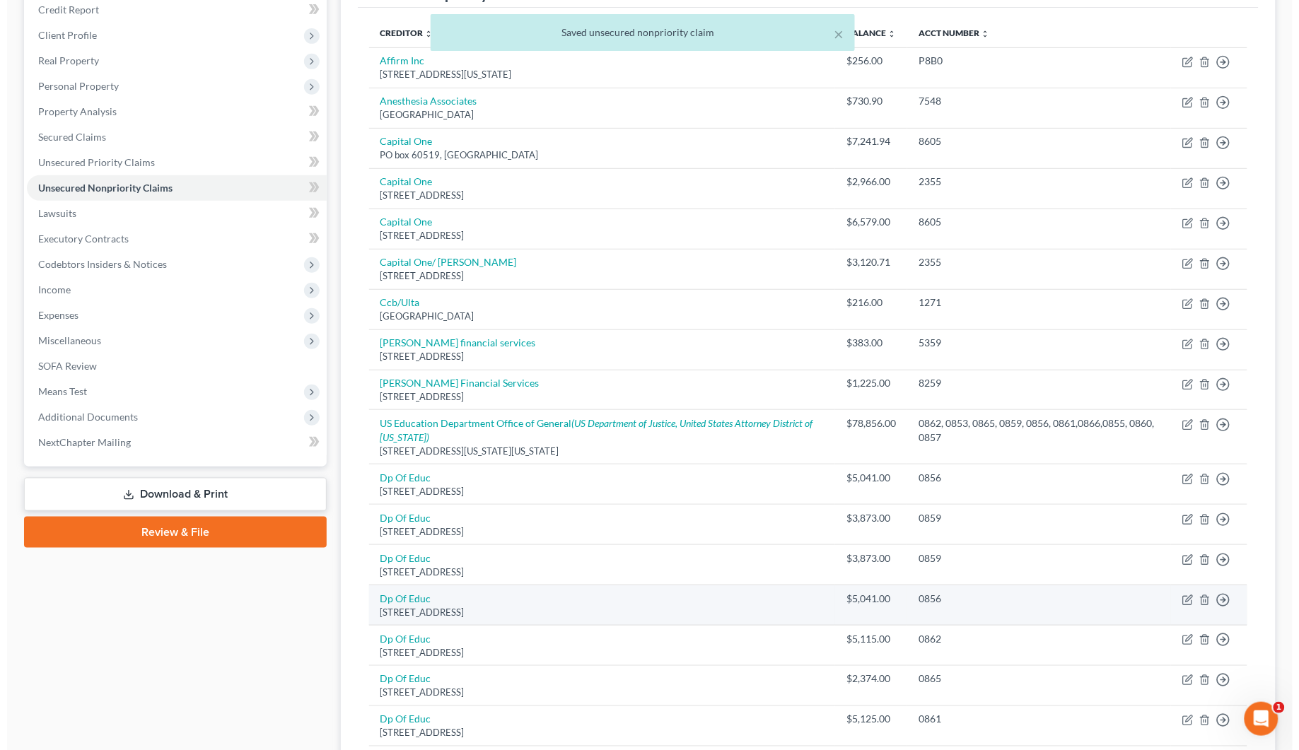
scroll to position [265, 0]
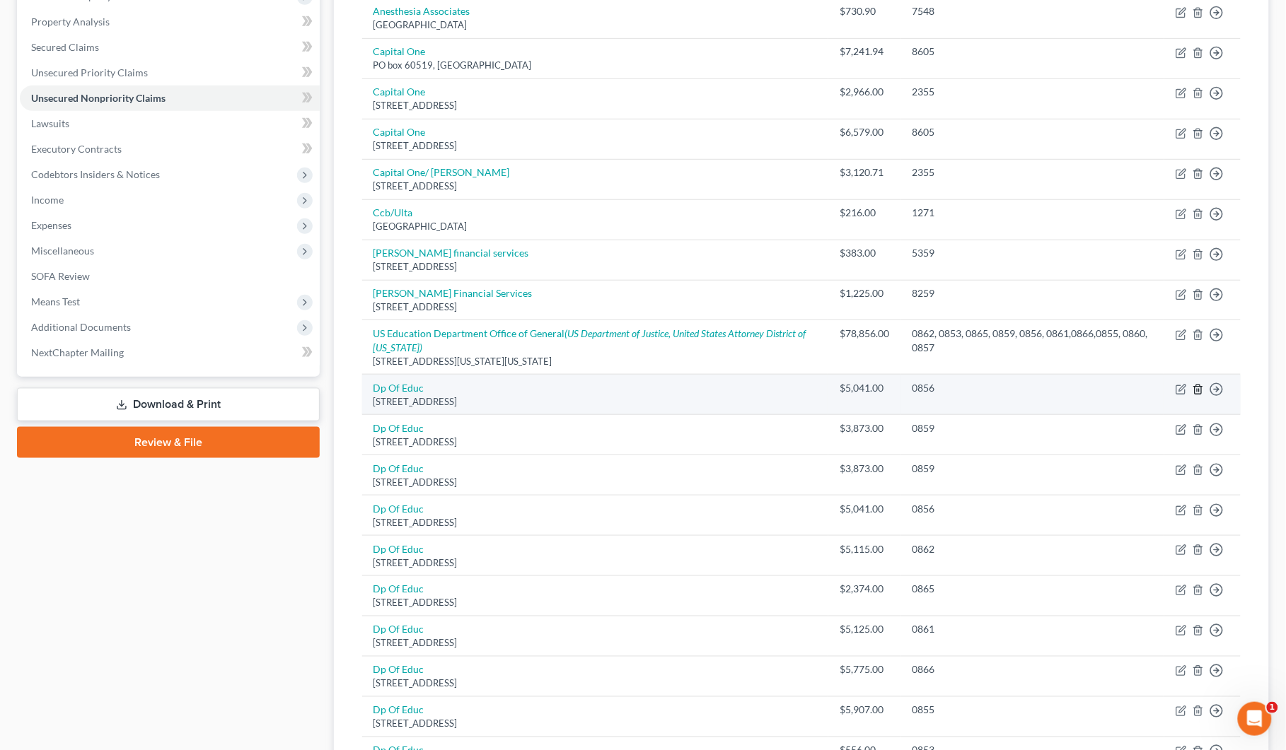
click at [1199, 387] on icon "button" at bounding box center [1197, 389] width 11 height 11
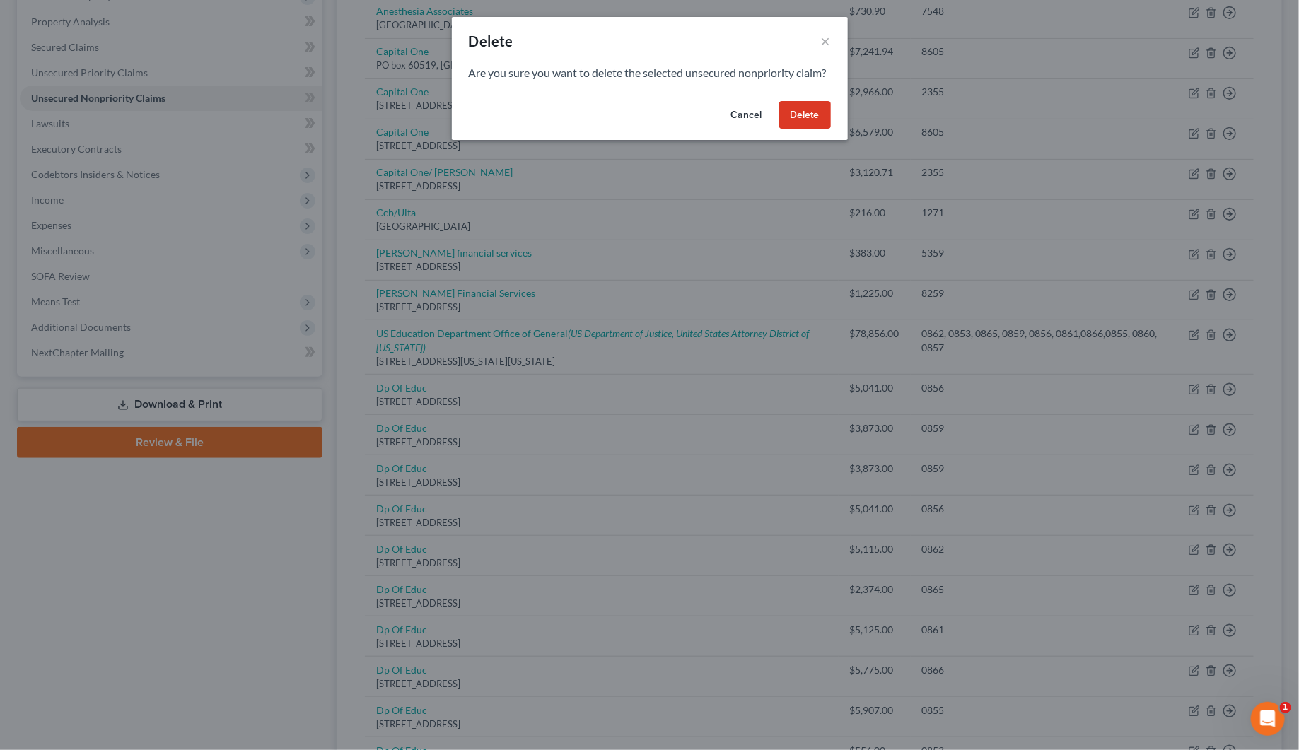
click at [798, 129] on button "Delete" at bounding box center [805, 115] width 52 height 28
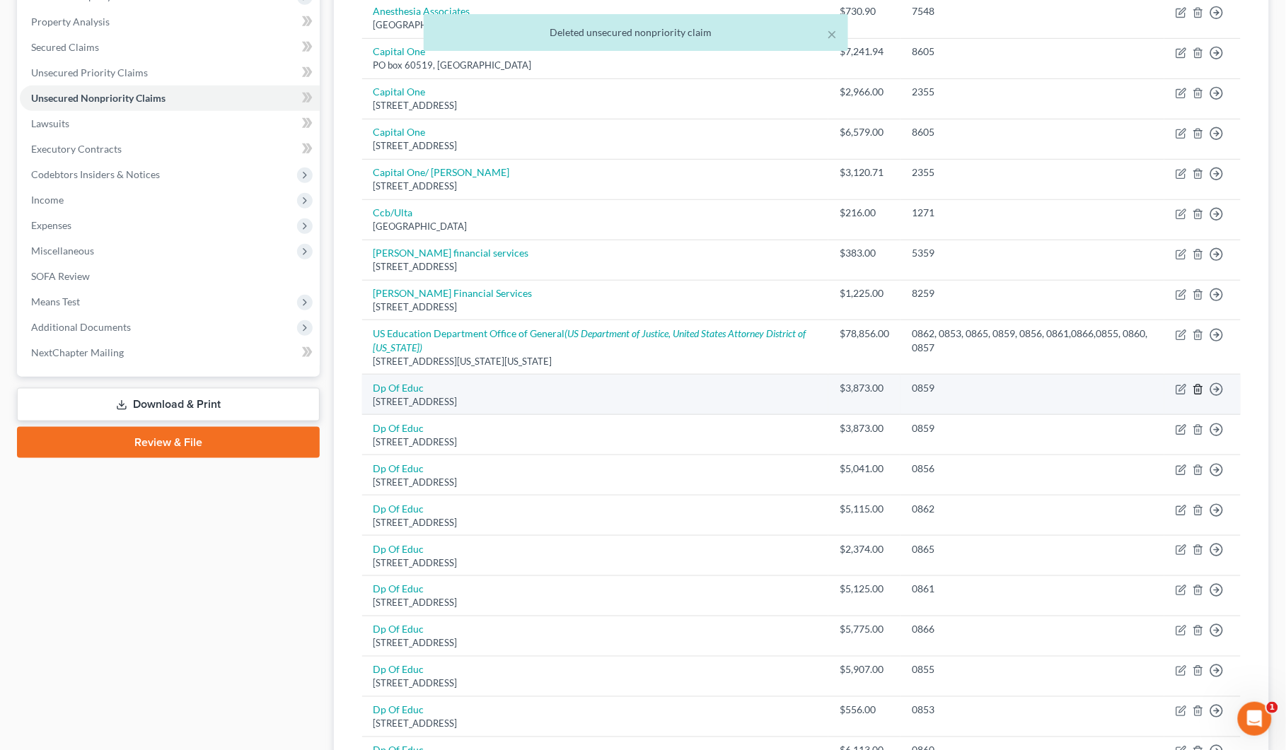
click at [1201, 391] on icon "button" at bounding box center [1197, 389] width 6 height 9
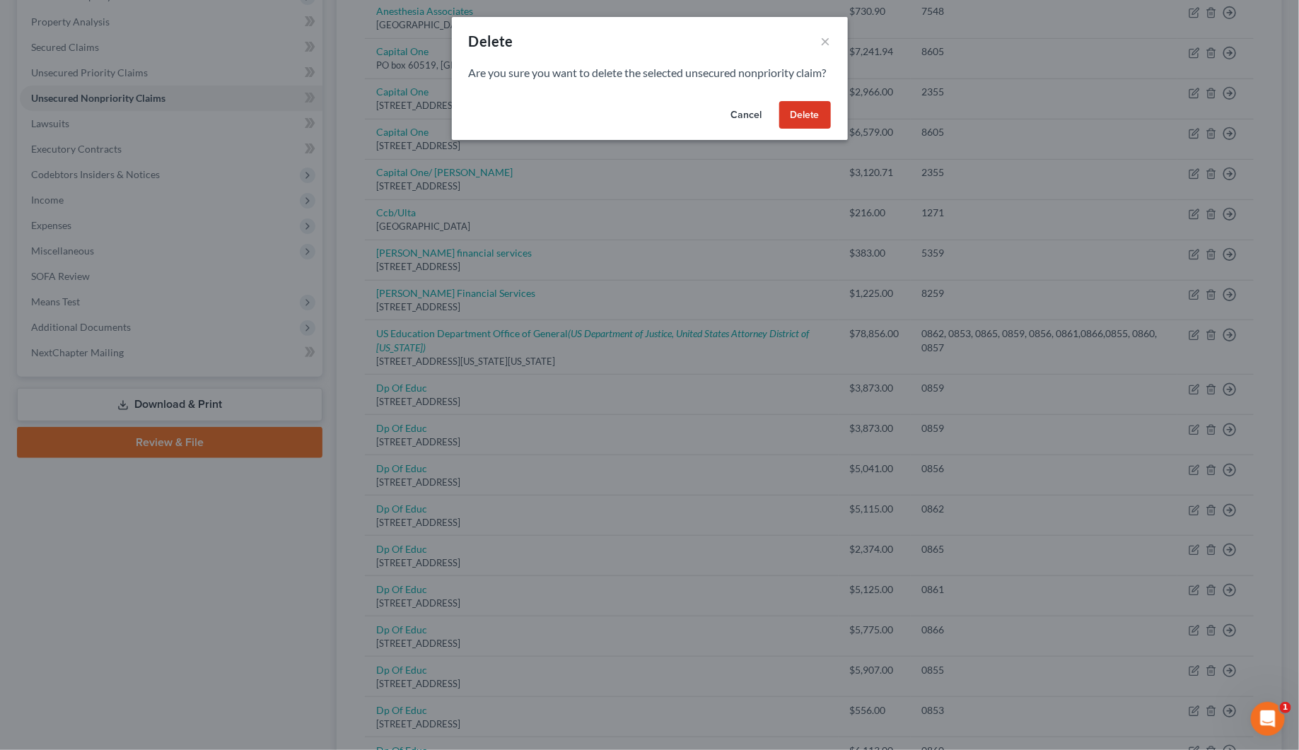
click at [813, 129] on button "Delete" at bounding box center [805, 115] width 52 height 28
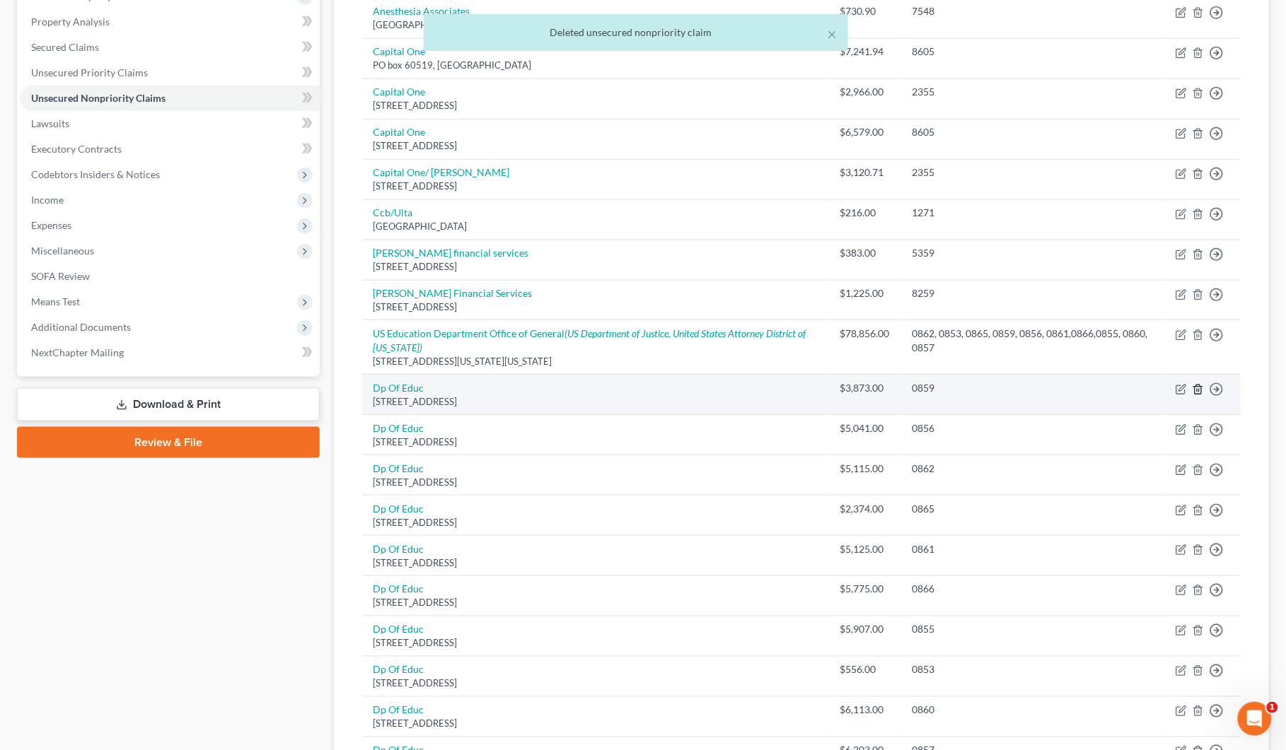
click at [1199, 389] on icon "button" at bounding box center [1197, 389] width 11 height 11
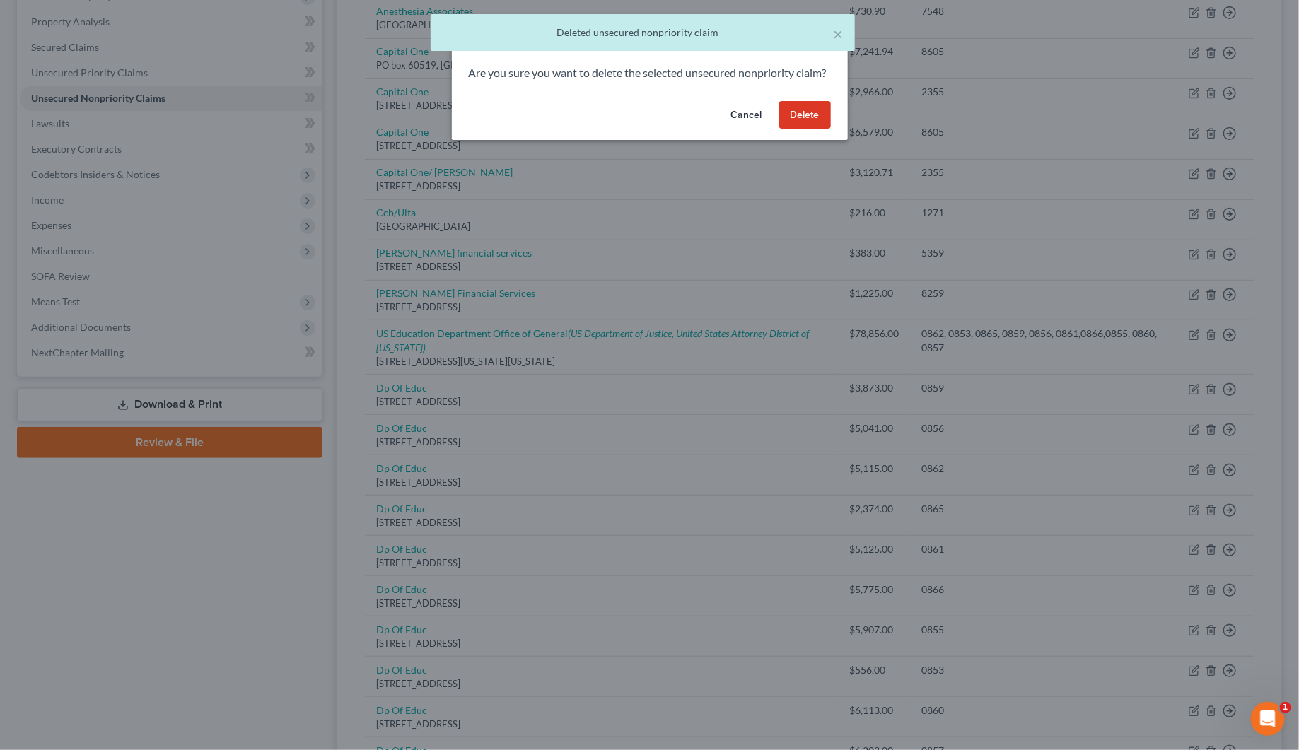
click at [805, 129] on button "Delete" at bounding box center [805, 115] width 52 height 28
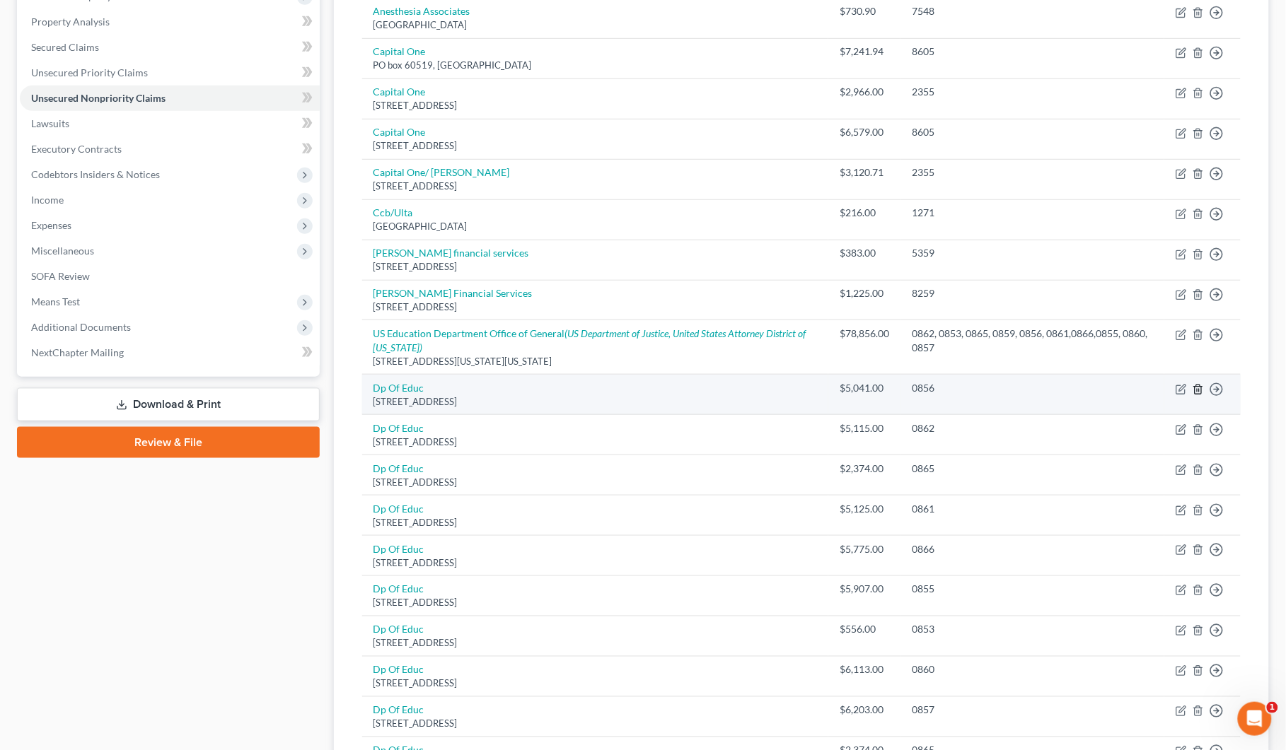
click at [1199, 392] on line "button" at bounding box center [1199, 390] width 0 height 3
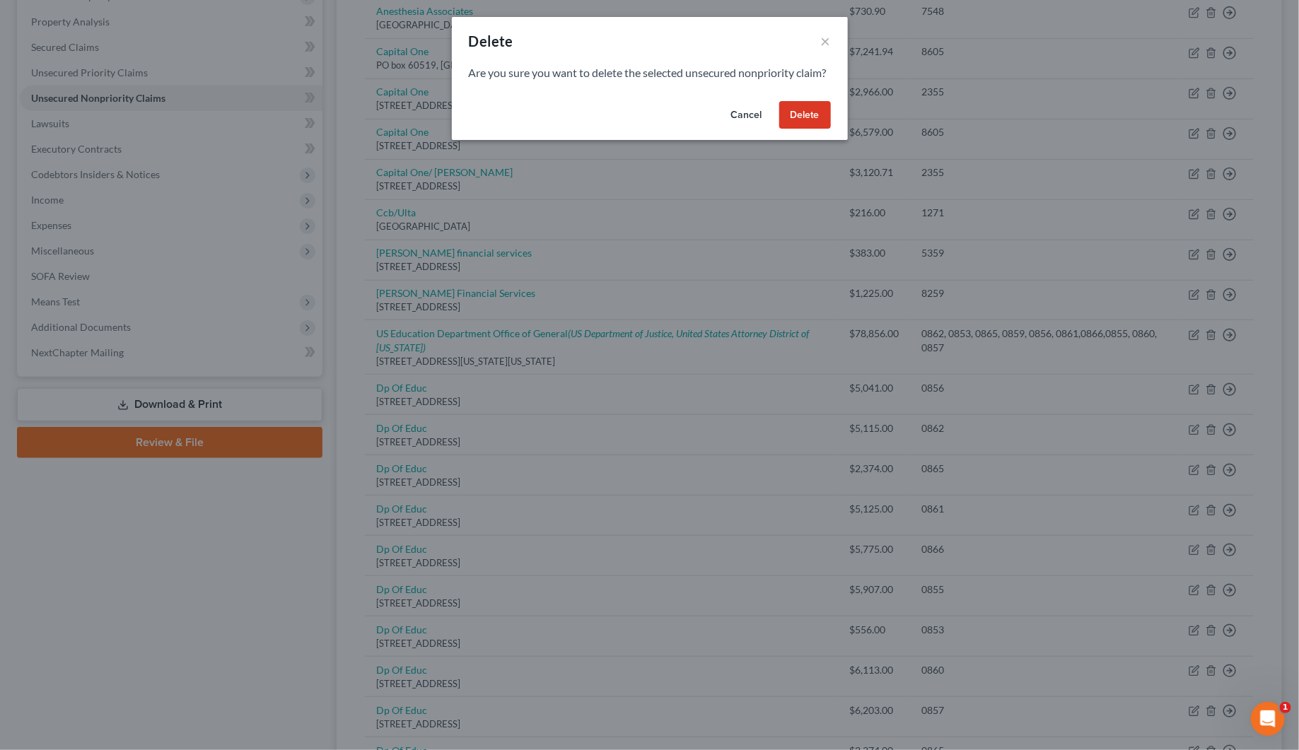
click at [805, 124] on button "Delete" at bounding box center [805, 115] width 52 height 28
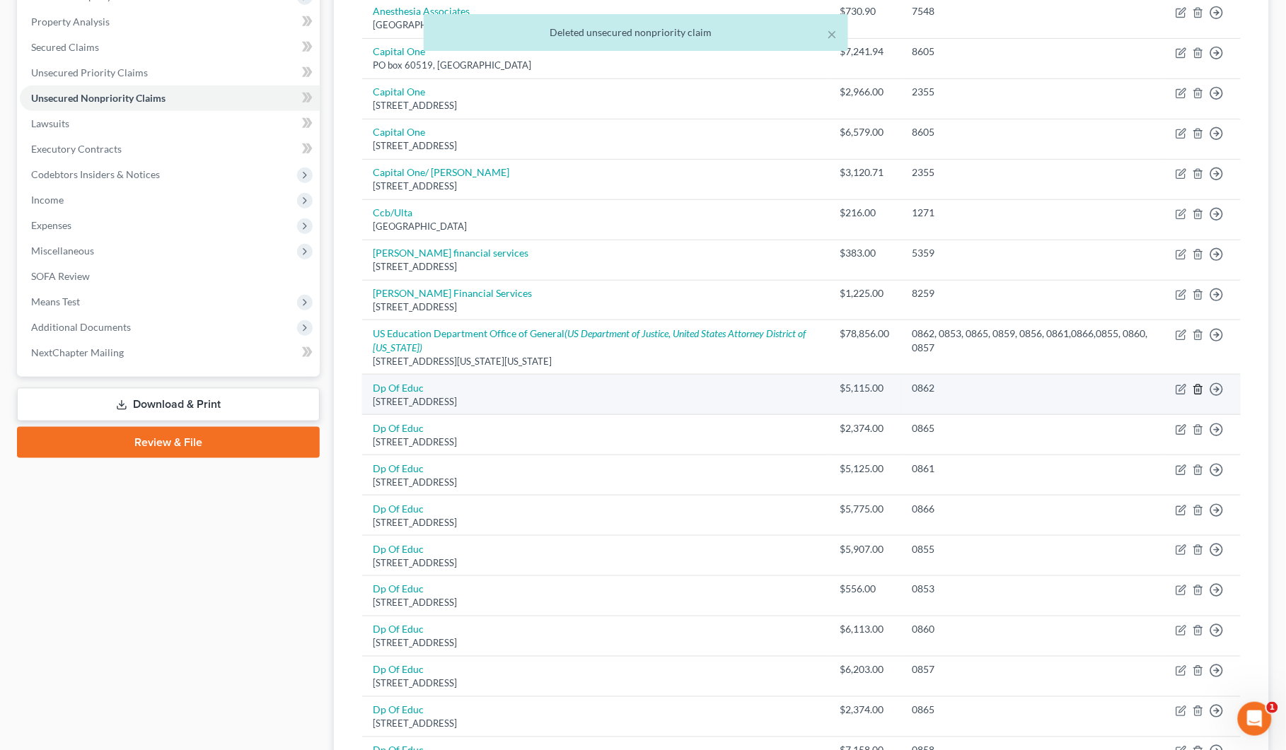
click at [1197, 390] on line "button" at bounding box center [1197, 390] width 0 height 3
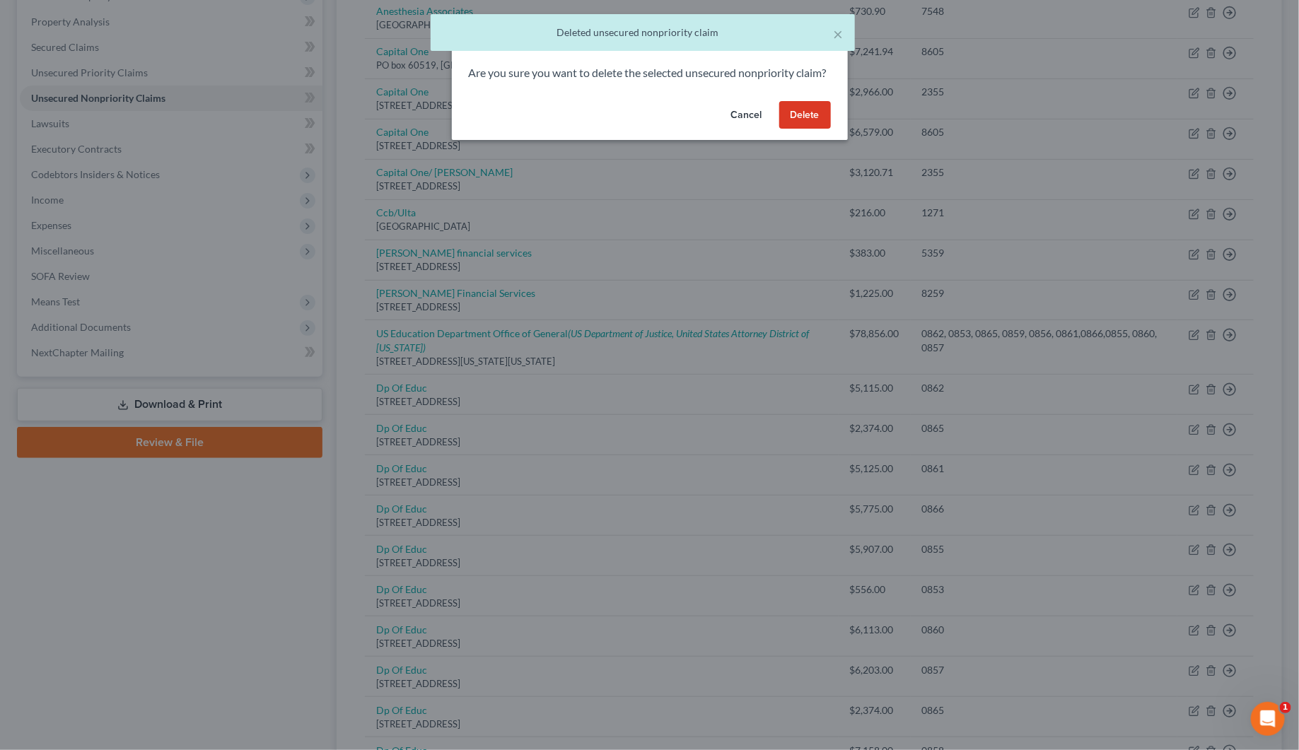
click at [811, 128] on button "Delete" at bounding box center [805, 115] width 52 height 28
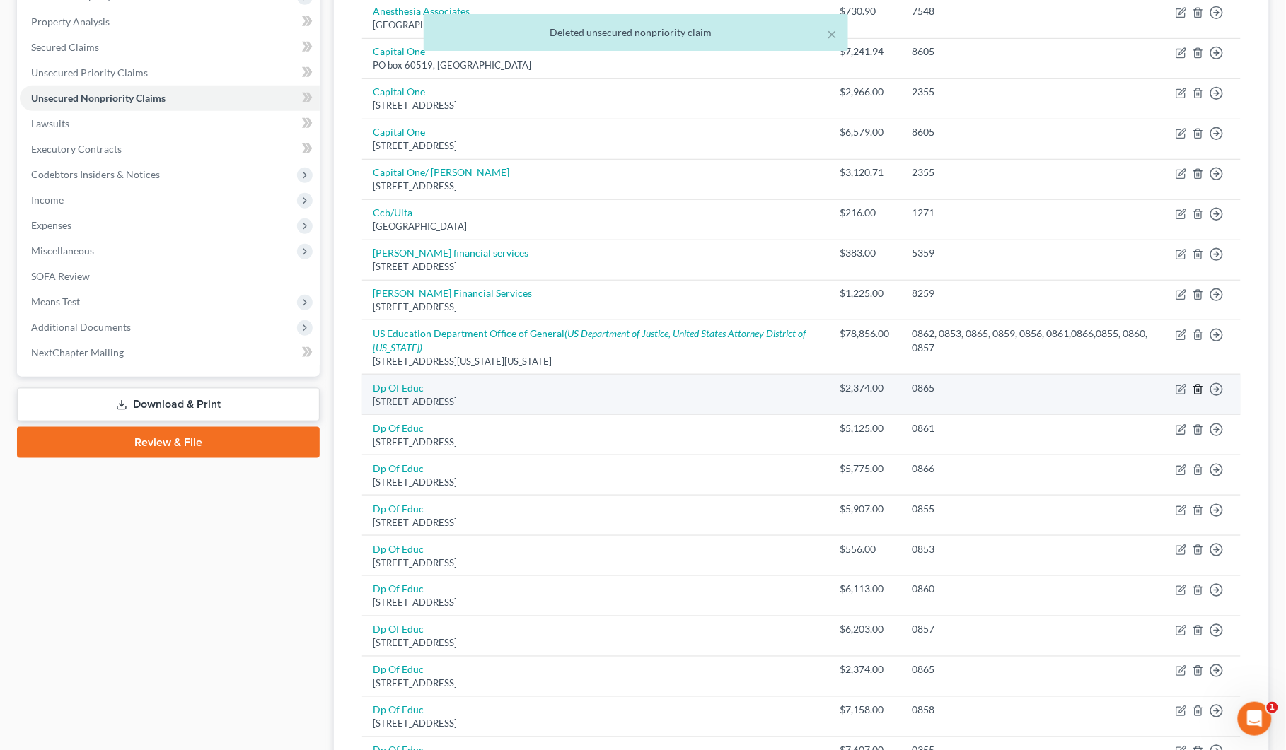
click at [1197, 391] on line "button" at bounding box center [1197, 390] width 0 height 3
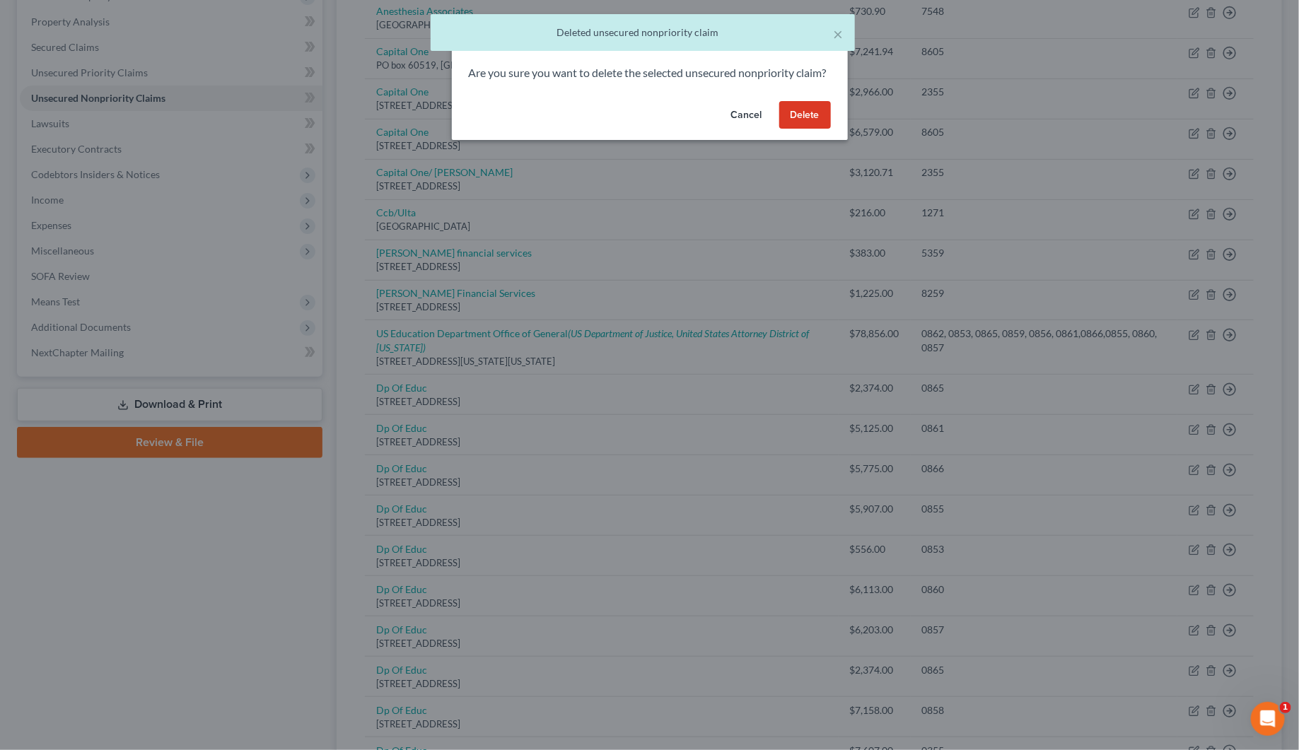
click at [815, 122] on button "Delete" at bounding box center [805, 115] width 52 height 28
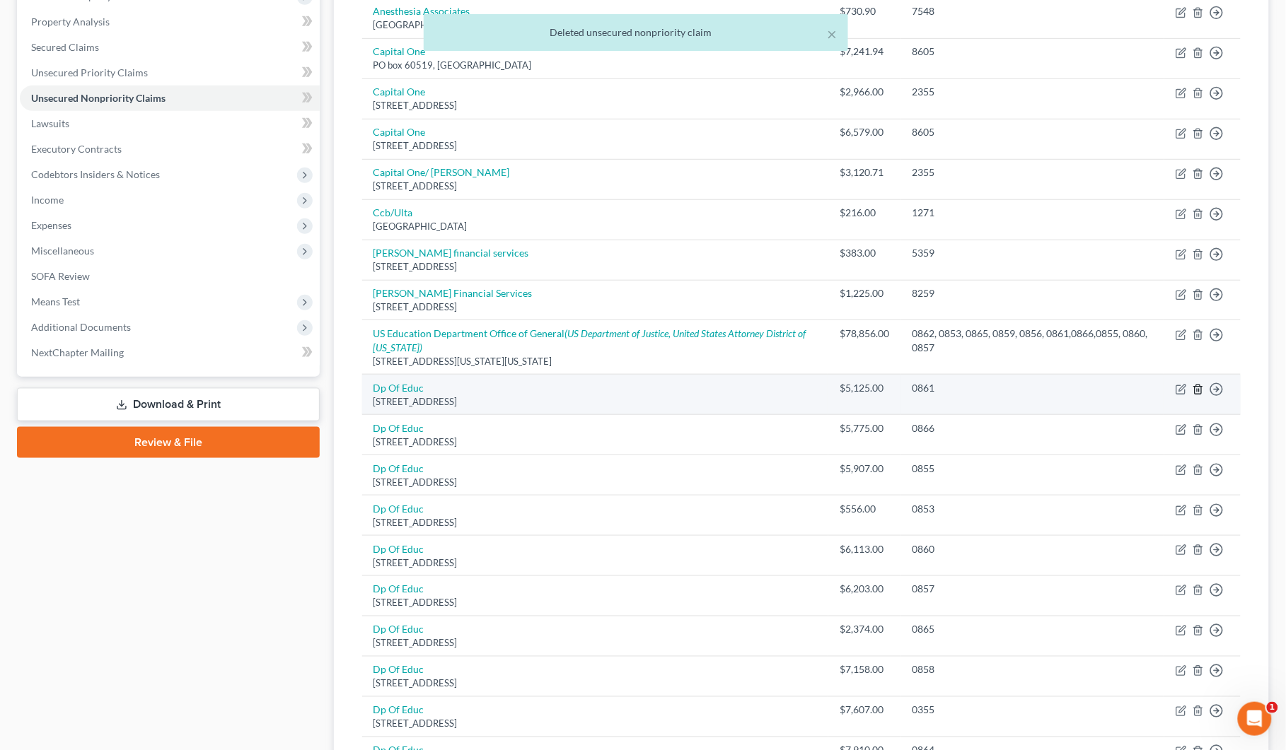
click at [1196, 393] on icon "button" at bounding box center [1197, 389] width 11 height 11
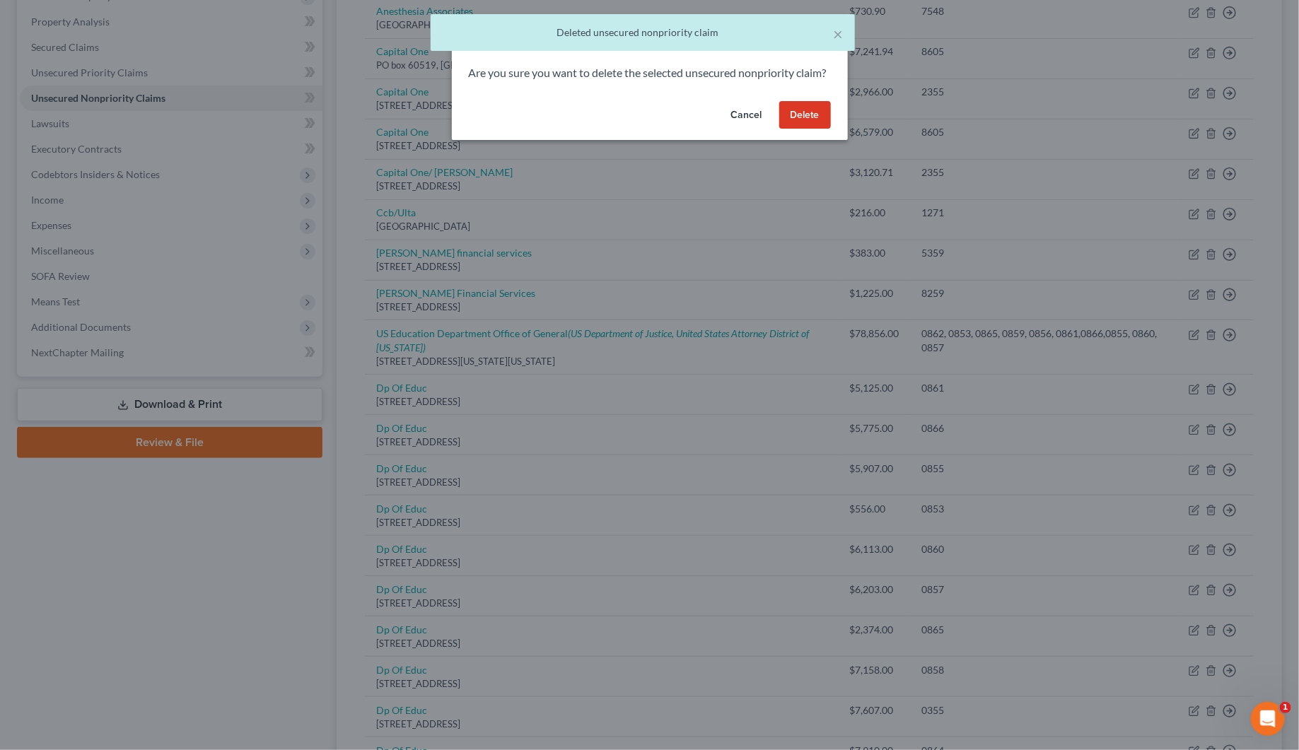
click at [800, 129] on button "Delete" at bounding box center [805, 115] width 52 height 28
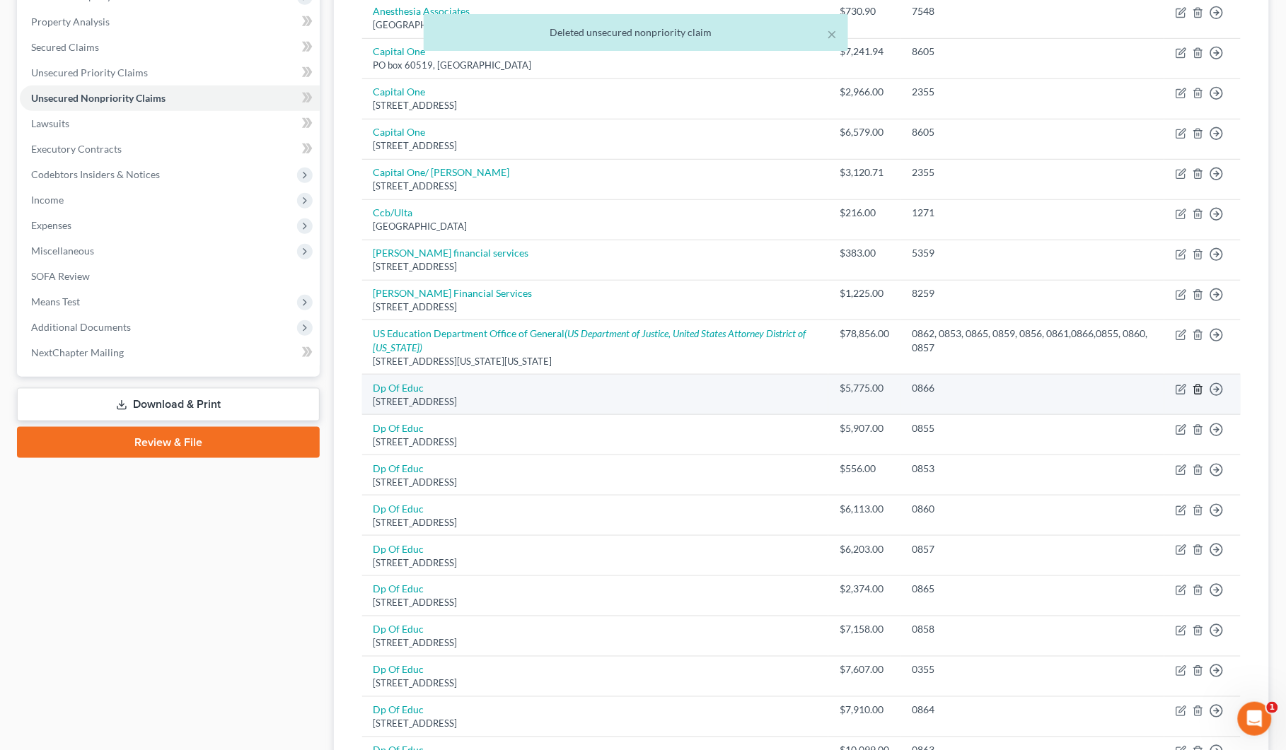
click at [1197, 390] on line "button" at bounding box center [1197, 390] width 0 height 3
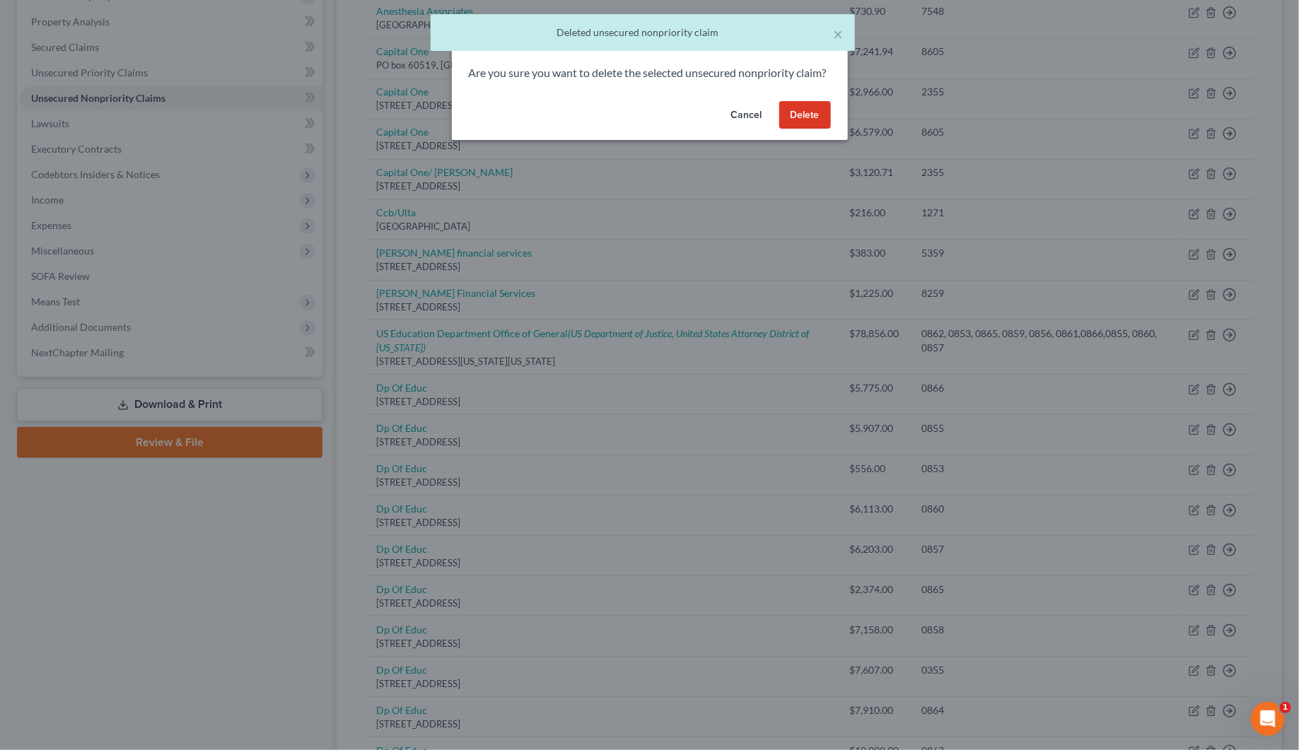
click at [787, 129] on button "Delete" at bounding box center [805, 115] width 52 height 28
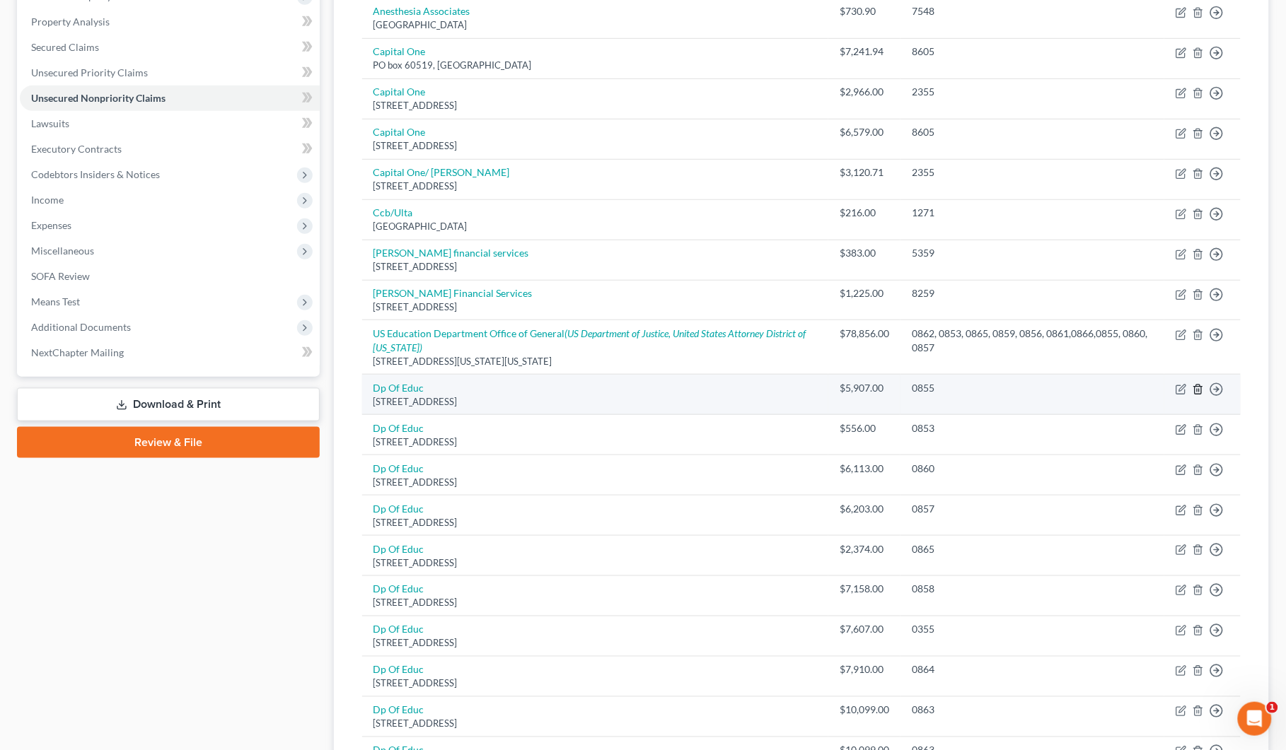
click at [1195, 392] on icon "button" at bounding box center [1197, 389] width 6 height 9
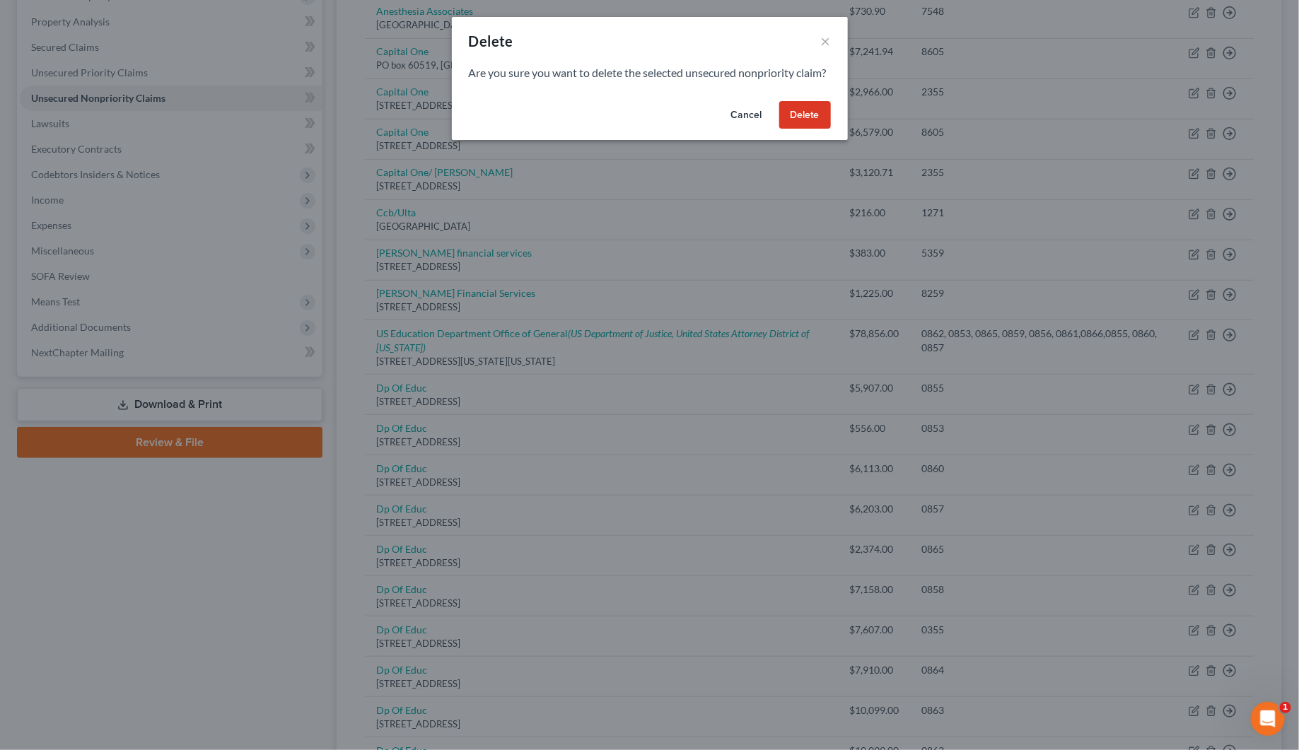
click at [804, 124] on button "Delete" at bounding box center [805, 115] width 52 height 28
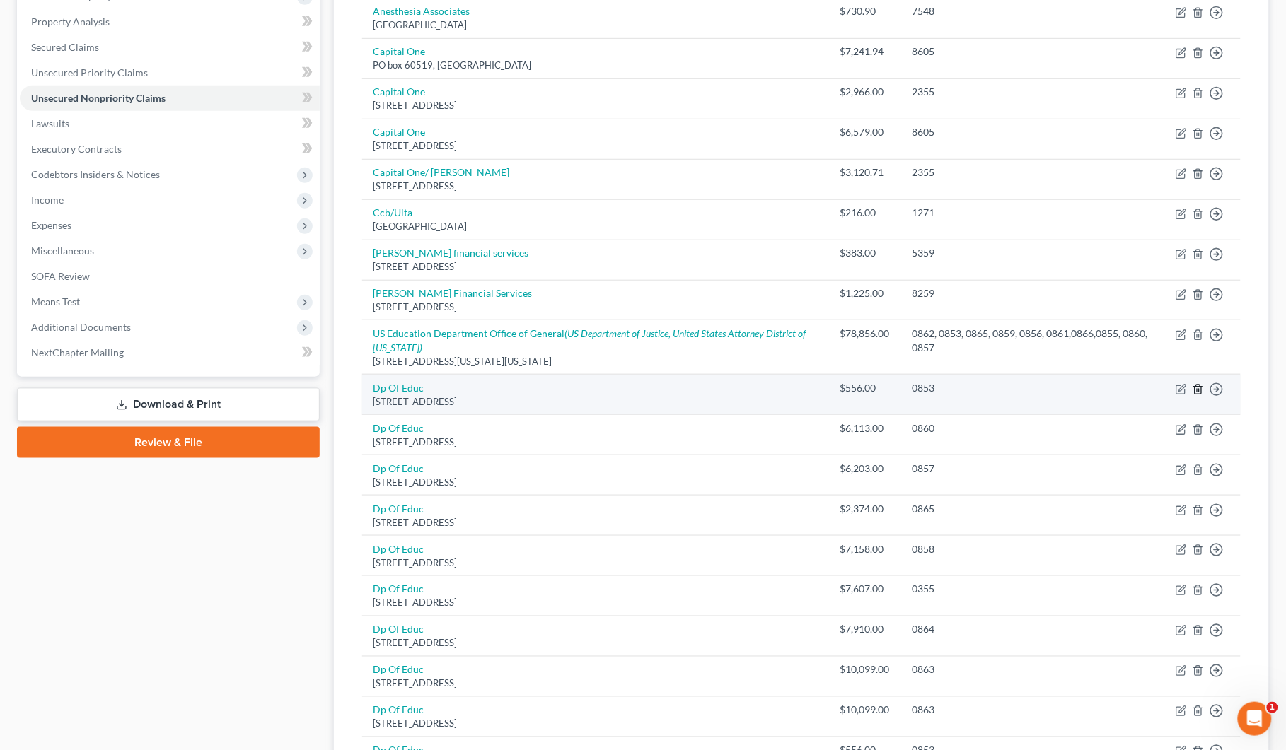
click at [1197, 387] on icon "button" at bounding box center [1197, 389] width 11 height 11
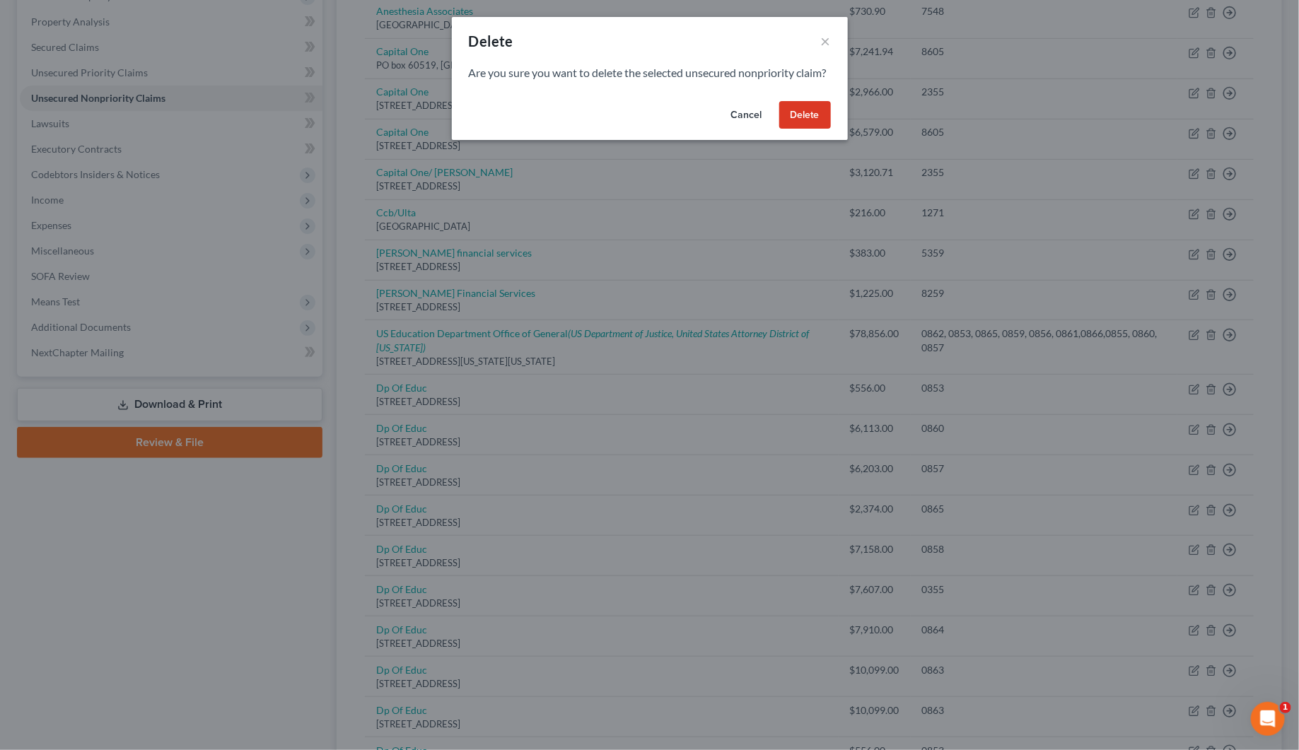
click at [796, 125] on button "Delete" at bounding box center [805, 115] width 52 height 28
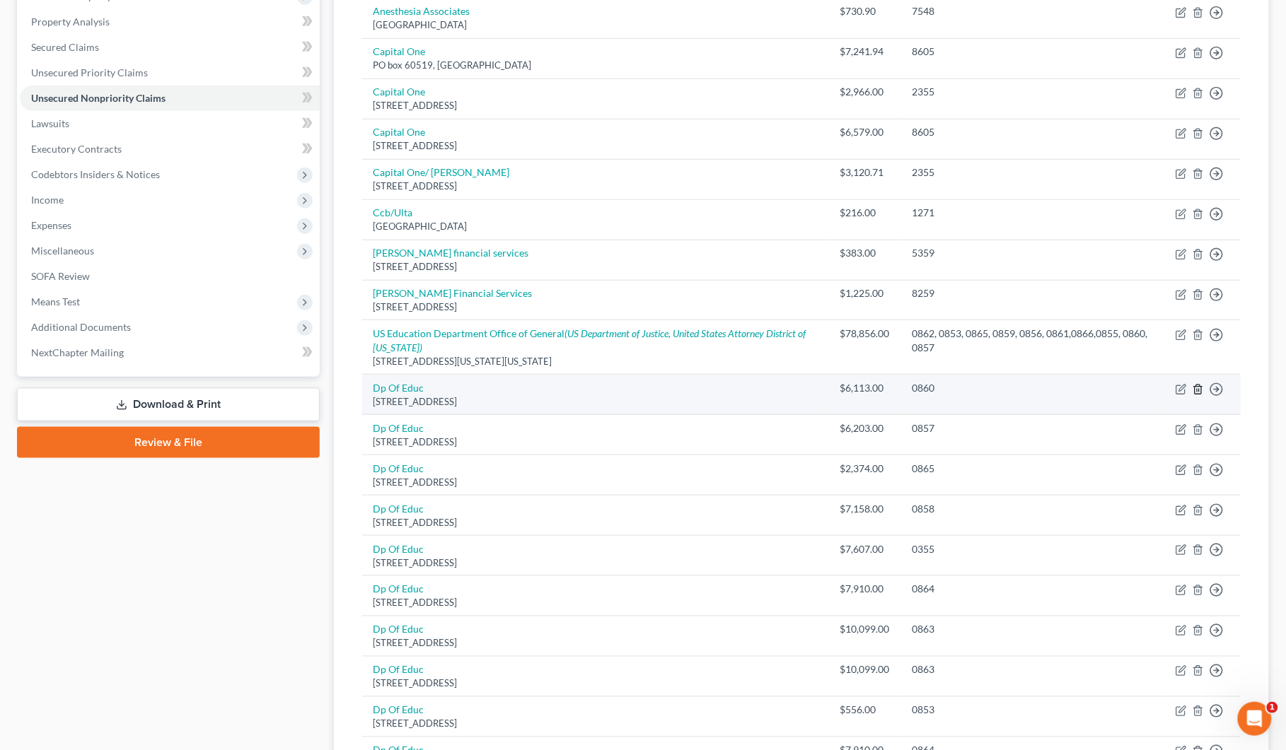
click at [1197, 390] on icon "button" at bounding box center [1197, 389] width 11 height 11
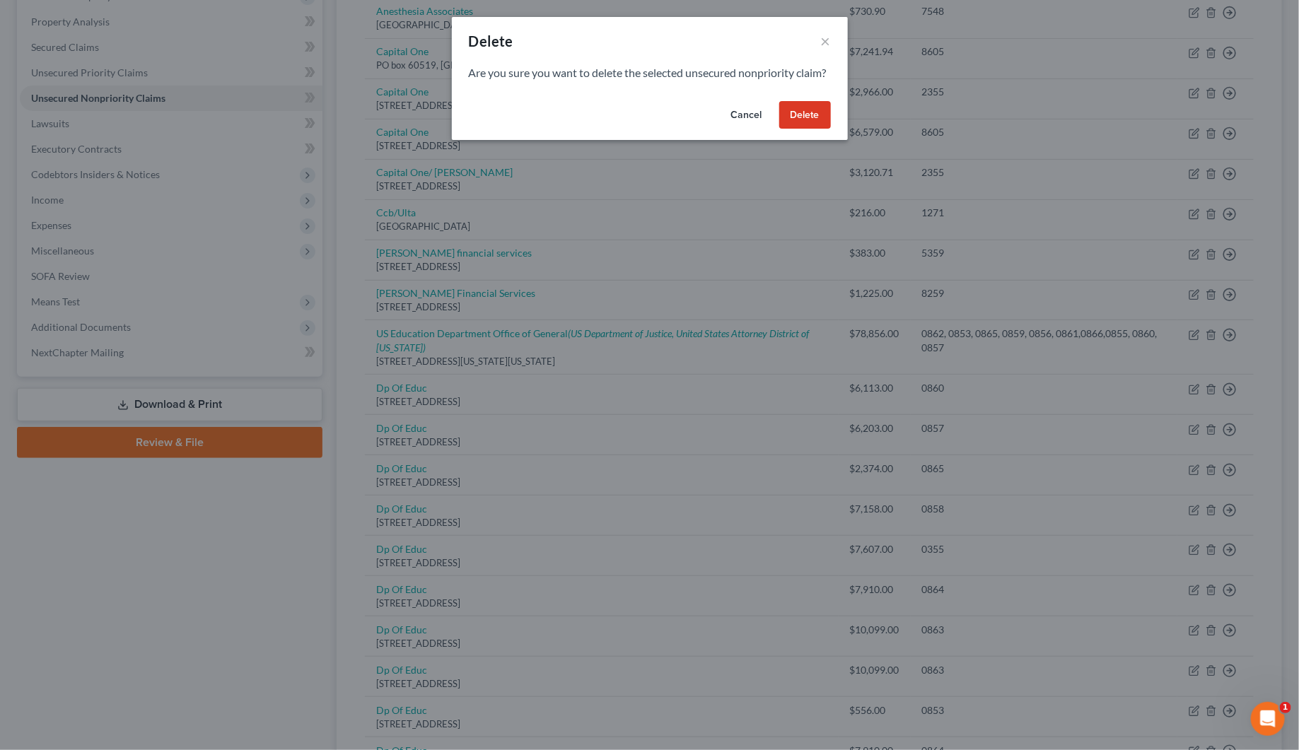
click at [807, 127] on button "Delete" at bounding box center [805, 115] width 52 height 28
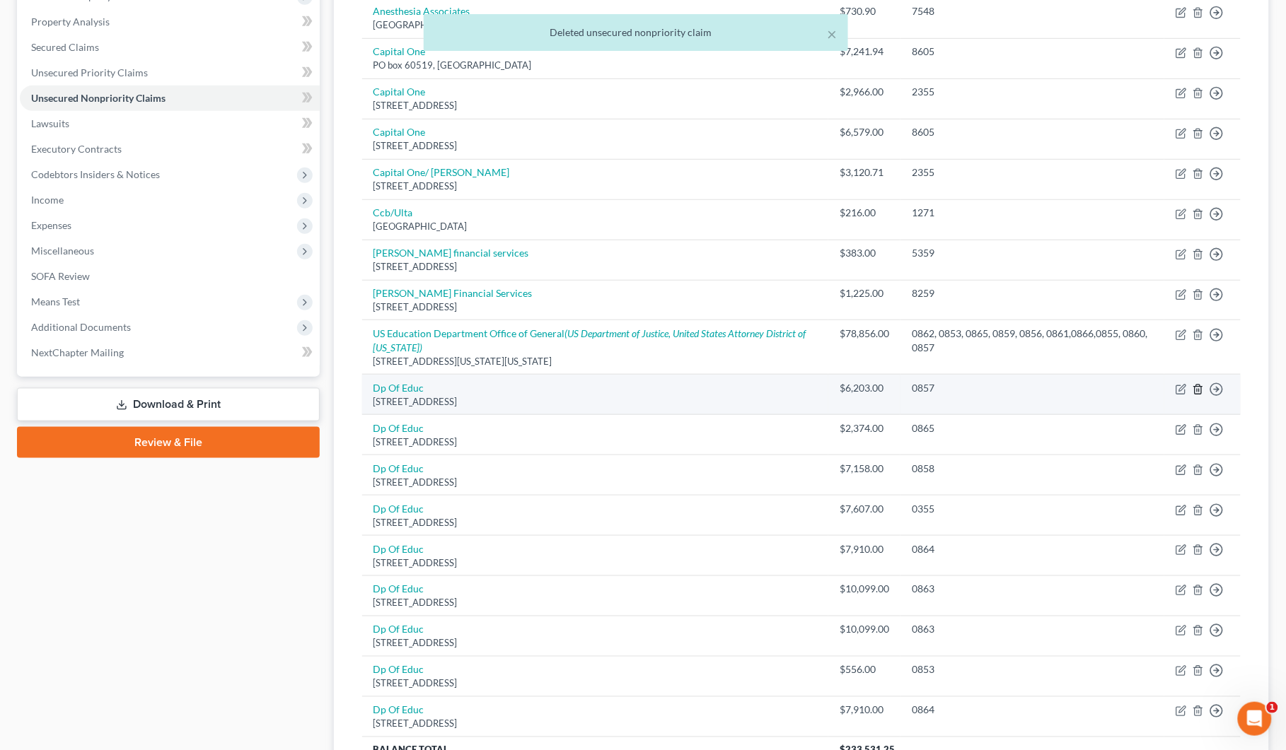
click at [1199, 388] on icon "button" at bounding box center [1197, 389] width 11 height 11
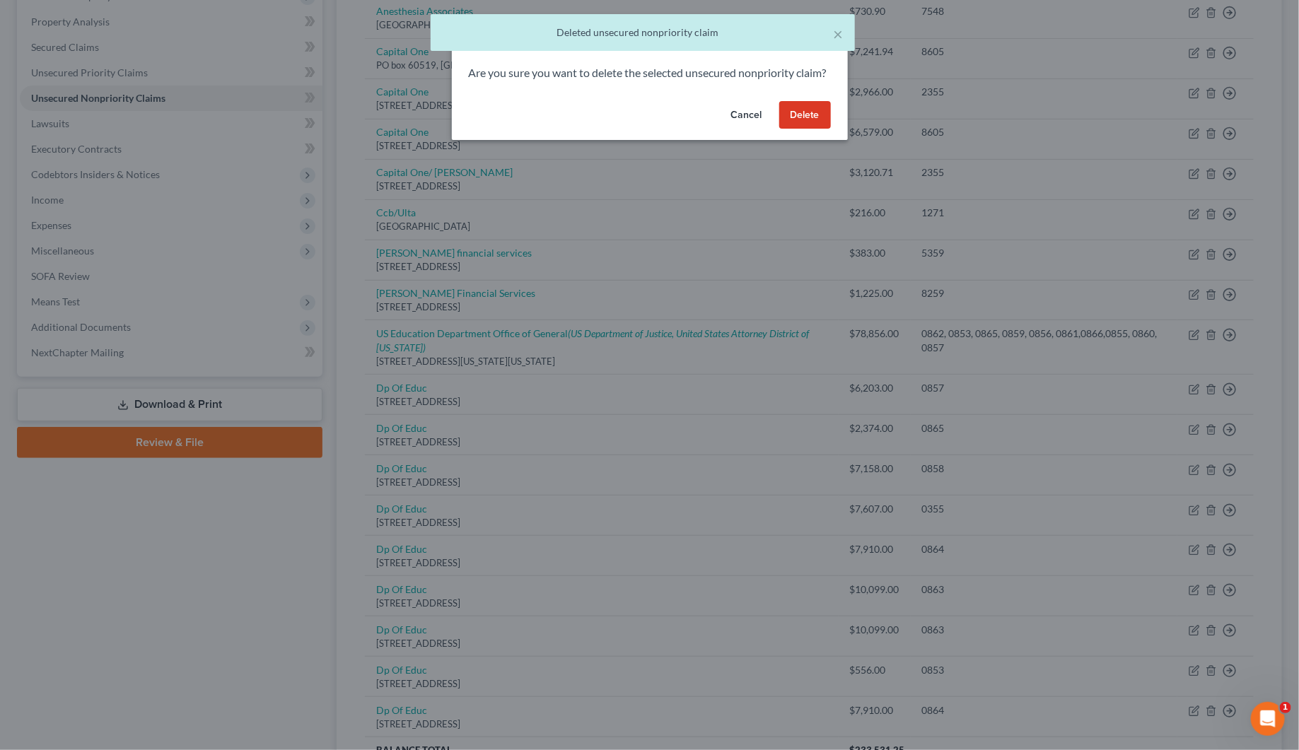
click at [789, 127] on button "Delete" at bounding box center [805, 115] width 52 height 28
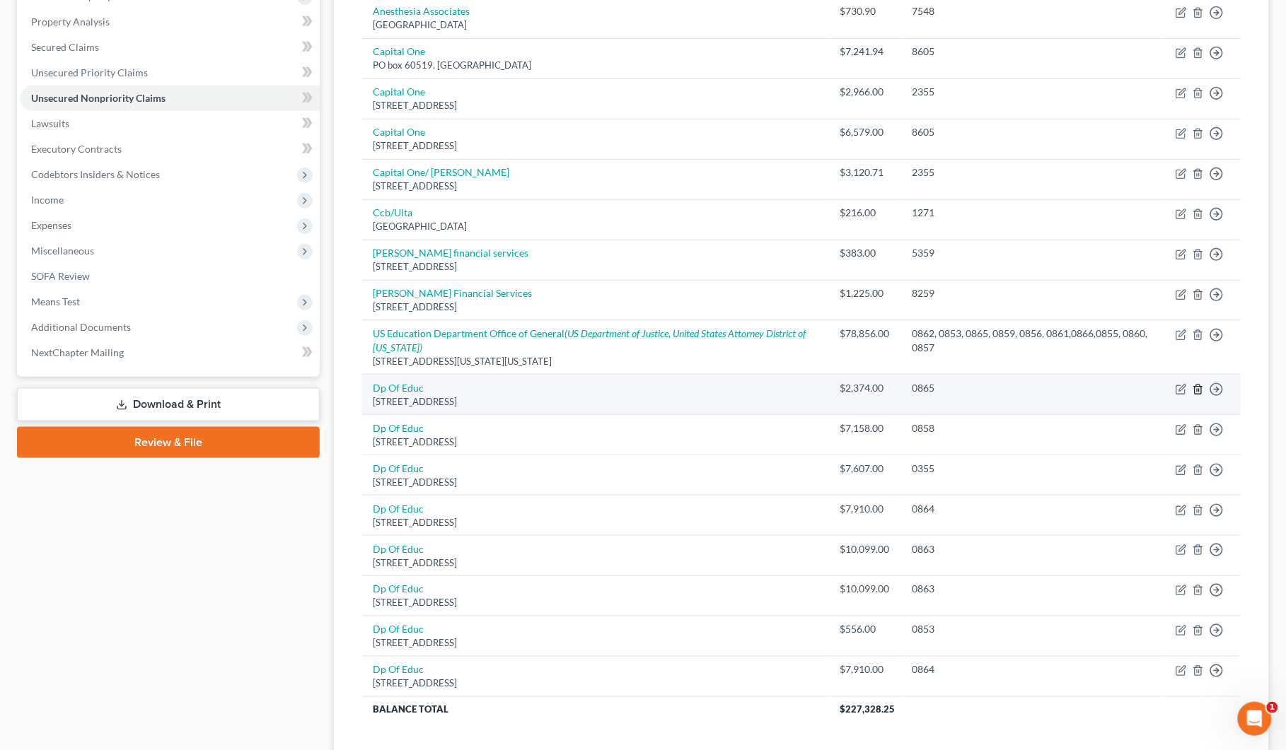
click at [1197, 390] on icon "button" at bounding box center [1197, 389] width 11 height 11
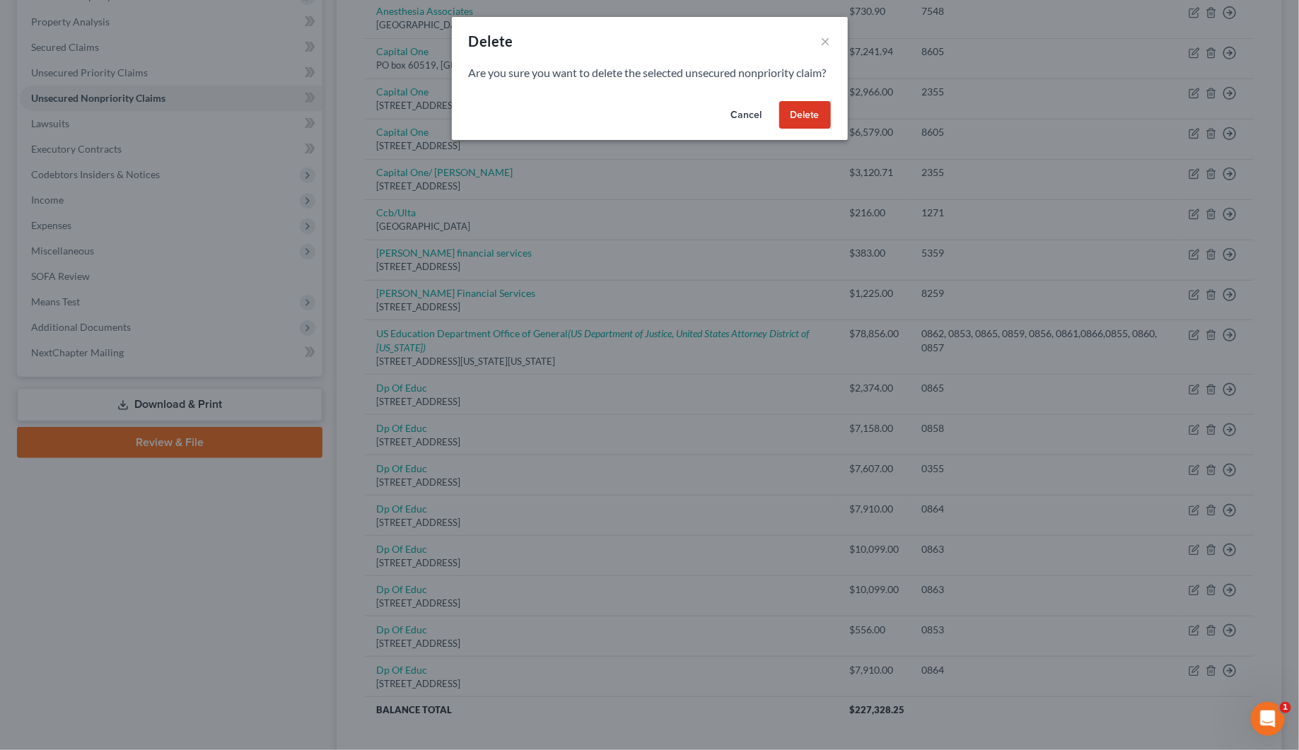
click at [806, 124] on button "Delete" at bounding box center [805, 115] width 52 height 28
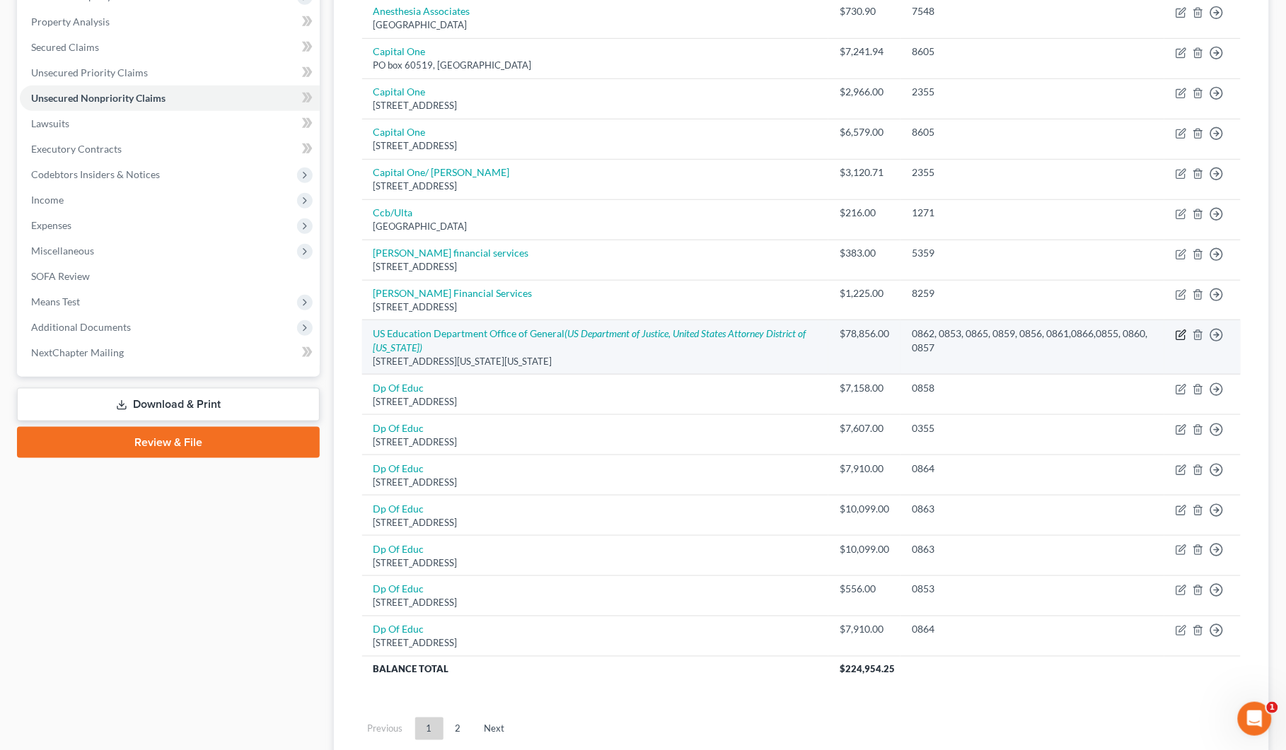
click at [1181, 336] on icon "button" at bounding box center [1182, 333] width 6 height 6
select select "8"
select select "17"
select select "4"
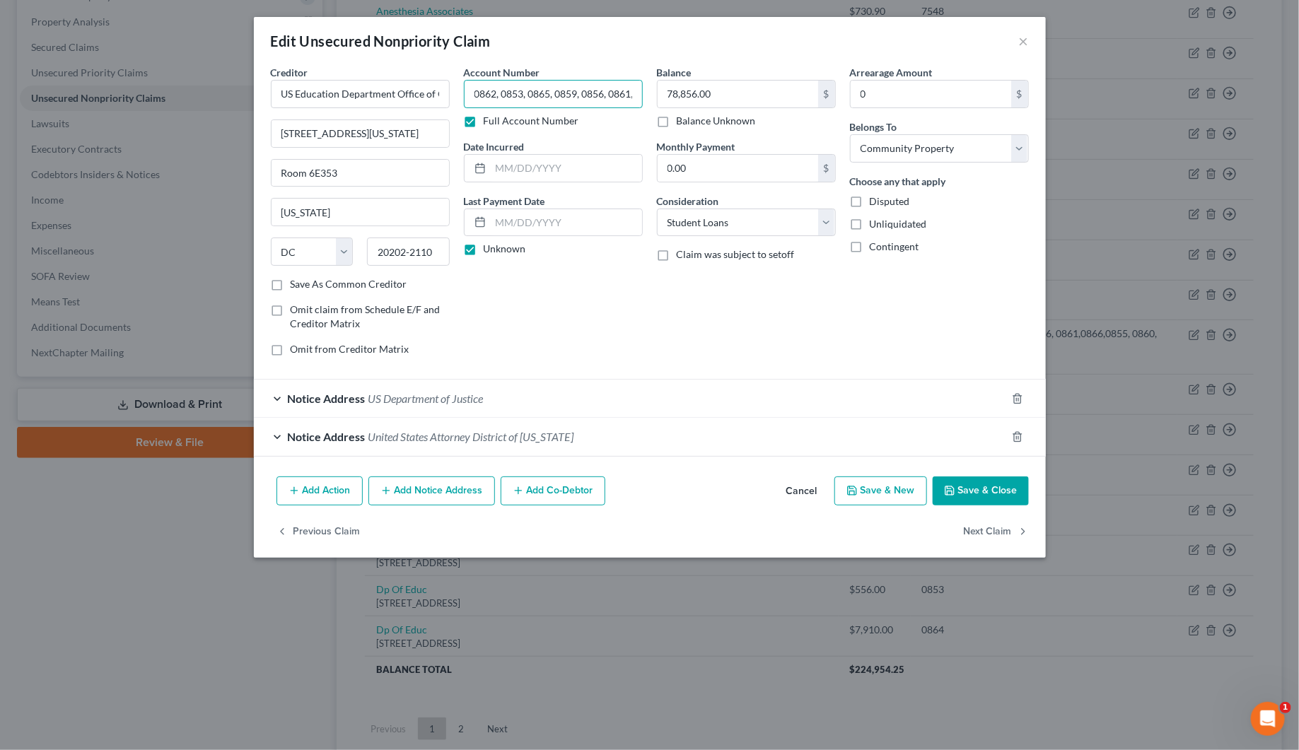
click at [467, 90] on input "0862, 0853, 0865, 0859, 0856, 0861,0866,0855, 0860, 0857" at bounding box center [553, 94] width 179 height 28
type input "0858,0862, 0853, 0865, 0859, 0856, 0861,0866,0855, 0860, 0857"
click at [960, 499] on button "Save & Close" at bounding box center [981, 492] width 96 height 30
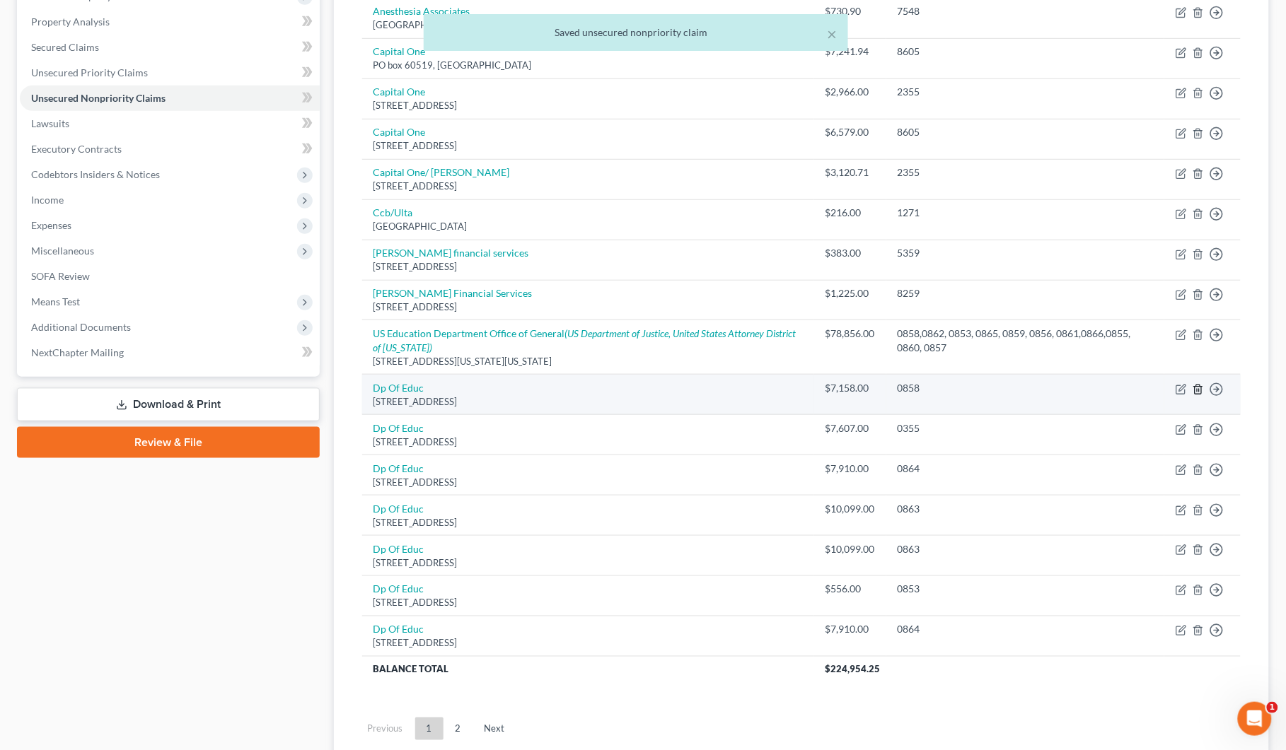
click at [1199, 392] on icon "button" at bounding box center [1197, 389] width 11 height 11
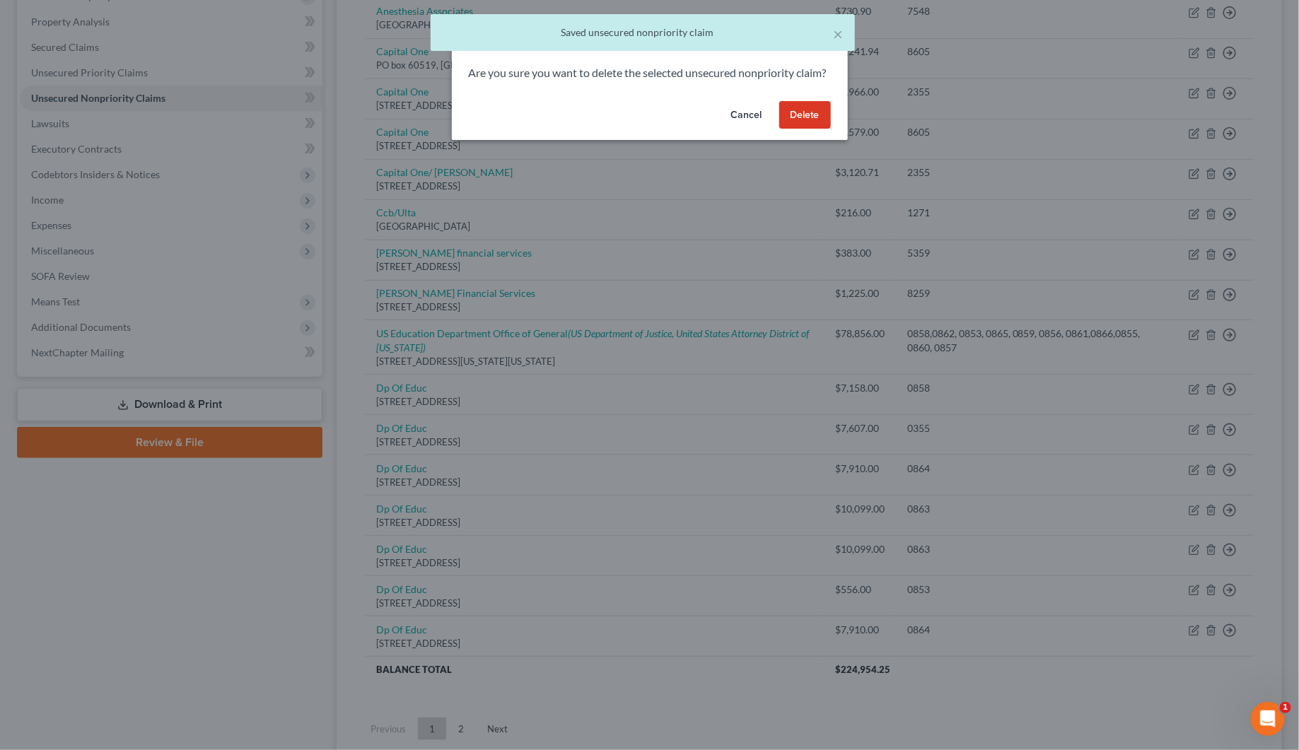
click at [799, 122] on button "Delete" at bounding box center [805, 115] width 52 height 28
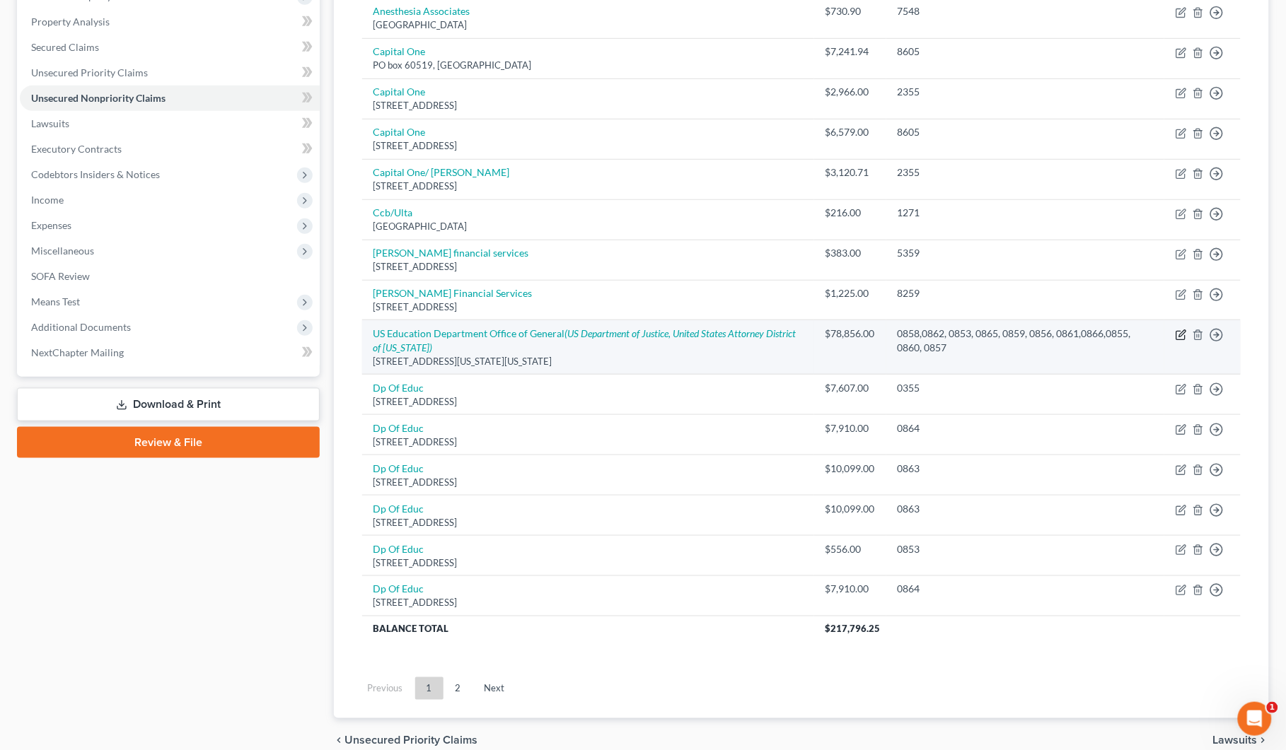
click at [1182, 337] on icon "button" at bounding box center [1180, 335] width 11 height 11
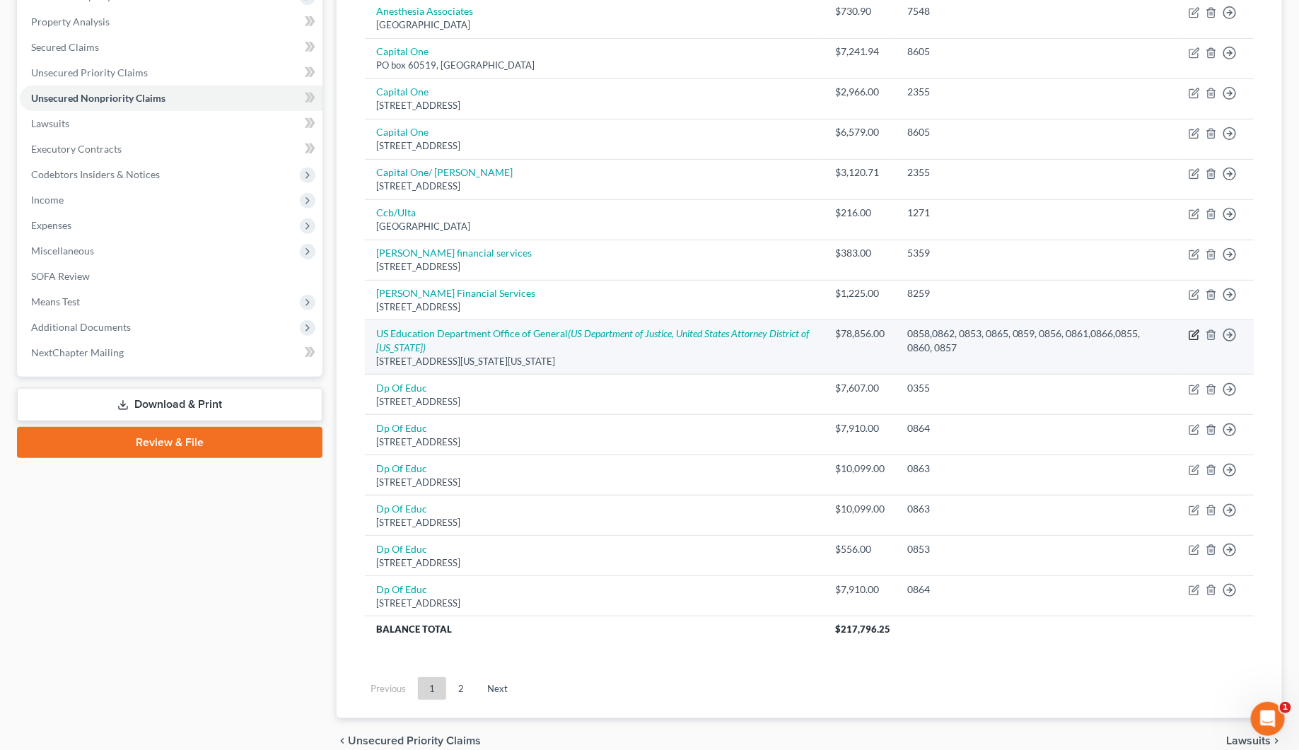
select select "8"
select select "17"
select select "4"
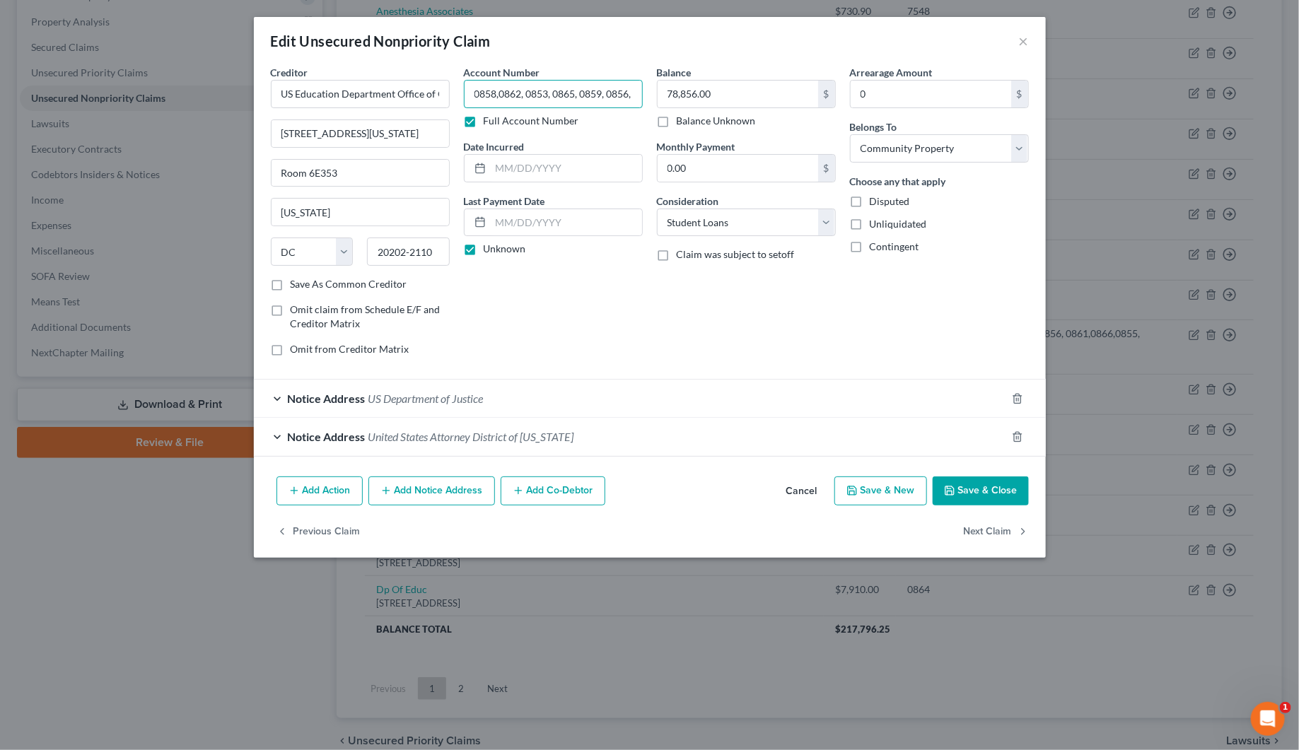
click at [469, 94] on input "0858,0862, 0853, 0865, 0859, 0856, 0861,0866,0855, 0860, 0857" at bounding box center [553, 94] width 179 height 28
type input "0355,0858,0862, 0853, 0865, 0859, 0856, 0861,0866,0855, 0860, 0857"
click at [950, 495] on icon "button" at bounding box center [949, 490] width 11 height 11
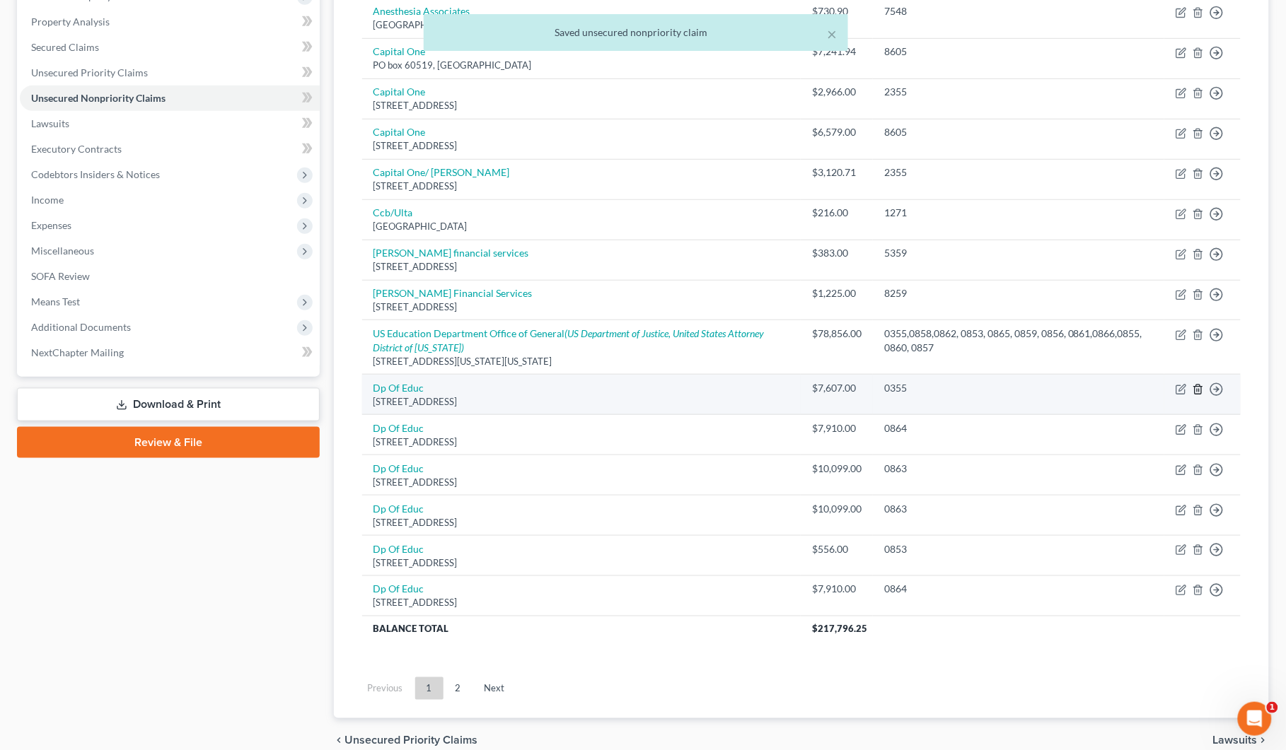
click at [1204, 392] on icon "button" at bounding box center [1197, 389] width 11 height 11
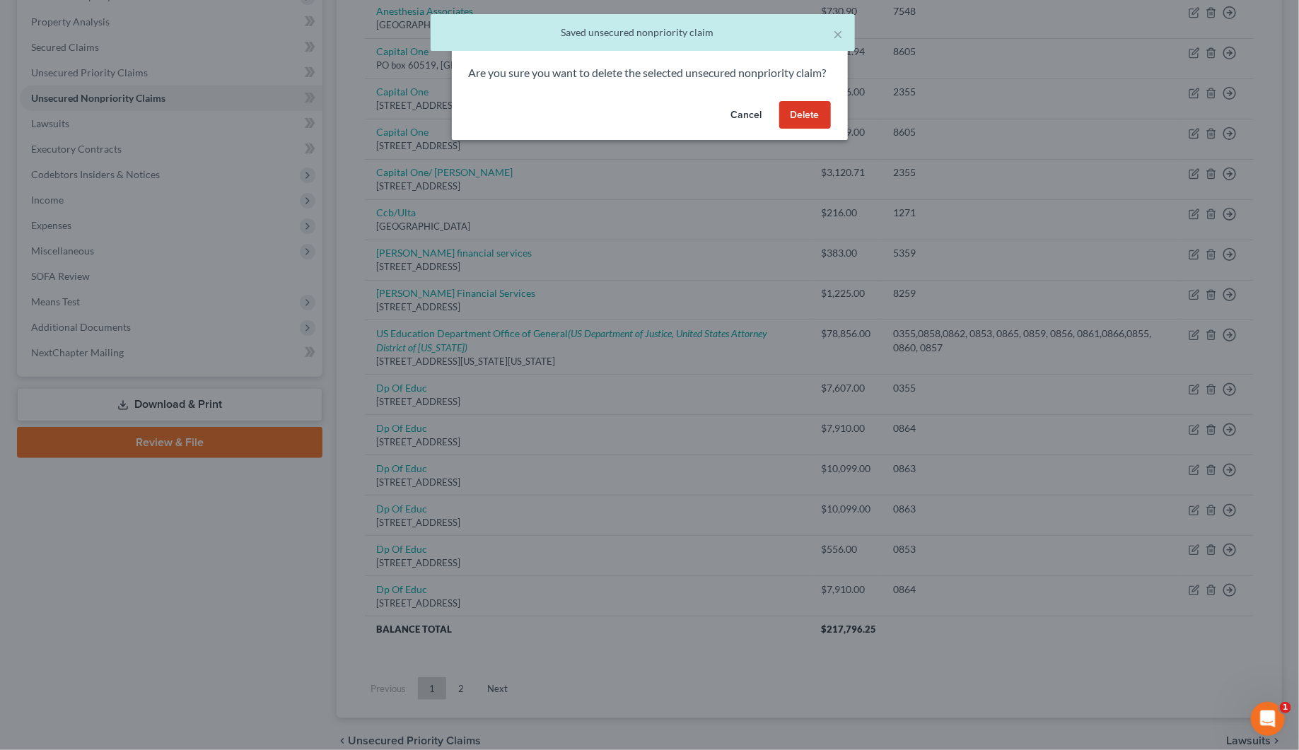
click at [812, 129] on button "Delete" at bounding box center [805, 115] width 52 height 28
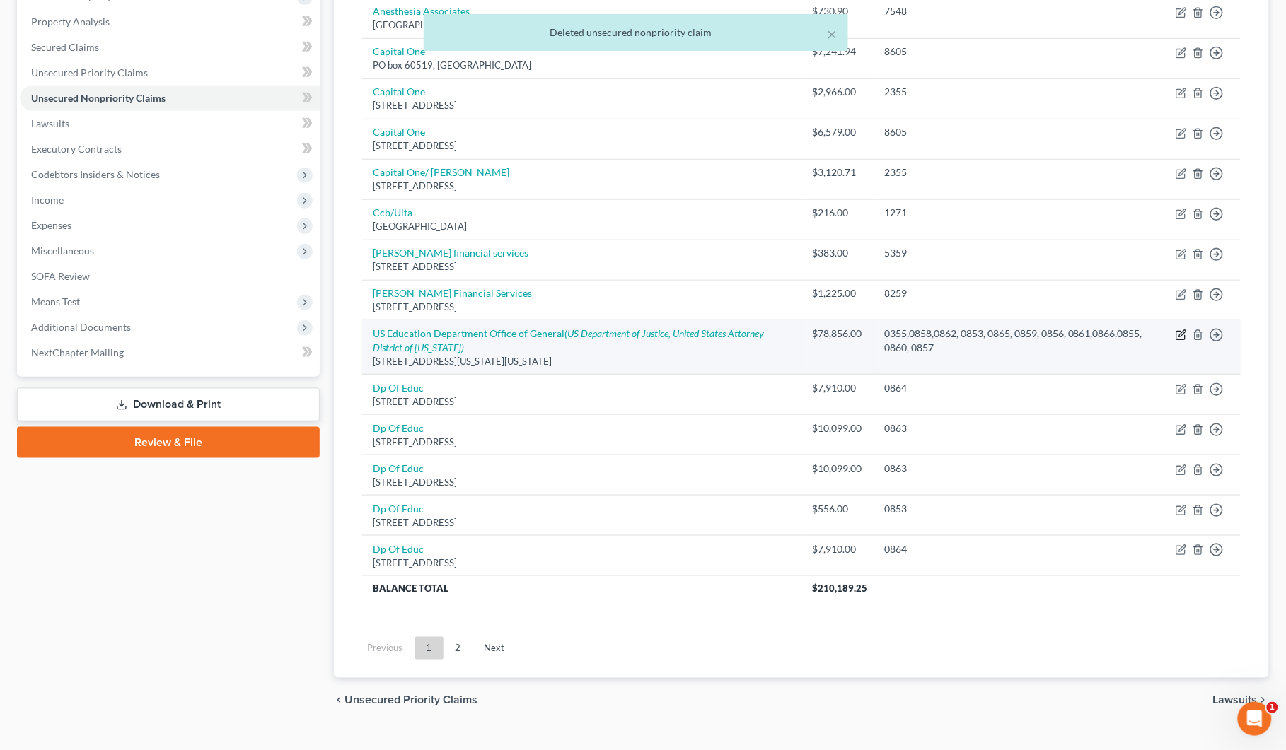
click at [1177, 339] on icon "button" at bounding box center [1180, 335] width 11 height 11
select select "8"
select select "17"
select select "4"
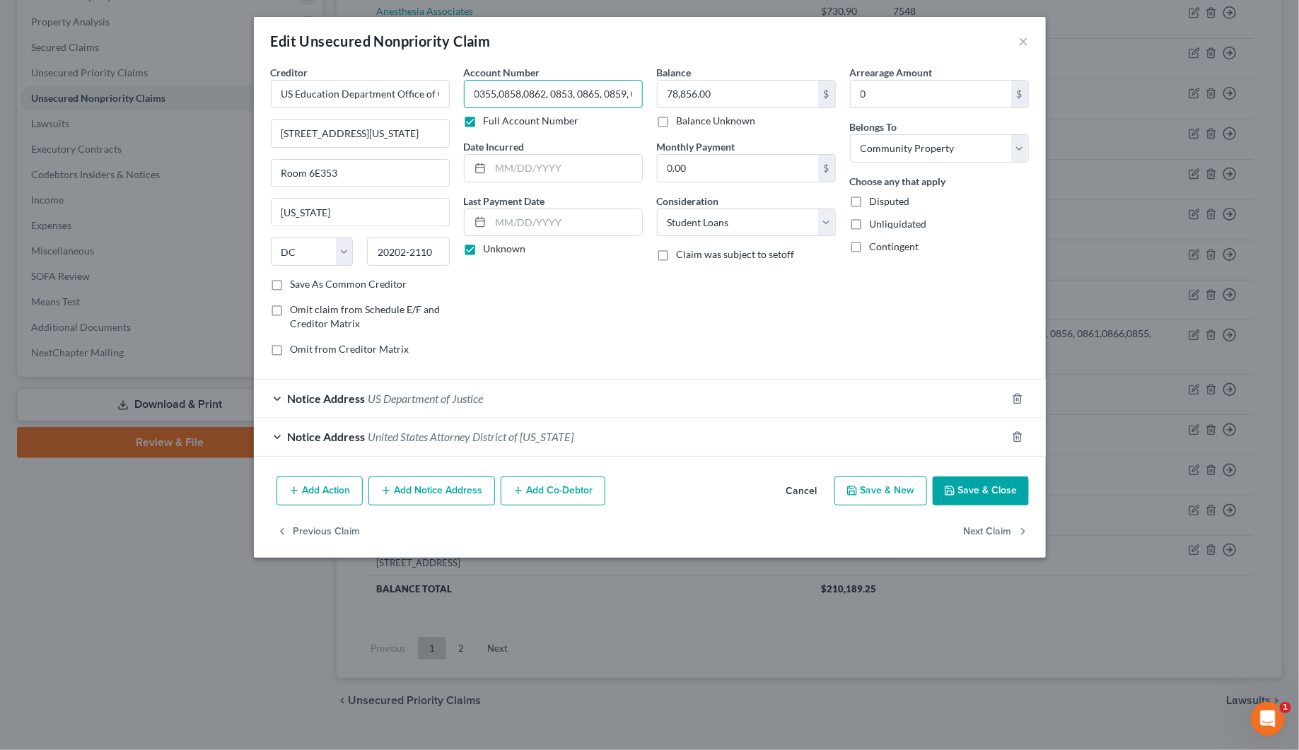
click at [475, 92] on input "0355,0858,0862, 0853, 0865, 0859, 0856, 0861,0866,0855, 0860, 0857" at bounding box center [553, 94] width 179 height 28
type input "0864,0355,0858,0862, 0853, 0865, 0859, 0856, 0861,0866,0855, 0860, 0857"
click at [949, 495] on icon "button" at bounding box center [949, 491] width 8 height 8
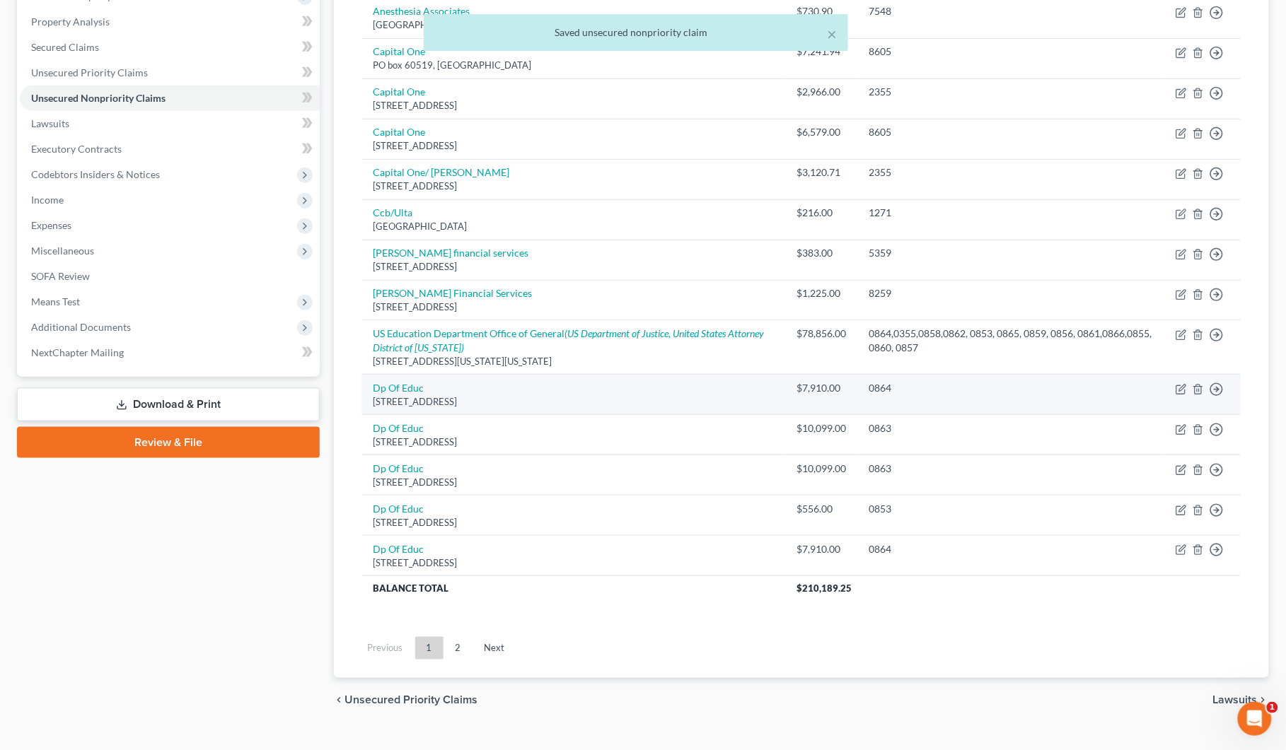
click at [1199, 384] on td "Move to D Move to E Move to G Move to Notice Only" at bounding box center [1202, 395] width 76 height 40
click at [1196, 389] on icon "button" at bounding box center [1197, 389] width 11 height 11
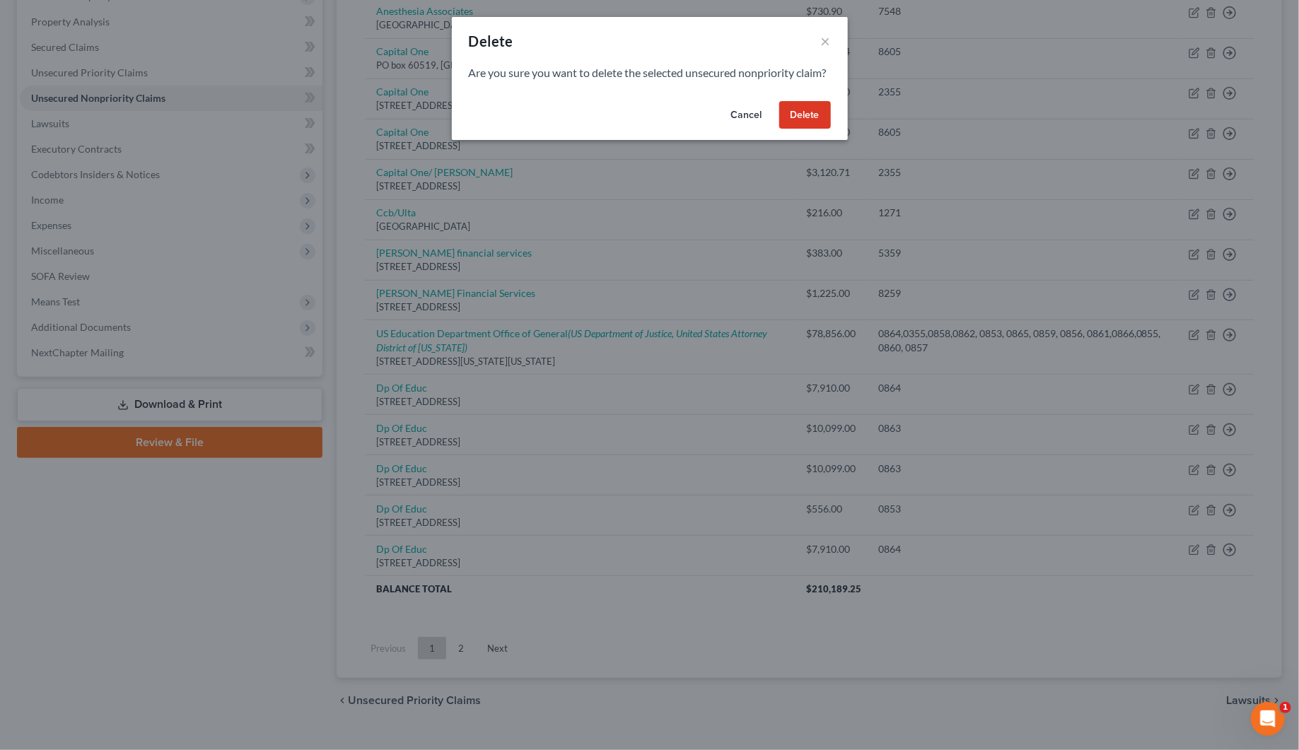
click at [819, 129] on button "Delete" at bounding box center [805, 115] width 52 height 28
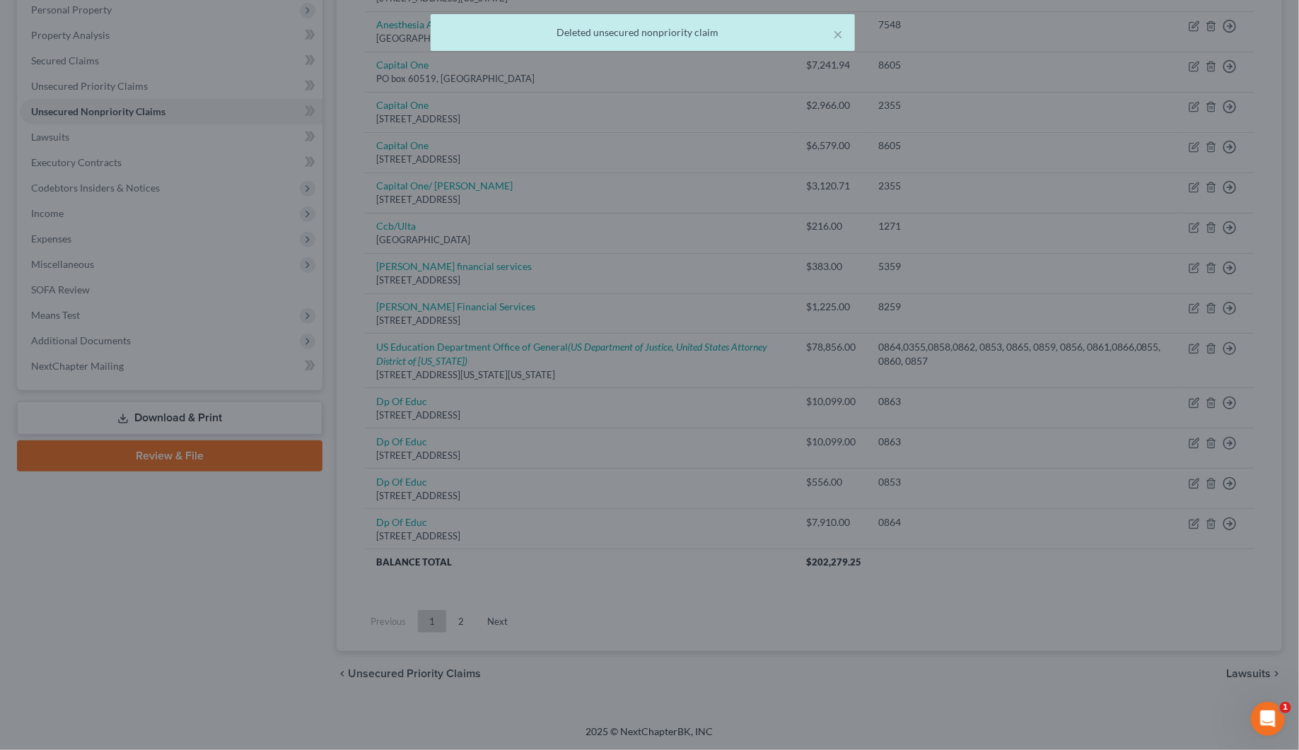
scroll to position [255, 0]
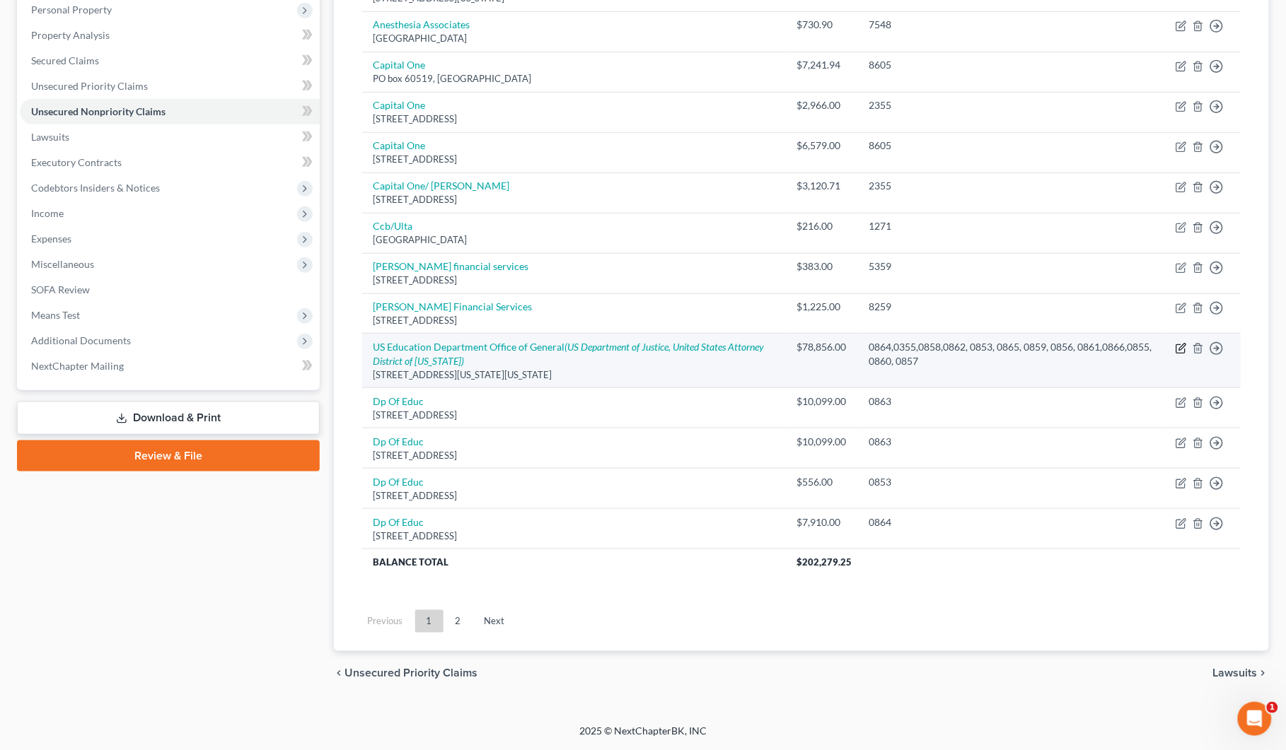
click at [1187, 343] on icon "button" at bounding box center [1180, 348] width 11 height 11
select select "8"
select select "17"
select select "4"
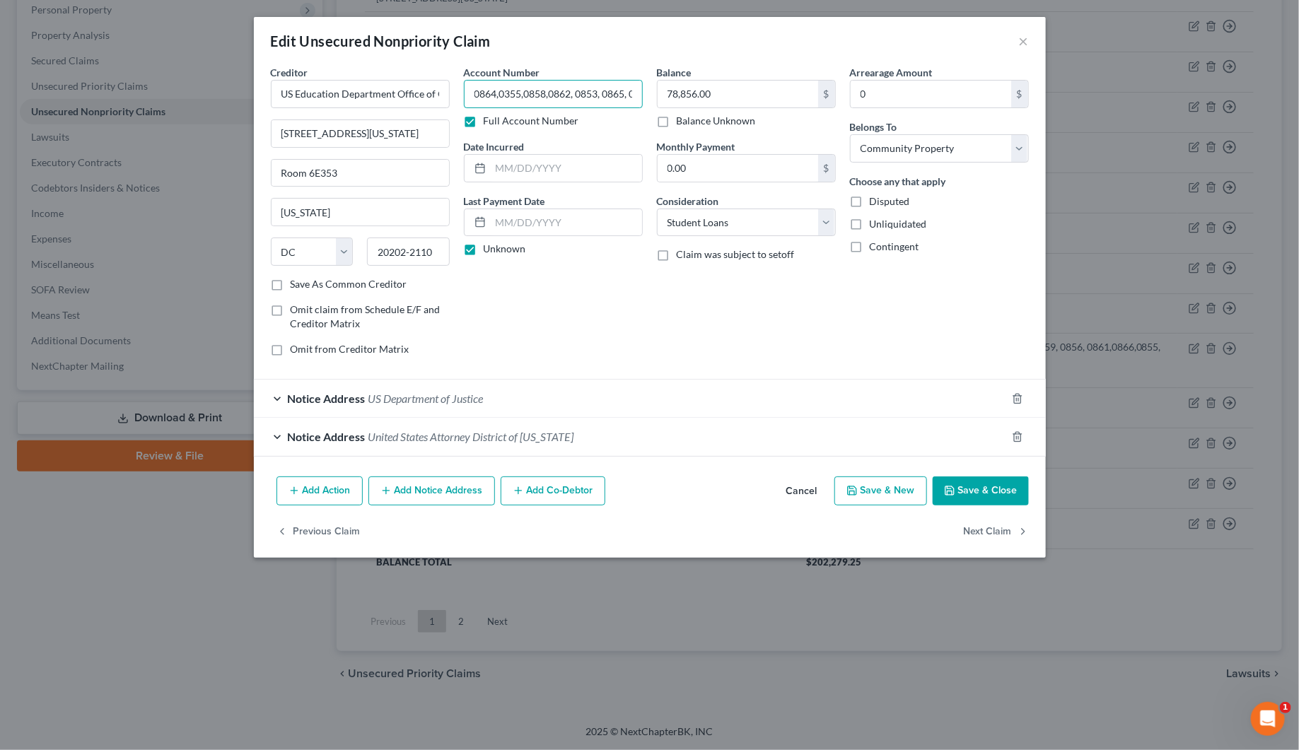
click at [464, 89] on input "0864,0355,0858,0862, 0853, 0865, 0859, 0856, 0861,0866,0855, 0860, 0857" at bounding box center [553, 94] width 179 height 28
type input "0863,0864,0355,0858,0862, 0853, 0865, 0859, 0856, 0861,0866,0855, 0860, 0857"
click at [976, 496] on button "Save & Close" at bounding box center [981, 492] width 96 height 30
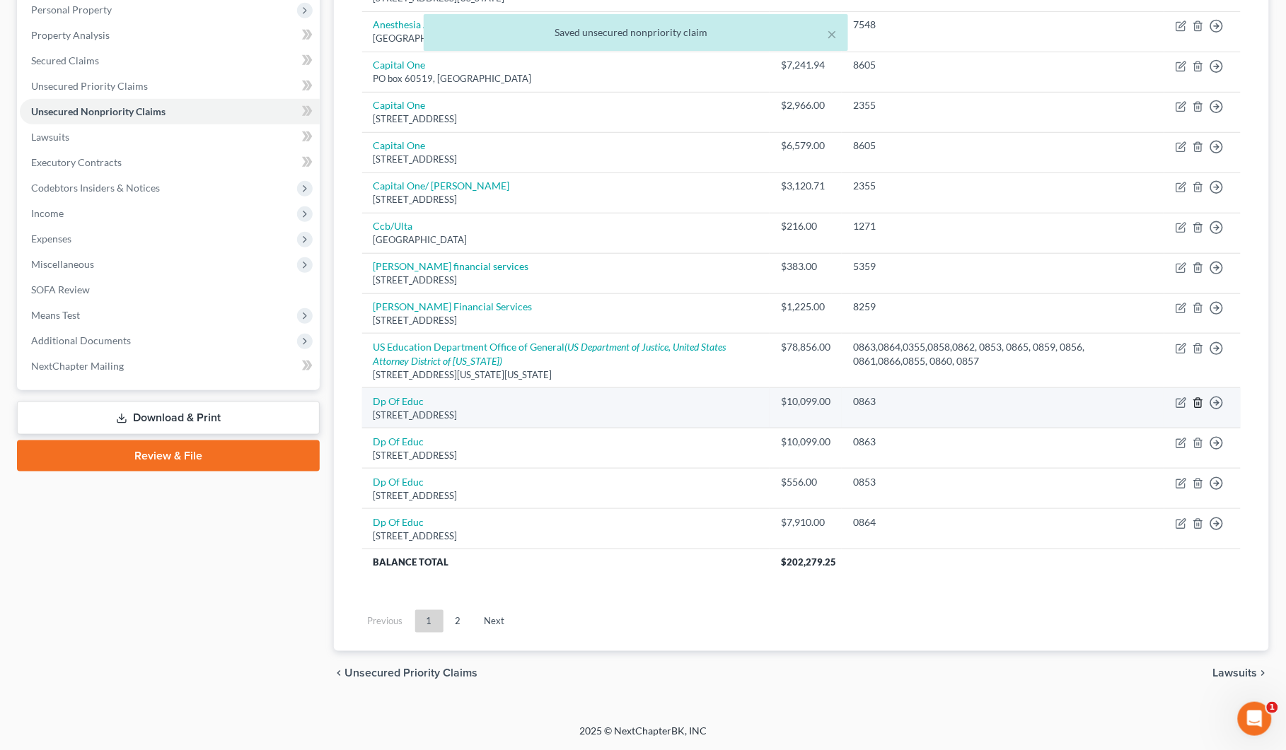
click at [1203, 401] on icon "button" at bounding box center [1197, 402] width 11 height 11
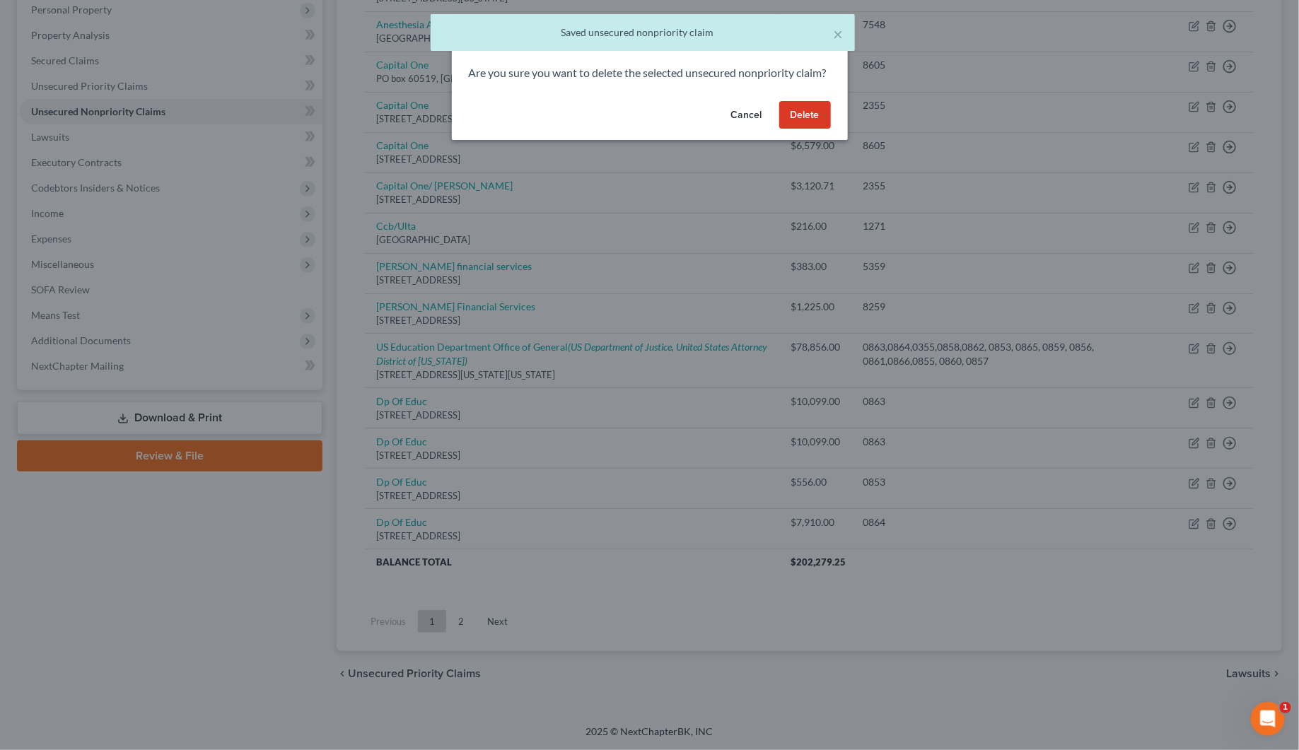
click at [800, 126] on button "Delete" at bounding box center [805, 115] width 52 height 28
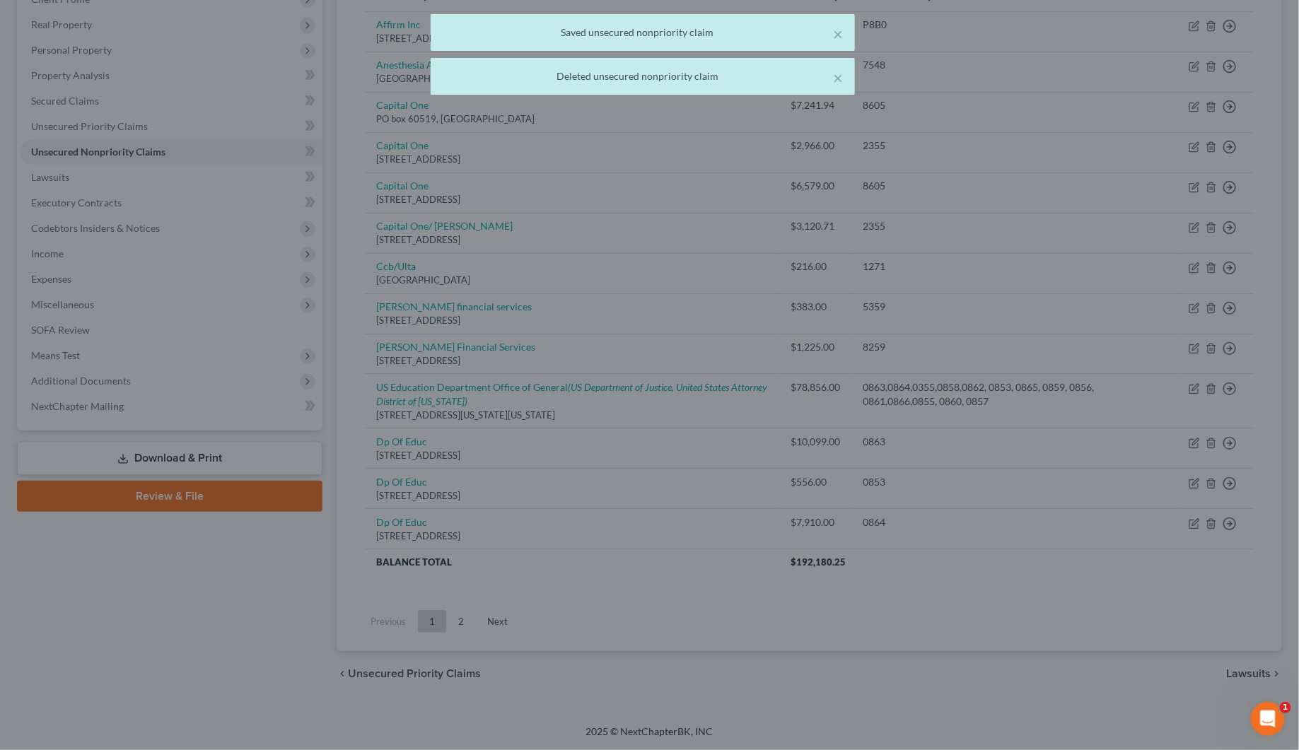
scroll to position [214, 0]
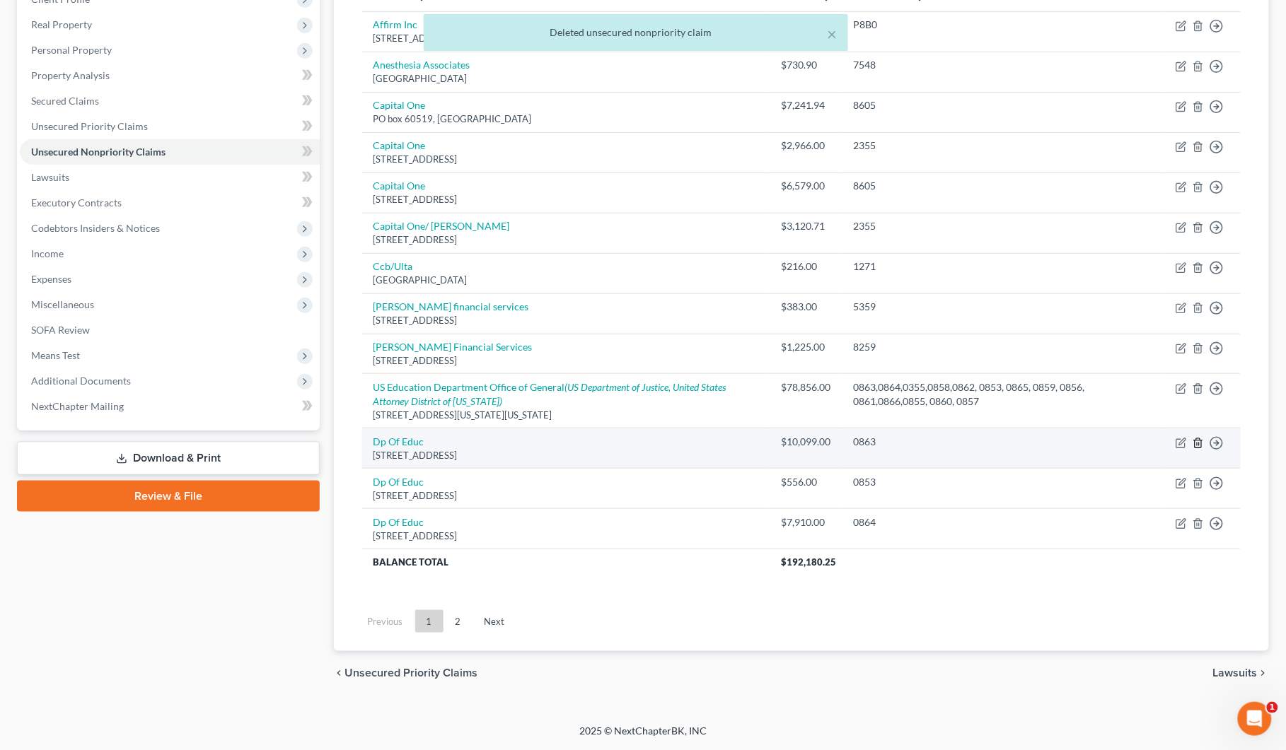
click at [1200, 443] on icon "button" at bounding box center [1197, 443] width 11 height 11
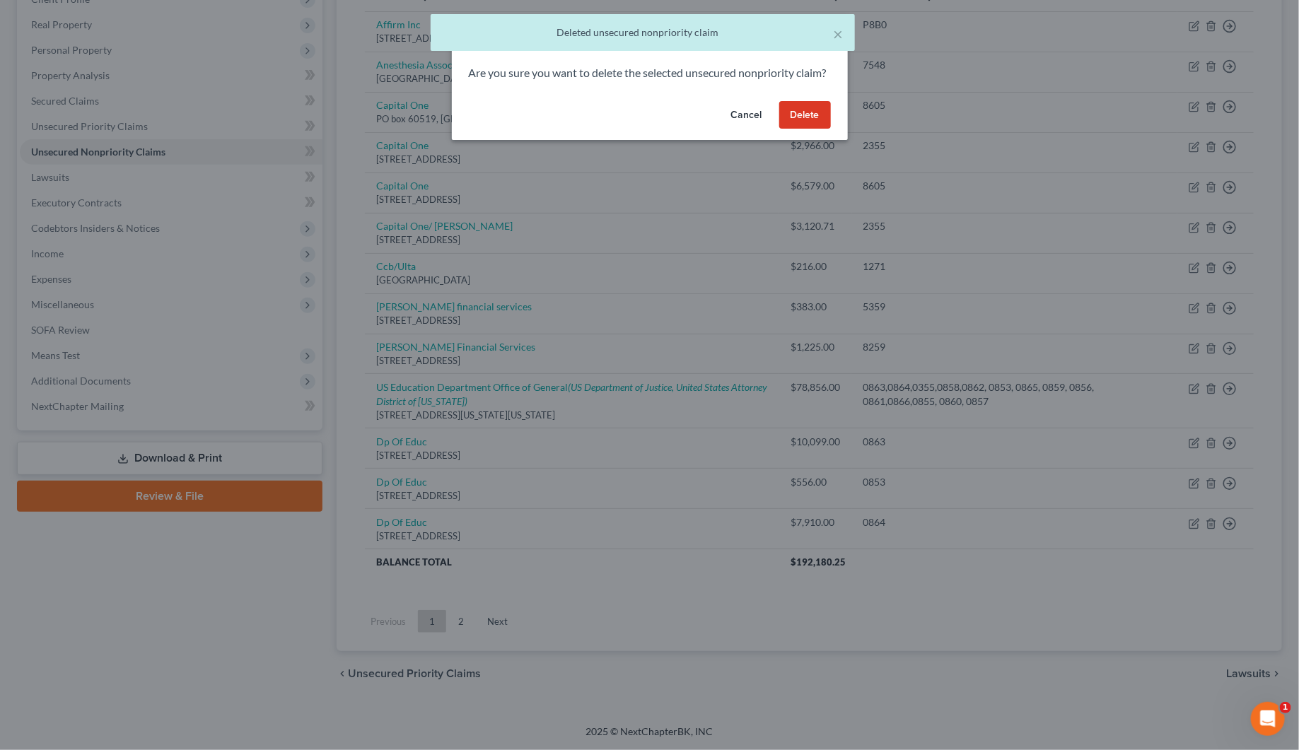
click at [806, 117] on button "Delete" at bounding box center [805, 115] width 52 height 28
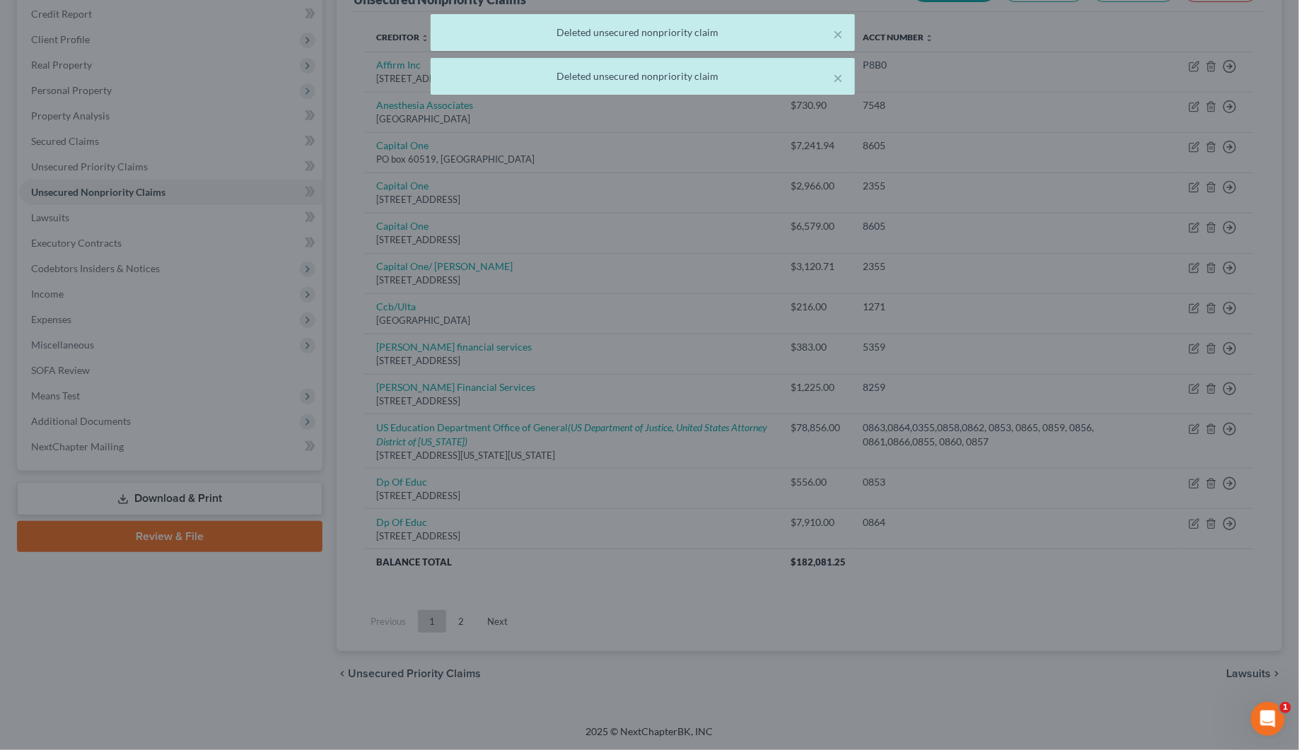
scroll to position [173, 0]
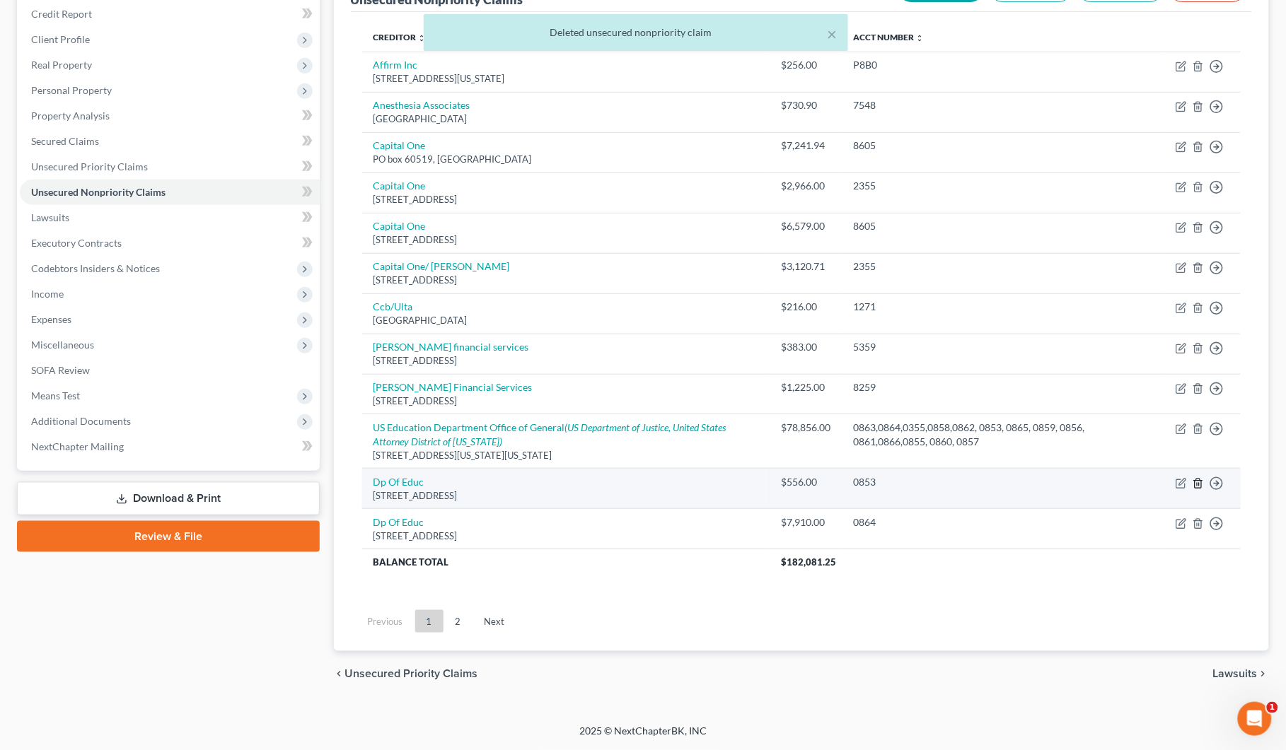
click at [1199, 484] on icon "button" at bounding box center [1197, 483] width 11 height 11
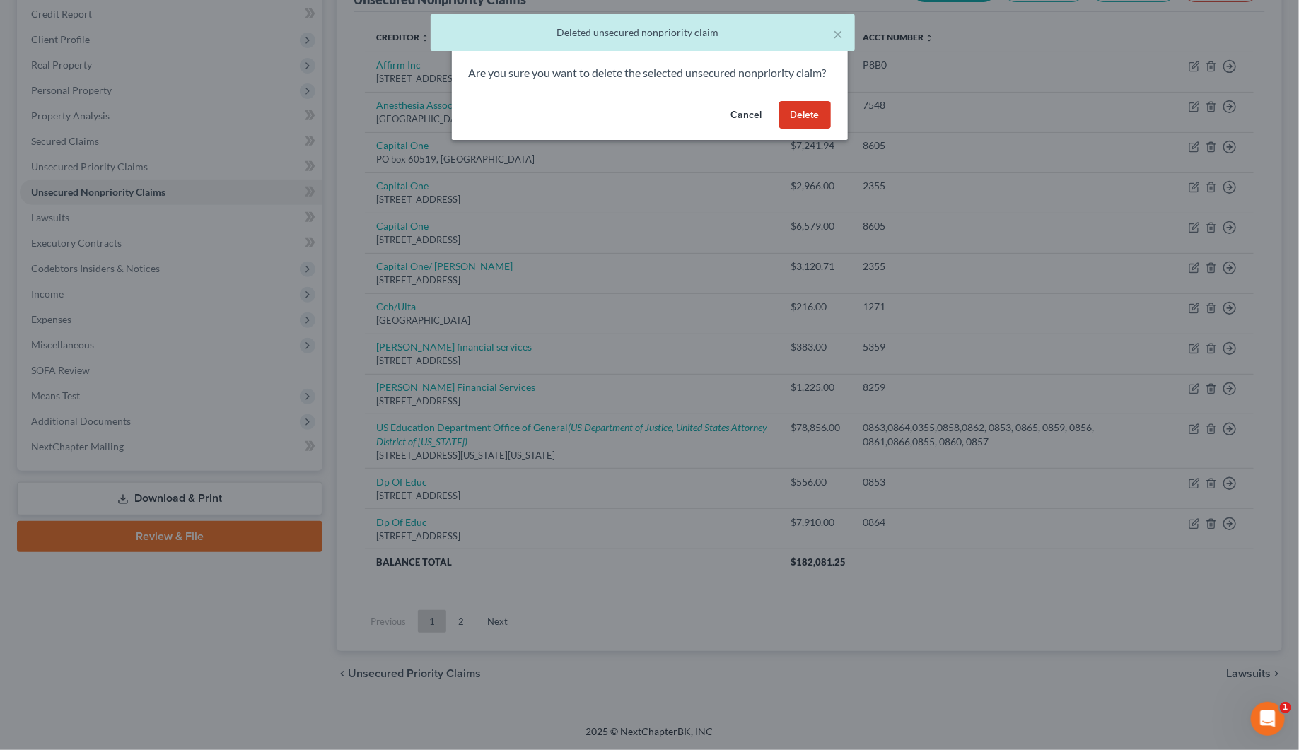
click at [811, 129] on button "Delete" at bounding box center [805, 115] width 52 height 28
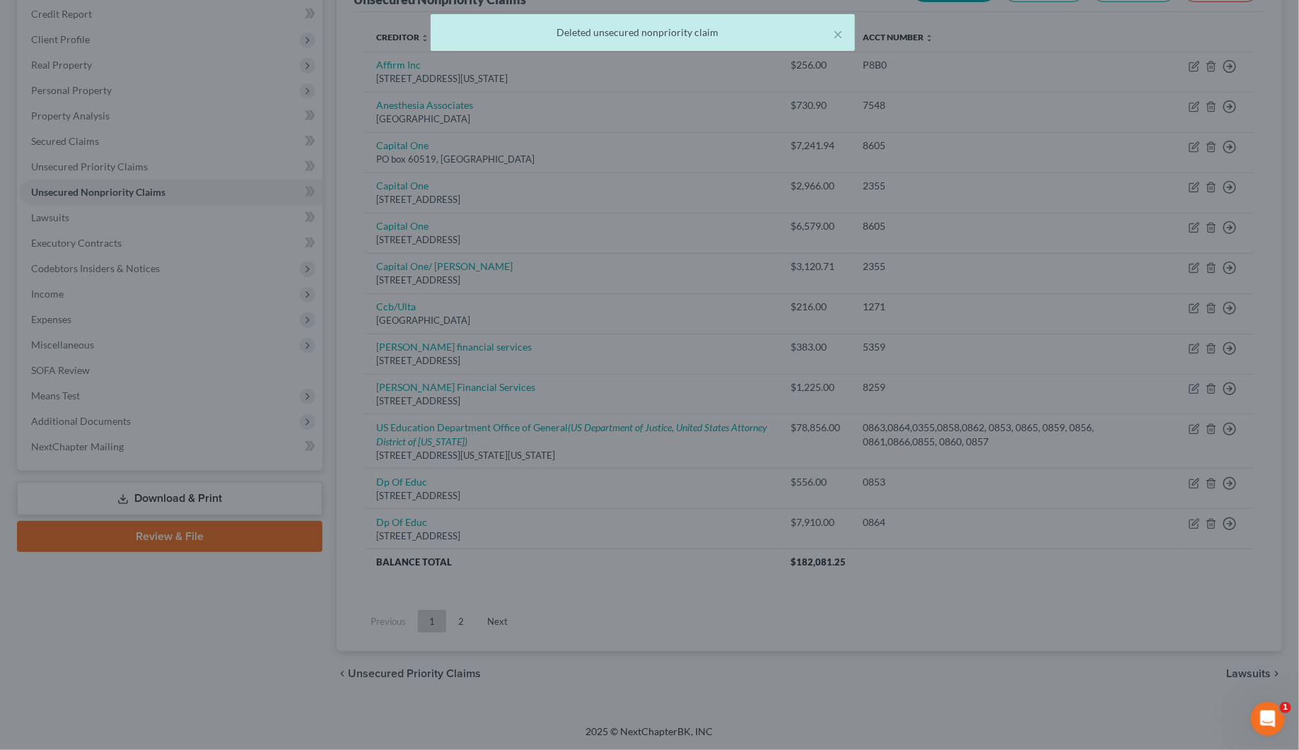
scroll to position [132, 0]
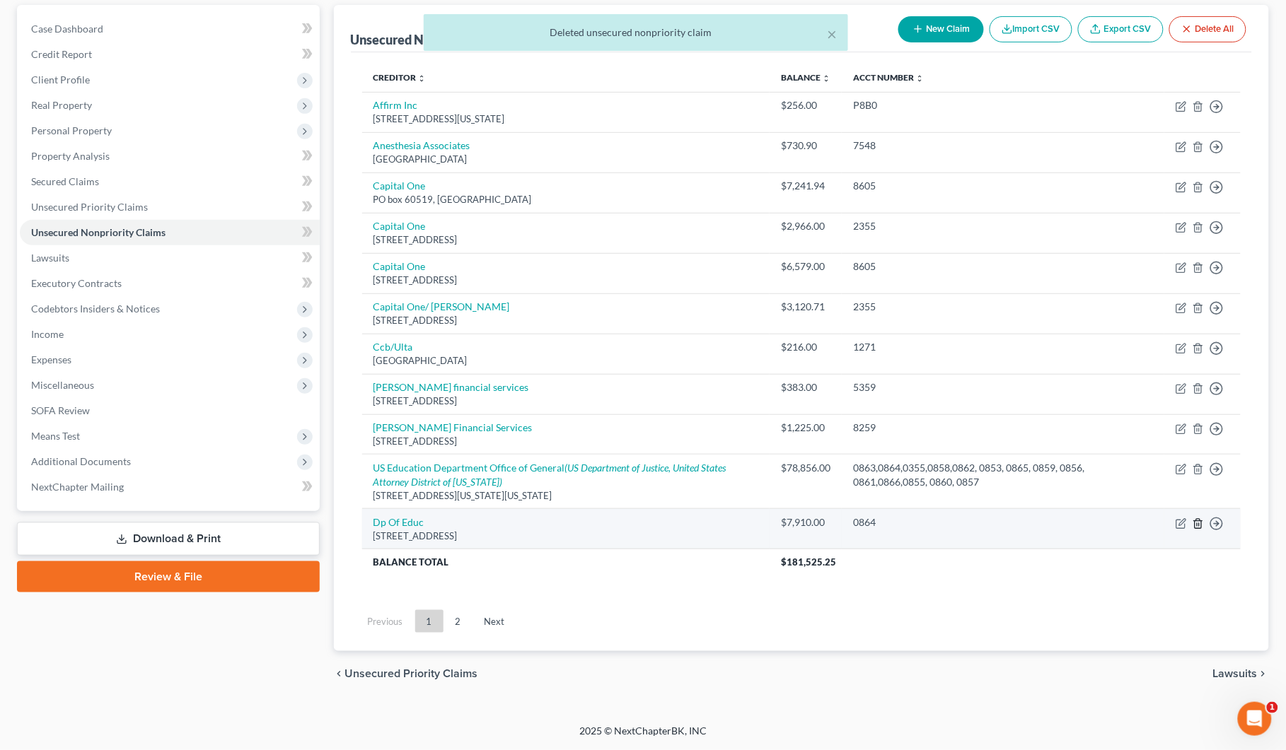
click at [1199, 522] on icon "button" at bounding box center [1197, 523] width 11 height 11
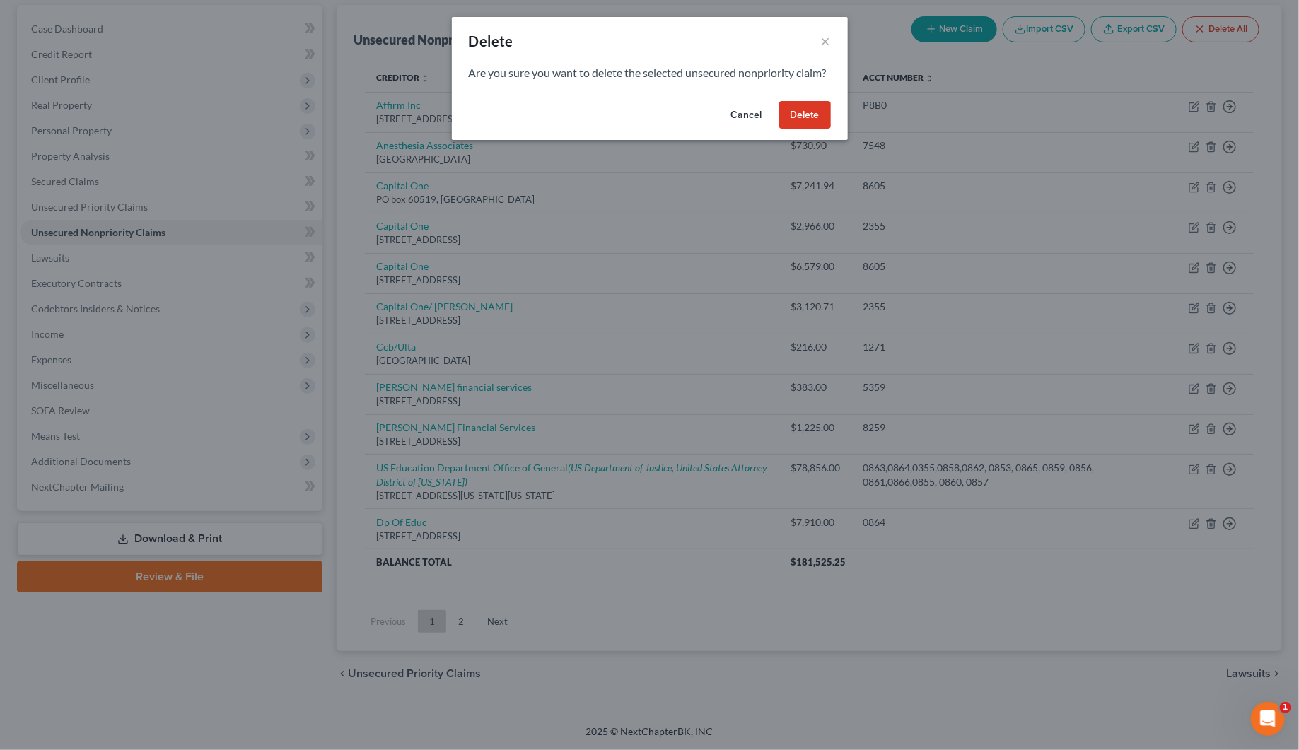
click at [807, 118] on button "Delete" at bounding box center [805, 115] width 52 height 28
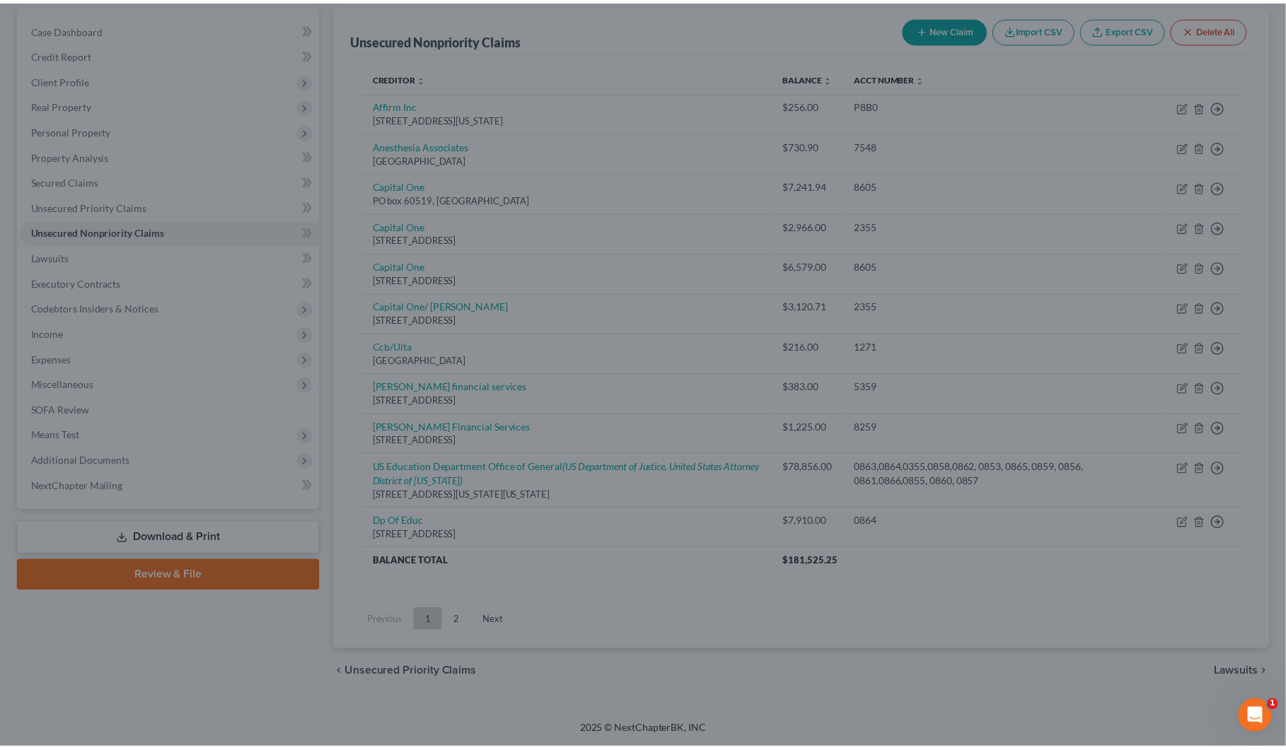
scroll to position [93, 0]
